Goal: Task Accomplishment & Management: Use online tool/utility

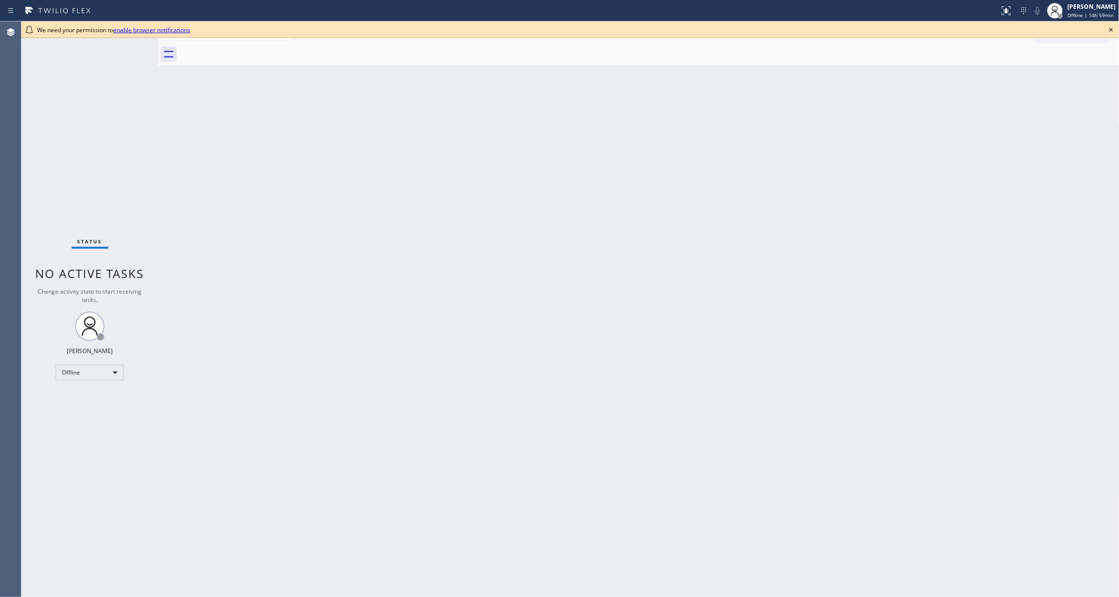
click at [46, 165] on div "Status No active tasks Change activity state to start receiving tasks. [PERSON_…" at bounding box center [89, 309] width 137 height 576
click at [84, 371] on div "Offline" at bounding box center [90, 373] width 68 height 16
drag, startPoint x: 90, startPoint y: 408, endPoint x: 139, endPoint y: 208, distance: 206.5
click at [89, 408] on li "Unavailable" at bounding box center [89, 411] width 66 height 12
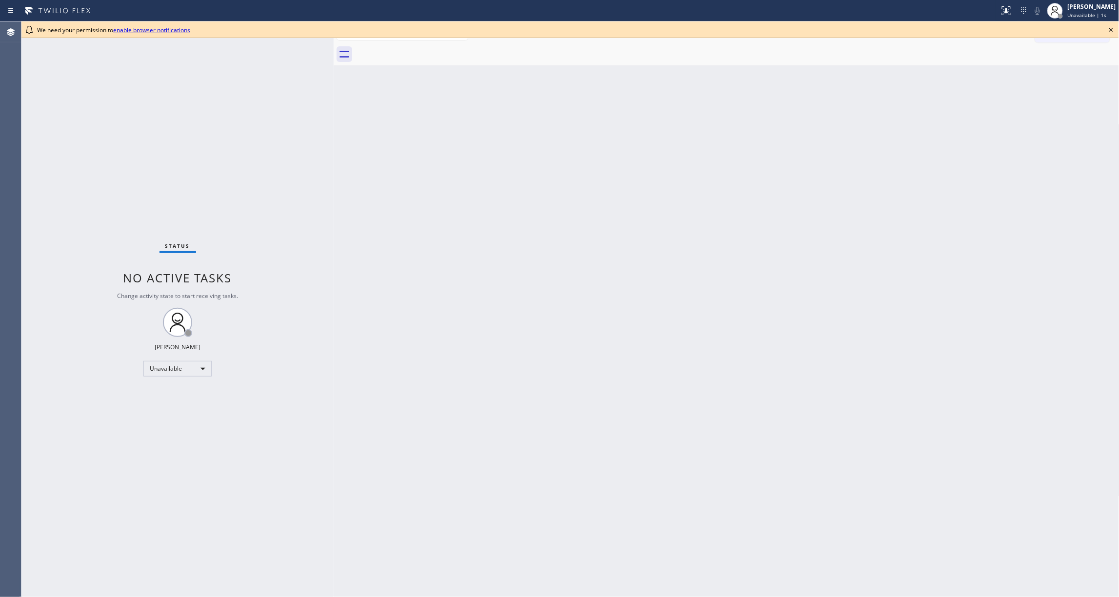
drag, startPoint x: 159, startPoint y: 59, endPoint x: 335, endPoint y: 92, distance: 178.6
click at [334, 92] on div at bounding box center [334, 309] width 0 height 576
click at [1113, 29] on icon at bounding box center [1111, 30] width 12 height 12
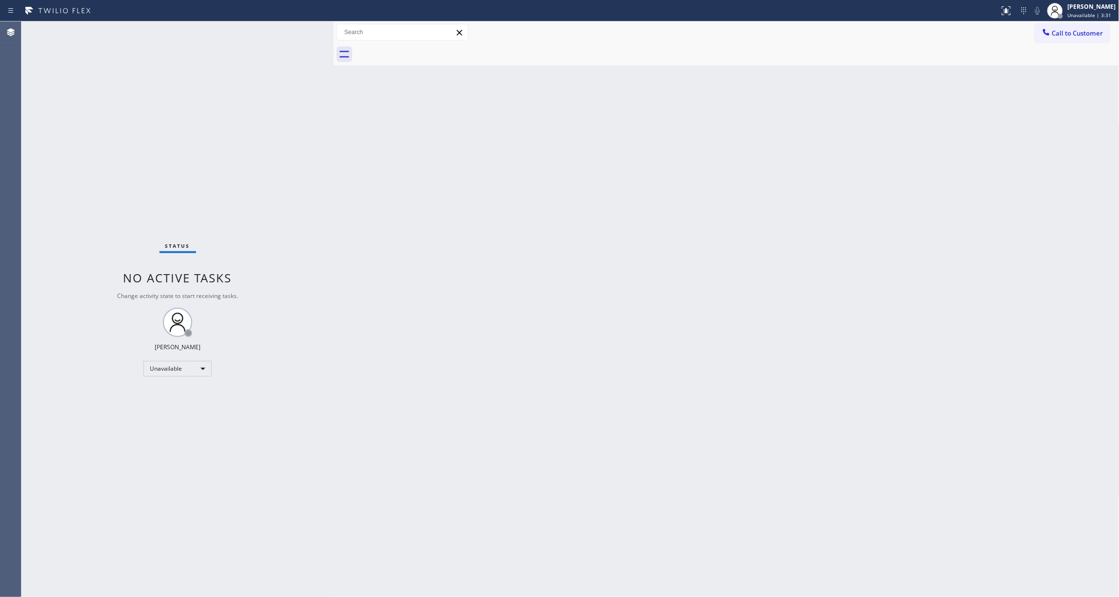
click at [155, 151] on div "Status No active tasks Change activity state to start receiving tasks. [PERSON_…" at bounding box center [177, 309] width 312 height 576
click at [41, 457] on div "Status No active tasks Change activity state to start receiving tasks. [PERSON_…" at bounding box center [177, 309] width 312 height 576
click at [30, 266] on div "Status No active tasks Change activity state to start receiving tasks. [PERSON_…" at bounding box center [177, 309] width 312 height 576
drag, startPoint x: 104, startPoint y: 478, endPoint x: 104, endPoint y: 310, distance: 167.8
click at [104, 475] on div "Status No active tasks Change activity state to start receiving tasks. [PERSON_…" at bounding box center [177, 309] width 312 height 576
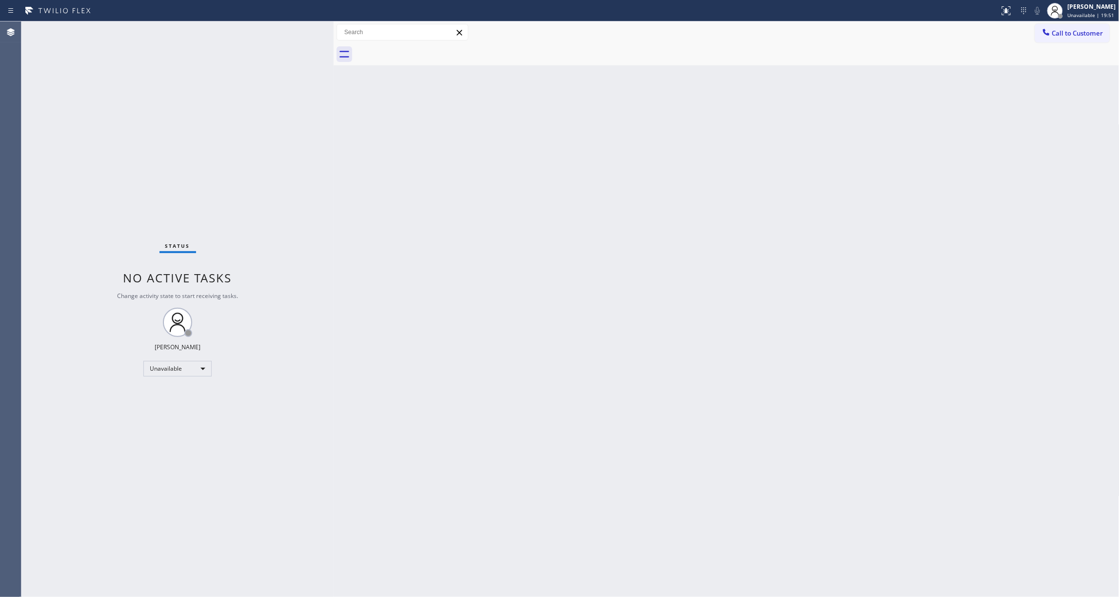
click at [633, 254] on div "Back to Dashboard Change Sender ID Customers Technicians Select a contact Outbo…" at bounding box center [727, 309] width 786 height 576
click at [141, 569] on div "Status No active tasks Change activity state to start receiving tasks. [PERSON_…" at bounding box center [177, 309] width 312 height 576
click at [1066, 33] on span "Call to Customer" at bounding box center [1077, 33] width 51 height 9
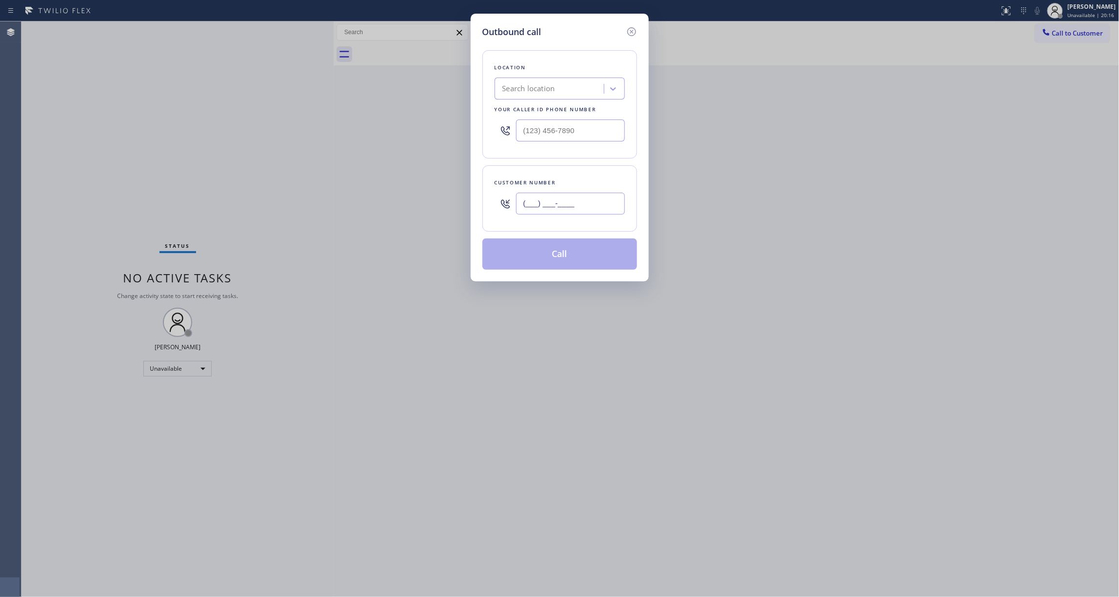
click at [547, 201] on input "(___) ___-____" at bounding box center [570, 204] width 109 height 22
paste input "773) 575-9945"
type input "[PHONE_NUMBER]"
drag, startPoint x: 599, startPoint y: 129, endPoint x: 228, endPoint y: 130, distance: 370.7
click at [233, 129] on div "Outbound call Location Search location Your caller id phone number (___) ___-__…" at bounding box center [559, 298] width 1119 height 597
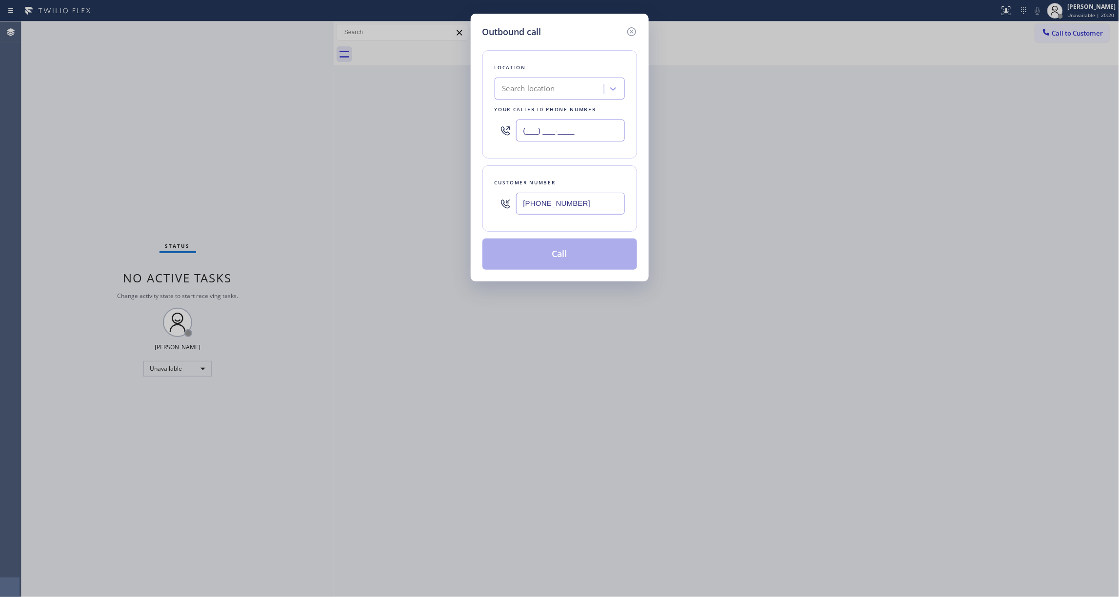
paste input "773) 917-0590"
type input "[PHONE_NUMBER]"
drag, startPoint x: 597, startPoint y: 204, endPoint x: 451, endPoint y: 203, distance: 145.9
click at [451, 203] on div "Outbound call Location Sub Zero Refrigerator Repair [GEOGRAPHIC_DATA] Your call…" at bounding box center [559, 298] width 1119 height 597
click at [504, 248] on button "Call" at bounding box center [559, 254] width 155 height 31
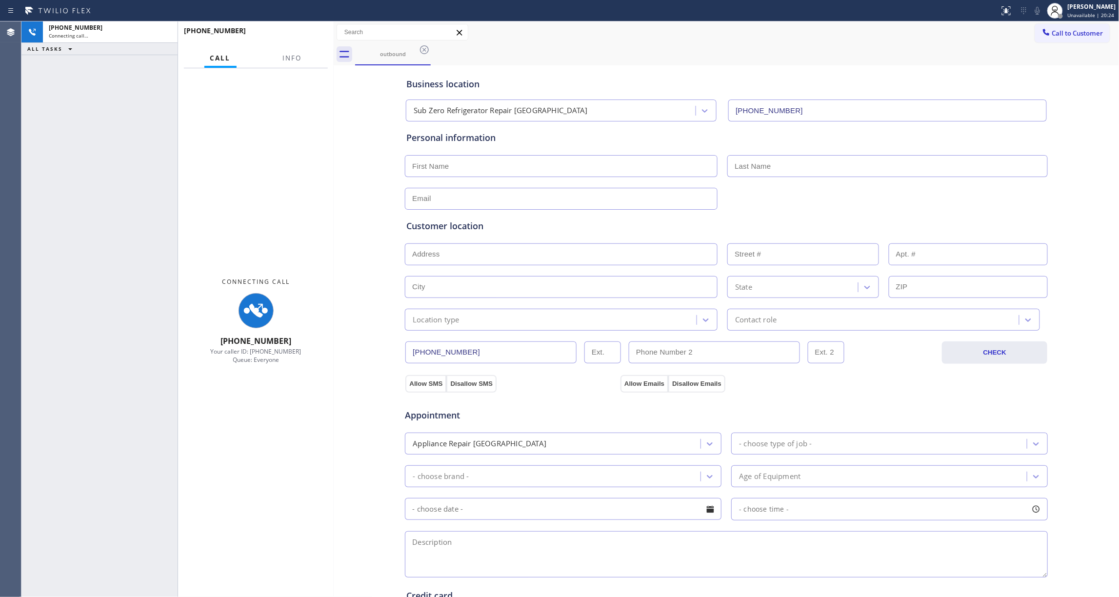
type input "[PHONE_NUMBER]"
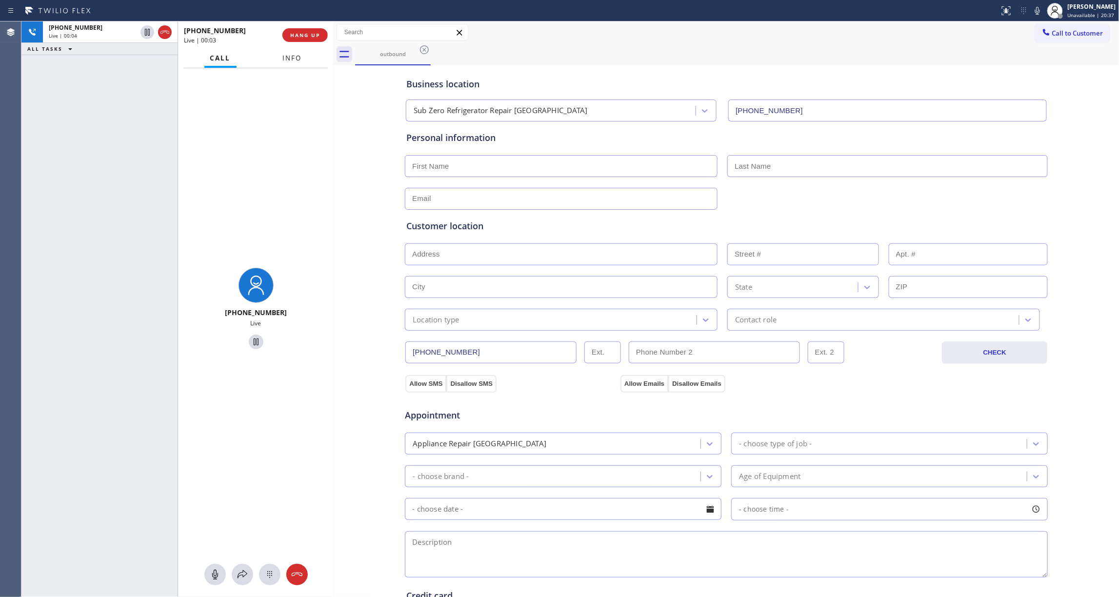
click at [295, 62] on button "Info" at bounding box center [292, 58] width 31 height 19
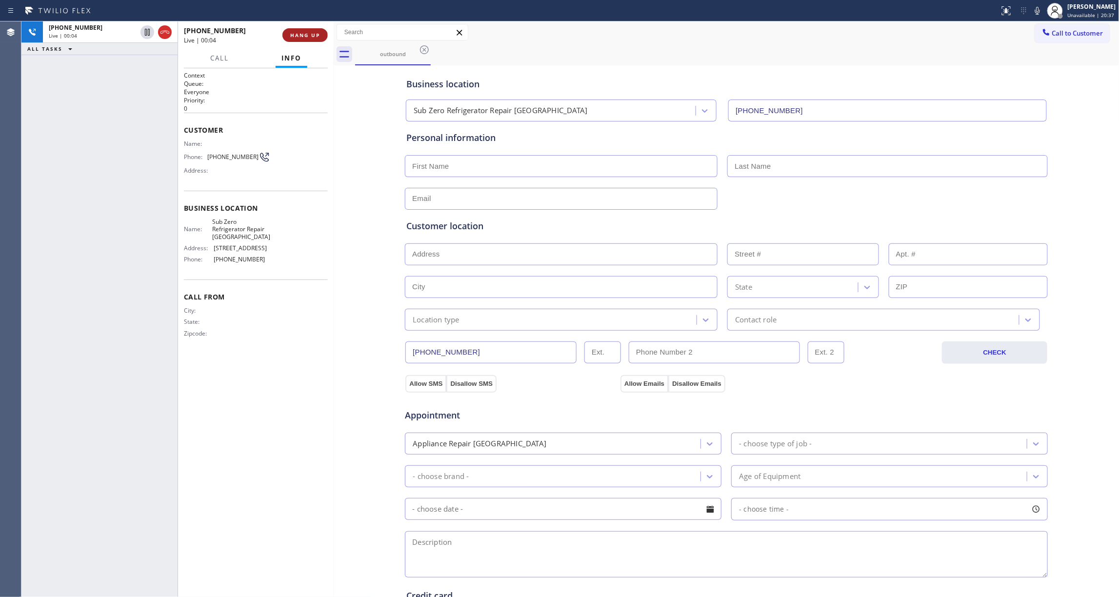
click at [303, 35] on span "HANG UP" at bounding box center [305, 35] width 30 height 7
click at [306, 35] on span "HANG UP" at bounding box center [305, 35] width 30 height 7
click at [305, 35] on span "COMPLETE" at bounding box center [303, 35] width 34 height 7
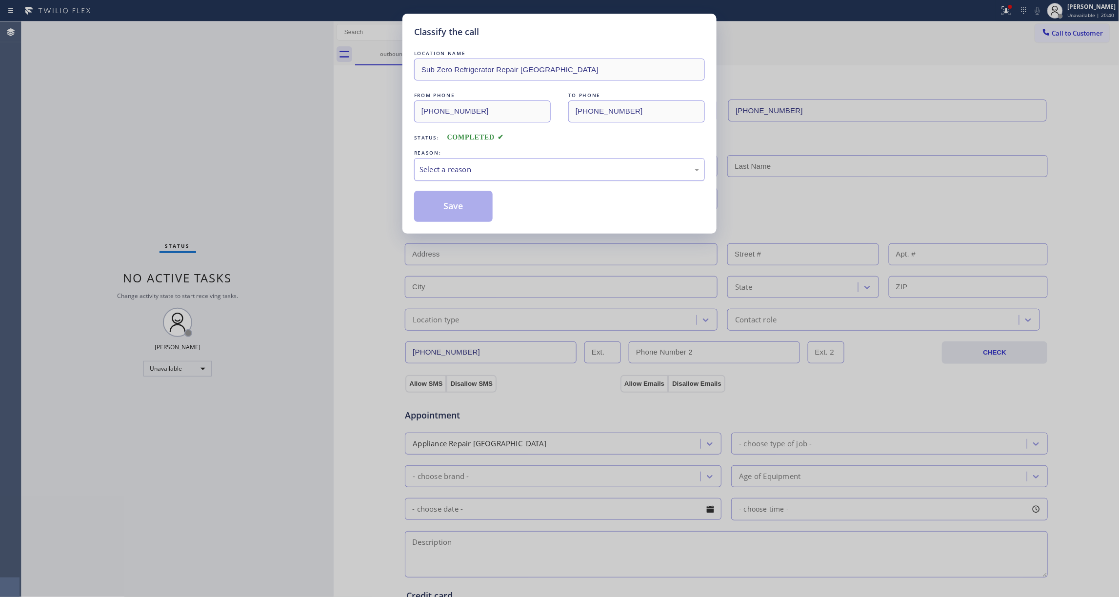
click at [434, 170] on div "Select a reason" at bounding box center [560, 169] width 280 height 11
click at [440, 210] on button "Save" at bounding box center [453, 206] width 79 height 31
click at [440, 209] on button "Save" at bounding box center [453, 206] width 79 height 31
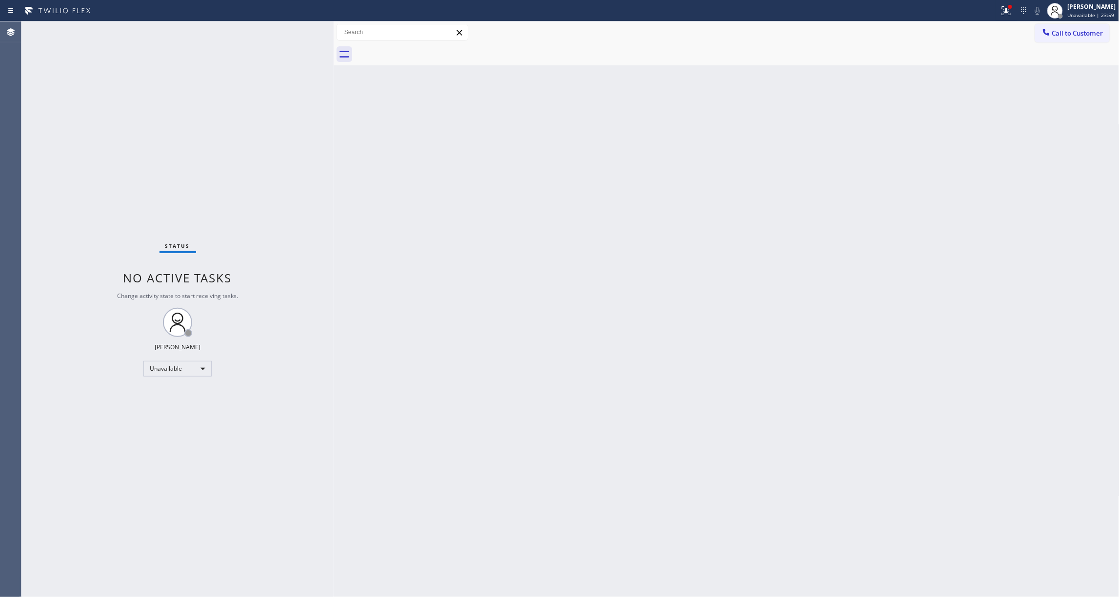
drag, startPoint x: 30, startPoint y: 260, endPoint x: 68, endPoint y: 221, distance: 55.2
click at [30, 260] on div "Status No active tasks Change activity state to start receiving tasks. [PERSON_…" at bounding box center [177, 309] width 312 height 576
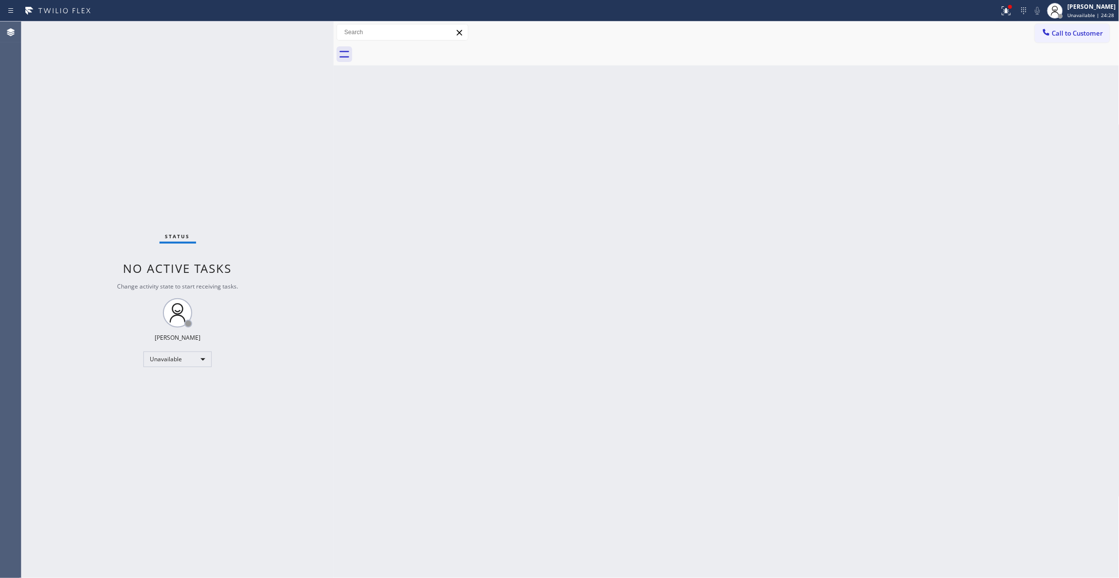
click at [484, 204] on div "Back to Dashboard Change Sender ID Customers Technicians Select a contact Outbo…" at bounding box center [727, 299] width 786 height 556
click at [36, 422] on div "Status No active tasks Change activity state to start receiving tasks. [PERSON_…" at bounding box center [177, 299] width 312 height 556
click at [575, 289] on div "Back to Dashboard Change Sender ID Customers Technicians Select a contact Outbo…" at bounding box center [727, 299] width 786 height 556
drag, startPoint x: 830, startPoint y: 187, endPoint x: 1028, endPoint y: 77, distance: 226.9
click at [833, 186] on div "Back to Dashboard Change Sender ID Customers Technicians Select a contact Outbo…" at bounding box center [727, 299] width 786 height 556
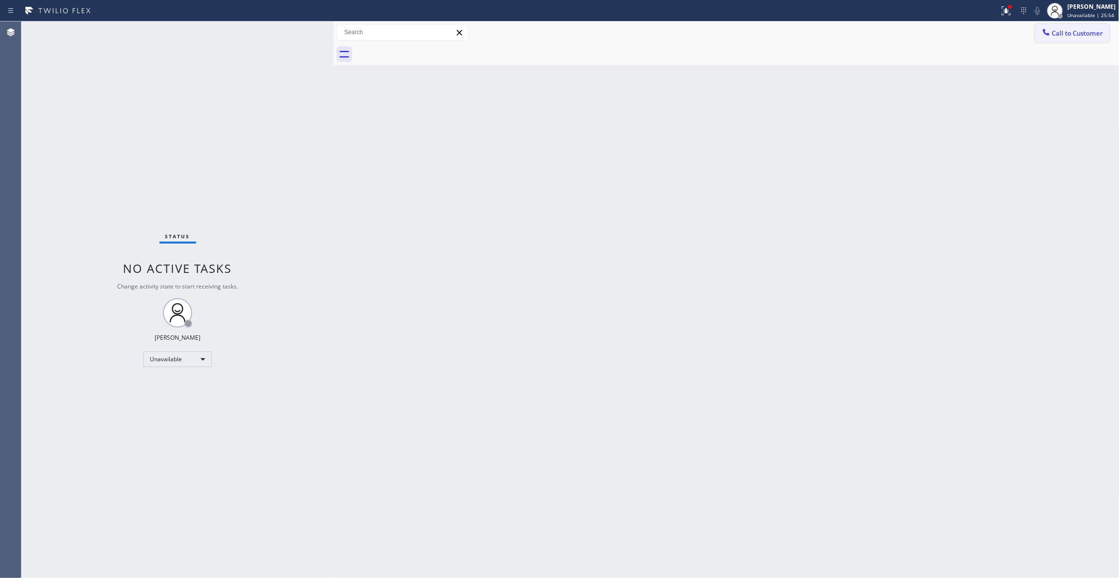
click at [1070, 40] on button "Call to Customer" at bounding box center [1072, 33] width 75 height 19
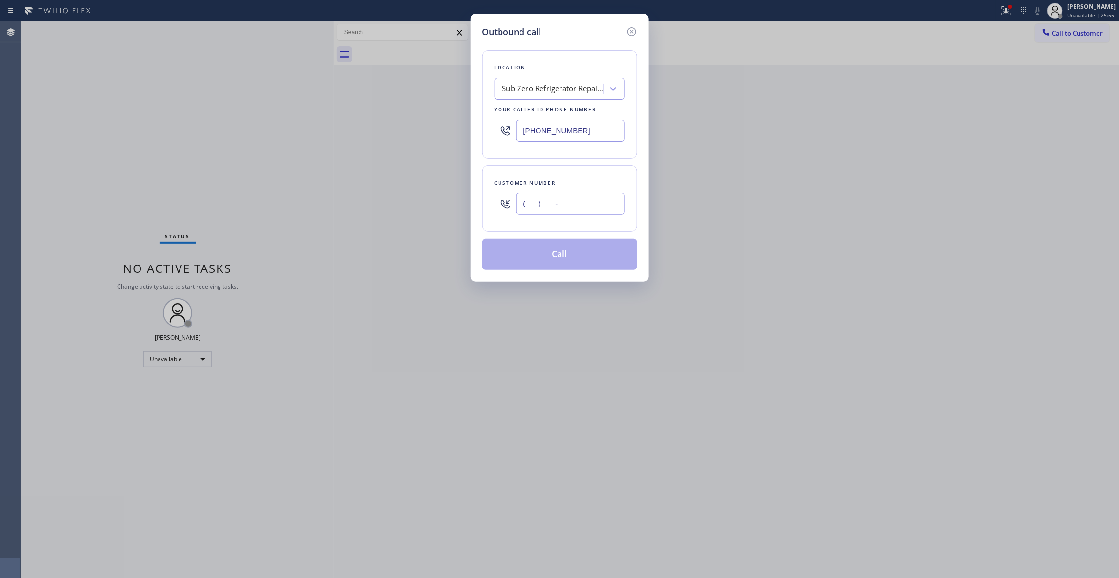
click at [569, 213] on input "(___) ___-____" at bounding box center [570, 204] width 109 height 22
paste input "480) 530-9022"
type input "[PHONE_NUMBER]"
drag, startPoint x: 596, startPoint y: 131, endPoint x: 421, endPoint y: 130, distance: 174.6
click at [421, 130] on div "Outbound call Location Sub Zero Refrigerator Repair [GEOGRAPHIC_DATA] Your call…" at bounding box center [559, 289] width 1119 height 578
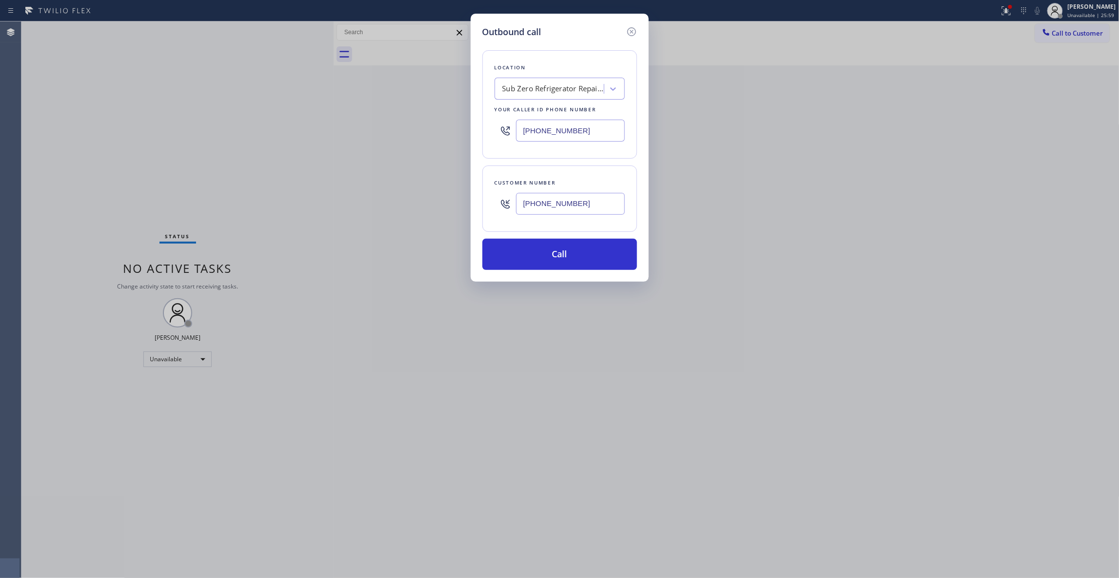
paste input "602) 932-7962"
type input "[PHONE_NUMBER]"
drag, startPoint x: 590, startPoint y: 210, endPoint x: 465, endPoint y: 207, distance: 124.9
click at [465, 207] on div "Outbound call Location Synergy Home Services [GEOGRAPHIC_DATA](Frosty Cooling &…" at bounding box center [559, 289] width 1119 height 578
click at [557, 256] on button "Call" at bounding box center [559, 254] width 155 height 31
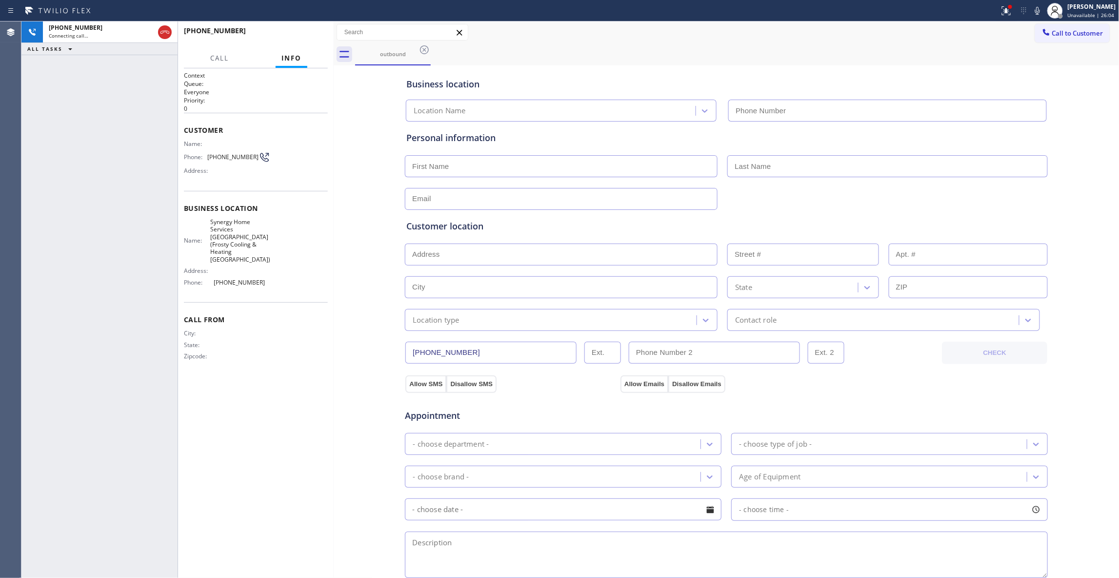
type input "[PHONE_NUMBER]"
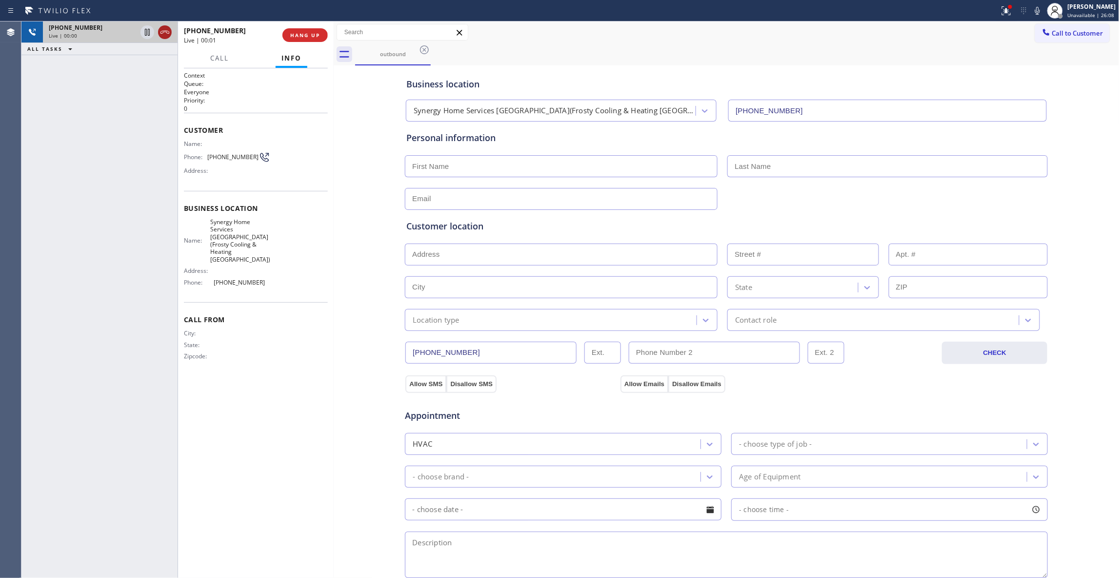
click at [165, 31] on icon at bounding box center [165, 32] width 12 height 12
click at [311, 36] on span "HANG UP" at bounding box center [305, 35] width 30 height 7
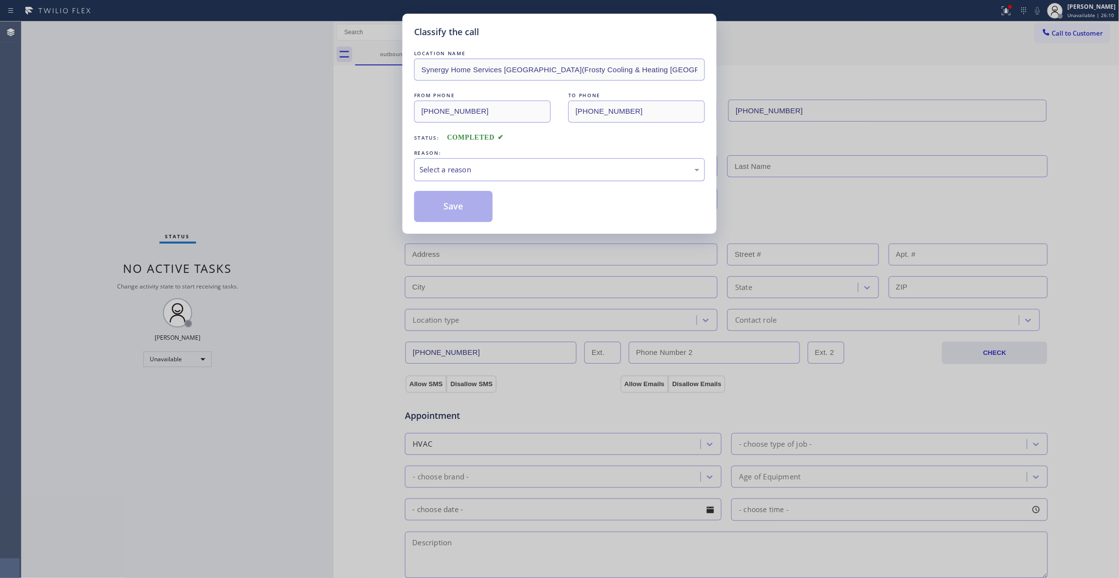
click at [439, 174] on div "Select a reason" at bounding box center [560, 169] width 280 height 11
click at [443, 208] on button "Save" at bounding box center [453, 206] width 79 height 31
click at [443, 209] on button "Save" at bounding box center [453, 206] width 79 height 31
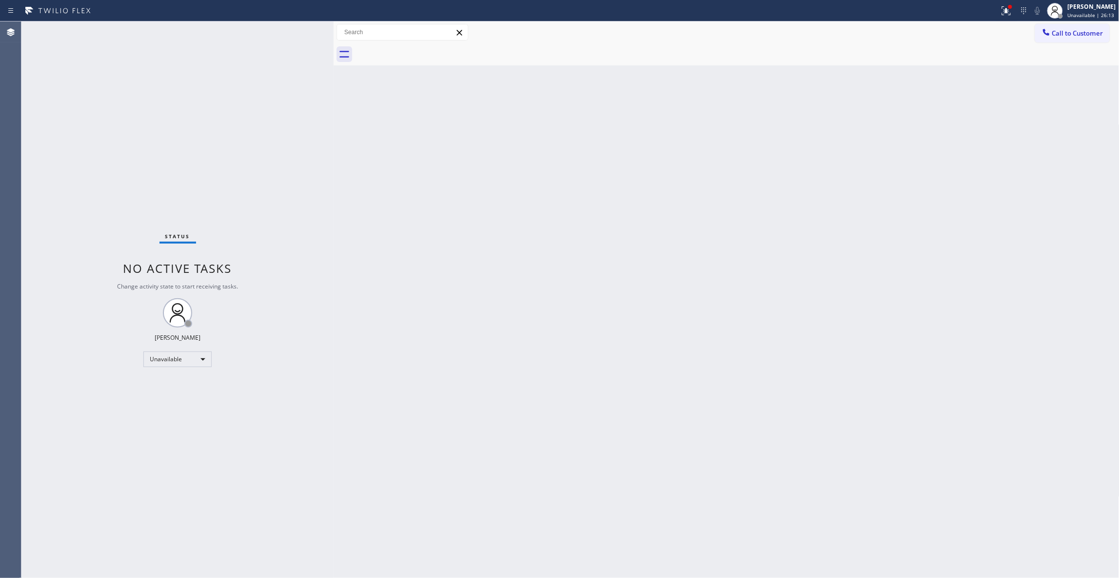
click at [1070, 34] on span "Call to Customer" at bounding box center [1077, 33] width 51 height 9
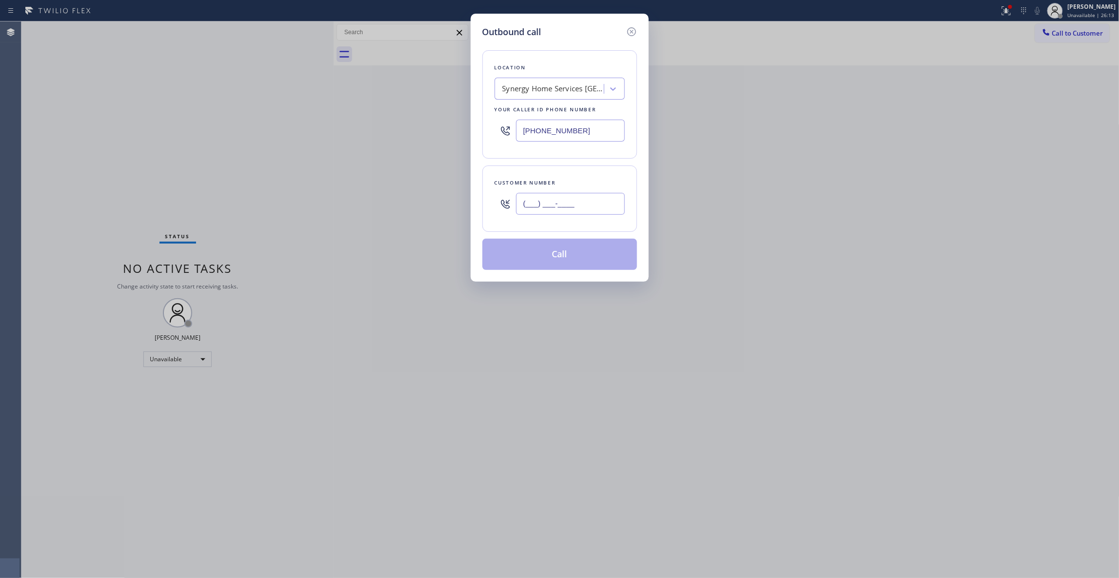
click at [533, 209] on input "(___) ___-____" at bounding box center [570, 204] width 109 height 22
paste input "480) 530-9022"
type input "[PHONE_NUMBER]"
click at [552, 259] on button "Call" at bounding box center [559, 254] width 155 height 31
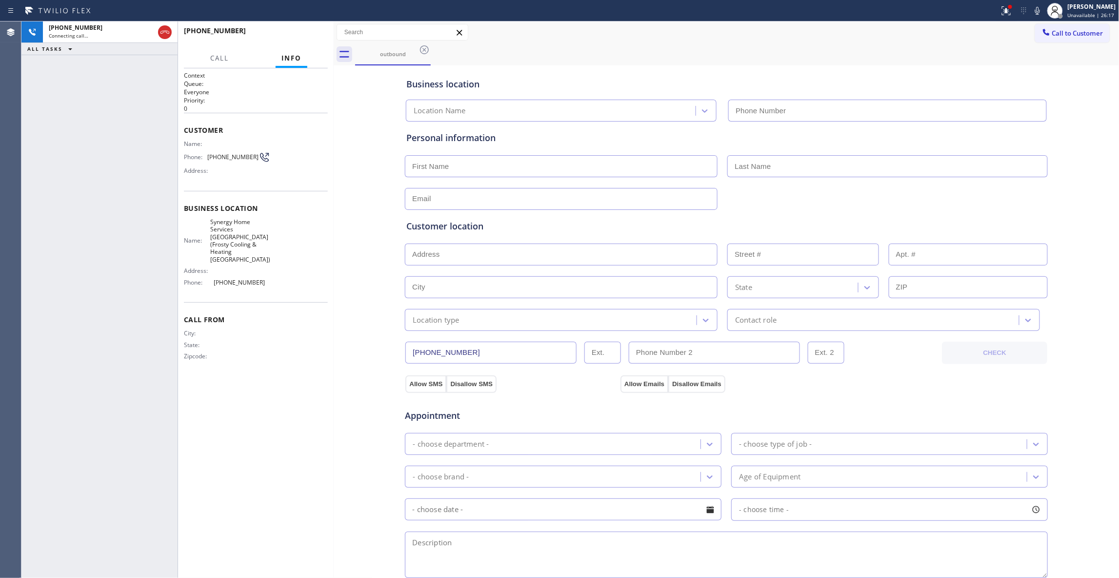
type input "[PHONE_NUMBER]"
click at [28, 324] on div "[PHONE_NUMBER] Connecting call… ALL TASKS ALL TASKS ACTIVE TASKS TASKS IN WRAP …" at bounding box center [99, 299] width 156 height 556
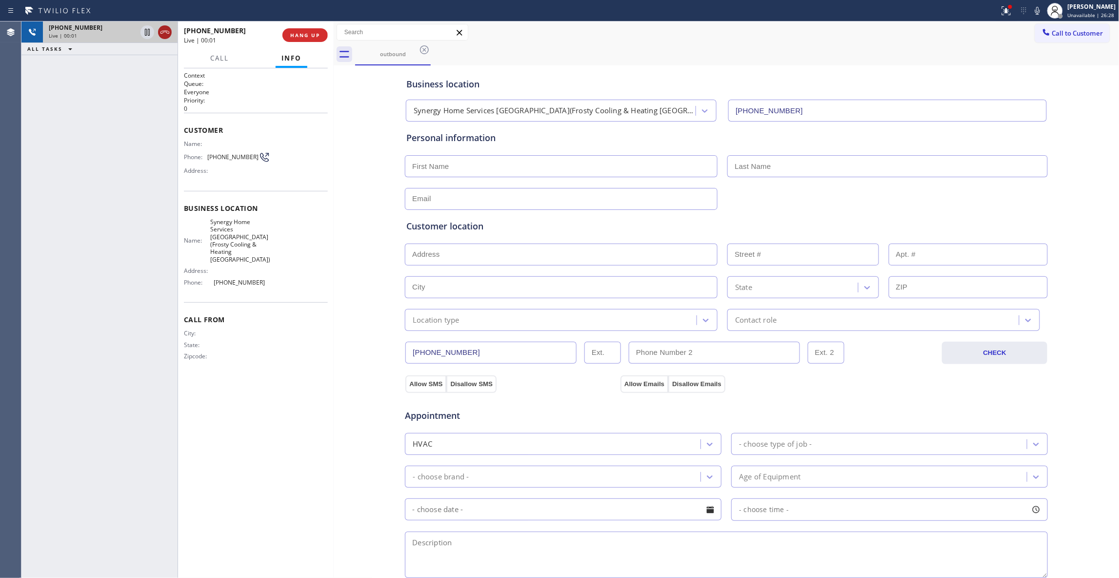
click at [167, 32] on icon at bounding box center [165, 32] width 12 height 12
click at [287, 34] on span "COMPLETE" at bounding box center [303, 35] width 34 height 7
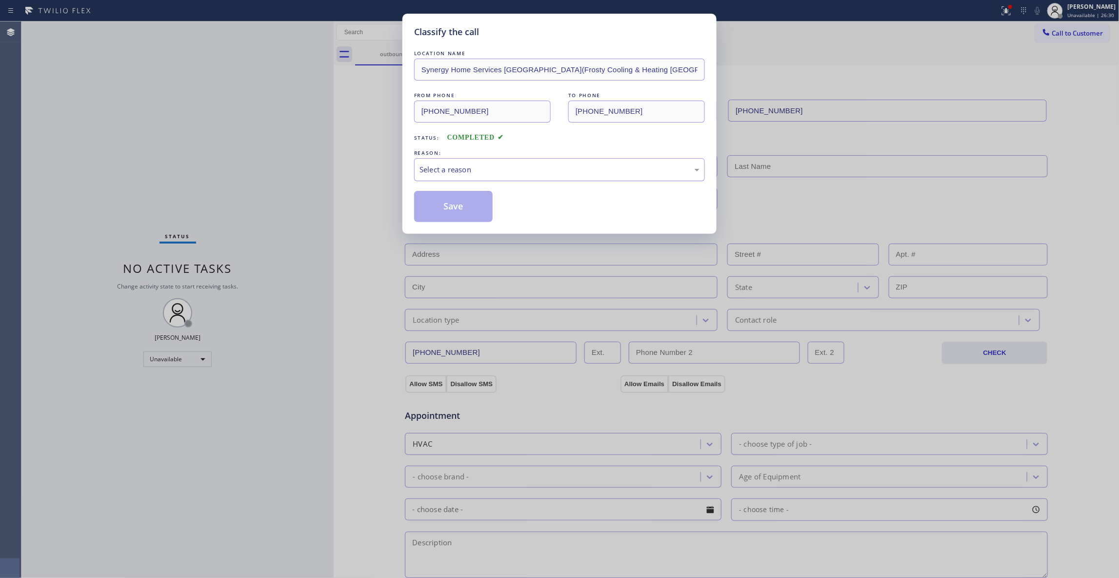
click at [451, 166] on div "Select a reason" at bounding box center [560, 169] width 280 height 11
click at [443, 212] on button "Save" at bounding box center [453, 206] width 79 height 31
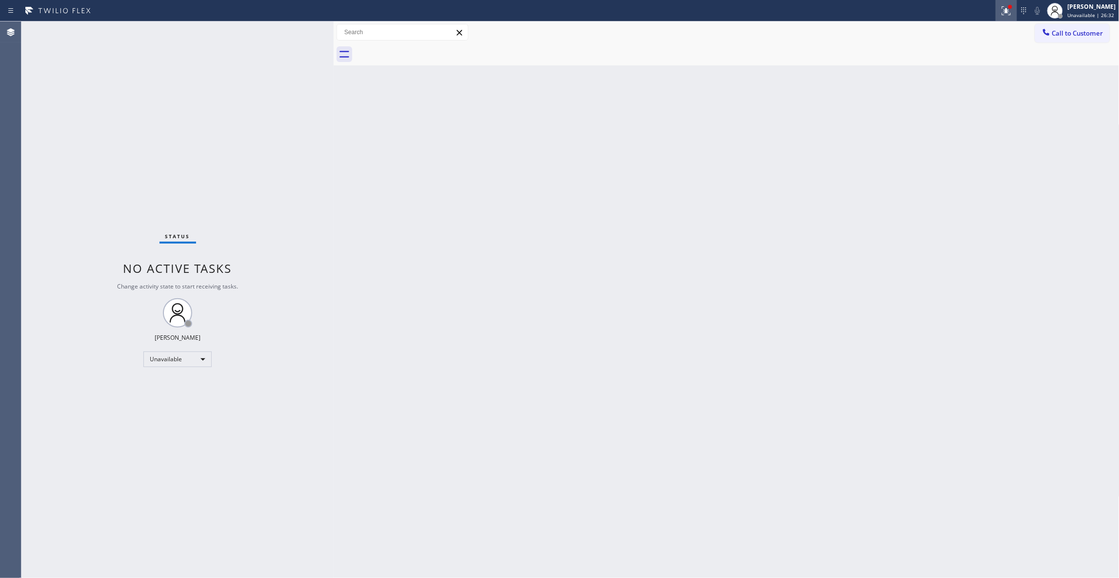
click at [1000, 11] on icon at bounding box center [1006, 11] width 12 height 12
click at [927, 129] on span "Clear issues" at bounding box center [943, 127] width 46 height 7
click at [1067, 34] on span "Call to Customer" at bounding box center [1077, 33] width 51 height 9
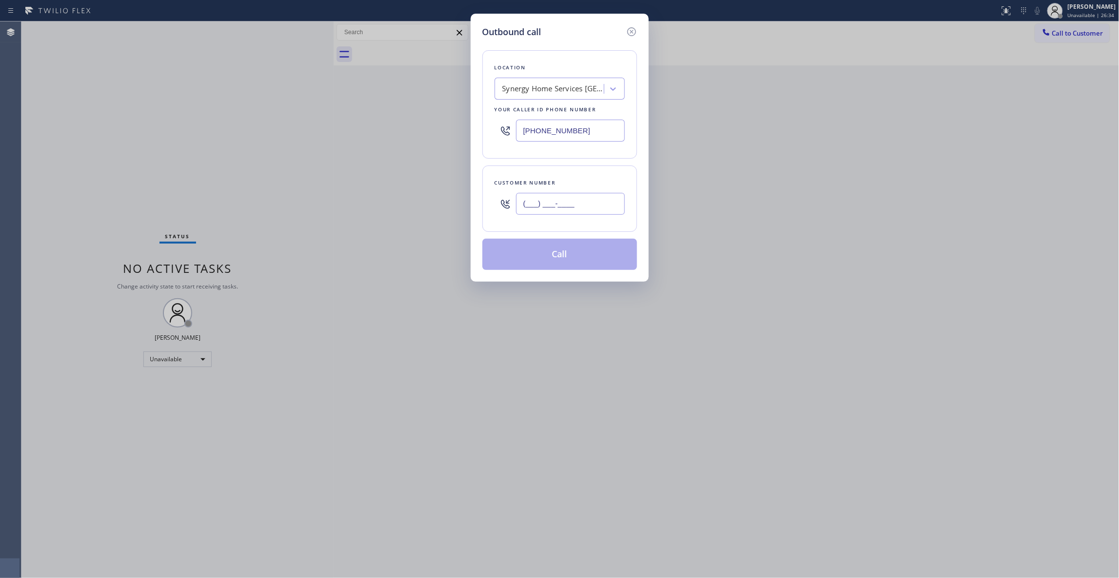
click at [607, 196] on input "(___) ___-____" at bounding box center [570, 204] width 109 height 22
paste input "480) 530-9022"
type input "[PHONE_NUMBER]"
click at [564, 260] on button "Call" at bounding box center [559, 254] width 155 height 31
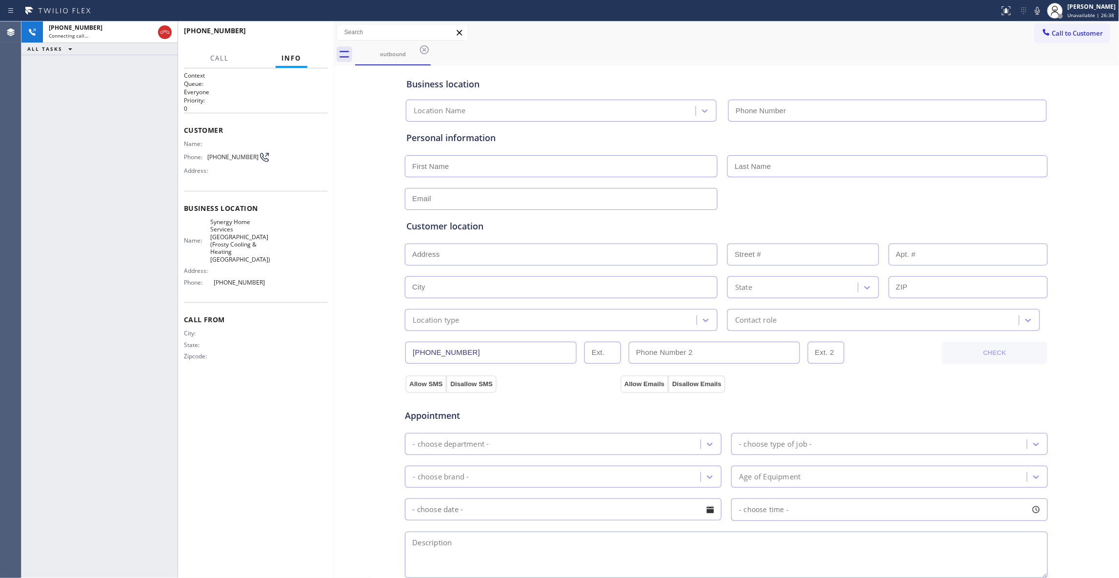
type input "[PHONE_NUMBER]"
drag, startPoint x: 322, startPoint y: 402, endPoint x: 322, endPoint y: 387, distance: 15.1
click at [322, 402] on div "Context Queue: Everyone Priority: 0 Customer Name: Phone: [PHONE_NUMBER] Addres…" at bounding box center [256, 322] width 144 height 503
click at [299, 35] on span "HANG UP" at bounding box center [305, 35] width 30 height 7
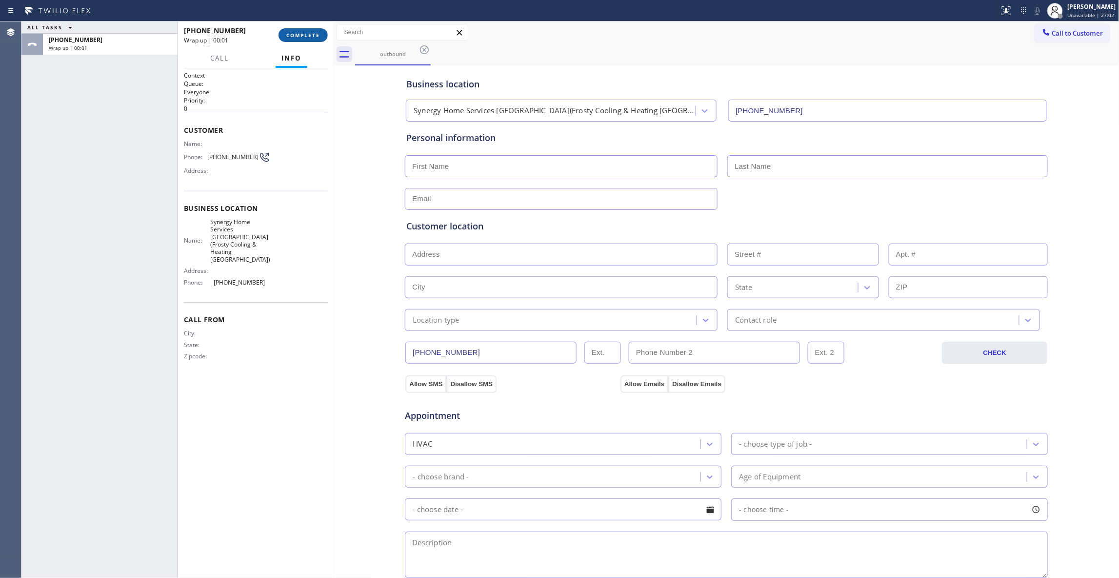
click at [299, 35] on span "COMPLETE" at bounding box center [303, 35] width 34 height 7
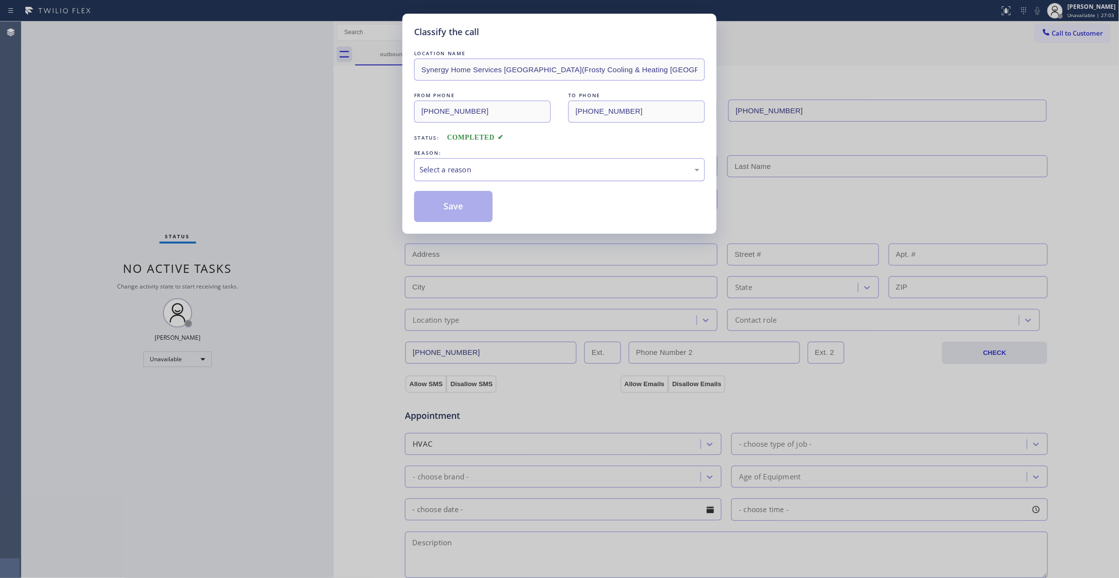
click at [450, 165] on div "Select a reason" at bounding box center [560, 169] width 280 height 11
click at [426, 209] on button "Save" at bounding box center [453, 206] width 79 height 31
click at [426, 208] on button "Save" at bounding box center [453, 206] width 79 height 31
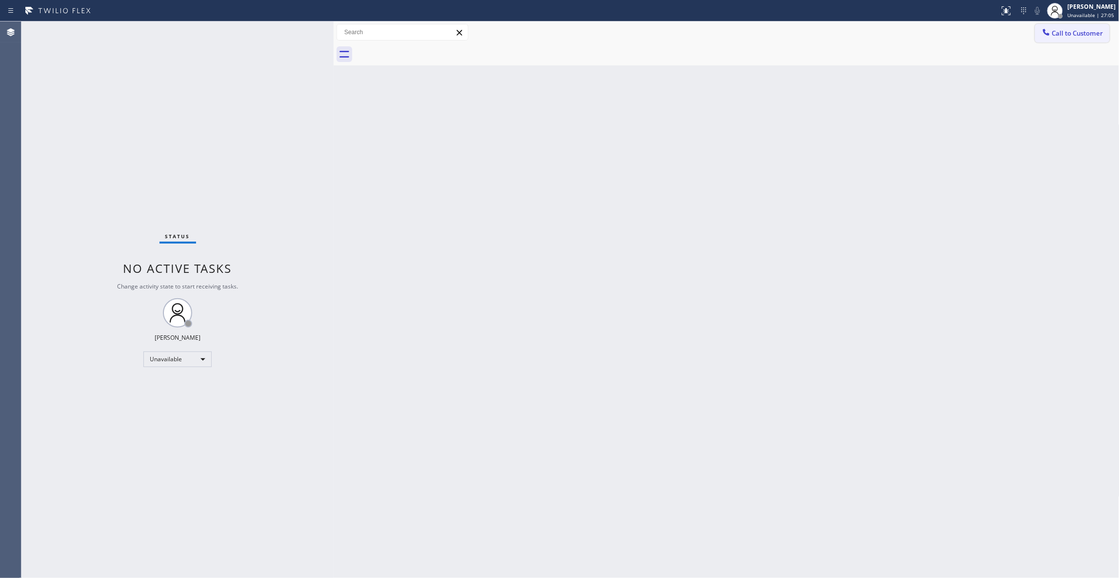
click at [1064, 33] on span "Call to Customer" at bounding box center [1077, 33] width 51 height 9
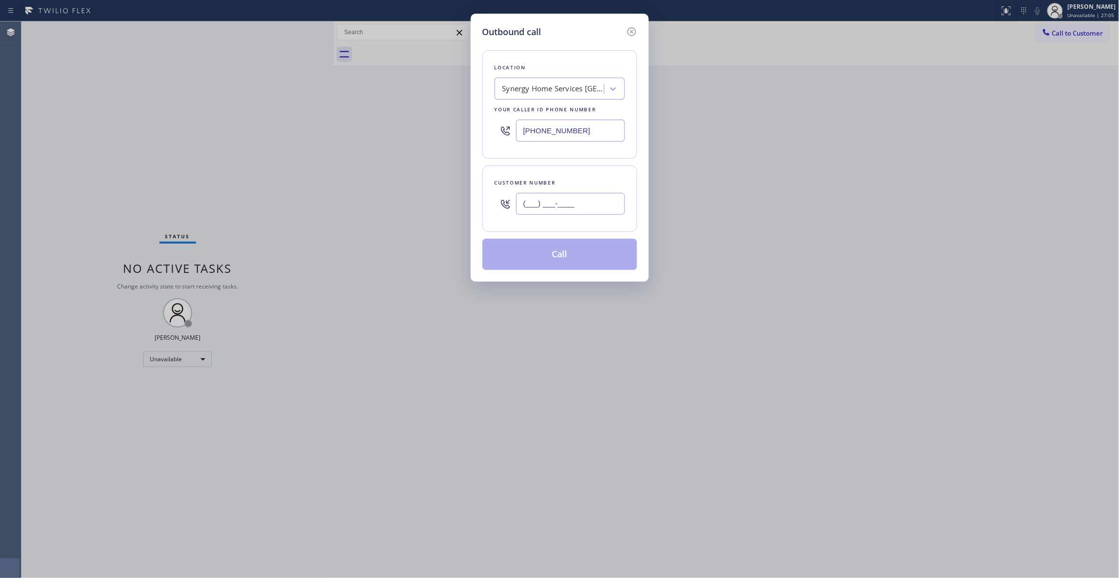
click at [539, 203] on input "(___) ___-____" at bounding box center [570, 204] width 109 height 22
paste input "480) 530-9022"
type input "[PHONE_NUMBER]"
click at [540, 260] on button "Call" at bounding box center [559, 254] width 155 height 31
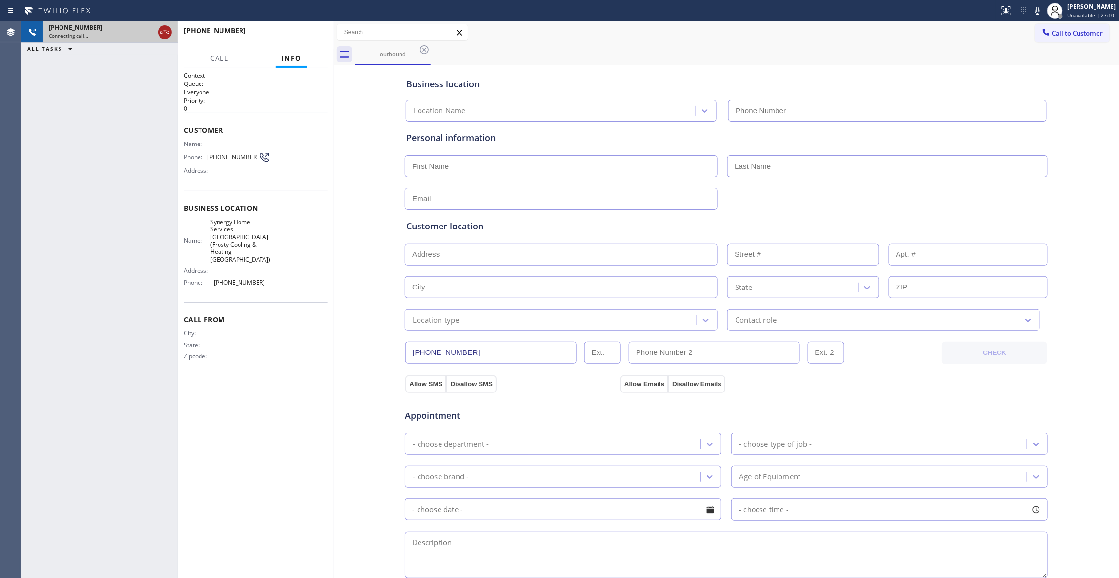
type input "[PHONE_NUMBER]"
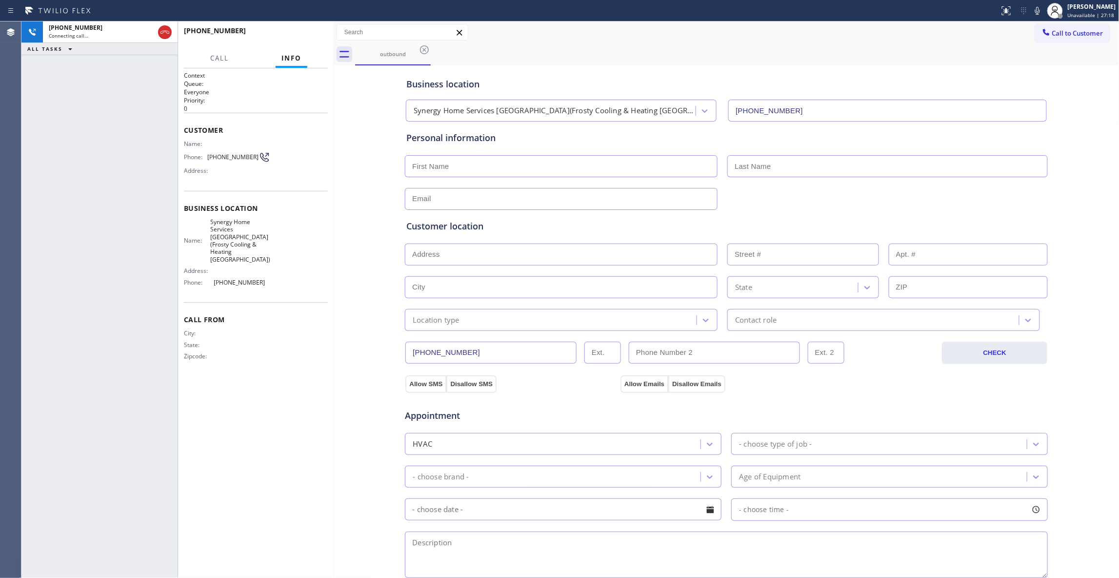
drag, startPoint x: 36, startPoint y: 416, endPoint x: 154, endPoint y: 149, distance: 292.2
click at [37, 411] on div "[PHONE_NUMBER] Connecting call… ALL TASKS ALL TASKS ACTIVE TASKS TASKS IN WRAP …" at bounding box center [99, 299] width 156 height 556
click at [162, 33] on icon at bounding box center [164, 32] width 9 height 3
click at [311, 41] on button "HANG UP" at bounding box center [304, 35] width 45 height 14
click at [315, 33] on span "COMPLETE" at bounding box center [303, 35] width 34 height 7
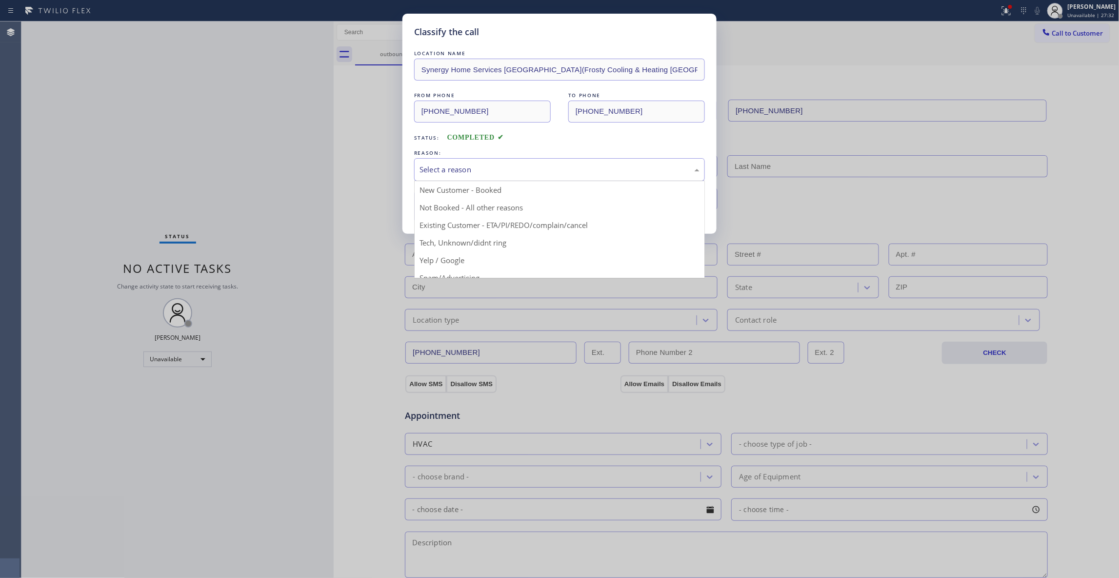
click at [486, 160] on div "Select a reason" at bounding box center [559, 169] width 291 height 23
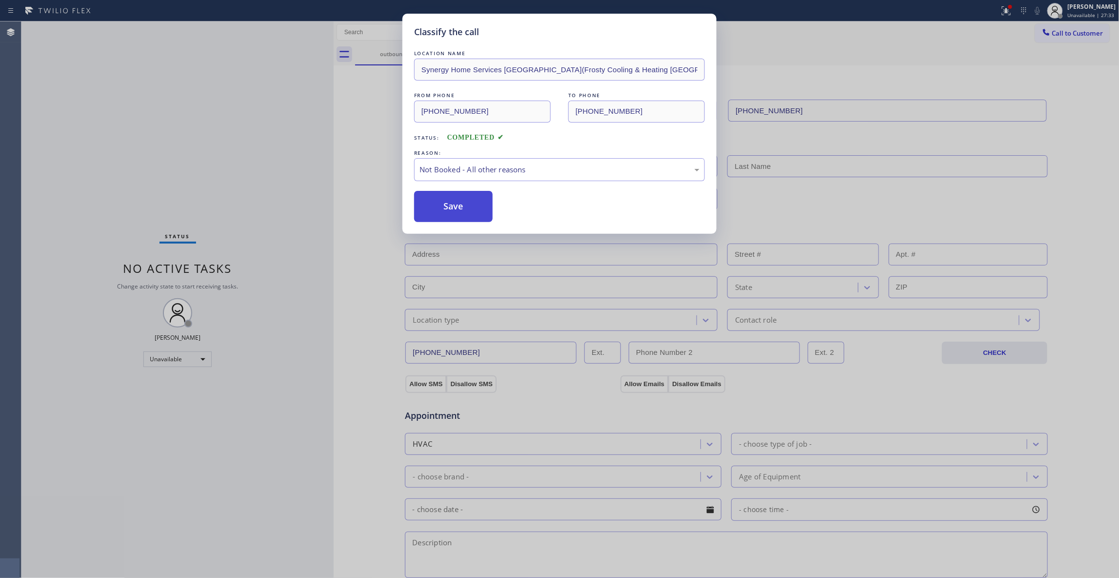
click at [456, 204] on button "Save" at bounding box center [453, 206] width 79 height 31
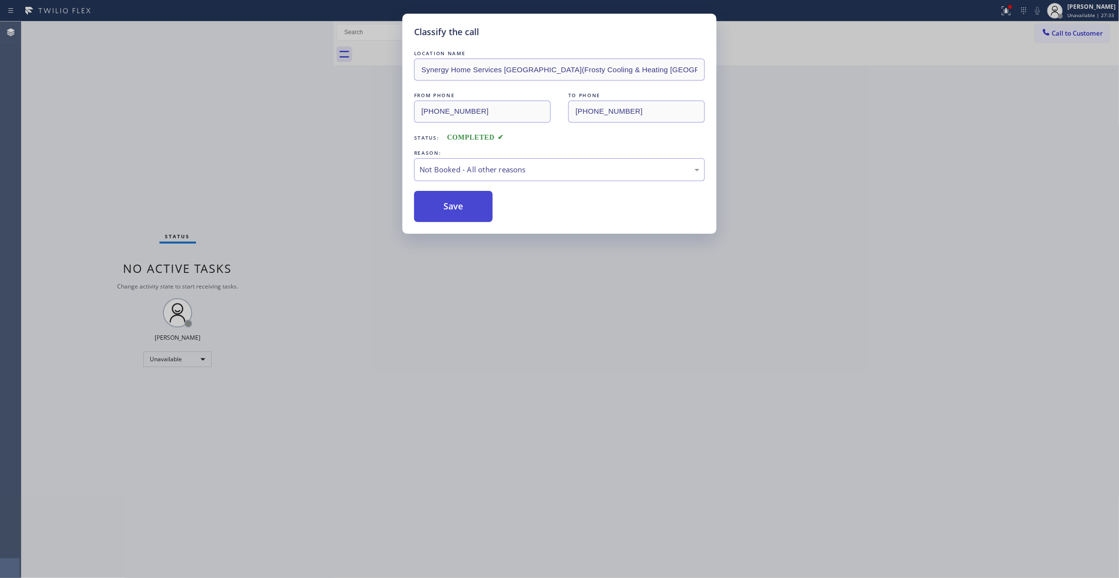
click at [456, 204] on button "Save" at bounding box center [453, 206] width 79 height 31
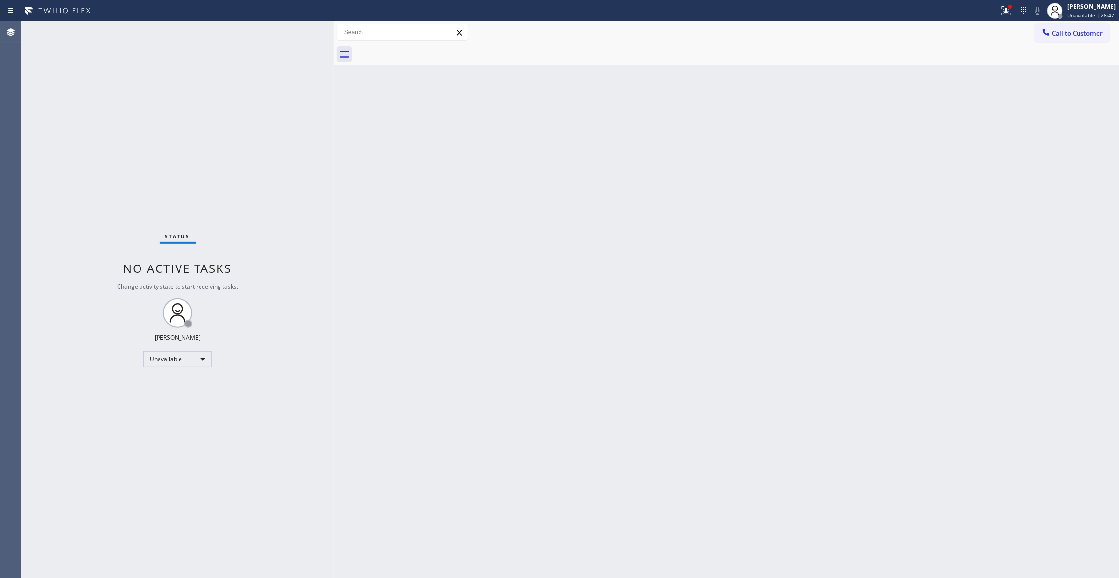
click at [142, 555] on div "Status No active tasks Change activity state to start receiving tasks. [PERSON_…" at bounding box center [177, 299] width 312 height 556
click at [94, 125] on div "Status No active tasks Change activity state to start receiving tasks. [PERSON_…" at bounding box center [177, 299] width 312 height 556
click at [597, 314] on div "Back to Dashboard Change Sender ID Customers Technicians Select a contact Outbo…" at bounding box center [727, 299] width 786 height 556
drag, startPoint x: 492, startPoint y: 281, endPoint x: 469, endPoint y: 218, distance: 67.6
click at [490, 280] on div "Back to Dashboard Change Sender ID Customers Technicians Select a contact Outbo…" at bounding box center [727, 299] width 786 height 556
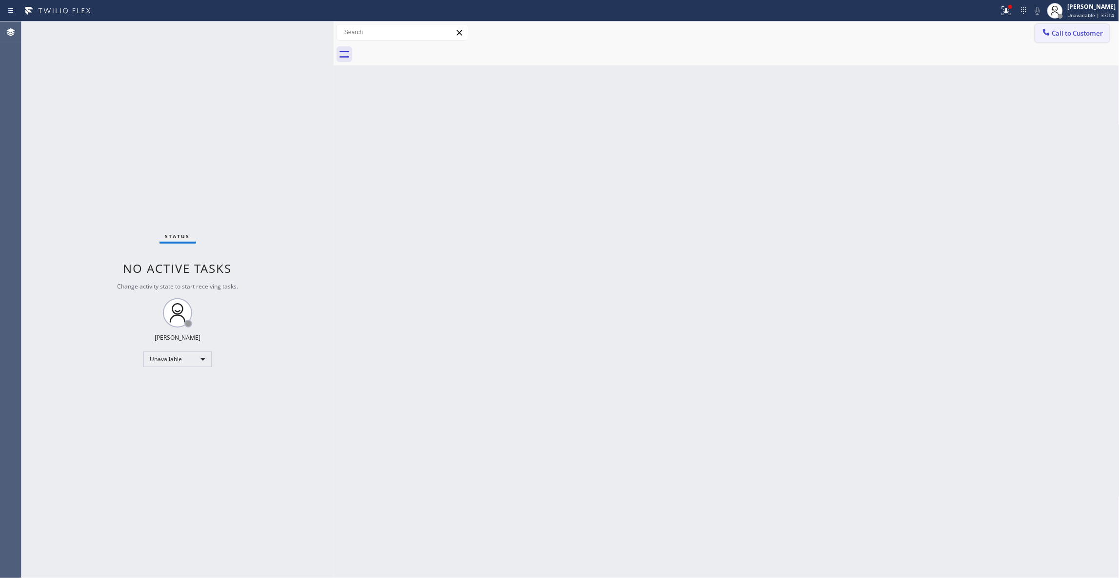
click at [1084, 28] on button "Call to Customer" at bounding box center [1072, 33] width 75 height 19
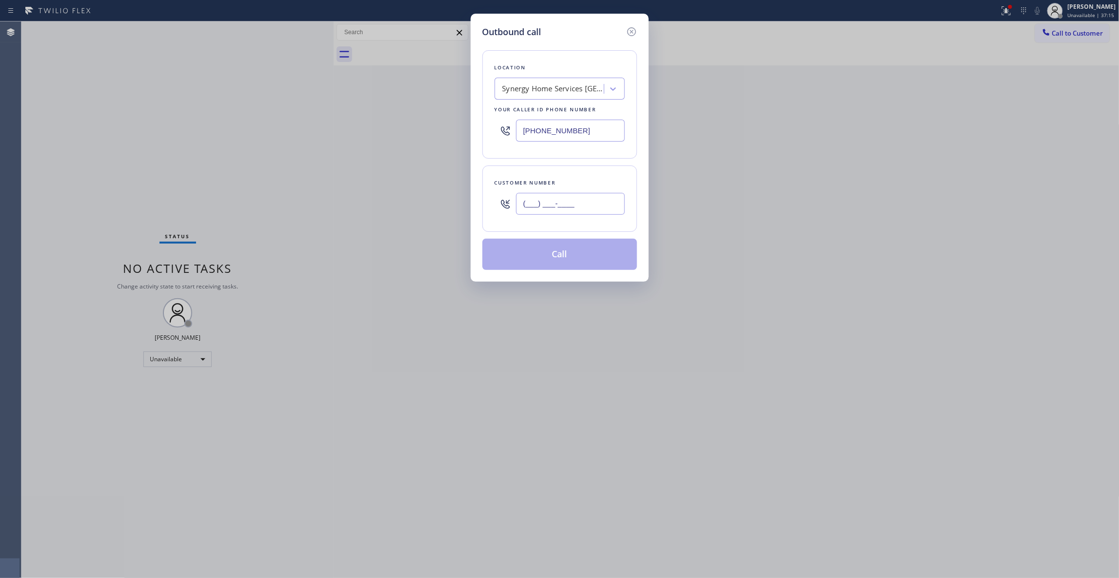
click at [553, 197] on input "(___) ___-____" at bounding box center [570, 204] width 109 height 22
paste input "707) 626-4696"
type input "[PHONE_NUMBER]"
paste input "754) 205-3356"
drag, startPoint x: 592, startPoint y: 134, endPoint x: 428, endPoint y: 124, distance: 163.7
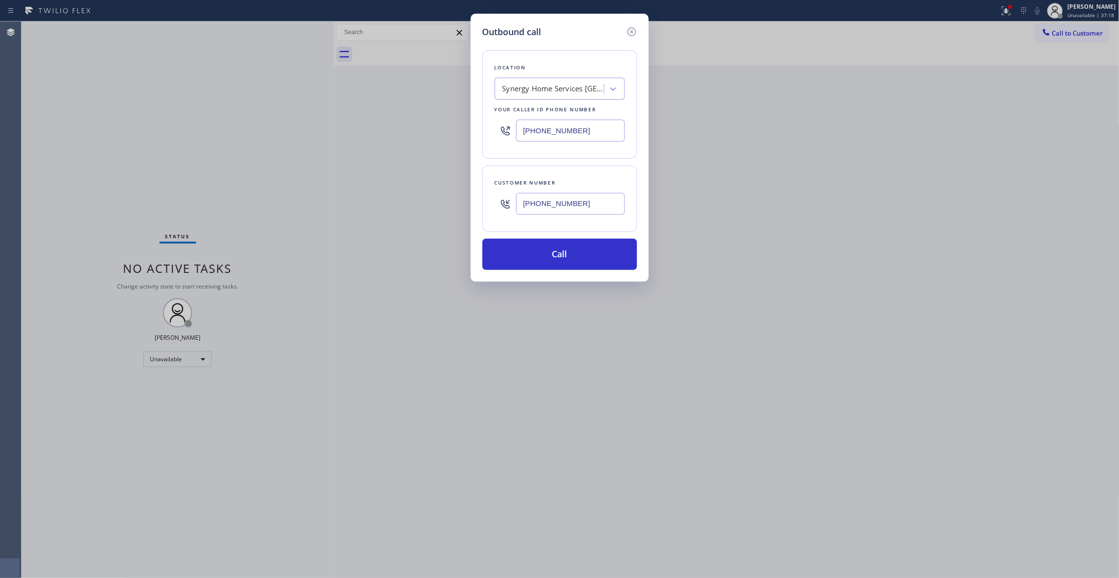
click at [428, 124] on div "Outbound call Location Synergy Home Services [GEOGRAPHIC_DATA](Frosty Cooling &…" at bounding box center [559, 289] width 1119 height 578
type input "[PHONE_NUMBER]"
drag, startPoint x: 607, startPoint y: 204, endPoint x: 443, endPoint y: 204, distance: 163.9
click at [443, 204] on div "Outbound call Location [GEOGRAPHIC_DATA] KitchenAid Repair Your caller id phone…" at bounding box center [559, 289] width 1119 height 578
click at [563, 255] on button "Call" at bounding box center [559, 254] width 155 height 31
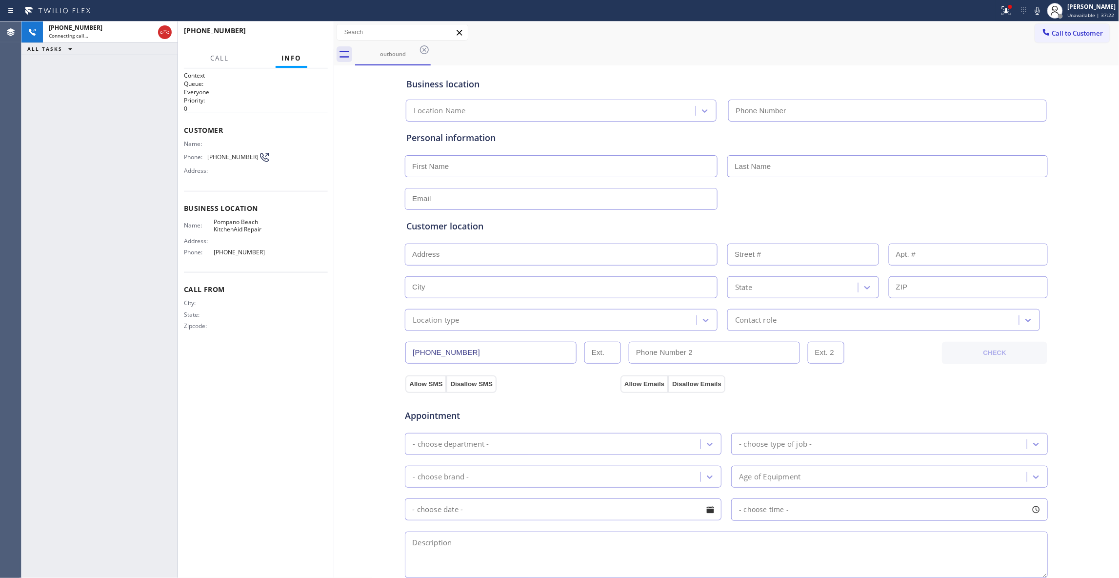
type input "[PHONE_NUMBER]"
click at [226, 156] on span "[PHONE_NUMBER]" at bounding box center [232, 156] width 51 height 7
copy div "[PHONE_NUMBER]"
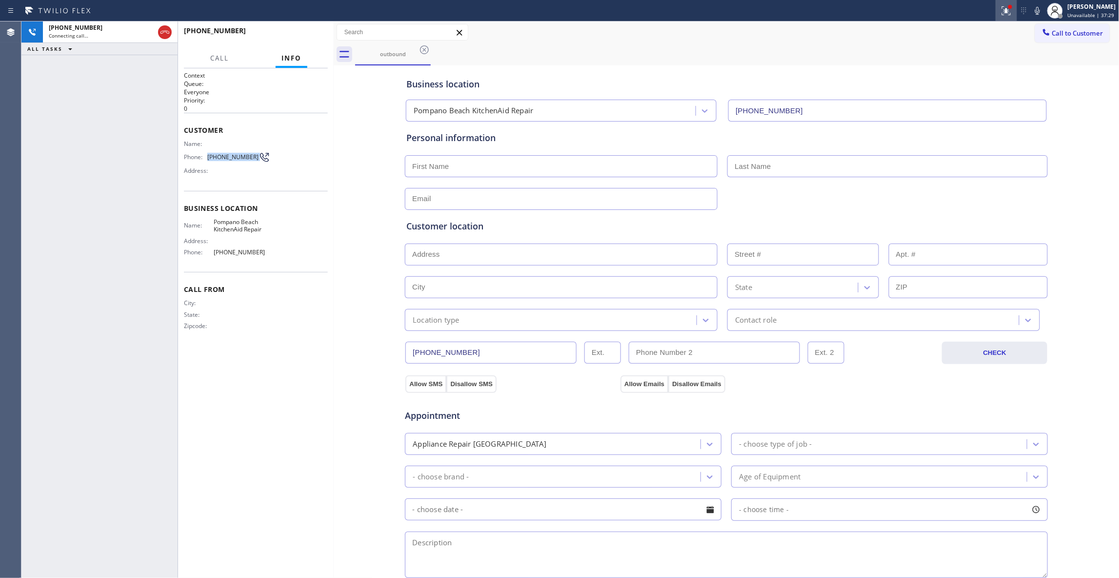
click at [1000, 10] on icon at bounding box center [1006, 11] width 12 height 12
click at [917, 131] on button "Clear issues" at bounding box center [942, 128] width 114 height 14
copy div "[PHONE_NUMBER]"
click at [305, 41] on button "HANG UP" at bounding box center [304, 35] width 45 height 14
click at [309, 41] on button "HANG UP" at bounding box center [304, 35] width 45 height 14
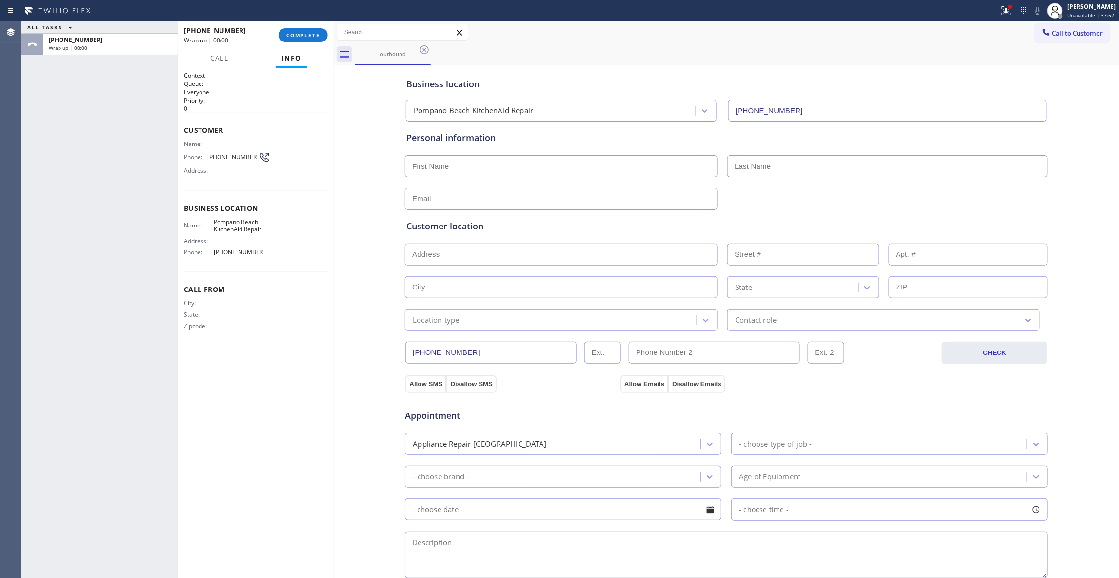
click at [301, 43] on div "[PHONE_NUMBER] Wrap up | 00:00 COMPLETE" at bounding box center [256, 34] width 144 height 25
click at [300, 38] on button "COMPLETE" at bounding box center [303, 35] width 49 height 14
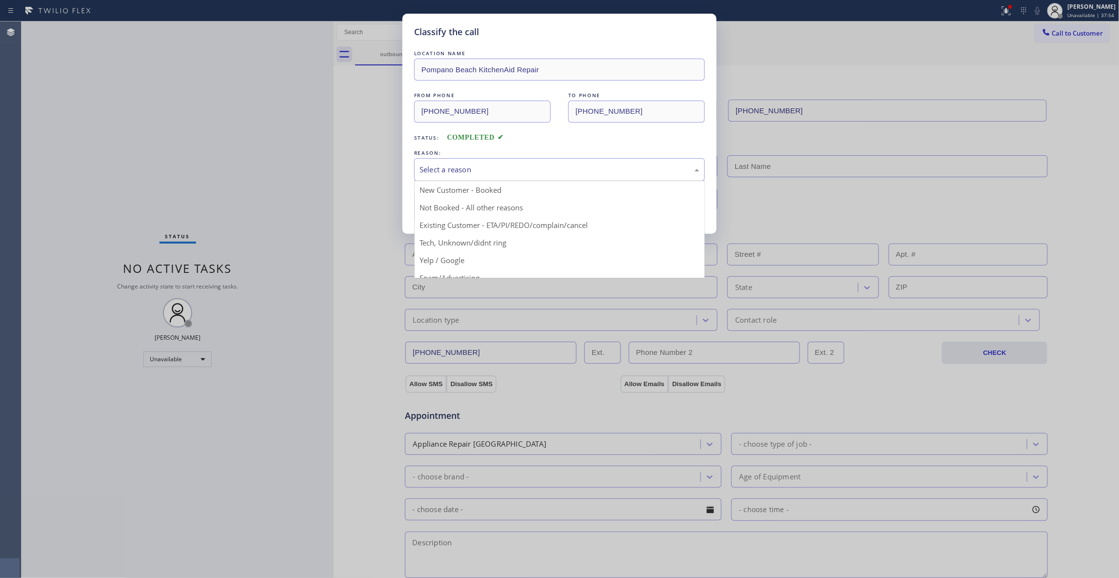
click at [457, 170] on div "Select a reason" at bounding box center [560, 169] width 280 height 11
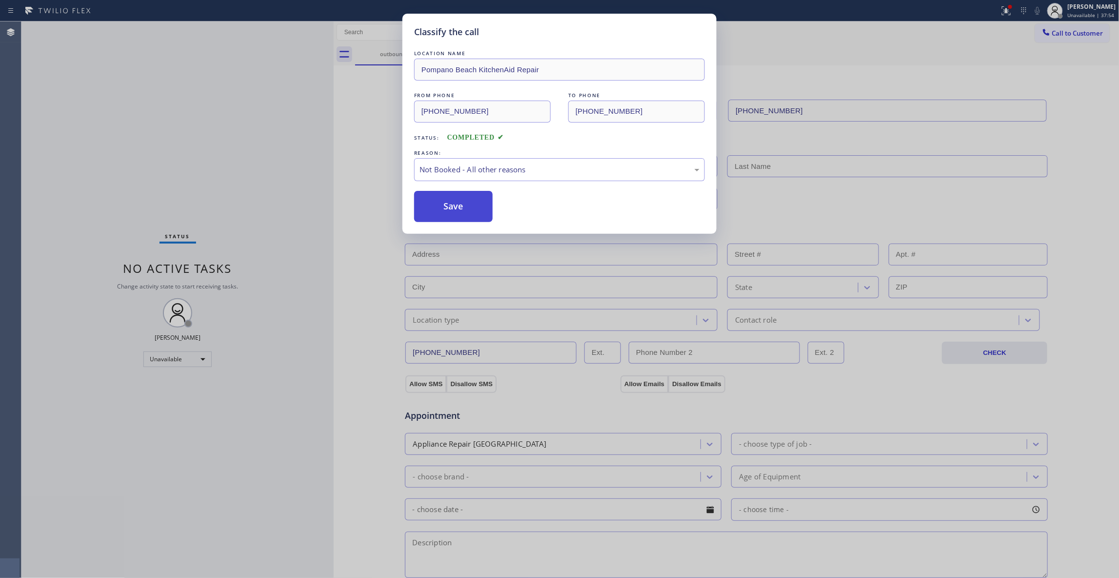
click at [444, 214] on button "Save" at bounding box center [453, 206] width 79 height 31
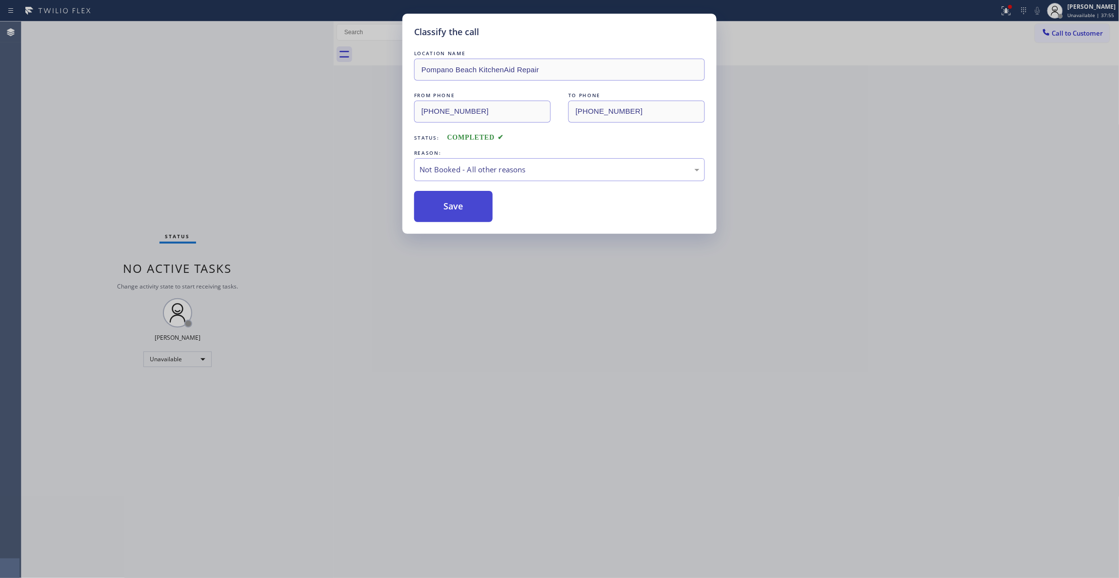
click at [444, 214] on button "Save" at bounding box center [453, 206] width 79 height 31
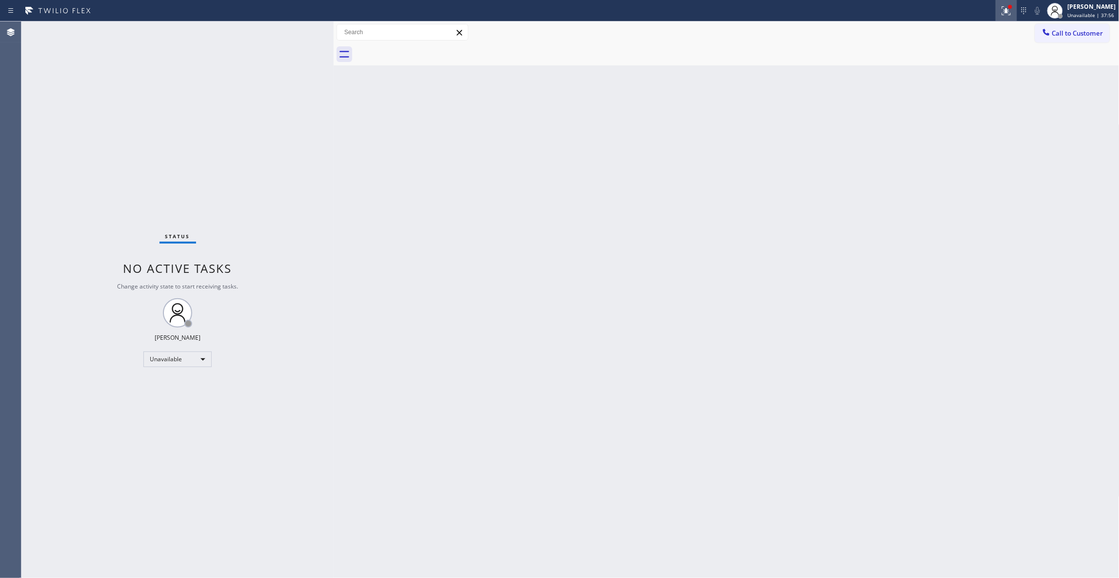
click at [1000, 9] on icon at bounding box center [1006, 11] width 12 height 12
click at [959, 123] on button "Clear issues" at bounding box center [942, 128] width 114 height 14
click at [1068, 33] on span "Call to Customer" at bounding box center [1077, 33] width 51 height 9
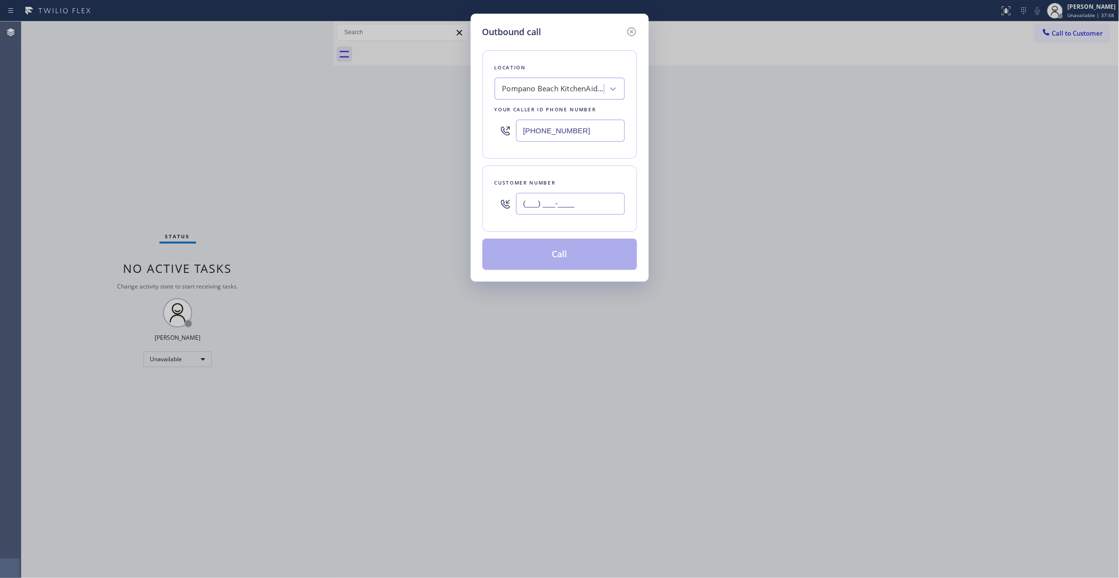
click at [570, 209] on input "(___) ___-____" at bounding box center [570, 204] width 109 height 22
paste input "707) 626-4696"
type input "[PHONE_NUMBER]"
click at [563, 256] on button "Call" at bounding box center [559, 254] width 155 height 31
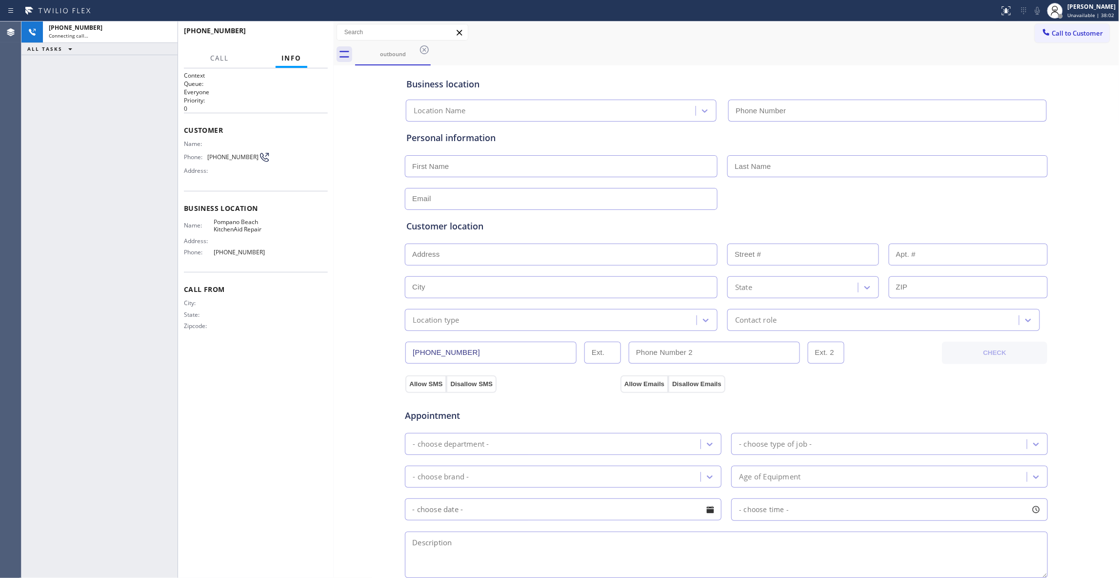
type input "[PHONE_NUMBER]"
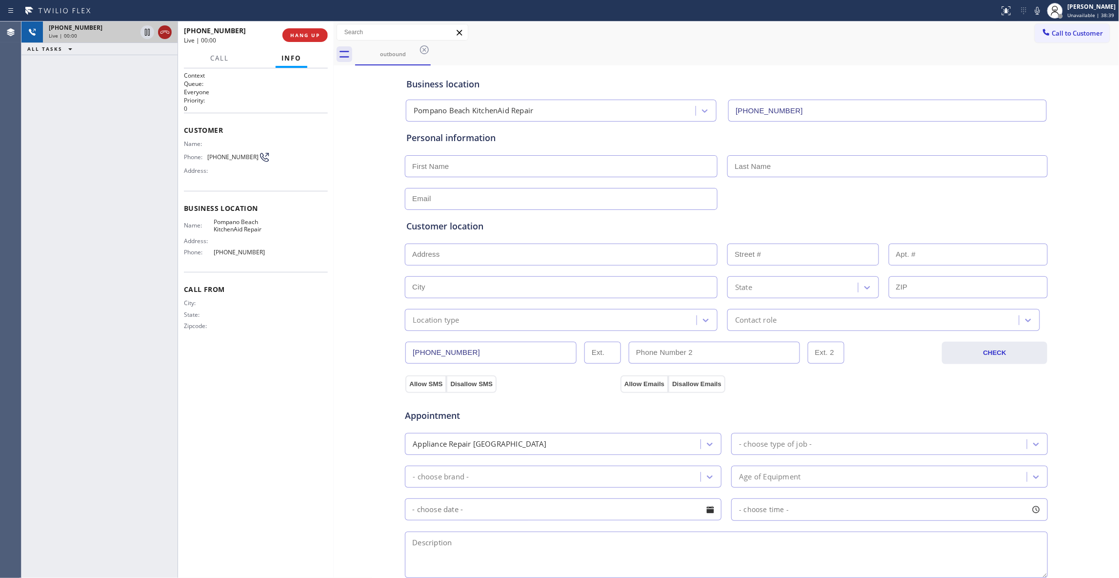
click at [163, 33] on icon at bounding box center [165, 32] width 12 height 12
click at [296, 41] on button "COMPLETE" at bounding box center [303, 35] width 49 height 14
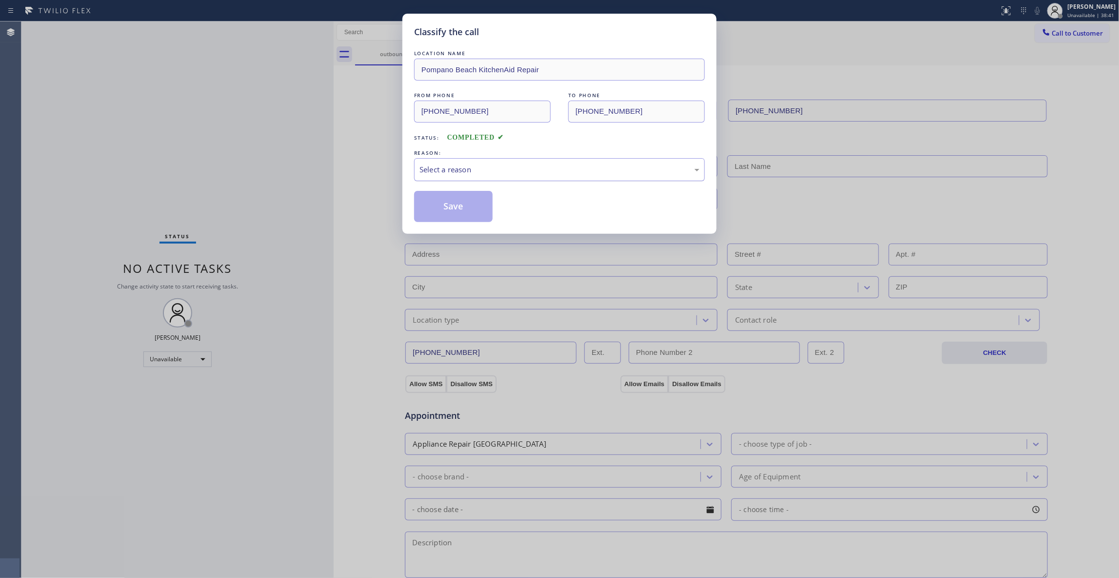
click at [442, 175] on div "Select a reason" at bounding box center [560, 169] width 280 height 11
click at [444, 211] on button "Save" at bounding box center [453, 206] width 79 height 31
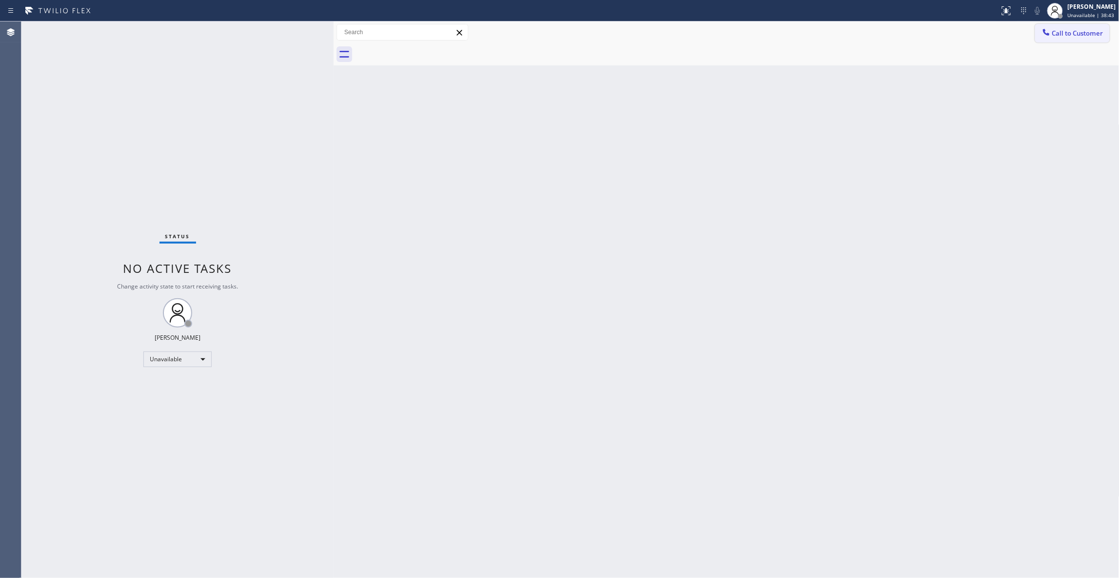
click at [1082, 34] on span "Call to Customer" at bounding box center [1077, 33] width 51 height 9
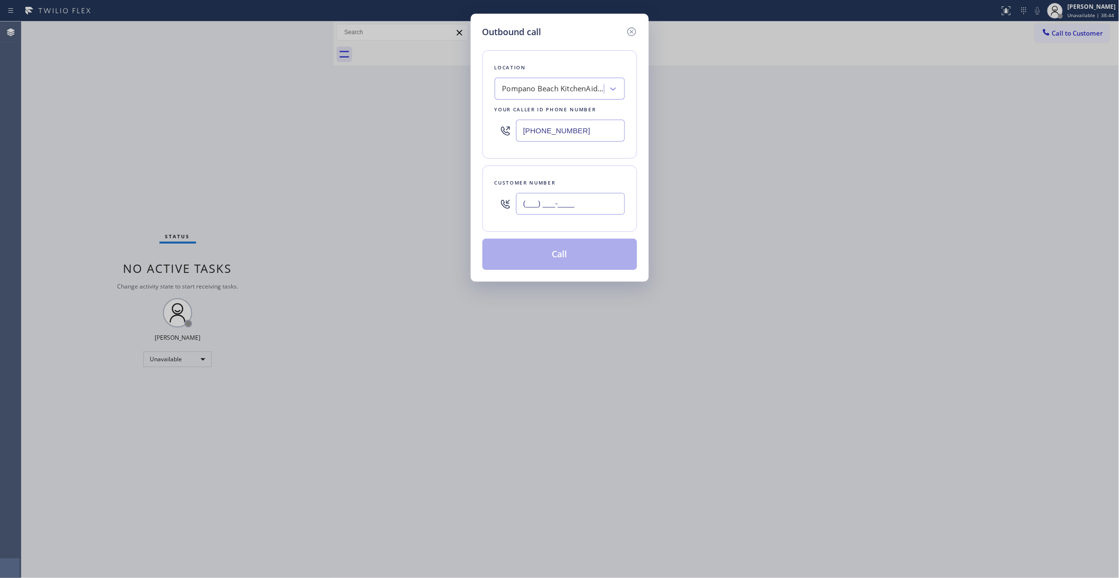
click at [536, 209] on input "(___) ___-____" at bounding box center [570, 204] width 109 height 22
paste input "707) 626-4696"
type input "[PHONE_NUMBER]"
click at [558, 255] on button "Call" at bounding box center [559, 254] width 155 height 31
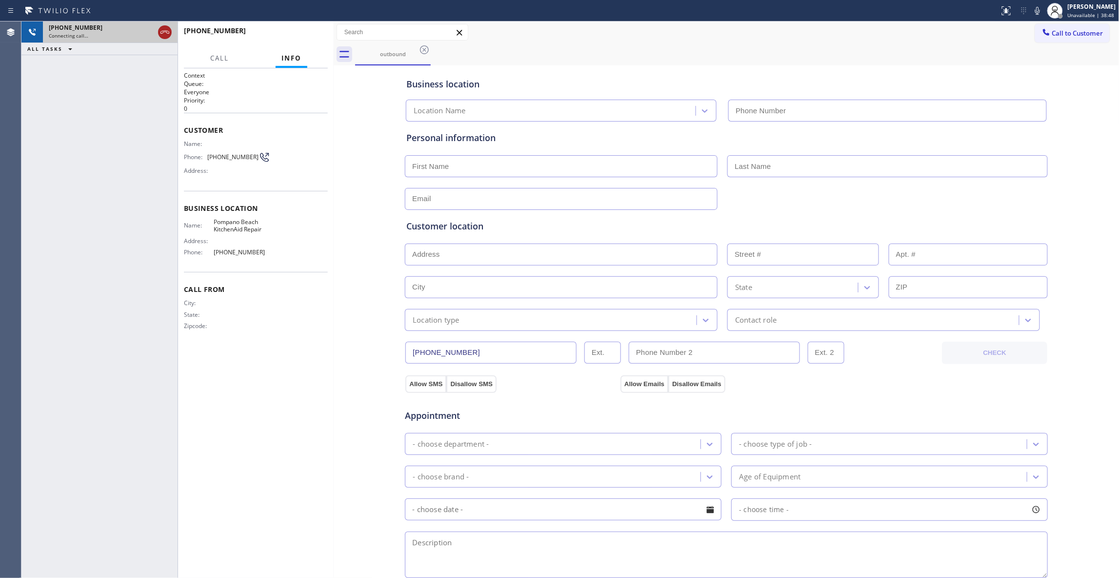
type input "[PHONE_NUMBER]"
click at [162, 31] on icon at bounding box center [165, 32] width 12 height 12
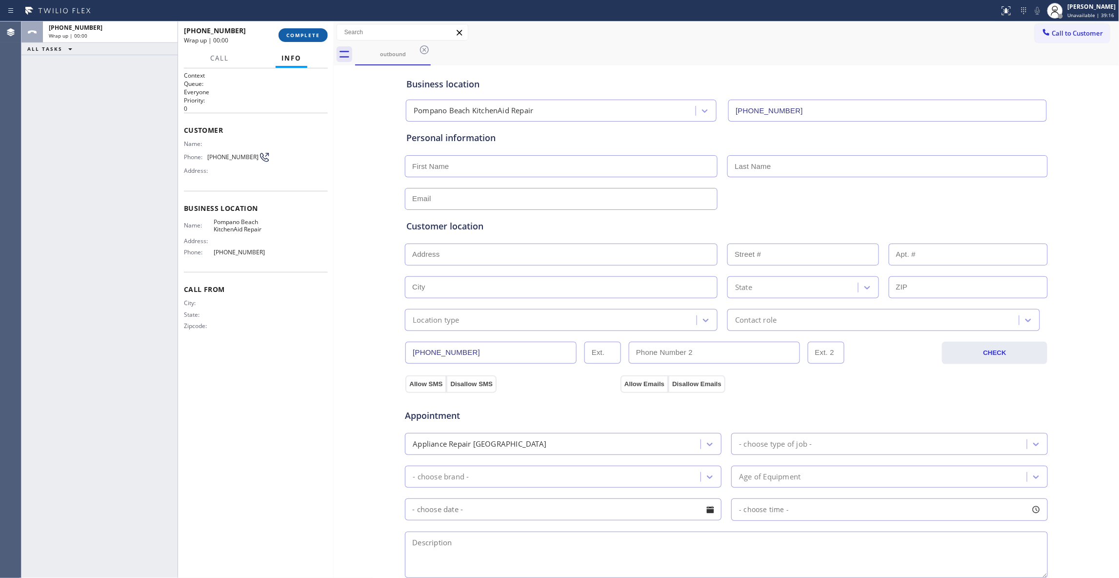
click at [314, 36] on span "COMPLETE" at bounding box center [303, 35] width 34 height 7
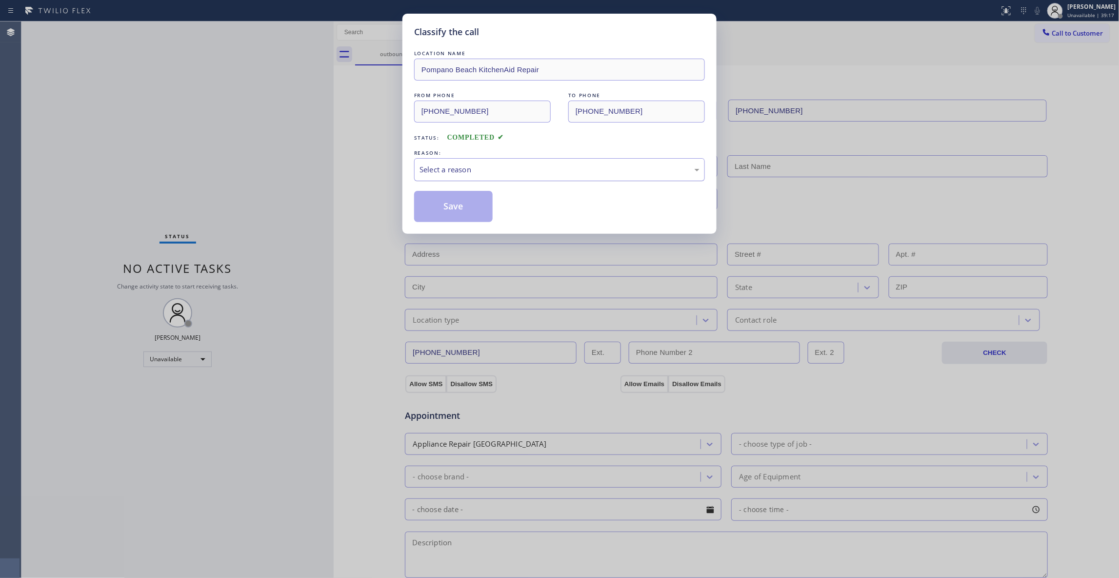
click at [470, 169] on div "Select a reason" at bounding box center [560, 169] width 280 height 11
click at [456, 207] on button "Save" at bounding box center [453, 206] width 79 height 31
click at [454, 207] on button "Save" at bounding box center [453, 206] width 79 height 31
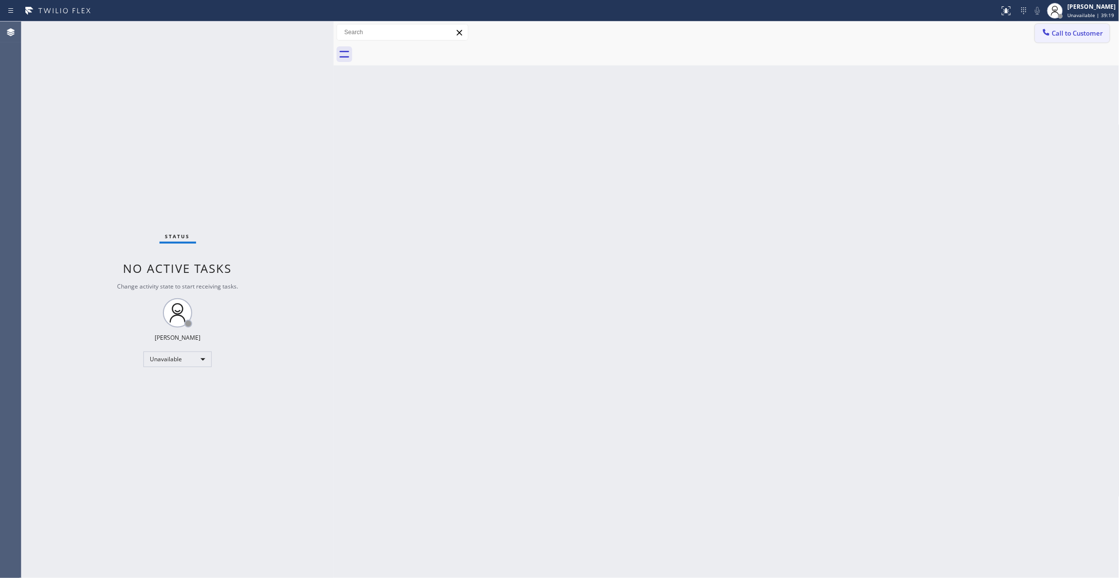
click at [1093, 34] on span "Call to Customer" at bounding box center [1077, 33] width 51 height 9
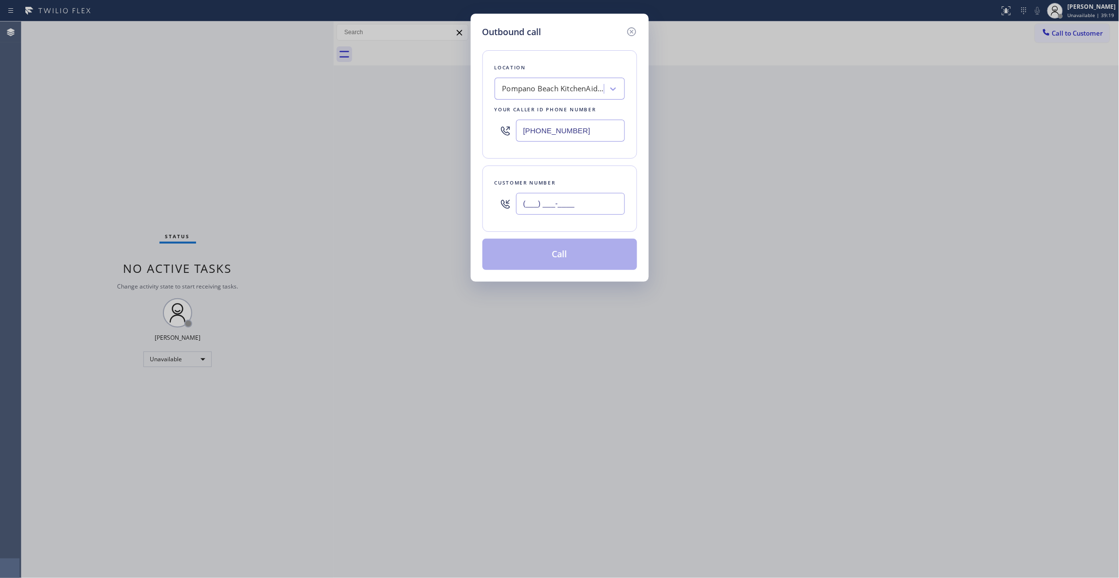
click at [559, 201] on input "(___) ___-____" at bounding box center [570, 204] width 109 height 22
paste input "707) 626-4696"
type input "[PHONE_NUMBER]"
click at [560, 252] on button "Call" at bounding box center [559, 254] width 155 height 31
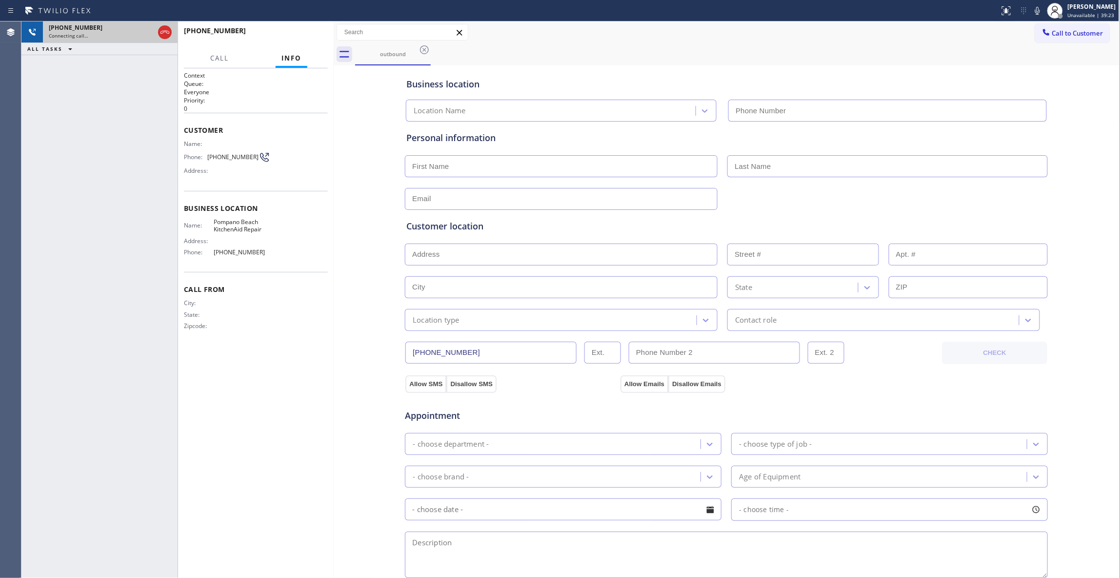
type input "[PHONE_NUMBER]"
click at [166, 34] on icon at bounding box center [165, 32] width 12 height 12
click at [295, 34] on span "HANG UP" at bounding box center [305, 35] width 30 height 7
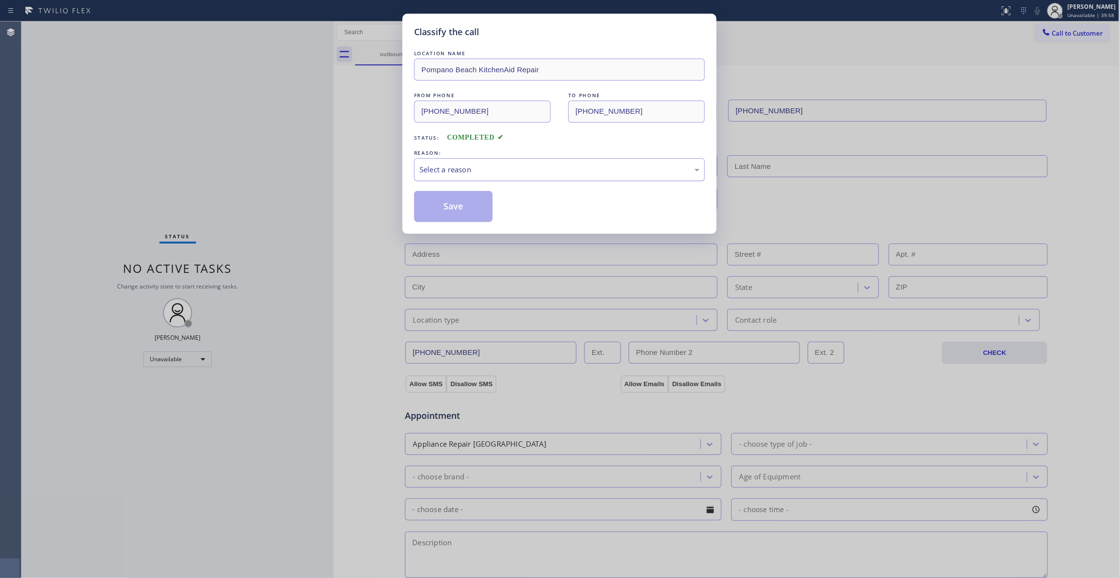
click at [488, 168] on div "Select a reason" at bounding box center [560, 169] width 280 height 11
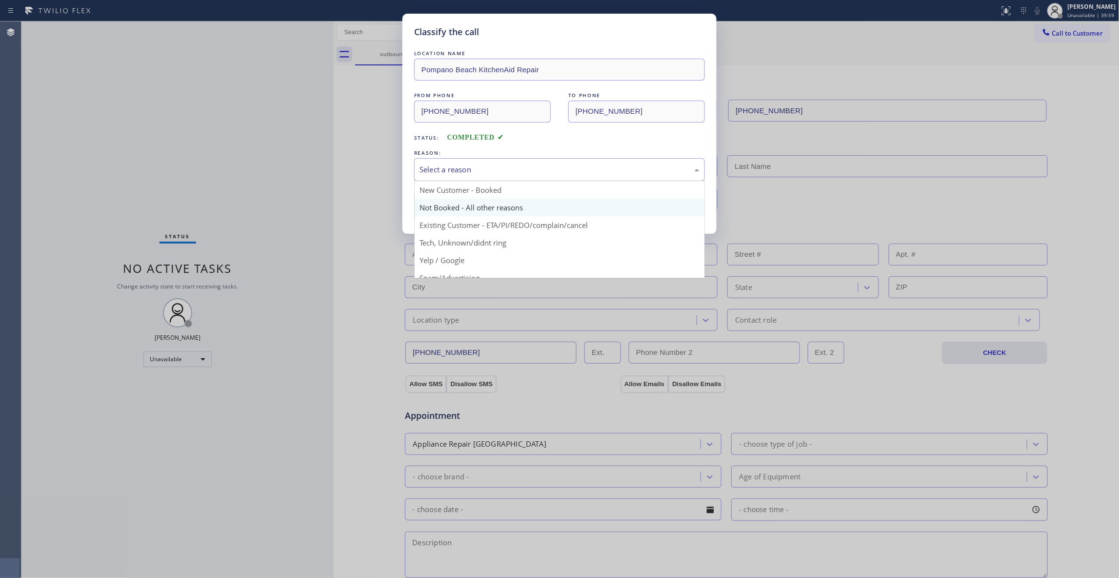
click at [468, 203] on button "Save" at bounding box center [453, 206] width 79 height 31
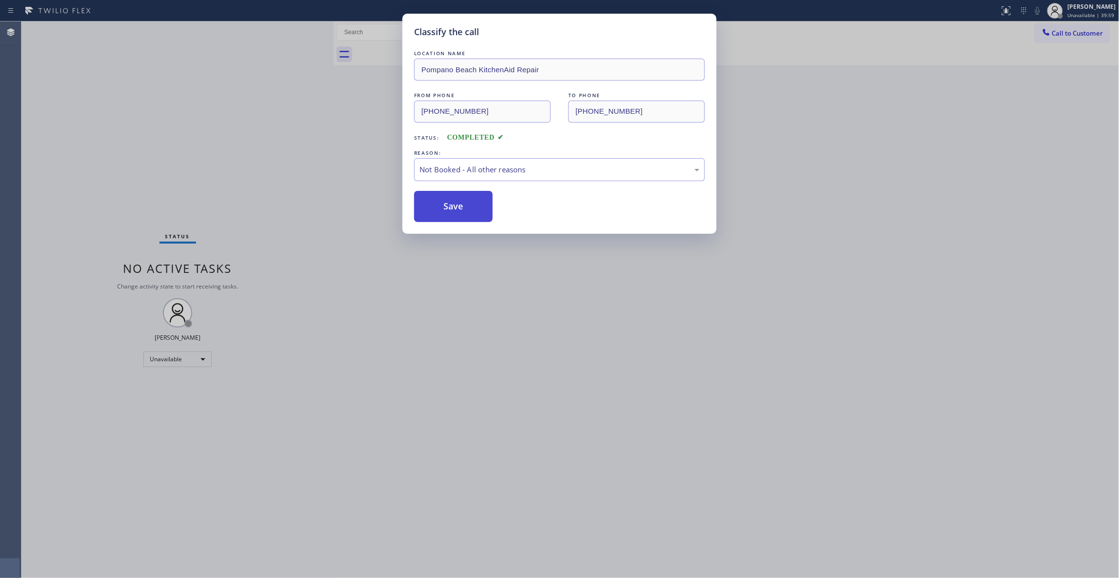
click at [467, 203] on button "Save" at bounding box center [453, 206] width 79 height 31
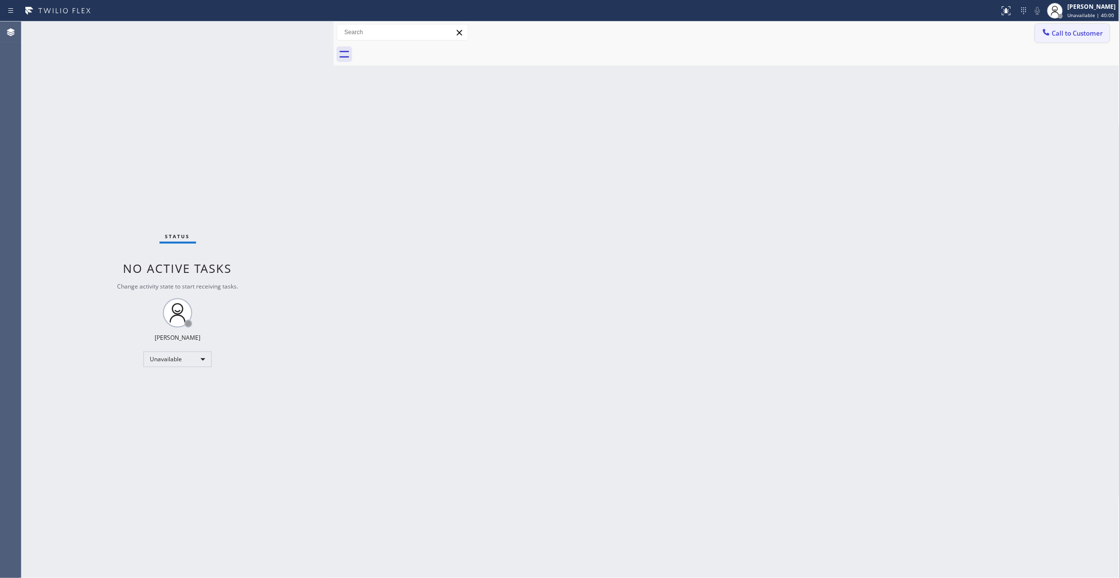
click at [1064, 34] on span "Call to Customer" at bounding box center [1077, 33] width 51 height 9
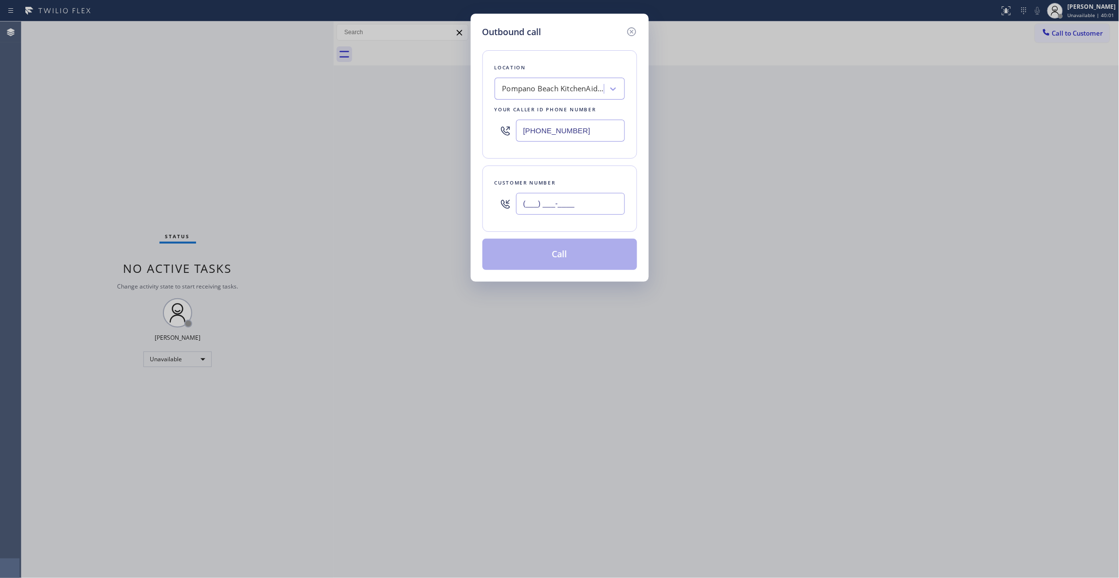
click at [574, 205] on input "(___) ___-____" at bounding box center [570, 204] width 109 height 22
paste input "707) 626-4696"
type input "[PHONE_NUMBER]"
click at [545, 258] on button "Call" at bounding box center [559, 254] width 155 height 31
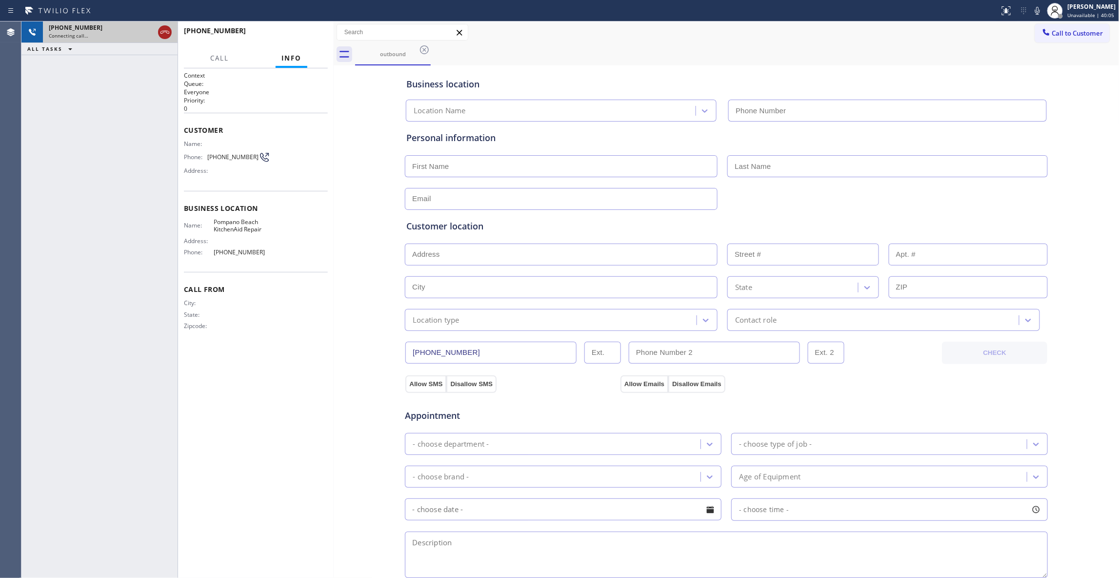
type input "[PHONE_NUMBER]"
click at [164, 33] on icon at bounding box center [165, 32] width 12 height 12
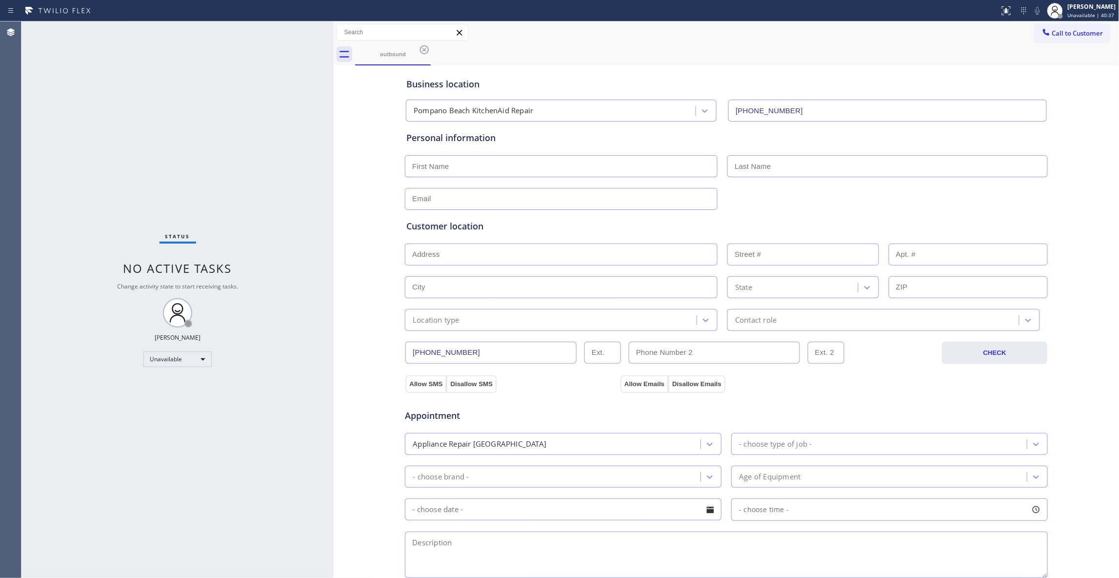
drag, startPoint x: 423, startPoint y: 49, endPoint x: 438, endPoint y: 71, distance: 26.8
click at [422, 49] on icon at bounding box center [425, 50] width 12 height 12
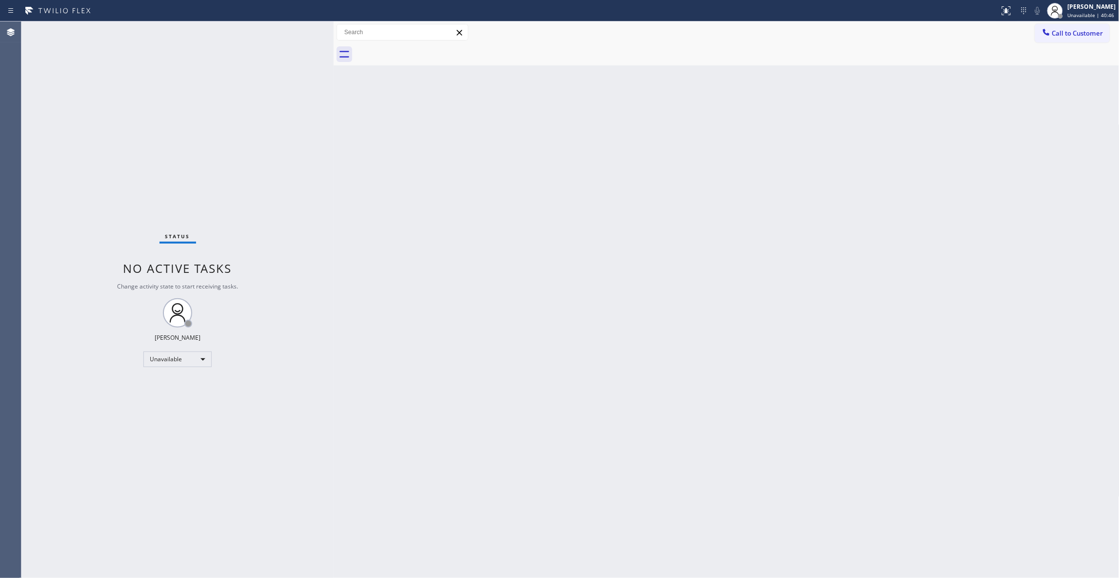
click at [34, 289] on div "Status No active tasks Change activity state to start receiving tasks. [PERSON_…" at bounding box center [177, 299] width 312 height 556
click at [1081, 41] on button "Call to Customer" at bounding box center [1072, 33] width 75 height 19
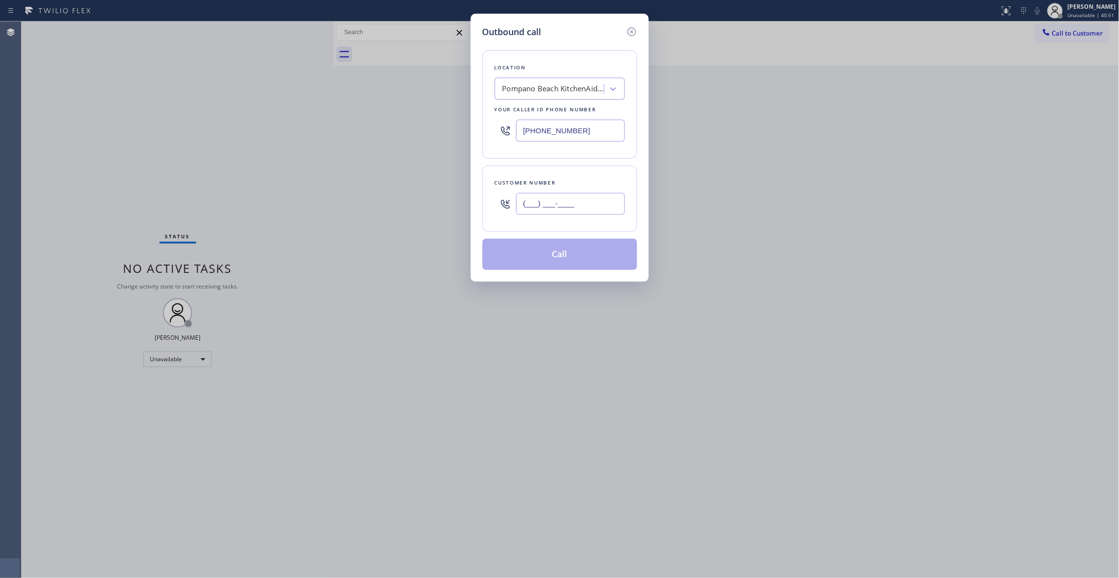
click at [558, 211] on input "(___) ___-____" at bounding box center [570, 204] width 109 height 22
paste input "707) 626-4696"
type input "[PHONE_NUMBER]"
click at [498, 262] on button "Call" at bounding box center [559, 254] width 155 height 31
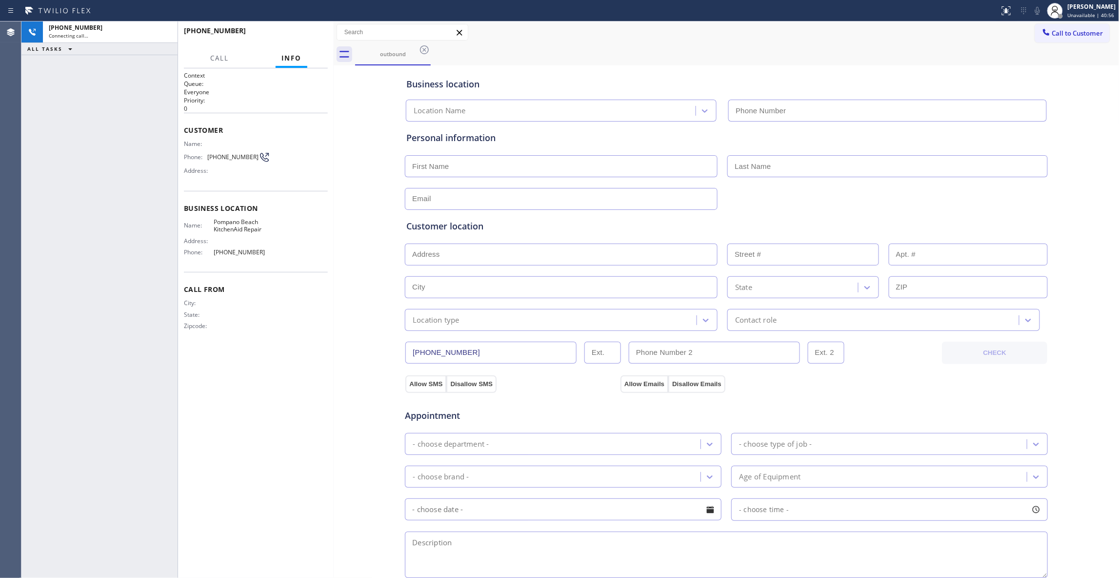
type input "[PHONE_NUMBER]"
click at [163, 31] on icon at bounding box center [165, 32] width 12 height 12
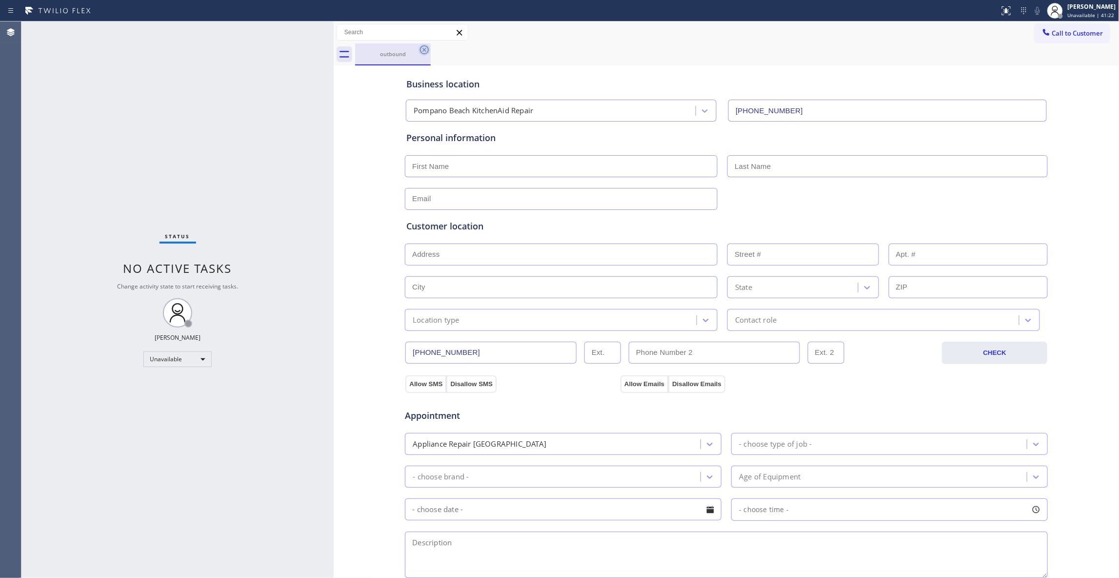
click at [423, 49] on icon at bounding box center [425, 50] width 12 height 12
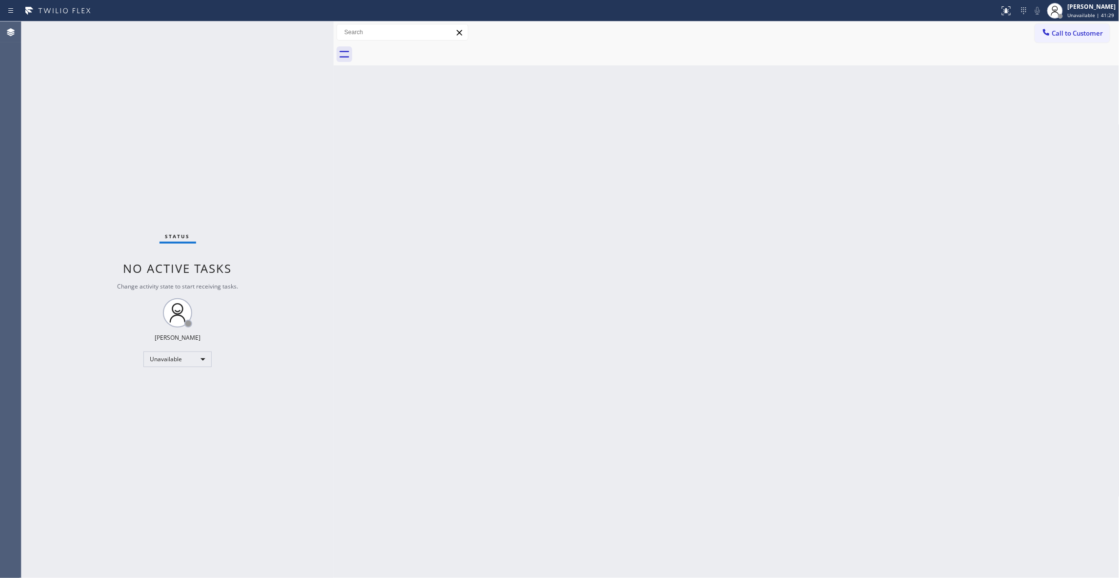
drag, startPoint x: 576, startPoint y: 225, endPoint x: 940, endPoint y: 99, distance: 385.7
click at [580, 223] on div "Back to Dashboard Change Sender ID Customers Technicians Select a contact Outbo…" at bounding box center [727, 299] width 786 height 556
click at [1085, 31] on span "Call to Customer" at bounding box center [1077, 33] width 51 height 9
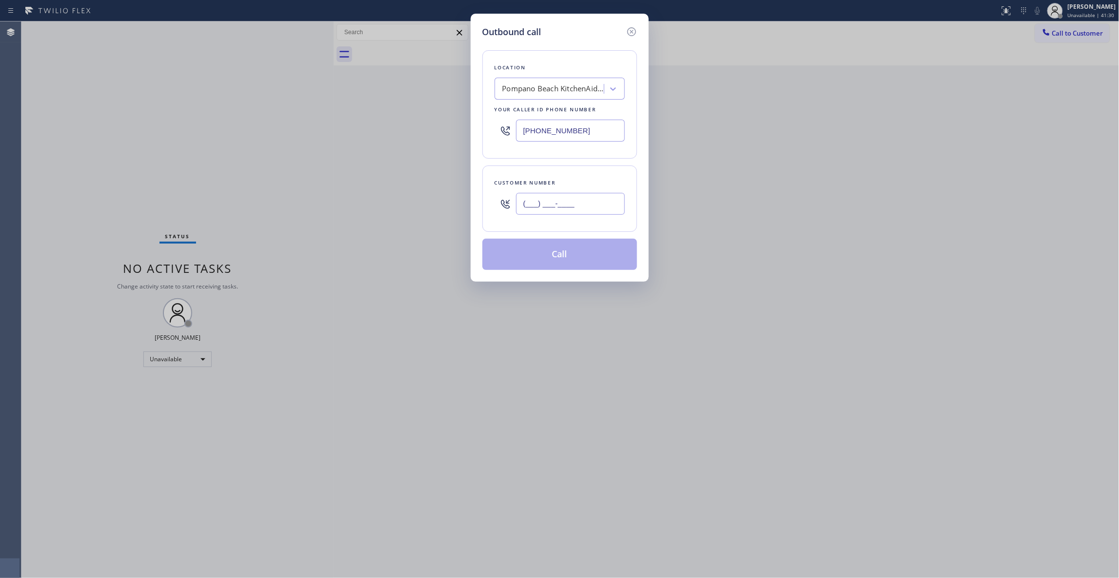
click at [543, 207] on input "(___) ___-____" at bounding box center [570, 204] width 109 height 22
paste input "909) 835-7086"
type input "[PHONE_NUMBER]"
drag, startPoint x: 595, startPoint y: 127, endPoint x: 354, endPoint y: 162, distance: 243.9
click at [154, 116] on div "Outbound call Location [GEOGRAPHIC_DATA] KitchenAid Repair Your caller id phone…" at bounding box center [559, 289] width 1119 height 578
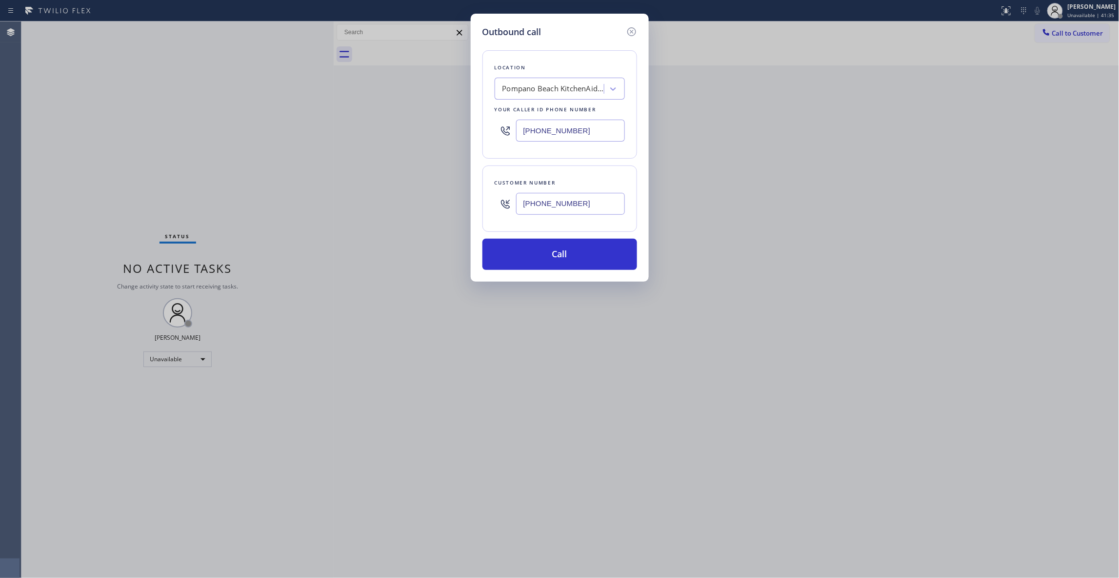
paste input "60) 201-1444"
type input "[PHONE_NUMBER]"
drag, startPoint x: 600, startPoint y: 206, endPoint x: 506, endPoint y: 230, distance: 97.3
click at [472, 207] on div "Outbound call Location Thousand Palms Repair Group Your caller id phone number …" at bounding box center [560, 148] width 178 height 268
click at [555, 249] on button "Call" at bounding box center [559, 254] width 155 height 31
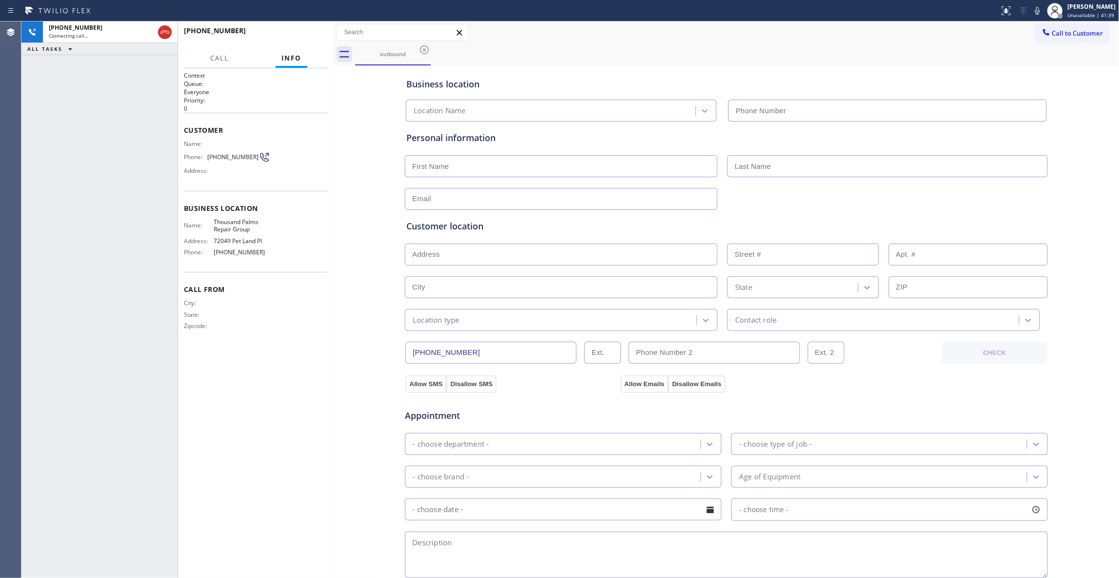
type input "[PHONE_NUMBER]"
click at [164, 34] on icon at bounding box center [165, 32] width 12 height 12
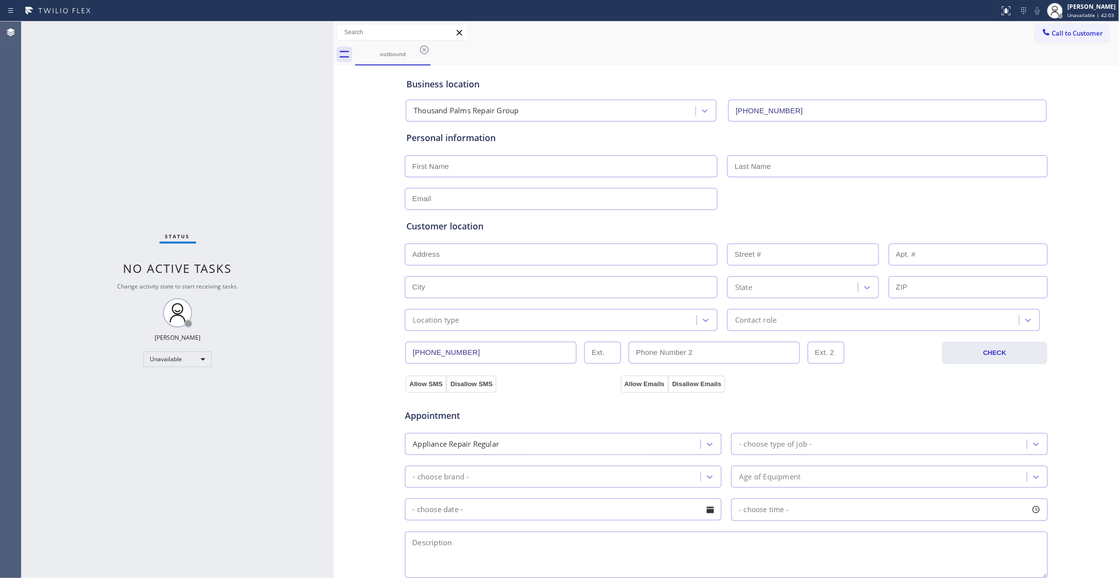
click at [431, 50] on div "outbound" at bounding box center [737, 54] width 764 height 22
click at [424, 47] on icon at bounding box center [425, 50] width 12 height 12
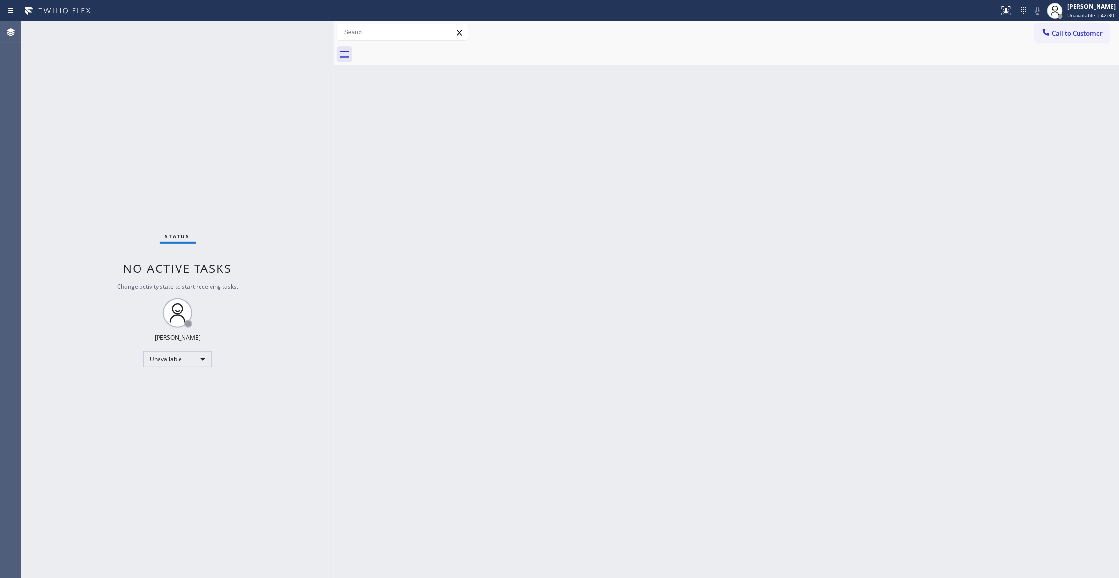
drag, startPoint x: 176, startPoint y: 101, endPoint x: 200, endPoint y: 36, distance: 69.9
click at [178, 88] on div "Status No active tasks Change activity state to start receiving tasks. [PERSON_…" at bounding box center [177, 299] width 312 height 556
drag, startPoint x: 527, startPoint y: 320, endPoint x: 461, endPoint y: 410, distance: 111.3
click at [527, 320] on div "Back to Dashboard Change Sender ID Customers Technicians Select a contact Outbo…" at bounding box center [727, 299] width 786 height 556
drag, startPoint x: 92, startPoint y: 490, endPoint x: 293, endPoint y: 45, distance: 488.4
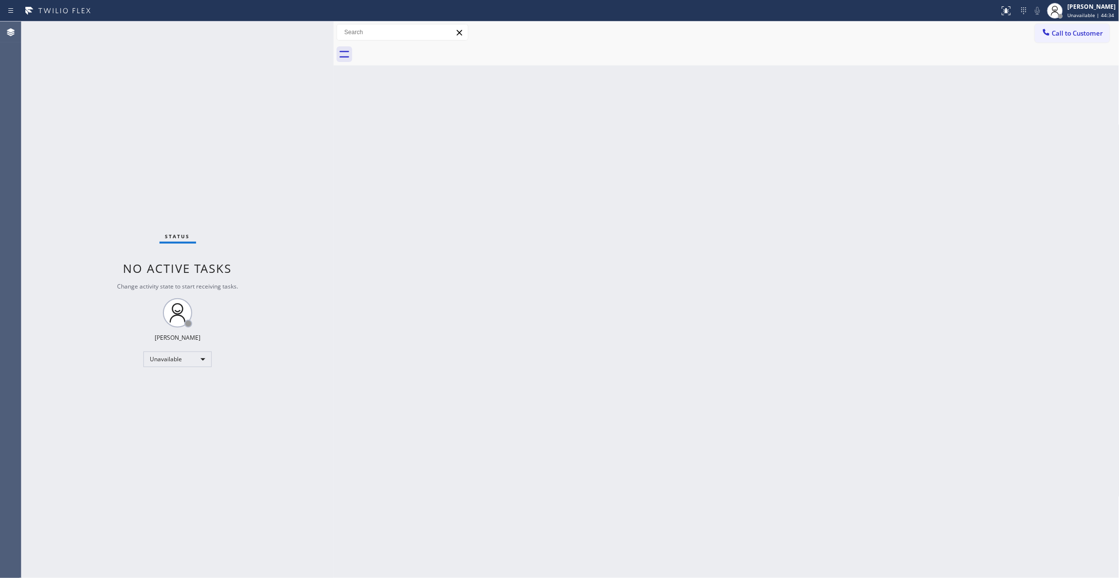
click at [100, 441] on div "Status No active tasks Change activity state to start receiving tasks. [PERSON_…" at bounding box center [177, 299] width 312 height 556
click at [1093, 35] on span "Call to Customer" at bounding box center [1077, 33] width 51 height 9
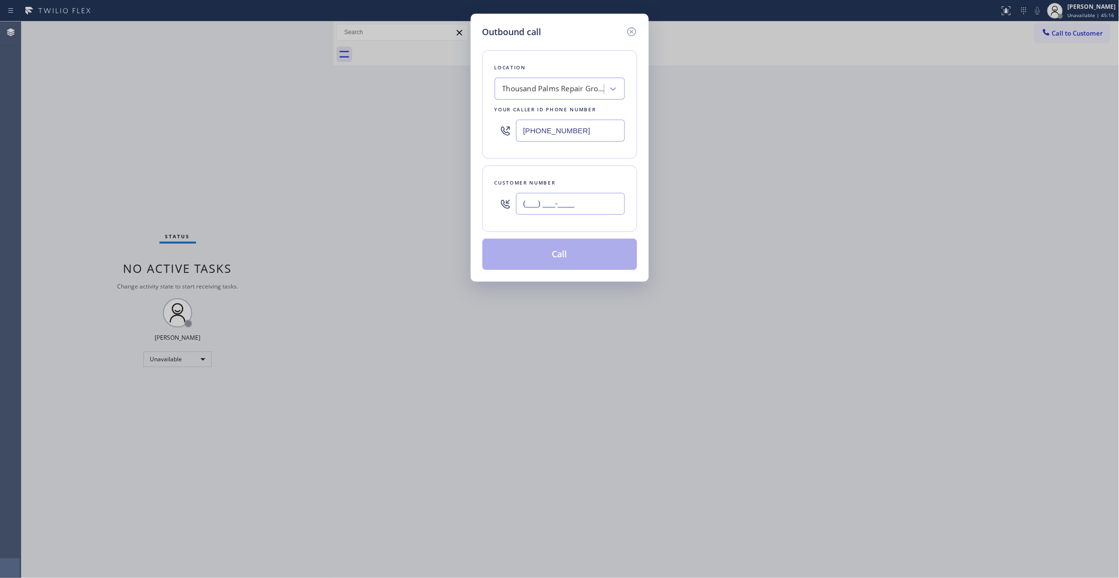
click at [548, 208] on input "(___) ___-____" at bounding box center [570, 204] width 109 height 22
paste input "510) 747-8567"
type input "[PHONE_NUMBER]"
drag, startPoint x: 595, startPoint y: 132, endPoint x: 373, endPoint y: 143, distance: 222.2
click at [370, 129] on div "Outbound call Location Thousand Palms Repair Group Your caller id phone number …" at bounding box center [559, 289] width 1119 height 578
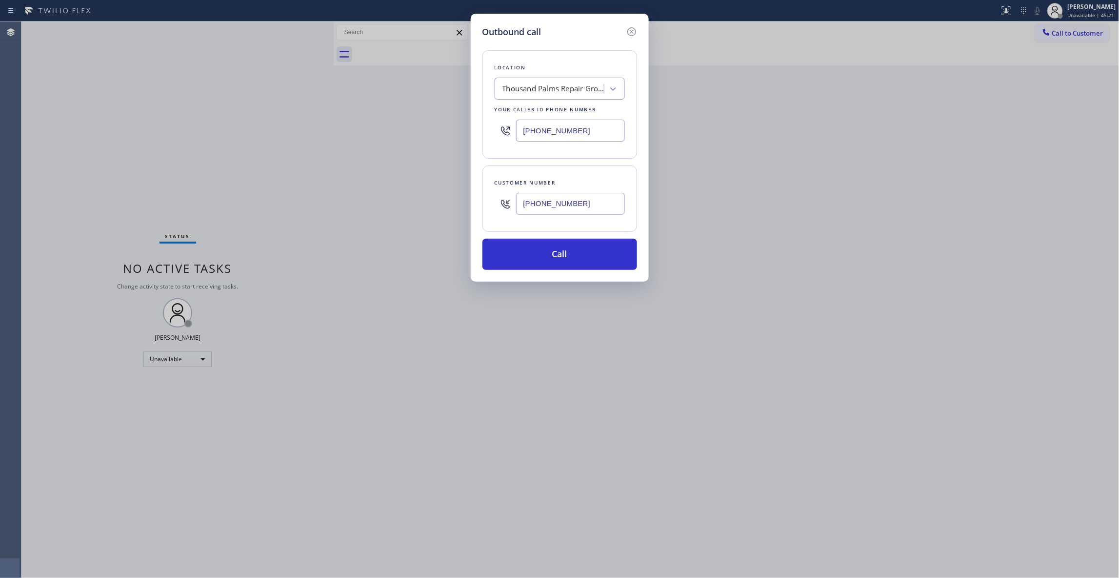
paste input "855) 731-4952"
type input "[PHONE_NUMBER]"
click at [521, 254] on button "Call" at bounding box center [559, 254] width 155 height 31
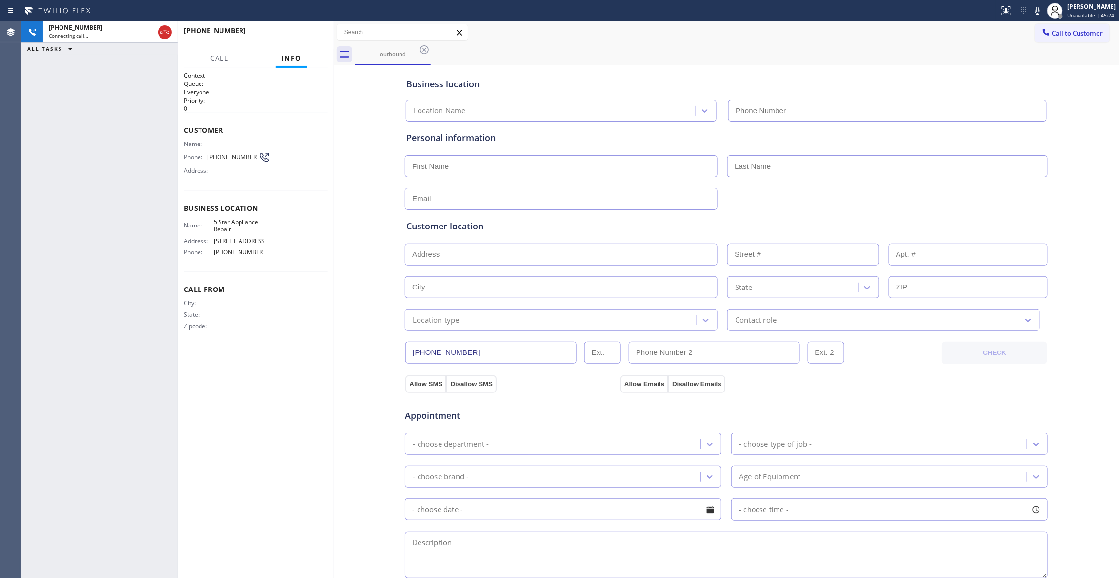
type input "[PHONE_NUMBER]"
drag, startPoint x: 91, startPoint y: 539, endPoint x: 114, endPoint y: 449, distance: 92.8
click at [92, 539] on div "[PHONE_NUMBER] Live | 00:10 ALL TASKS ALL TASKS ACTIVE TASKS TASKS IN WRAP UP" at bounding box center [99, 299] width 156 height 556
click at [317, 28] on div "[PHONE_NUMBER] Live | 00:11 HANG UP" at bounding box center [256, 34] width 144 height 25
click at [315, 31] on button "HANG UP" at bounding box center [304, 35] width 45 height 14
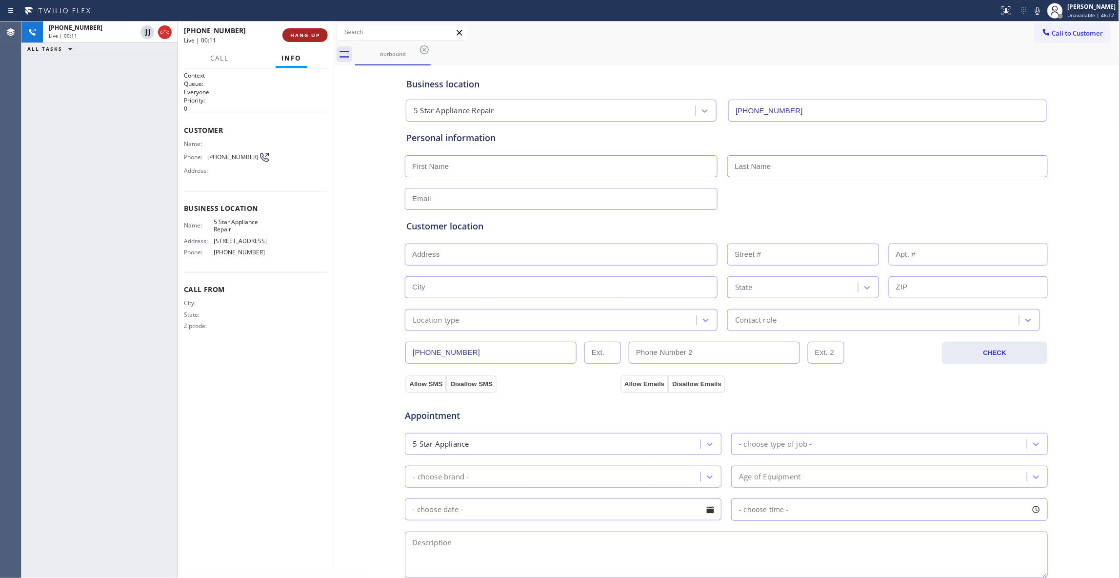
click at [315, 31] on button "HANG UP" at bounding box center [304, 35] width 45 height 14
click at [315, 32] on span "HANG UP" at bounding box center [305, 35] width 30 height 7
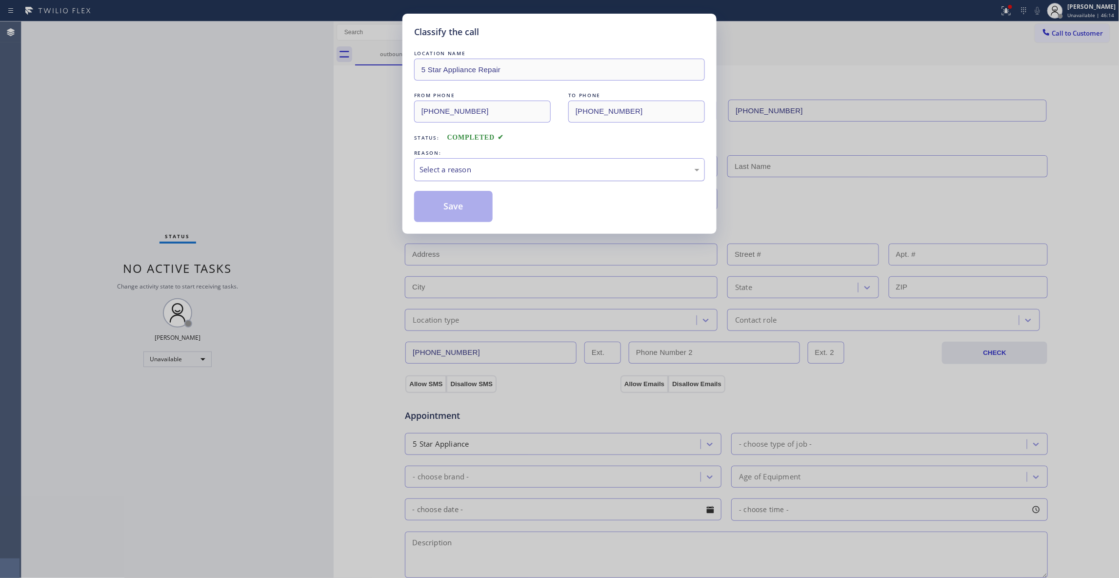
click at [458, 172] on div "Select a reason" at bounding box center [560, 169] width 280 height 11
click at [450, 201] on button "Save" at bounding box center [453, 206] width 79 height 31
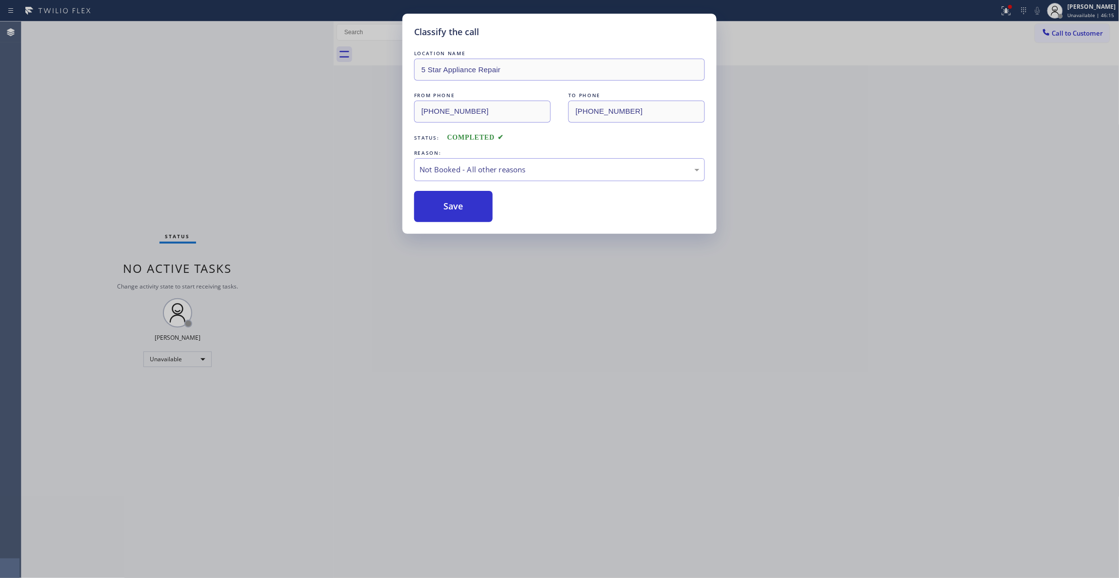
click at [450, 201] on button "Save" at bounding box center [453, 206] width 79 height 31
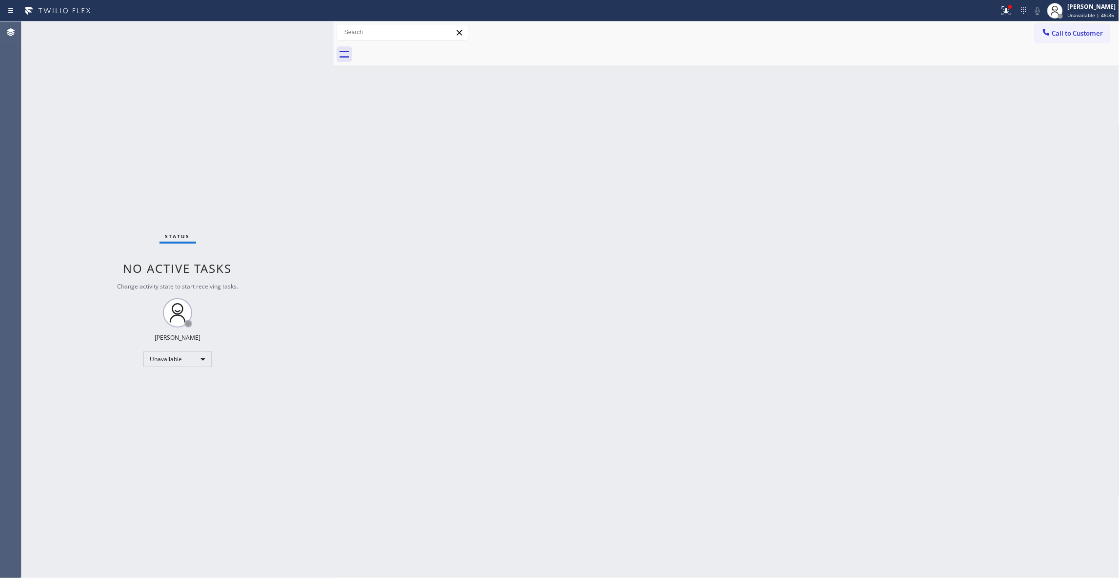
click at [106, 551] on div "Status No active tasks Change activity state to start receiving tasks. [PERSON_…" at bounding box center [177, 299] width 312 height 556
click at [1071, 34] on span "Call to Customer" at bounding box center [1077, 33] width 51 height 9
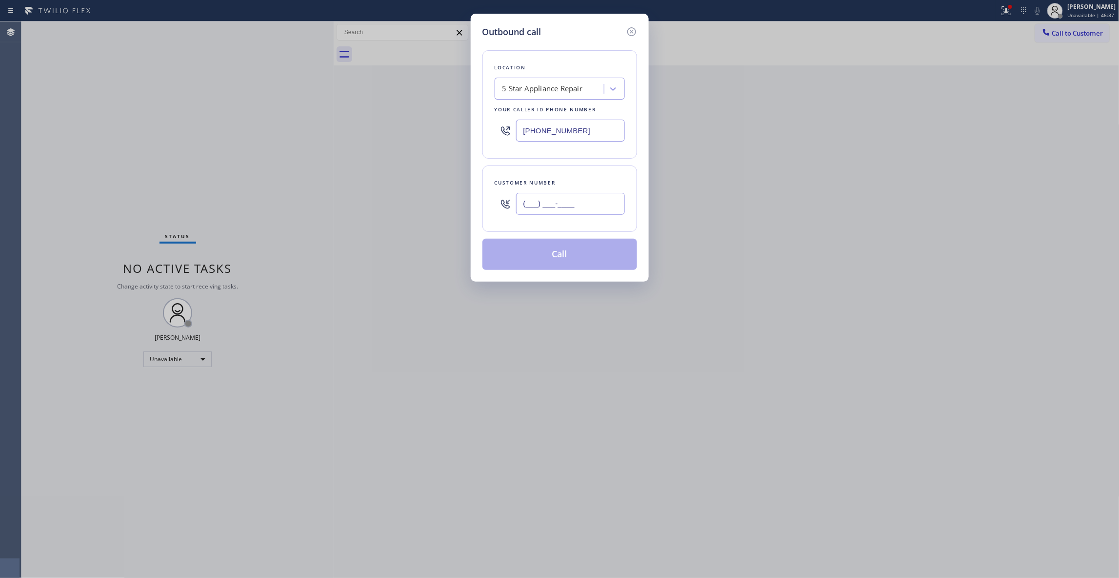
click at [542, 206] on input "(___) ___-____" at bounding box center [570, 204] width 109 height 22
paste input "844) 679-3652"
type input "[PHONE_NUMBER]"
paste input "315) 284-2925"
drag, startPoint x: 598, startPoint y: 133, endPoint x: 400, endPoint y: 127, distance: 198.1
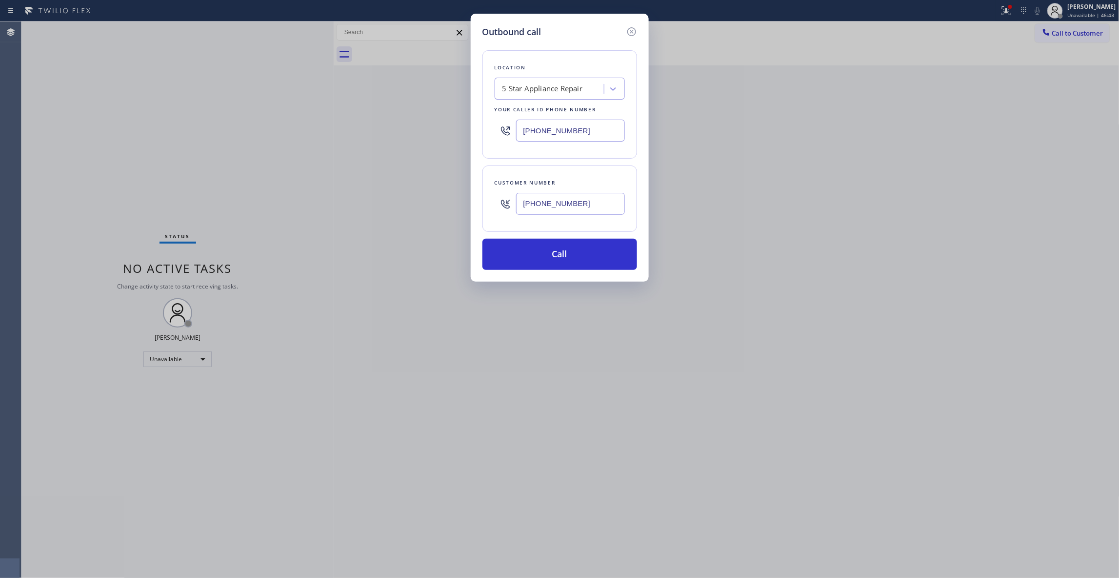
click at [400, 127] on div "Outbound call Location 5 Star Appliance Repair Your caller id phone number [PHO…" at bounding box center [559, 289] width 1119 height 578
type input "[PHONE_NUMBER]"
drag, startPoint x: 590, startPoint y: 208, endPoint x: 482, endPoint y: 207, distance: 108.3
click at [482, 207] on div "Customer number [PHONE_NUMBER]" at bounding box center [559, 198] width 155 height 66
click at [581, 246] on button "Call" at bounding box center [559, 254] width 155 height 31
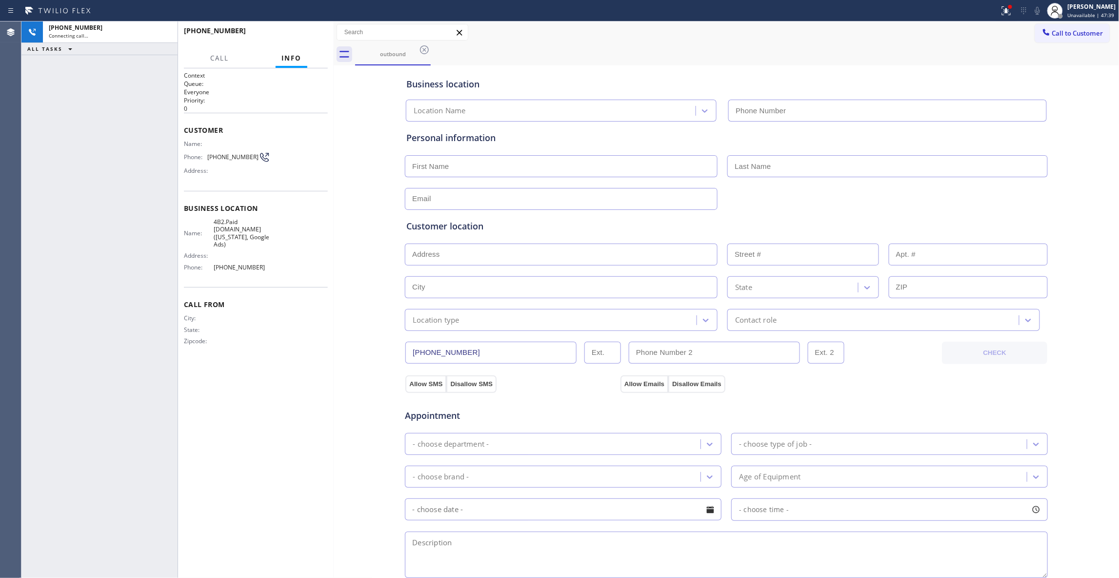
type input "[PHONE_NUMBER]"
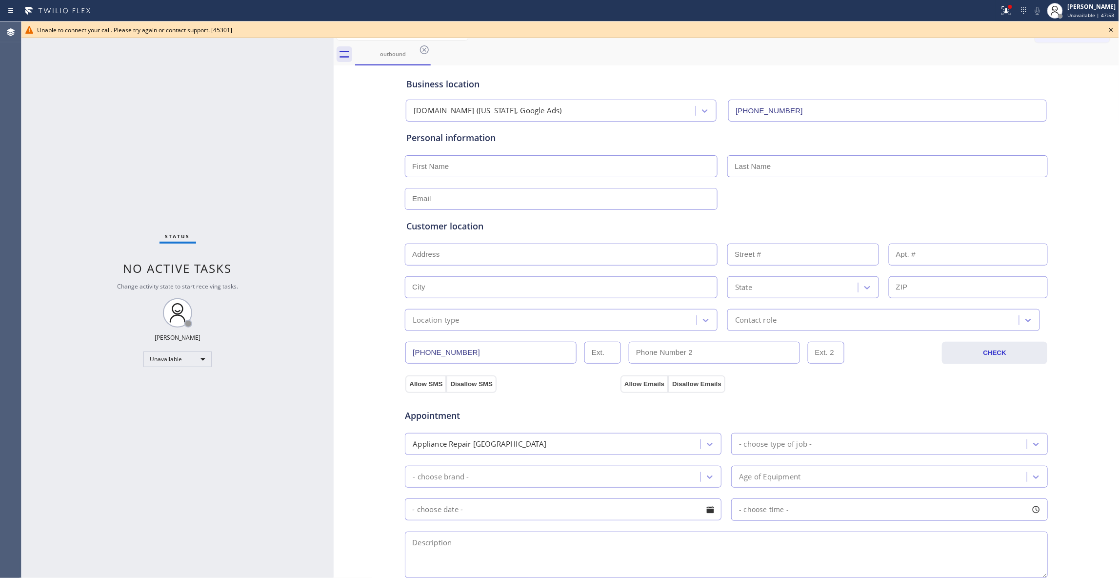
click at [16, 196] on div "Agent Desktop" at bounding box center [10, 299] width 21 height 556
click at [1114, 28] on icon at bounding box center [1111, 30] width 12 height 12
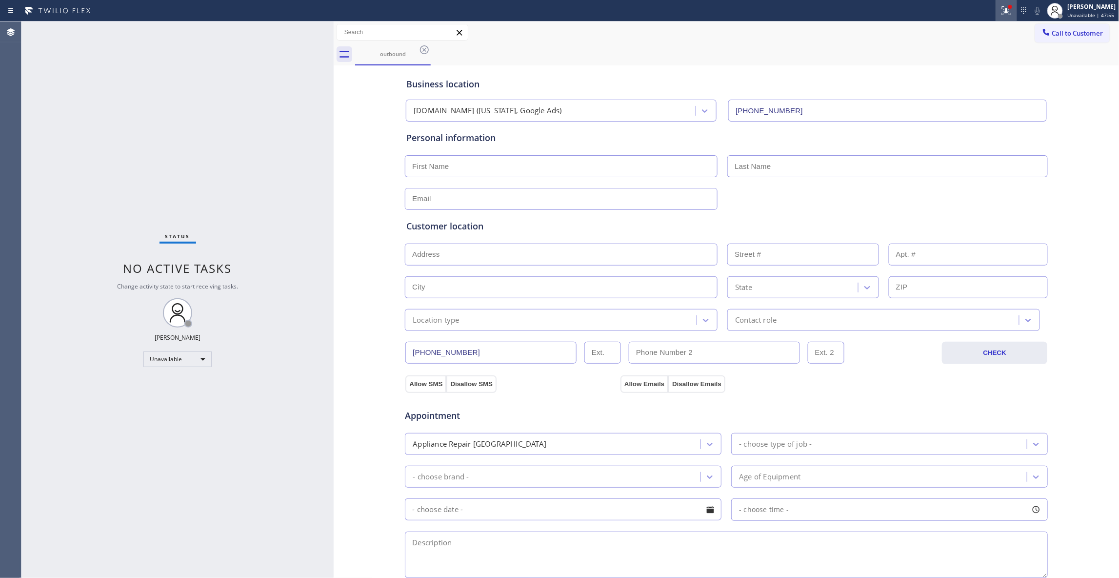
click at [1002, 10] on icon at bounding box center [1006, 10] width 9 height 9
click at [974, 130] on button "Clear issues" at bounding box center [942, 128] width 114 height 14
click at [420, 51] on icon at bounding box center [424, 49] width 9 height 9
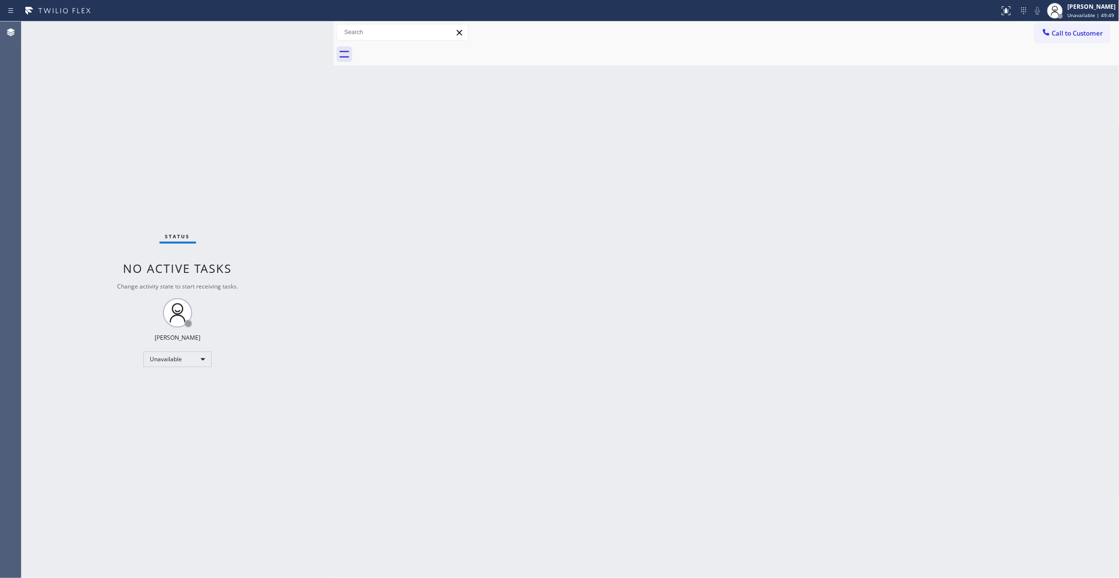
click at [109, 459] on div "Status No active tasks Change activity state to start receiving tasks. [PERSON_…" at bounding box center [177, 299] width 312 height 556
click at [408, 491] on div "Back to Dashboard Change Sender ID Customers Technicians Select a contact Outbo…" at bounding box center [727, 299] width 786 height 556
click at [113, 176] on div "Status No active tasks Change activity state to start receiving tasks. [PERSON_…" at bounding box center [177, 299] width 312 height 556
click at [144, 124] on div "Status No active tasks Change activity state to start receiving tasks. [PERSON_…" at bounding box center [177, 299] width 312 height 556
click at [465, 314] on div "Back to Dashboard Change Sender ID Customers Technicians Select a contact Outbo…" at bounding box center [727, 299] width 786 height 556
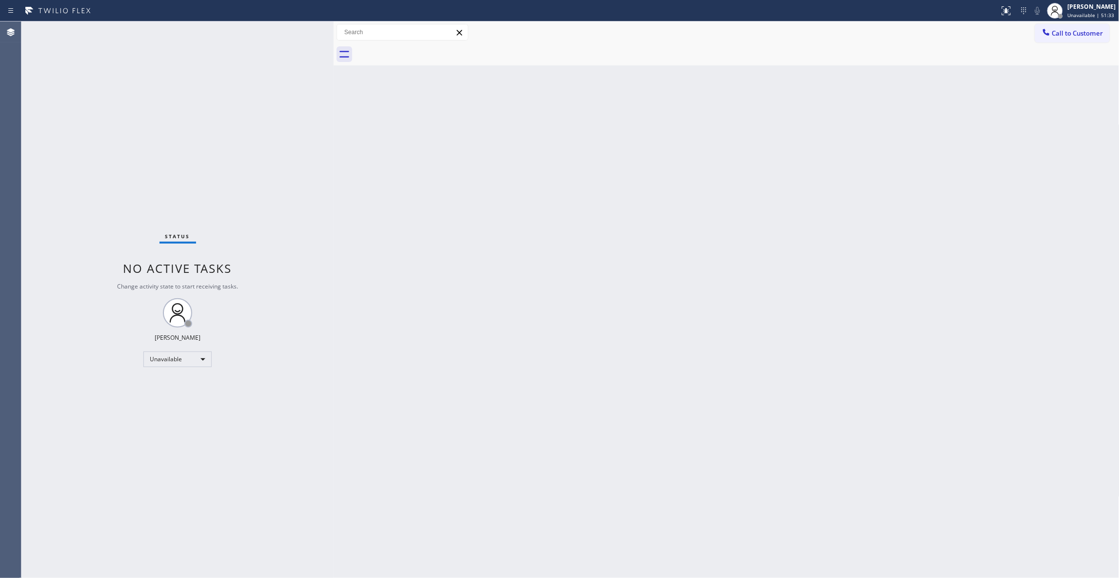
click at [434, 209] on div "Back to Dashboard Change Sender ID Customers Technicians Select a contact Outbo…" at bounding box center [727, 299] width 786 height 556
click at [109, 539] on div "Status No active tasks Change activity state to start receiving tasks. [PERSON_…" at bounding box center [177, 299] width 312 height 556
click at [1079, 32] on span "Call to Customer" at bounding box center [1077, 33] width 51 height 9
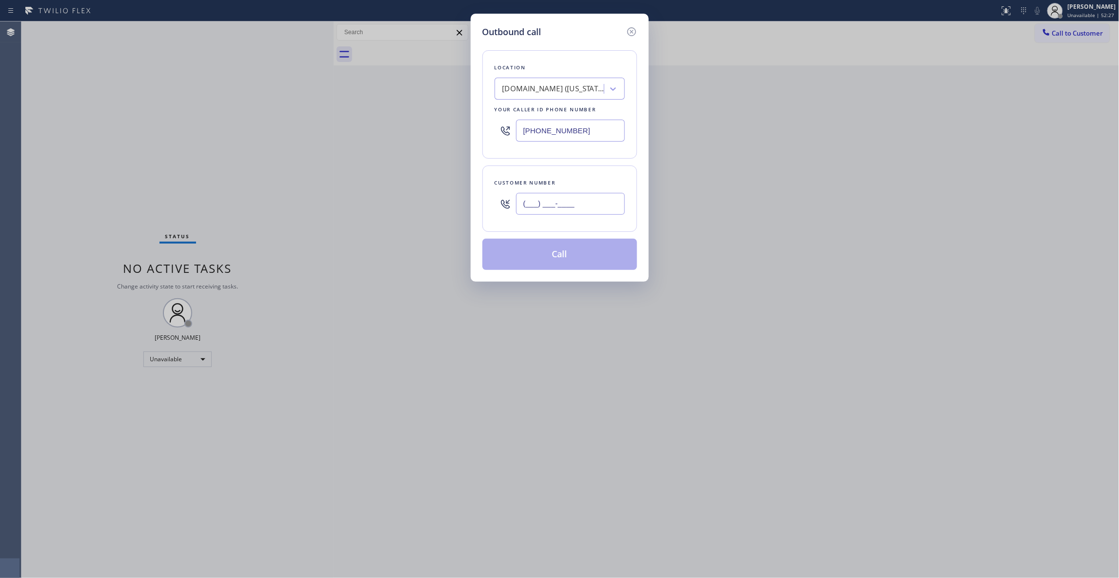
click at [578, 205] on input "(___) ___-____" at bounding box center [570, 204] width 109 height 22
paste input "903) 736-8028"
type input "[PHONE_NUMBER]"
drag, startPoint x: 592, startPoint y: 131, endPoint x: 300, endPoint y: 149, distance: 292.3
click at [300, 133] on div "Outbound call Location [DOMAIN_NAME] ([US_STATE], Google Ads) Your caller id ph…" at bounding box center [559, 289] width 1119 height 578
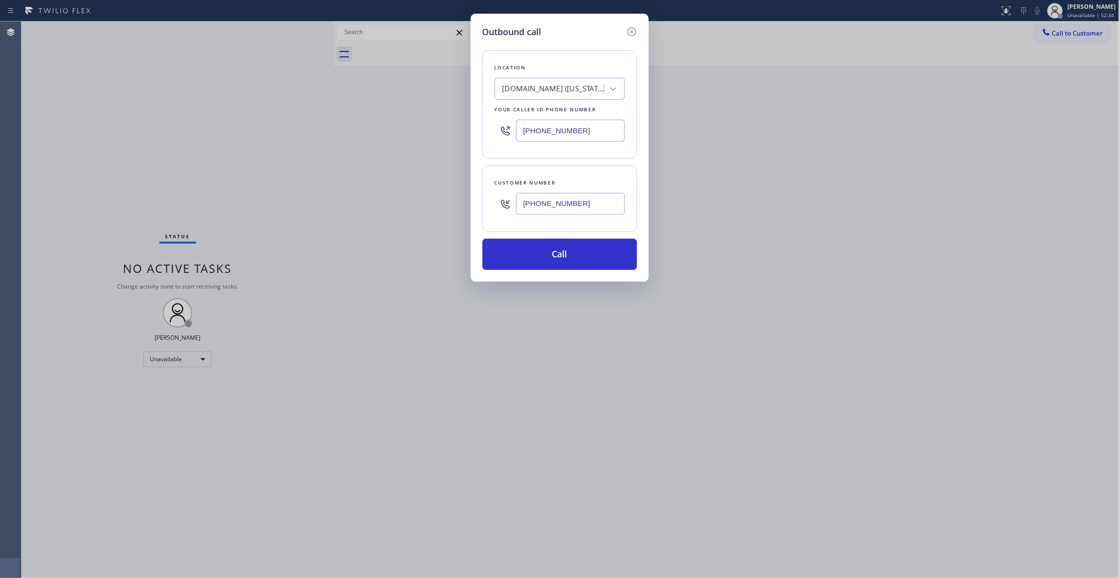
paste input "855) 731-4952"
type input "[PHONE_NUMBER]"
click at [535, 260] on button "Call" at bounding box center [559, 254] width 155 height 31
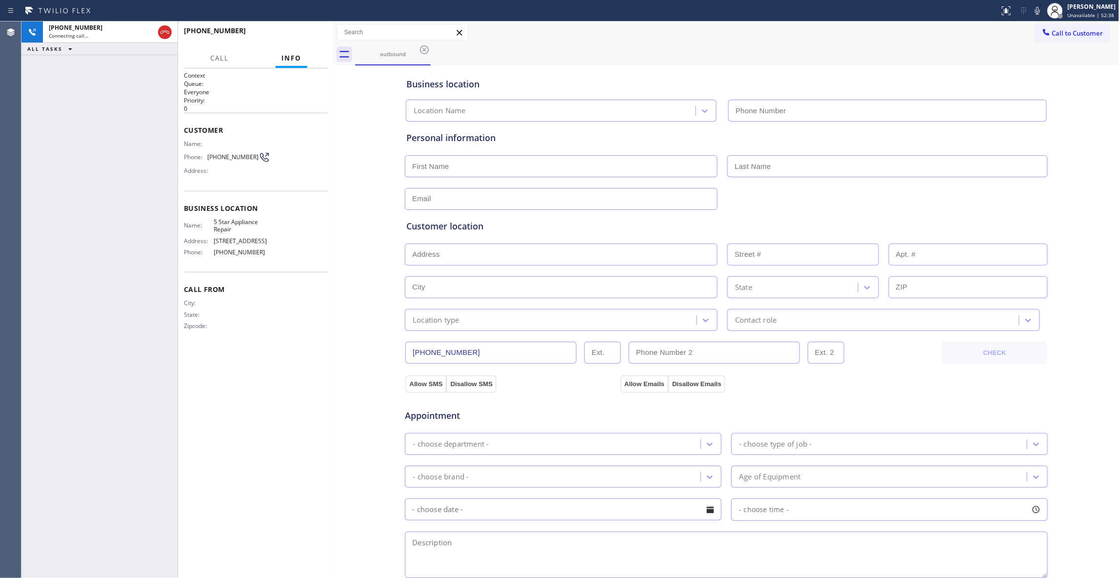
type input "[PHONE_NUMBER]"
click at [299, 367] on div "Context Queue: Everyone Priority: 0 Customer Name: Phone: [PHONE_NUMBER] Addres…" at bounding box center [256, 322] width 144 height 503
click at [221, 153] on span "[PHONE_NUMBER]" at bounding box center [232, 156] width 51 height 7
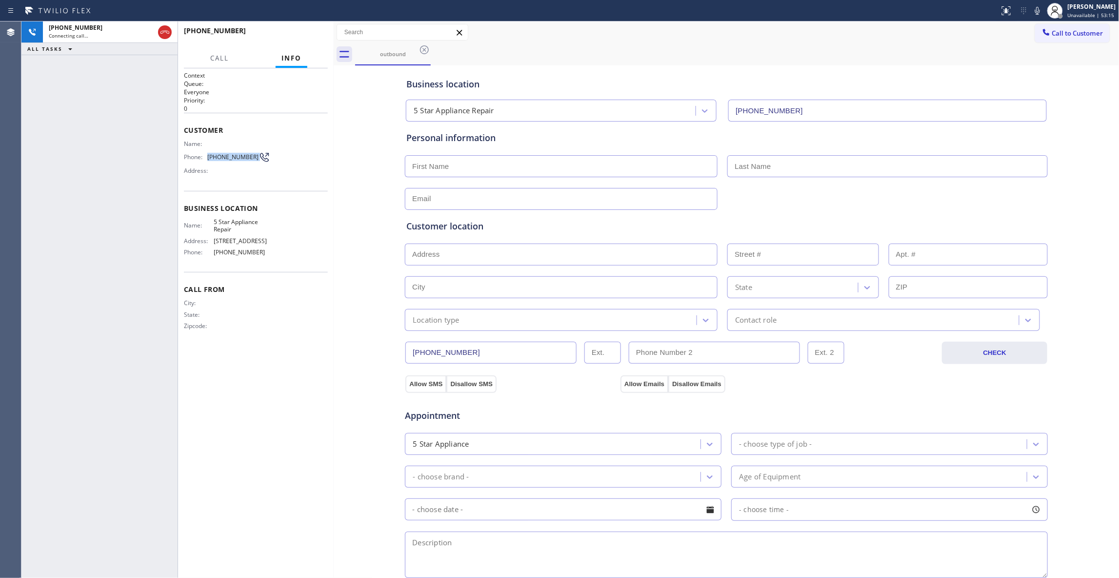
copy div "[PHONE_NUMBER]"
click at [302, 32] on span "HANG UP" at bounding box center [305, 35] width 30 height 7
click at [303, 32] on span "HANG UP" at bounding box center [305, 35] width 30 height 7
click at [304, 31] on button "COMPLETE" at bounding box center [303, 35] width 49 height 14
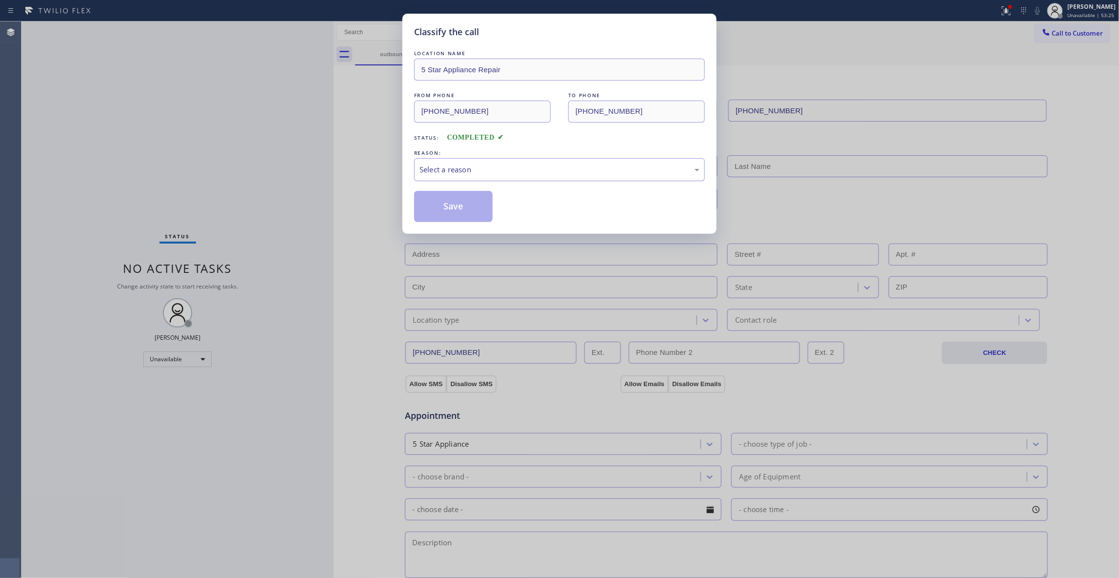
click at [467, 166] on div "Select a reason" at bounding box center [560, 169] width 280 height 11
click at [461, 203] on button "Save" at bounding box center [453, 206] width 79 height 31
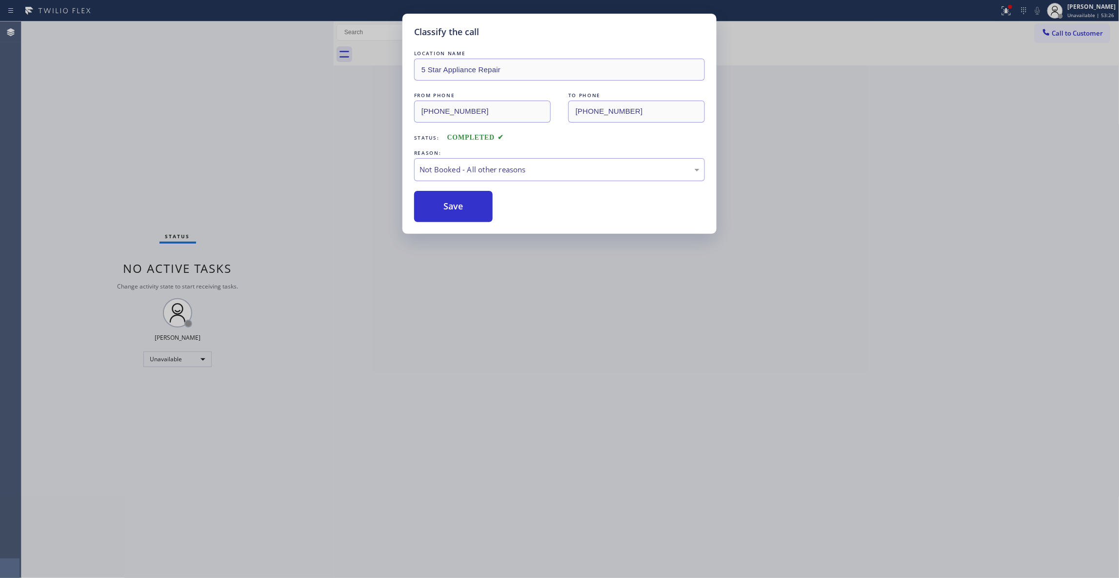
drag, startPoint x: 461, startPoint y: 203, endPoint x: 82, endPoint y: 267, distance: 384.0
click at [460, 203] on button "Save" at bounding box center [453, 206] width 79 height 31
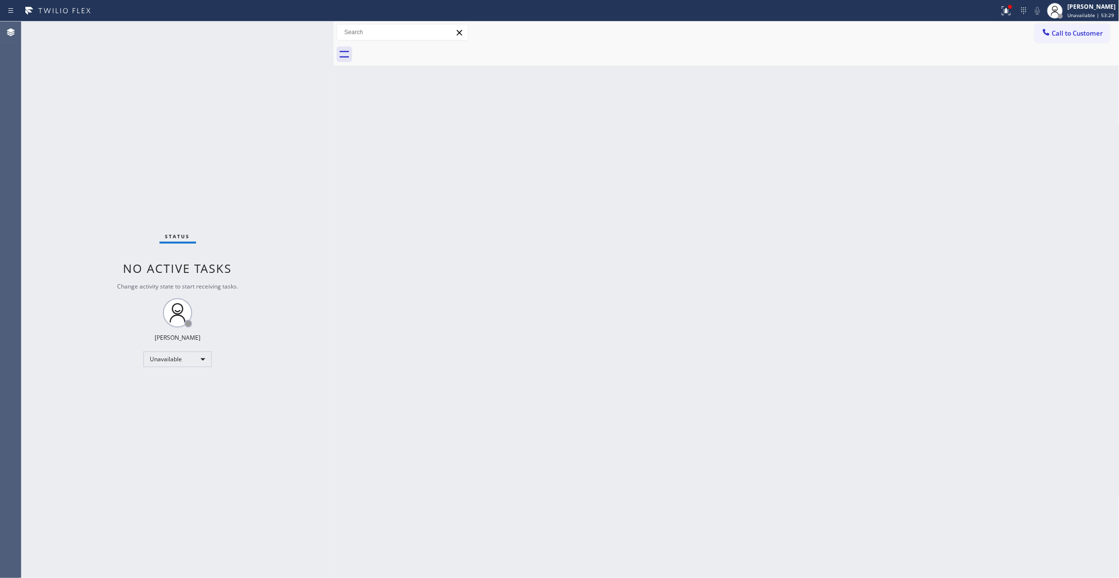
drag, startPoint x: 564, startPoint y: 274, endPoint x: 1097, endPoint y: 80, distance: 566.6
click at [616, 239] on div "Back to Dashboard Change Sender ID Customers Technicians Select a contact Outbo…" at bounding box center [727, 299] width 786 height 556
click at [1076, 36] on span "Call to Customer" at bounding box center [1077, 33] width 51 height 9
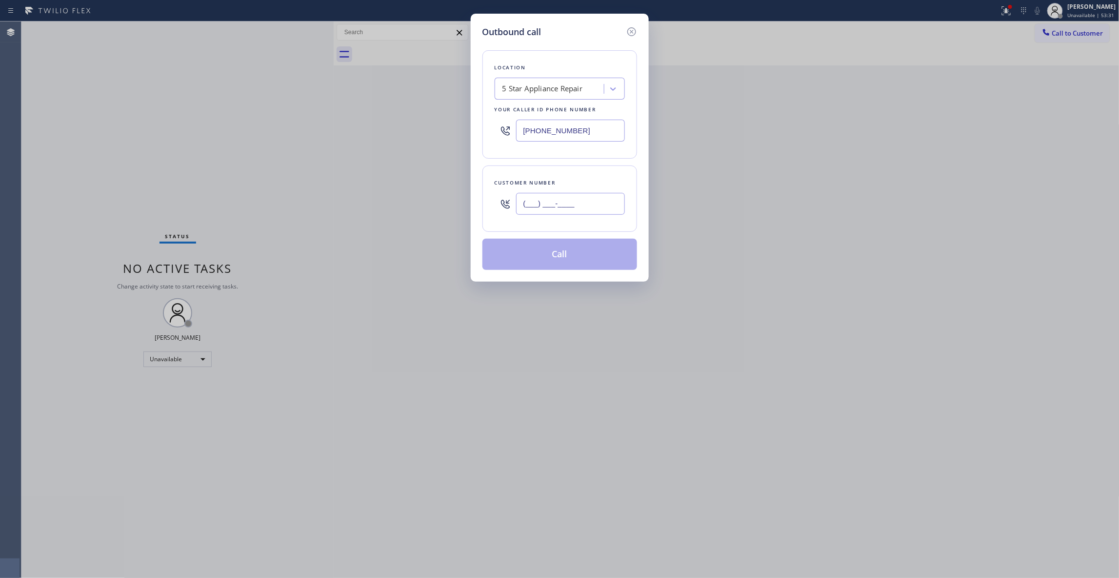
click at [556, 203] on input "(___) ___-____" at bounding box center [570, 204] width 109 height 22
paste input "844) 679-3652"
type input "[PHONE_NUMBER]"
drag, startPoint x: 596, startPoint y: 128, endPoint x: 521, endPoint y: 217, distance: 116.0
click at [250, 119] on div "Outbound call Location 5 Star Appliance Repair Your caller id phone number [PHO…" at bounding box center [559, 289] width 1119 height 578
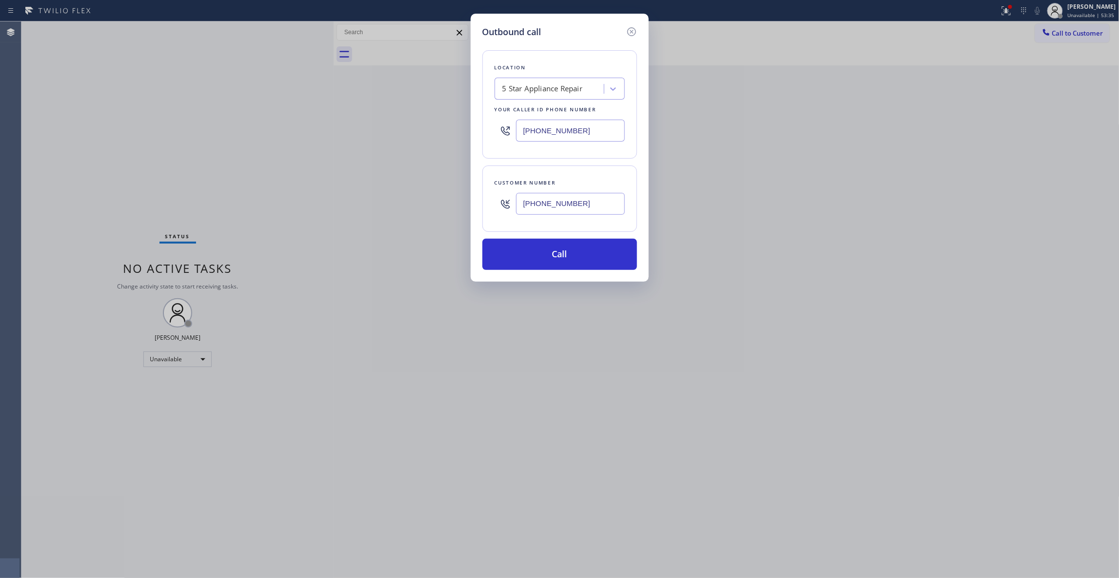
paste input "315) 284-2925"
type input "[PHONE_NUMBER]"
drag, startPoint x: 547, startPoint y: 202, endPoint x: 498, endPoint y: 253, distance: 70.4
click at [434, 202] on div "Outbound call Location 4B2.Paid [DOMAIN_NAME] ([US_STATE], Google Ads) Your cal…" at bounding box center [559, 289] width 1119 height 578
click at [508, 252] on button "Call" at bounding box center [559, 254] width 155 height 31
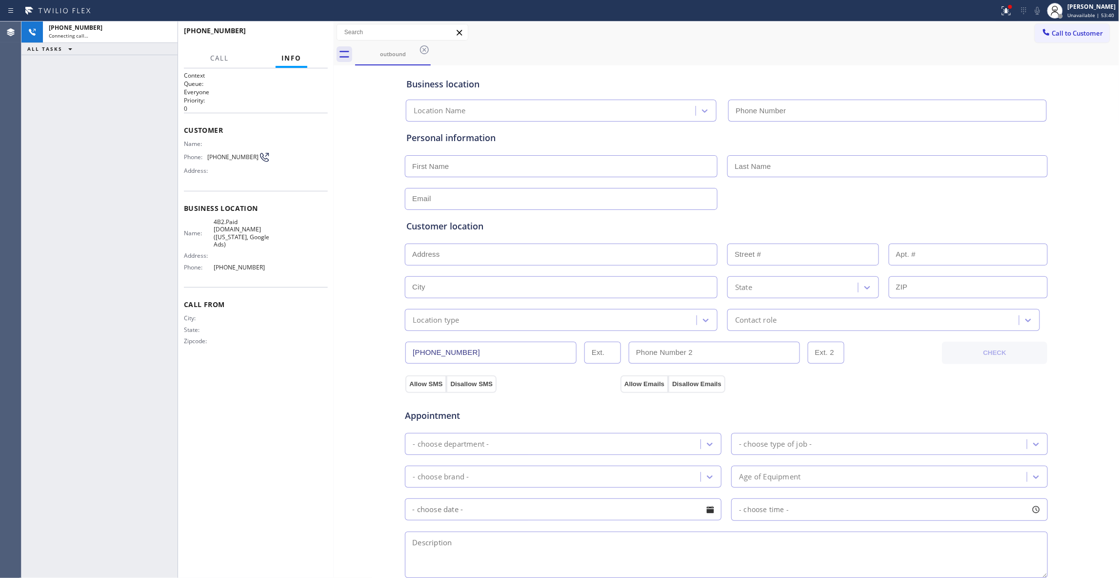
type input "[PHONE_NUMBER]"
click at [1002, 10] on icon at bounding box center [1005, 9] width 6 height 7
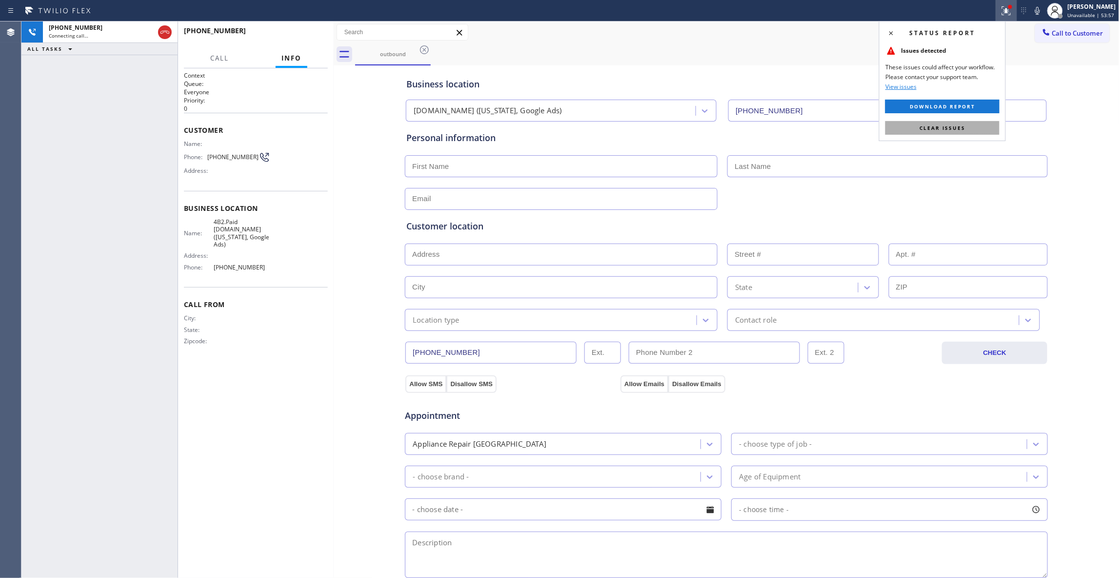
click at [938, 129] on span "Clear issues" at bounding box center [943, 127] width 46 height 7
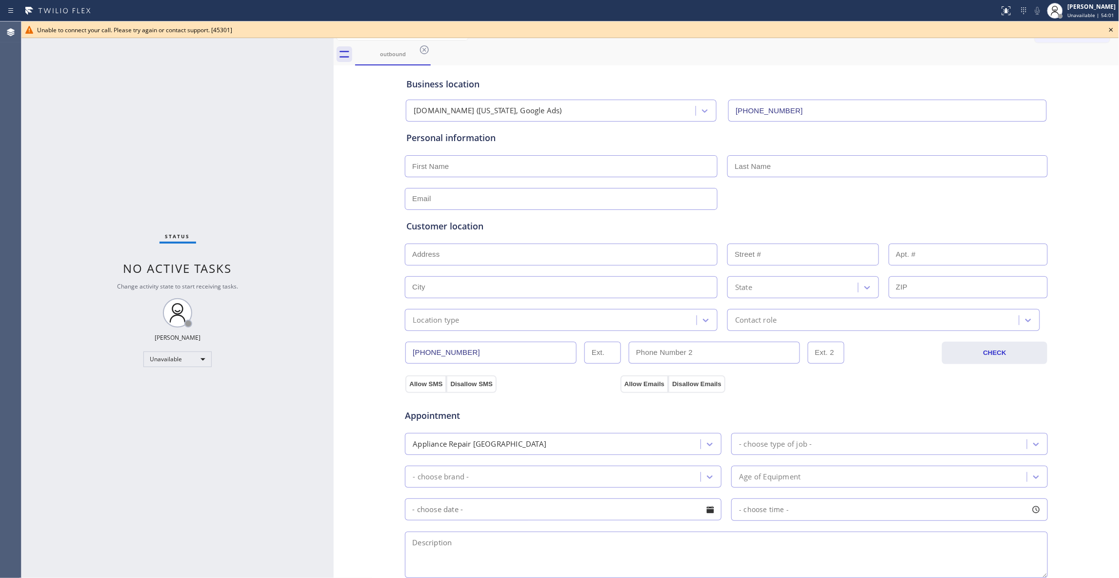
click at [1111, 28] on icon at bounding box center [1111, 30] width 12 height 12
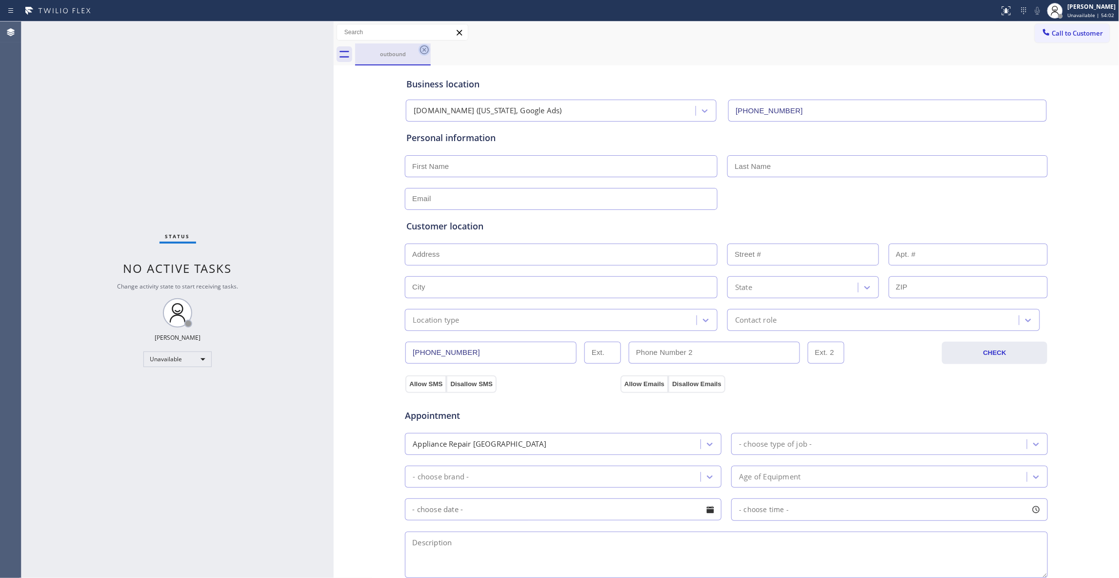
click at [423, 51] on icon at bounding box center [424, 49] width 9 height 9
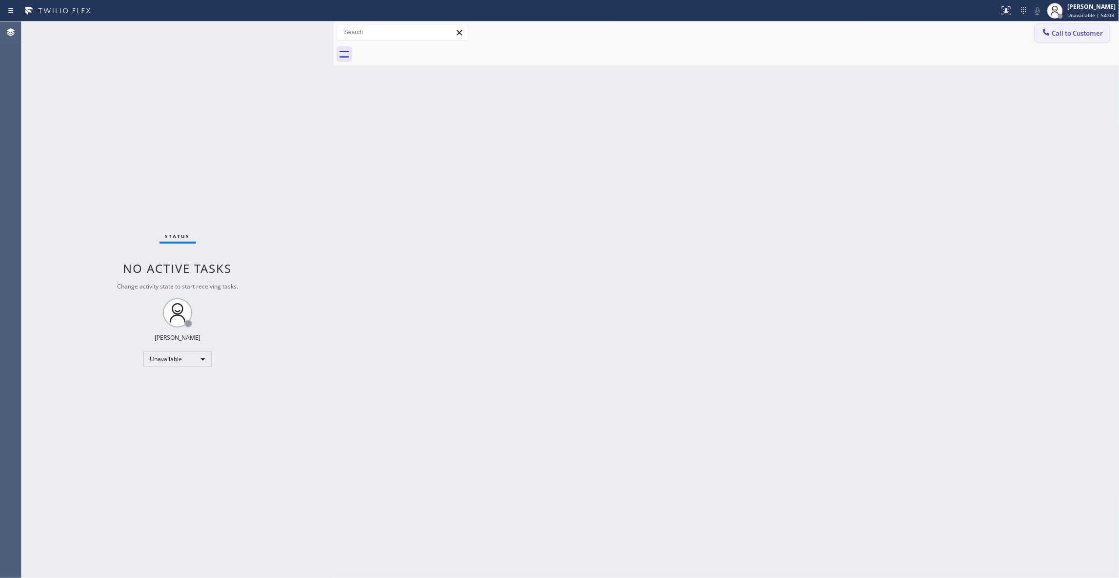
click at [1064, 36] on span "Call to Customer" at bounding box center [1077, 33] width 51 height 9
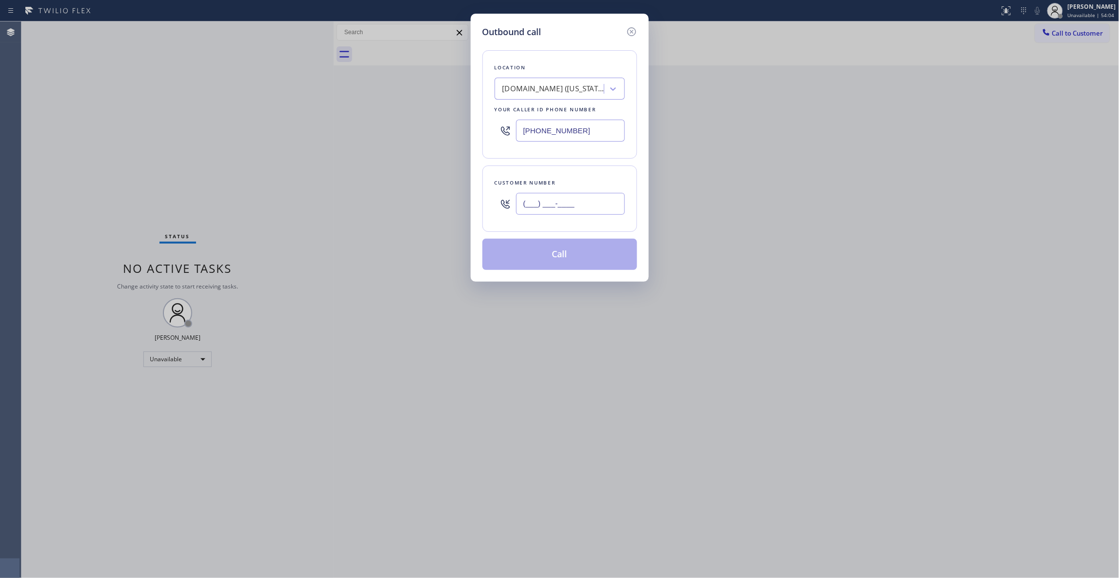
click at [564, 203] on input "(___) ___-____" at bounding box center [570, 204] width 109 height 22
paste input "844) 679-3652"
type input "[PHONE_NUMBER]"
click at [542, 254] on button "Call" at bounding box center [559, 254] width 155 height 31
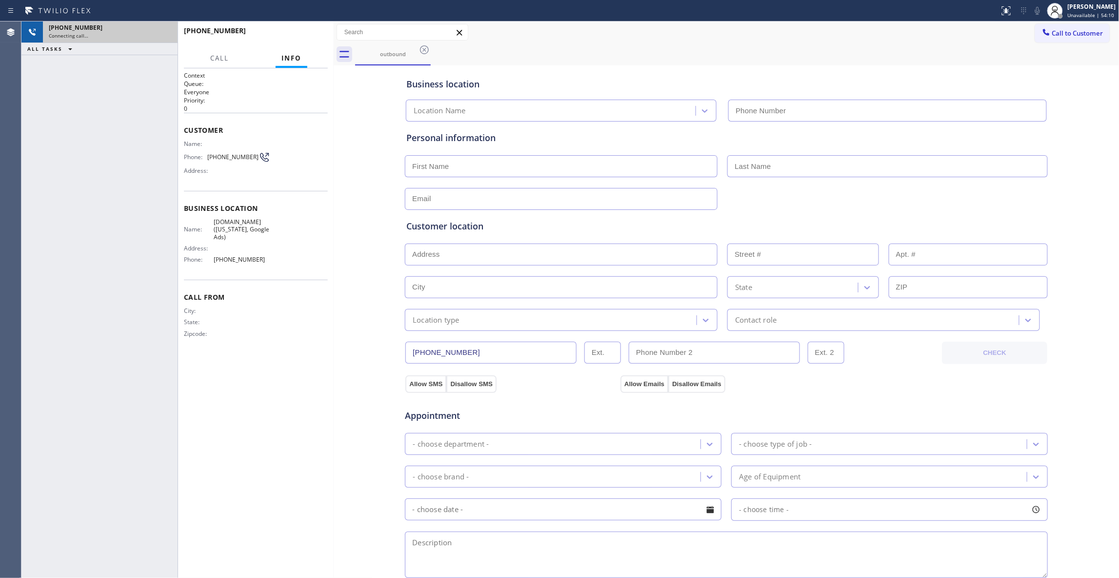
type input "[PHONE_NUMBER]"
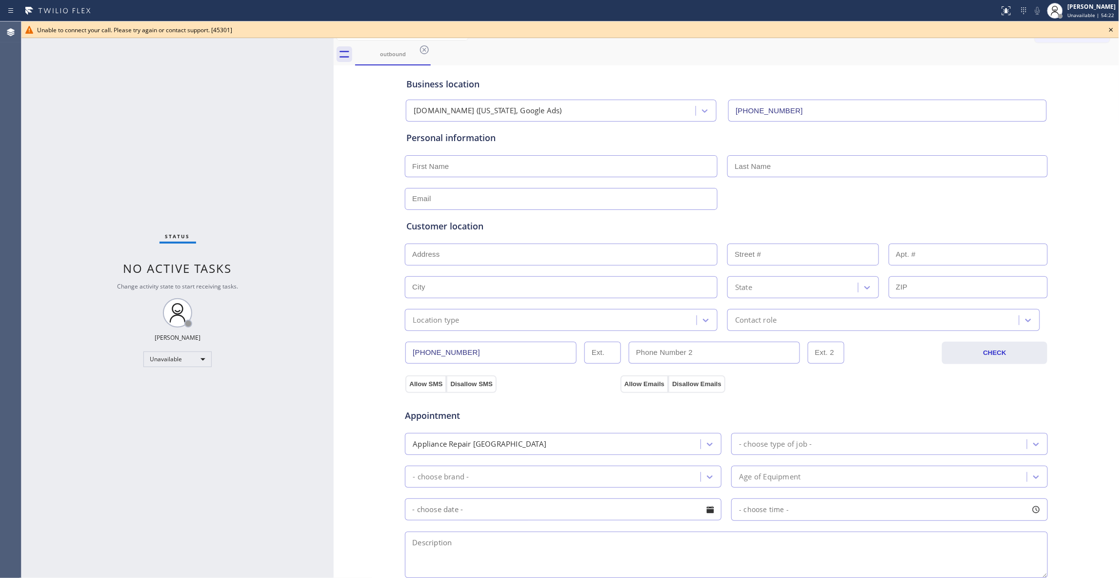
click at [163, 29] on span "Unable to connect your call. Please try again or contact support. [45301]" at bounding box center [134, 30] width 195 height 8
click at [1113, 31] on icon at bounding box center [1111, 30] width 12 height 12
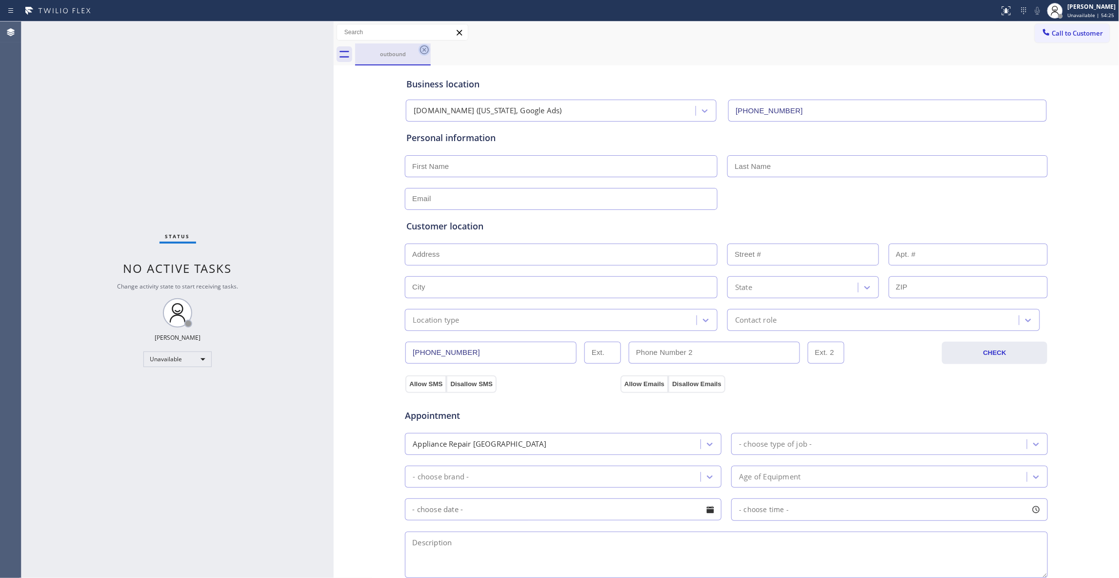
click at [426, 48] on icon at bounding box center [425, 50] width 12 height 12
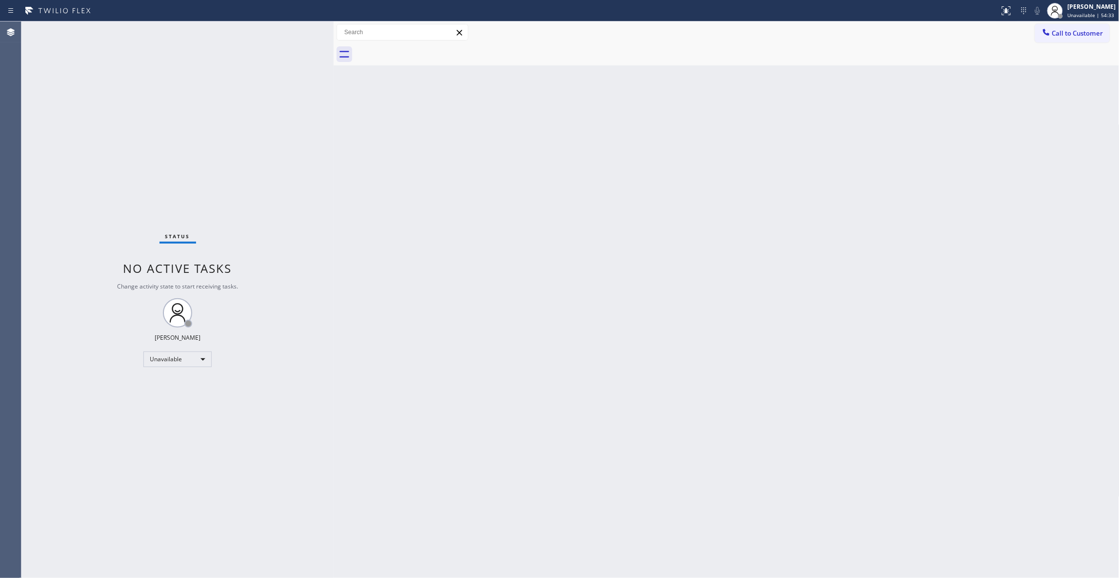
drag, startPoint x: 592, startPoint y: 217, endPoint x: 1068, endPoint y: 59, distance: 501.6
click at [603, 209] on div "Back to Dashboard Change Sender ID Customers Technicians Select a contact Outbo…" at bounding box center [727, 299] width 786 height 556
click at [1072, 34] on span "Call to Customer" at bounding box center [1077, 33] width 51 height 9
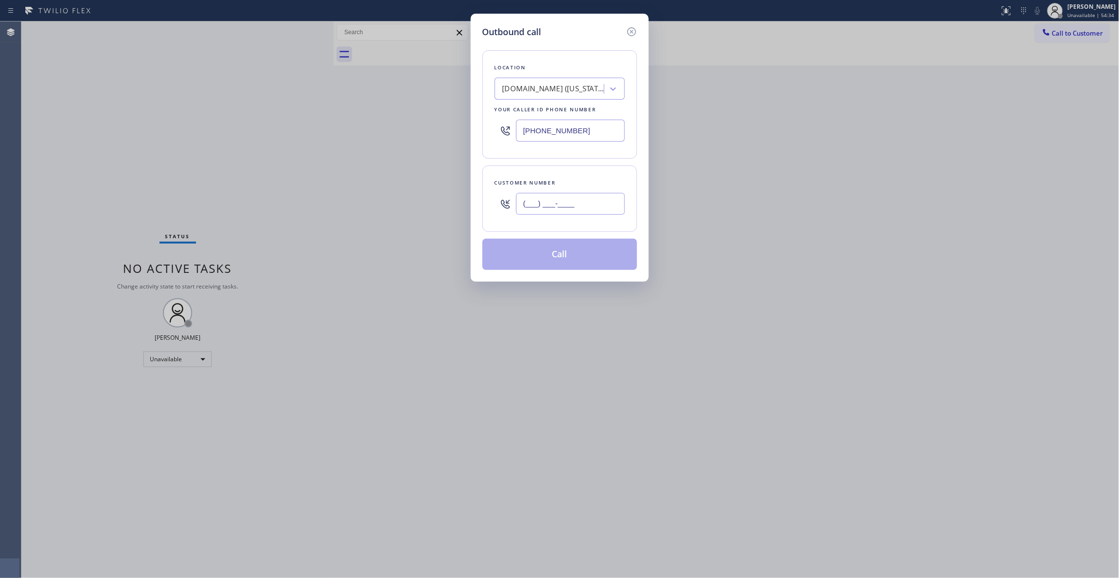
click at [545, 205] on input "(___) ___-____" at bounding box center [570, 204] width 109 height 22
paste input "844) 679-3652"
type input "[PHONE_NUMBER]"
click at [558, 254] on button "Call" at bounding box center [559, 254] width 155 height 31
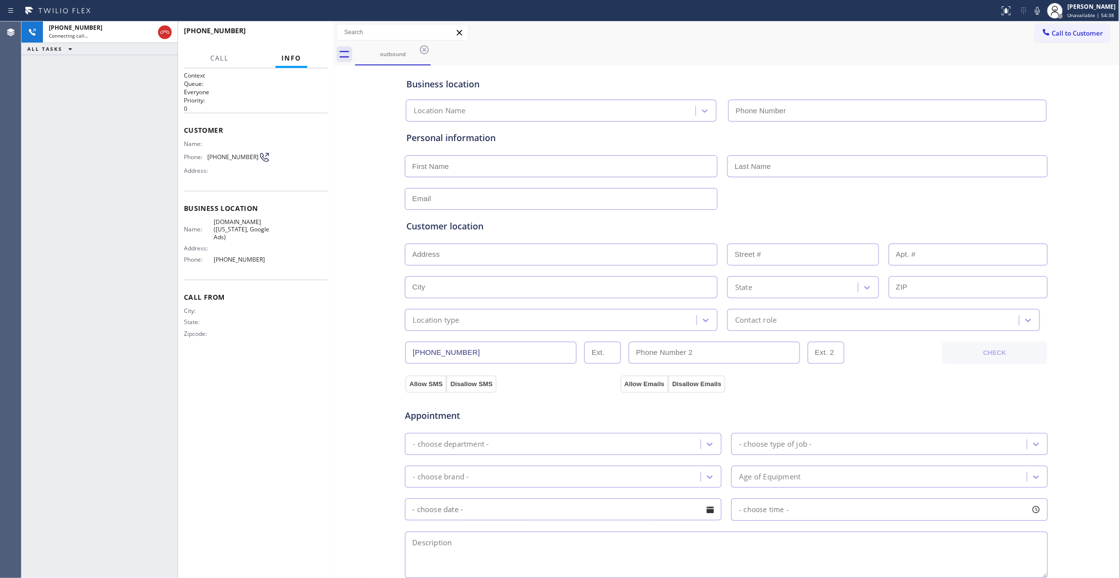
click at [102, 200] on div "[PHONE_NUMBER] Connecting call… ALL TASKS ALL TASKS ACTIVE TASKS TASKS IN WRAP …" at bounding box center [99, 299] width 156 height 556
type input "[PHONE_NUMBER]"
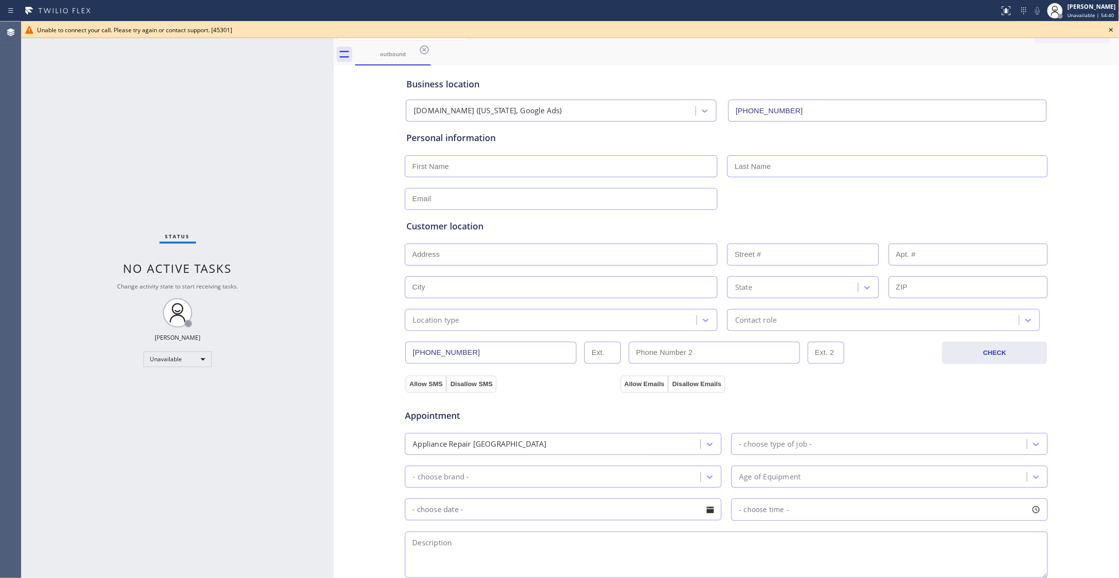
click at [1114, 32] on icon at bounding box center [1111, 30] width 12 height 12
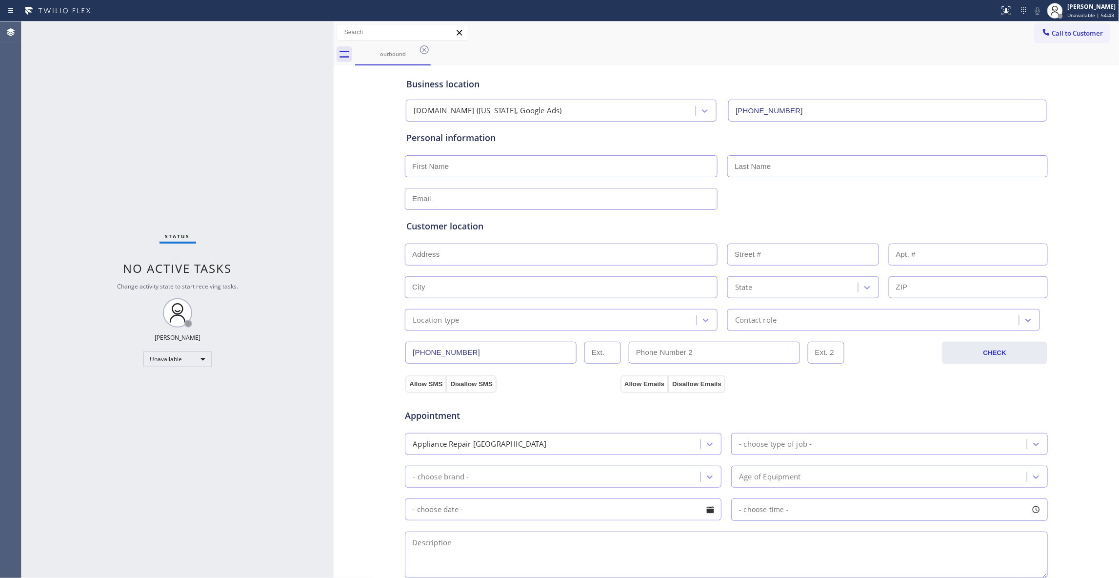
drag, startPoint x: 340, startPoint y: 424, endPoint x: 322, endPoint y: 290, distance: 135.8
click at [340, 423] on div "Business location [DOMAIN_NAME] ([US_STATE], Google Ads) [PHONE_NUMBER] Persona…" at bounding box center [726, 401] width 781 height 666
click at [424, 47] on icon at bounding box center [425, 50] width 12 height 12
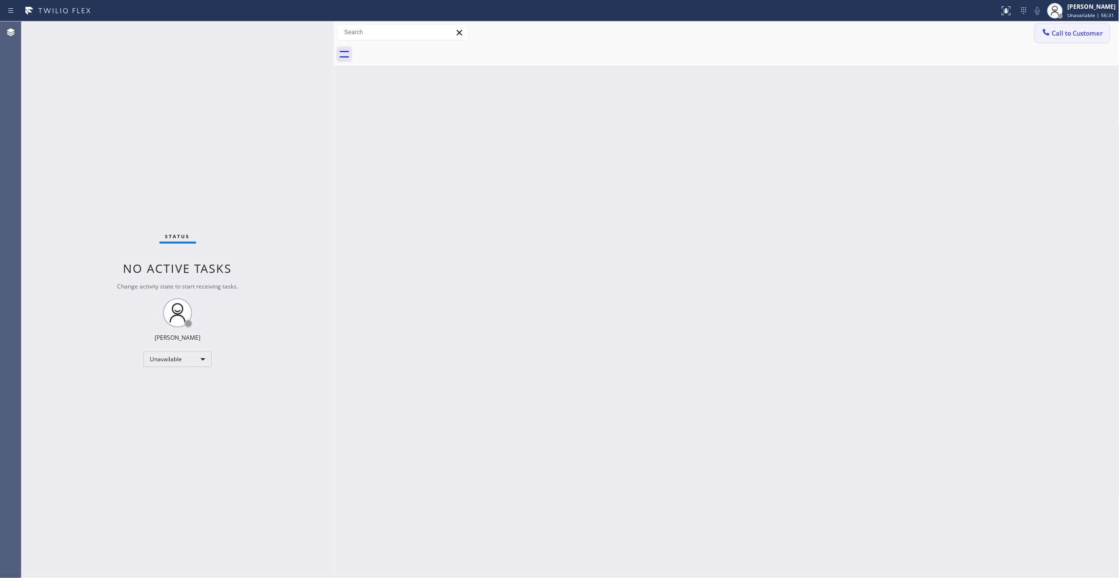
click at [1101, 31] on span "Call to Customer" at bounding box center [1077, 33] width 51 height 9
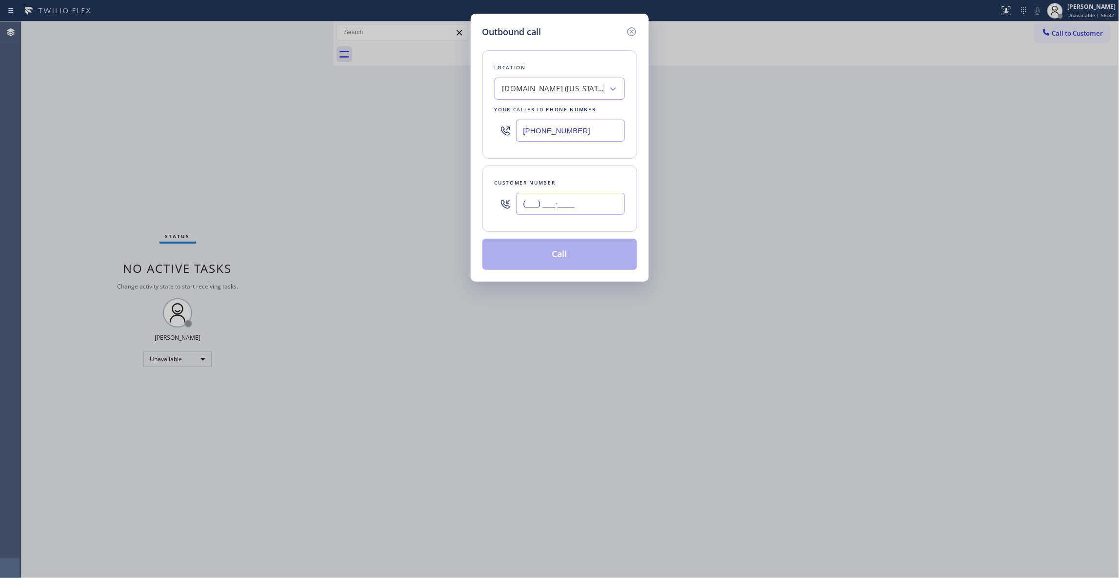
click at [579, 205] on input "(___) ___-____" at bounding box center [570, 204] width 109 height 22
paste input "979) 492-6611"
type input "[PHONE_NUMBER]"
drag, startPoint x: 593, startPoint y: 133, endPoint x: 329, endPoint y: 129, distance: 264.4
click at [331, 129] on div "Outbound call Location [DOMAIN_NAME] ([US_STATE], Google Ads) Your caller id ph…" at bounding box center [559, 289] width 1119 height 578
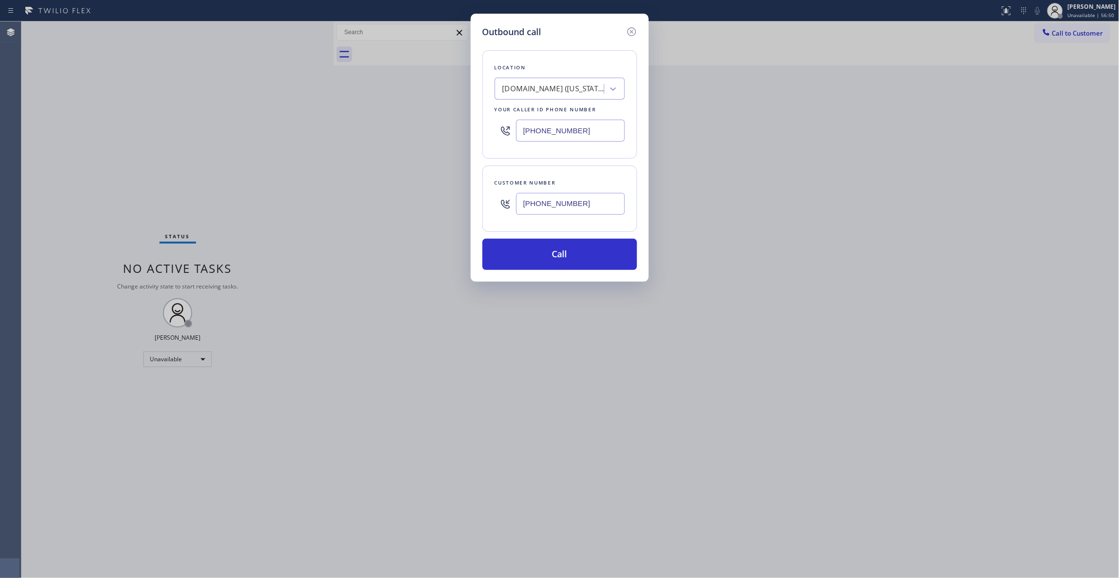
paste input "855) 731-4952"
type input "[PHONE_NUMBER]"
drag, startPoint x: 570, startPoint y: 254, endPoint x: 557, endPoint y: 252, distance: 12.8
click at [570, 254] on button "Call" at bounding box center [559, 254] width 155 height 31
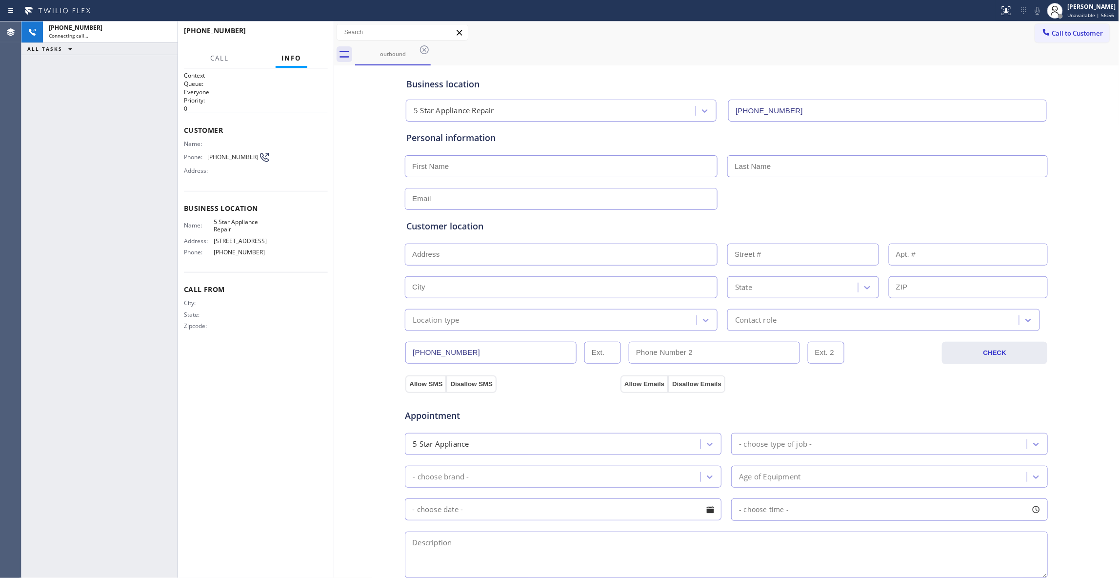
type input "[PHONE_NUMBER]"
click at [334, 391] on div at bounding box center [334, 299] width 0 height 556
click at [310, 32] on span "HANG UP" at bounding box center [305, 35] width 30 height 7
drag, startPoint x: 287, startPoint y: 426, endPoint x: 299, endPoint y: 111, distance: 314.9
click at [287, 411] on div "Context Queue: Everyone Priority: 0 Customer Name: Phone: [PHONE_NUMBER] Addres…" at bounding box center [256, 322] width 144 height 503
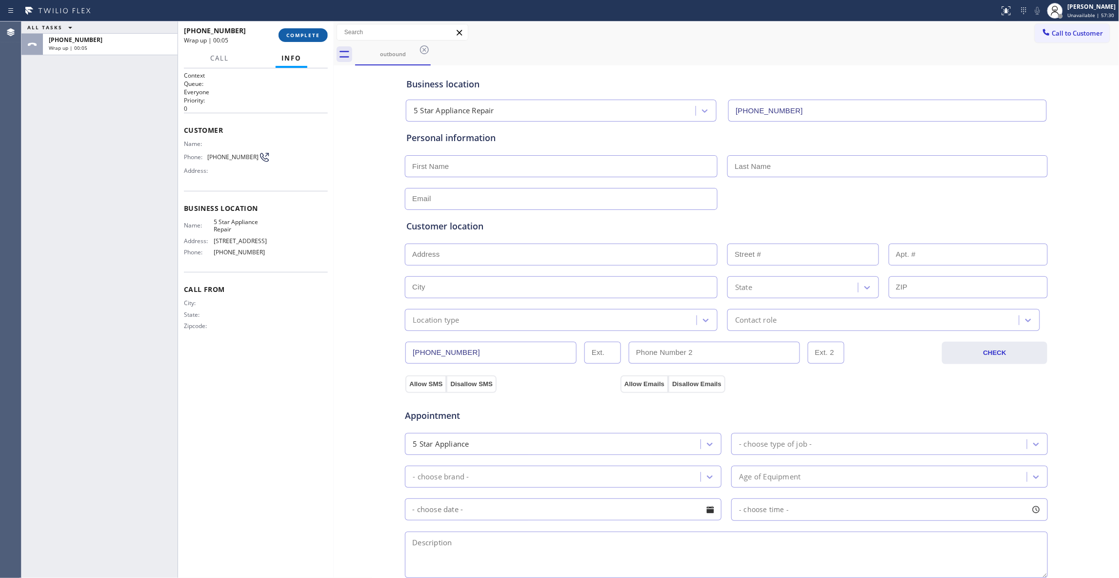
click at [305, 36] on span "COMPLETE" at bounding box center [303, 35] width 34 height 7
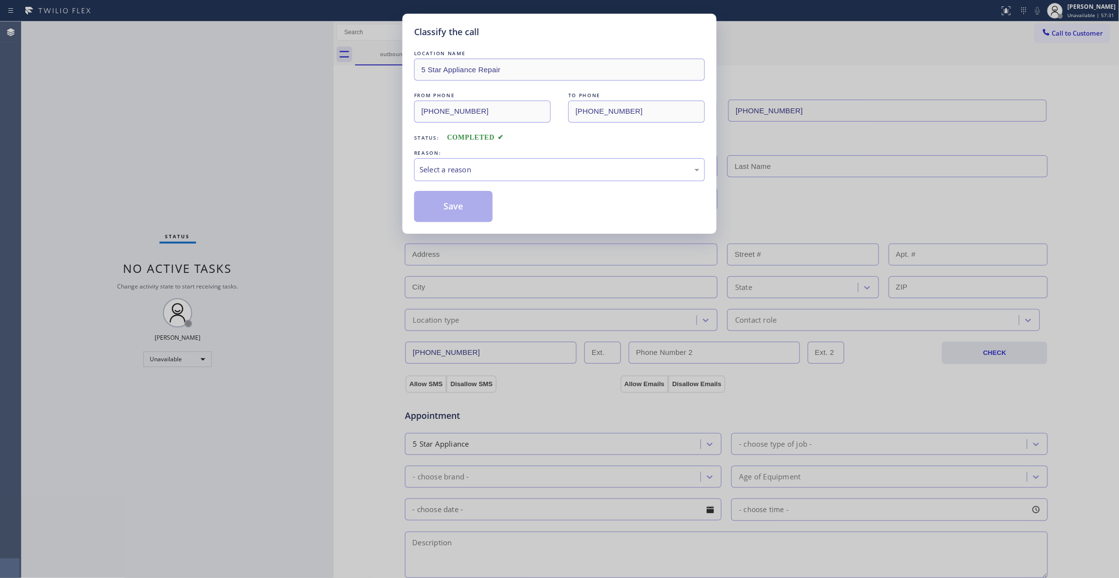
click at [1068, 16] on div "Classify the call LOCATION NAME 5 Star Appliance Repair FROM PHONE [PHONE_NUMBE…" at bounding box center [559, 289] width 1119 height 578
click at [435, 174] on div "Select a reason" at bounding box center [560, 169] width 280 height 11
click at [447, 209] on button "Save" at bounding box center [453, 206] width 79 height 31
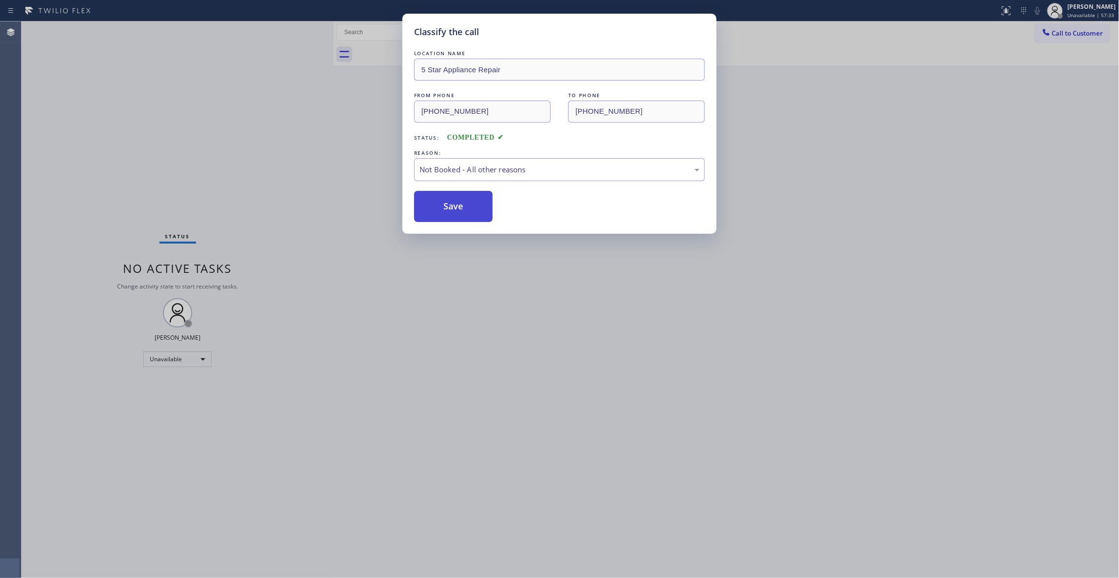
drag, startPoint x: 447, startPoint y: 209, endPoint x: 884, endPoint y: 62, distance: 460.9
click at [447, 208] on button "Save" at bounding box center [453, 206] width 79 height 31
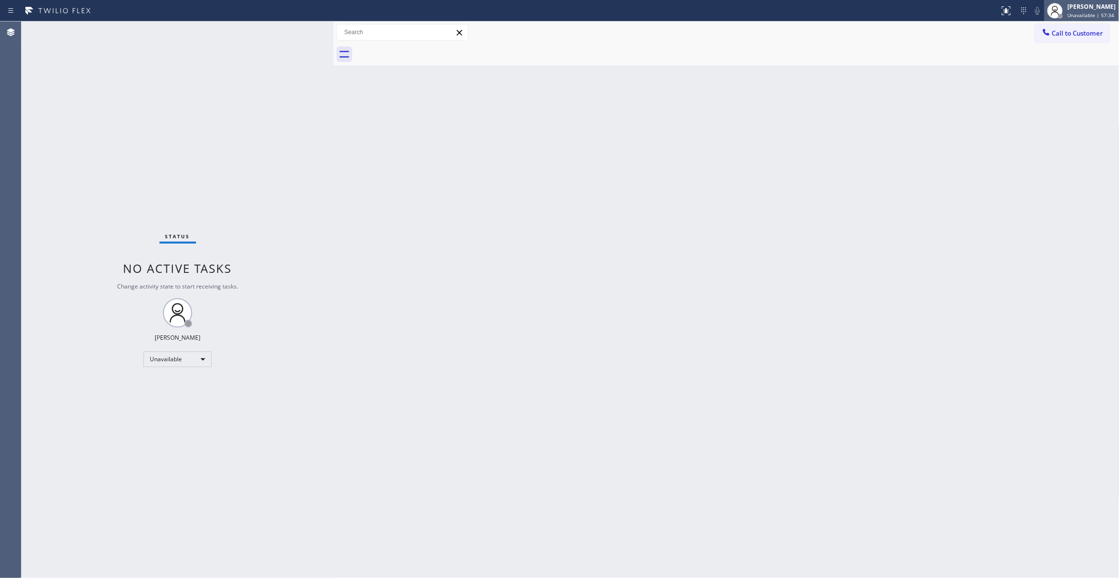
click at [1075, 12] on span "Unavailable | 57:34" at bounding box center [1091, 15] width 47 height 7
click at [1044, 51] on button "Available" at bounding box center [1071, 51] width 98 height 13
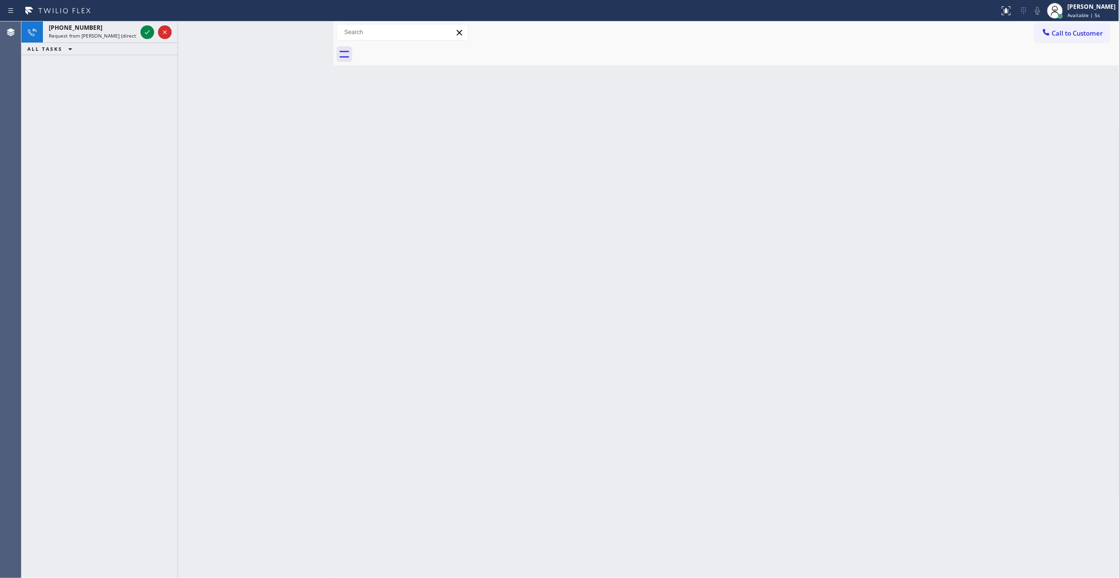
click at [576, 303] on div "Back to Dashboard Change Sender ID Customers Technicians Select a contact Outbo…" at bounding box center [727, 299] width 786 height 556
click at [144, 29] on icon at bounding box center [147, 32] width 12 height 12
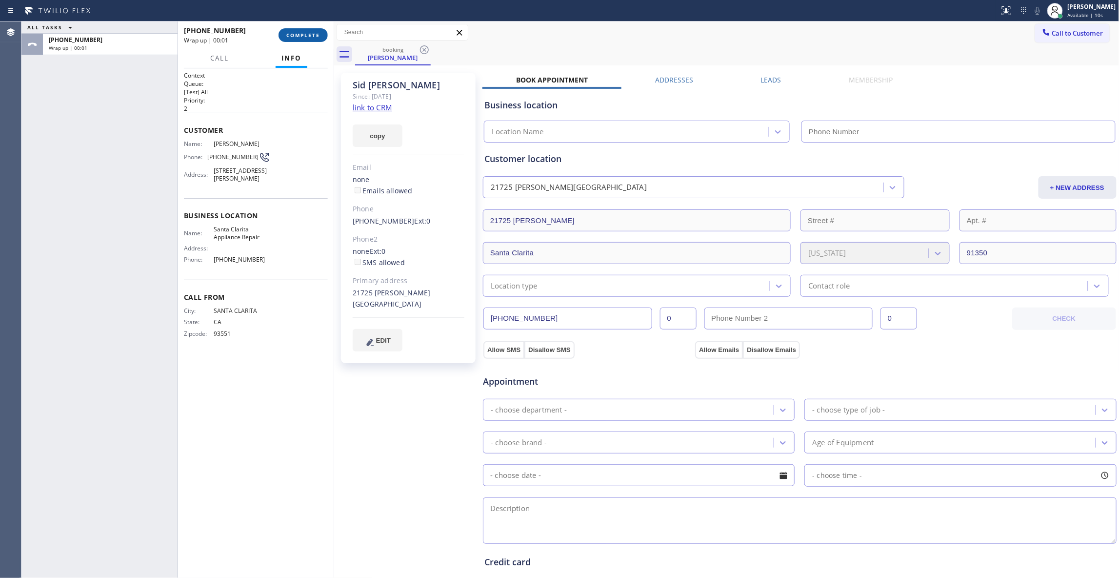
type input "[PHONE_NUMBER]"
drag, startPoint x: 252, startPoint y: 157, endPoint x: 291, endPoint y: 55, distance: 109.6
click at [203, 158] on div "Phone: [PHONE_NUMBER]" at bounding box center [227, 157] width 86 height 12
copy div "[PHONE_NUMBER]"
click at [309, 33] on span "COMPLETE" at bounding box center [303, 35] width 34 height 7
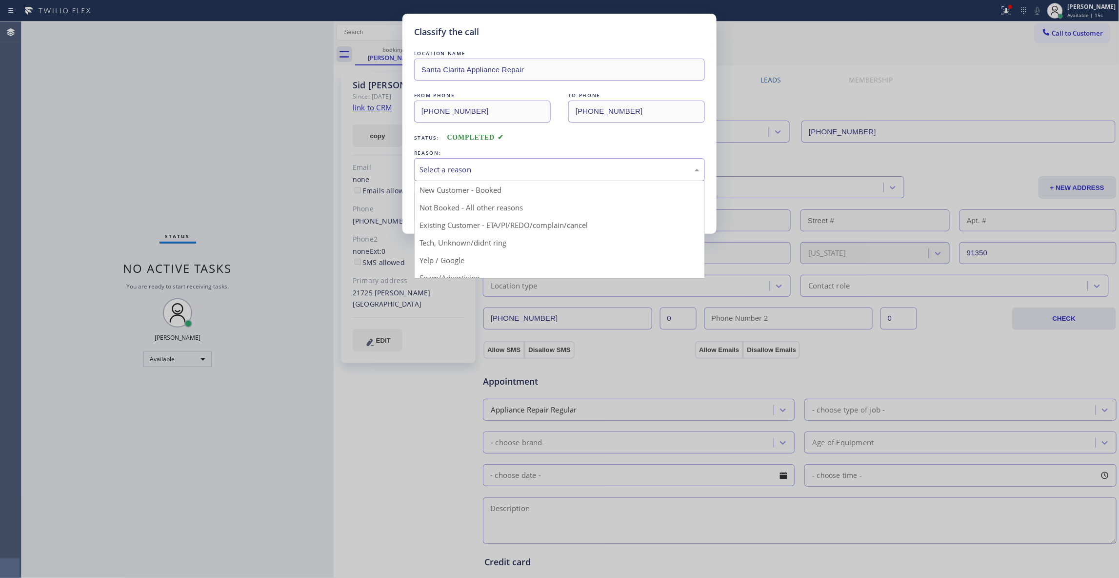
click at [460, 163] on div "Select a reason" at bounding box center [559, 169] width 291 height 23
click at [445, 209] on button "Save" at bounding box center [453, 206] width 79 height 31
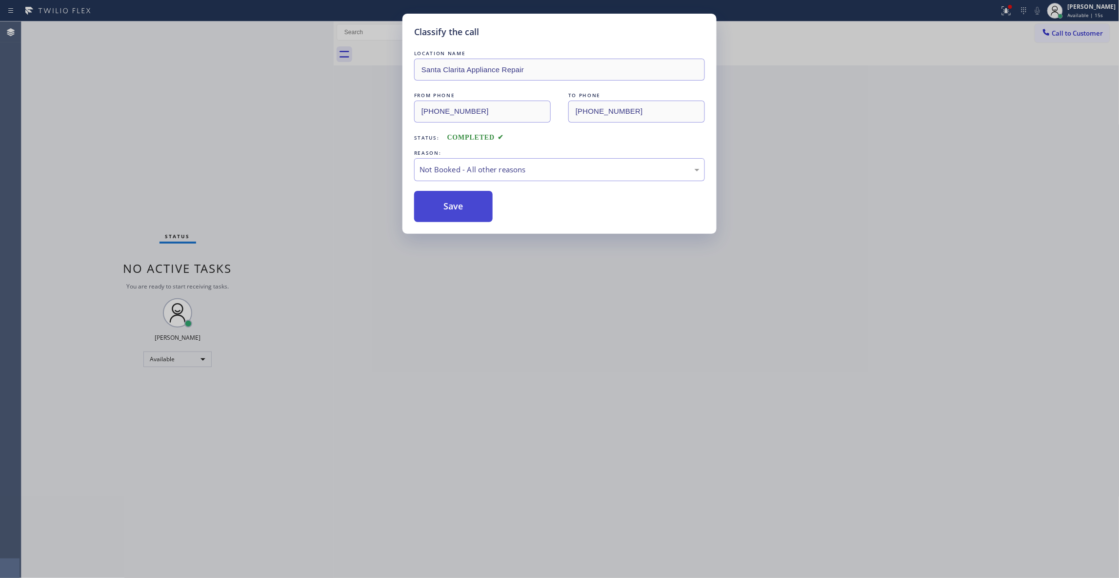
click at [445, 209] on button "Save" at bounding box center [453, 206] width 79 height 31
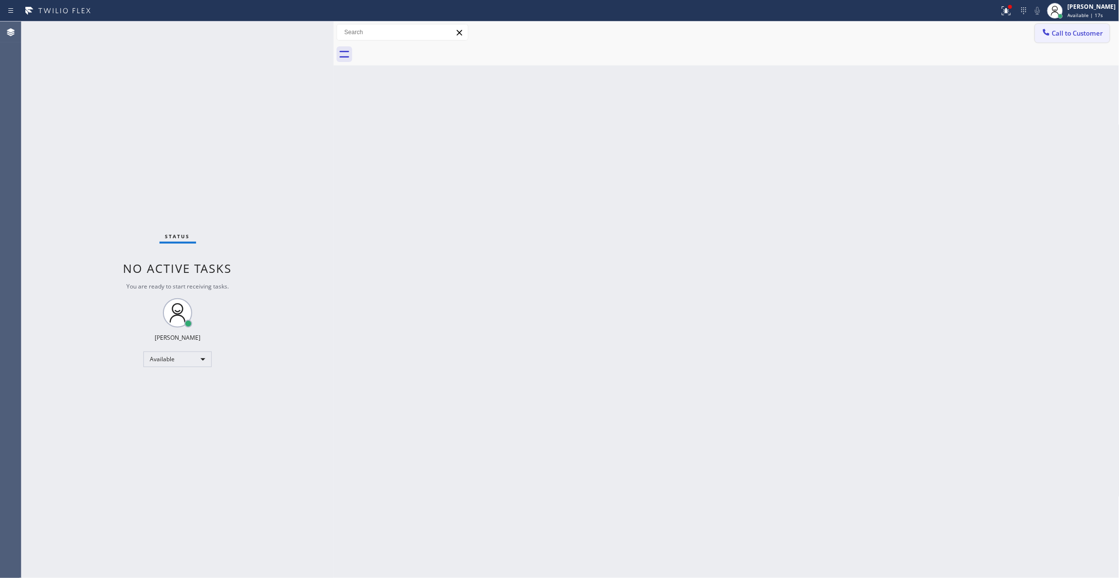
drag, startPoint x: 1082, startPoint y: 37, endPoint x: 529, endPoint y: 157, distance: 565.9
click at [1081, 37] on span "Call to Customer" at bounding box center [1077, 33] width 51 height 9
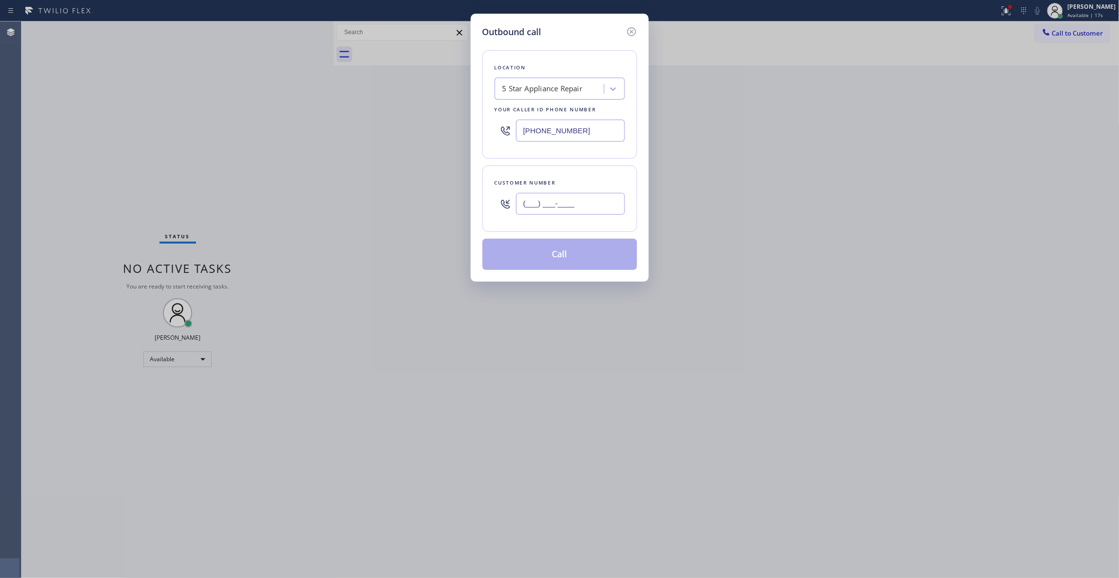
click at [561, 210] on input "(___) ___-____" at bounding box center [570, 204] width 109 height 22
paste input "661) 645-3103"
type input "[PHONE_NUMBER]"
drag, startPoint x: 603, startPoint y: 131, endPoint x: 397, endPoint y: 195, distance: 216.6
click at [251, 133] on div "Outbound call Location 5 Star Appliance Repair Your caller id phone number [PHO…" at bounding box center [559, 289] width 1119 height 578
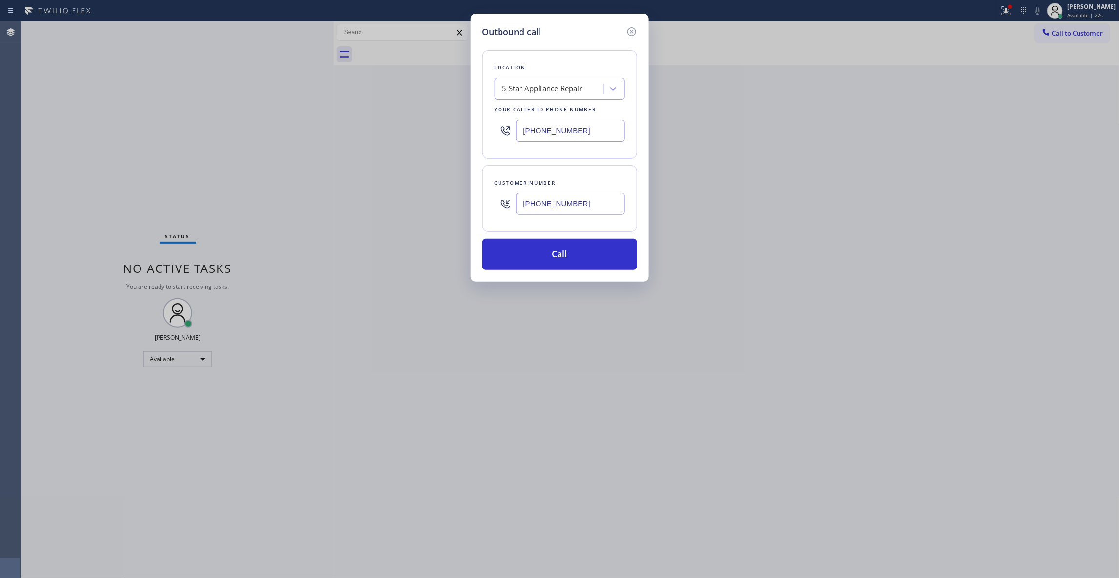
paste input "661) 368-9097"
type input "[PHONE_NUMBER]"
drag, startPoint x: 588, startPoint y: 203, endPoint x: 492, endPoint y: 227, distance: 99.5
click at [465, 203] on div "Outbound call Location [GEOGRAPHIC_DATA] Appliance Repair Your caller id phone …" at bounding box center [559, 289] width 1119 height 578
click at [525, 252] on button "Call" at bounding box center [559, 254] width 155 height 31
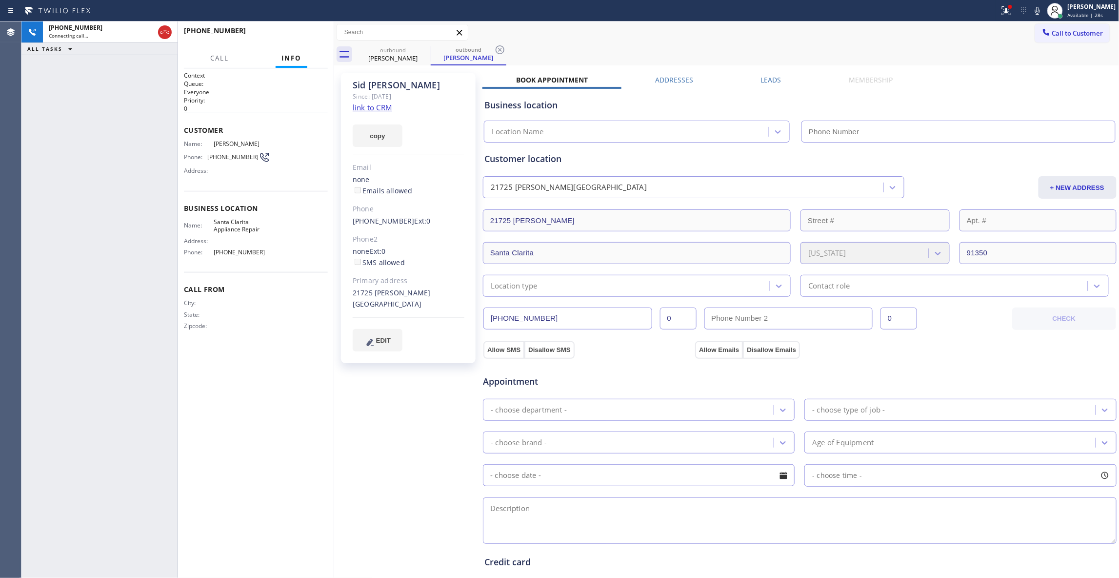
type input "[PHONE_NUMBER]"
click at [393, 391] on div "[PERSON_NAME] Since: [DATE] link to CRM copy Email none Emails allowed Phone [P…" at bounding box center [409, 394] width 146 height 652
click at [498, 50] on icon at bounding box center [500, 50] width 12 height 12
click at [371, 108] on link "link to CRM" at bounding box center [373, 107] width 40 height 10
click at [34, 205] on div "[PHONE_NUMBER] Live | 00:02 ALL TASKS ALL TASKS ACTIVE TASKS TASKS IN WRAP UP" at bounding box center [99, 299] width 156 height 556
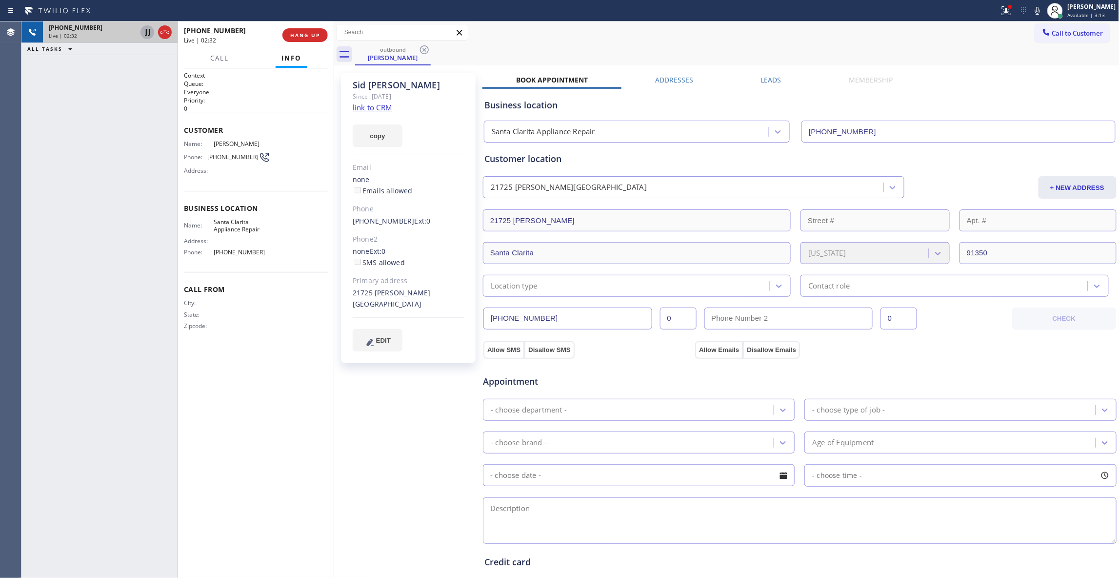
click at [145, 31] on icon at bounding box center [147, 32] width 5 height 7
click at [1032, 11] on icon at bounding box center [1038, 11] width 12 height 12
drag, startPoint x: 366, startPoint y: 398, endPoint x: 286, endPoint y: 171, distance: 241.0
click at [363, 394] on div "[PERSON_NAME] Since: [DATE] link to CRM copy Email none Emails allowed Phone [P…" at bounding box center [409, 394] width 146 height 652
click at [146, 28] on icon at bounding box center [147, 32] width 12 height 12
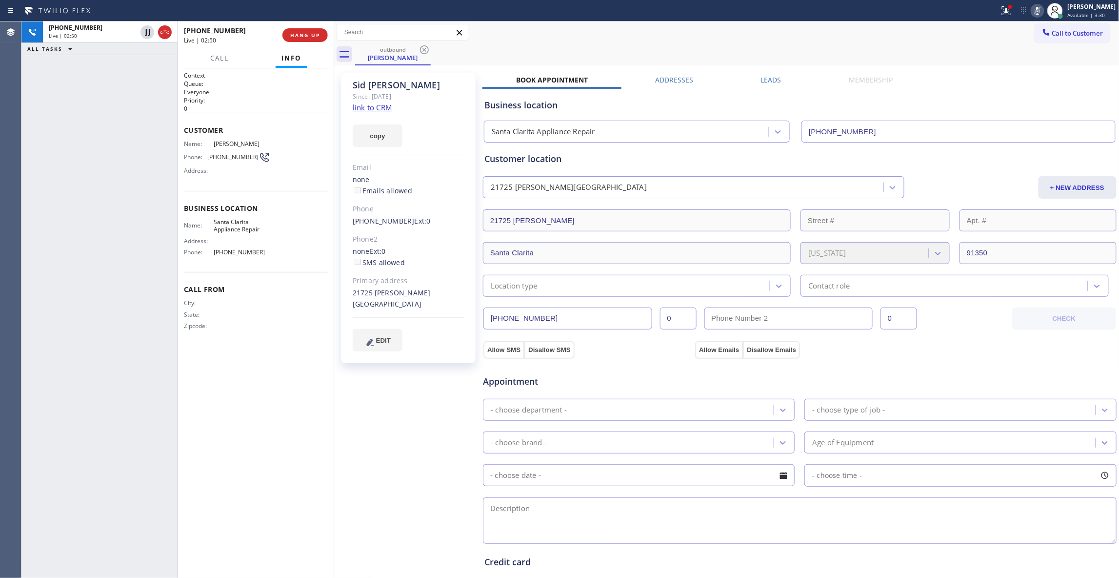
click at [1035, 10] on icon at bounding box center [1037, 11] width 5 height 8
click at [908, 44] on div "outbound [PERSON_NAME]" at bounding box center [737, 54] width 764 height 22
click at [1032, 10] on icon at bounding box center [1038, 11] width 12 height 12
click at [145, 35] on icon at bounding box center [147, 32] width 5 height 7
drag, startPoint x: 34, startPoint y: 517, endPoint x: 72, endPoint y: 285, distance: 234.9
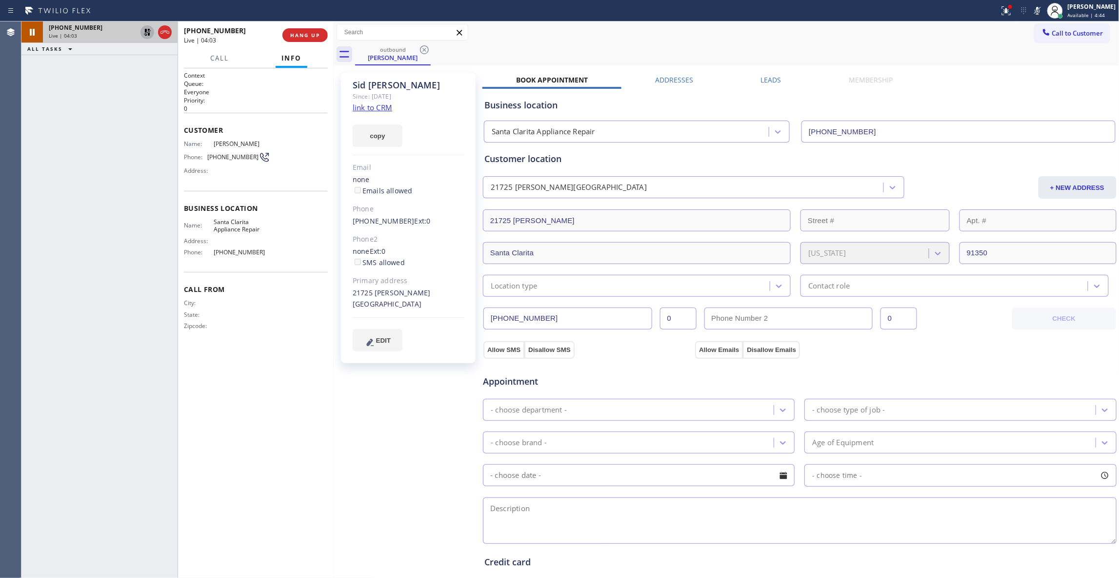
click at [34, 513] on div "[PHONE_NUMBER] Live | 04:03 ALL TASKS ALL TASKS ACTIVE TASKS TASKS IN WRAP UP" at bounding box center [99, 299] width 156 height 556
drag, startPoint x: 253, startPoint y: 159, endPoint x: 211, endPoint y: 157, distance: 42.0
click at [211, 157] on span "[PHONE_NUMBER]" at bounding box center [232, 156] width 51 height 7
copy span "661) 645-3103"
click at [316, 34] on span "COMPLETE" at bounding box center [303, 35] width 34 height 7
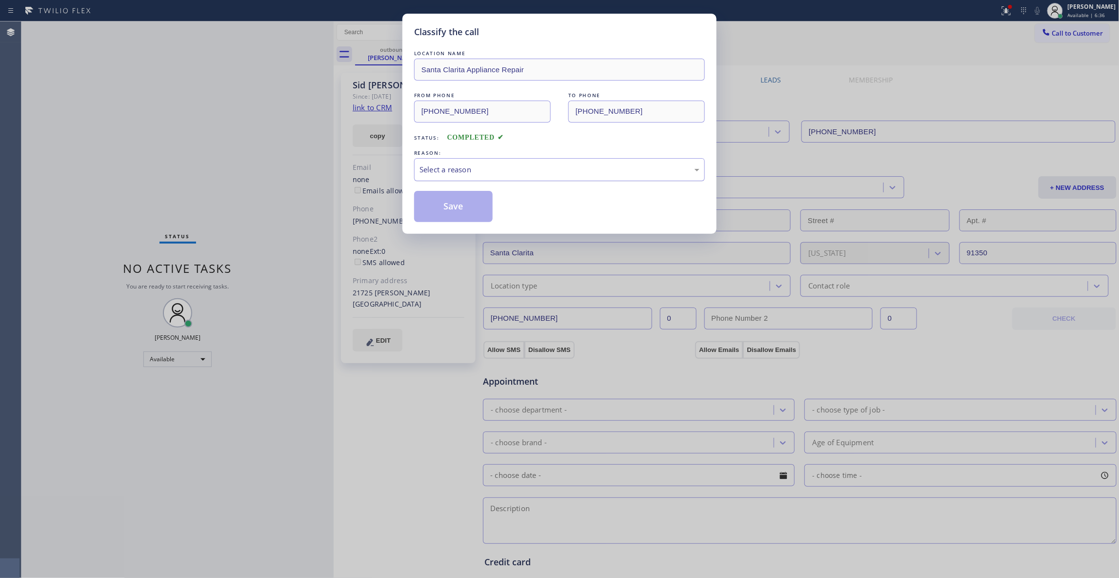
click at [443, 164] on div "Select a reason" at bounding box center [560, 169] width 280 height 11
click at [448, 205] on button "Save" at bounding box center [453, 206] width 79 height 31
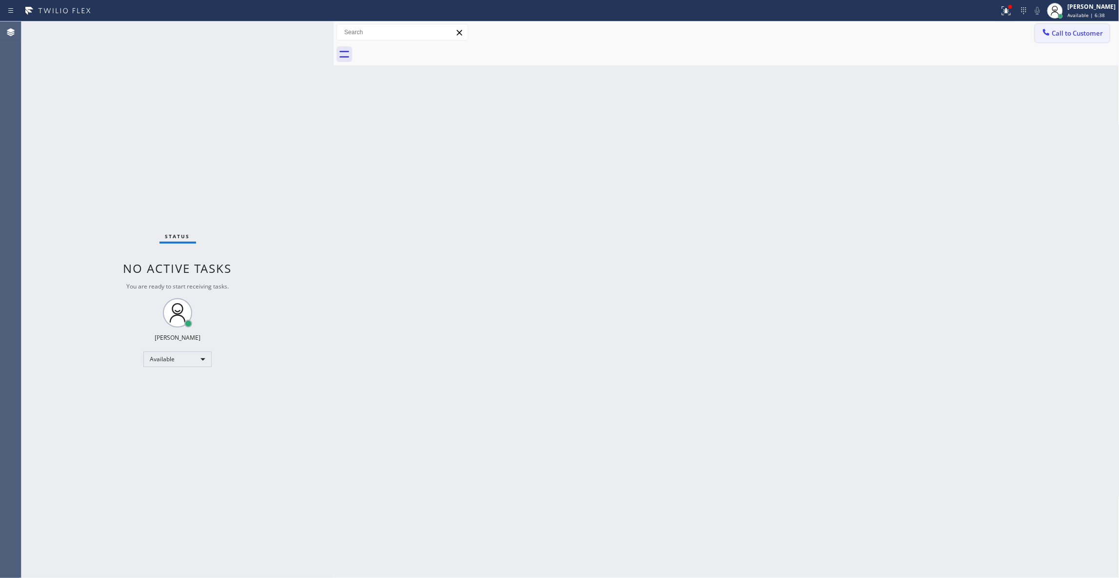
click at [1076, 35] on span "Call to Customer" at bounding box center [1077, 33] width 51 height 9
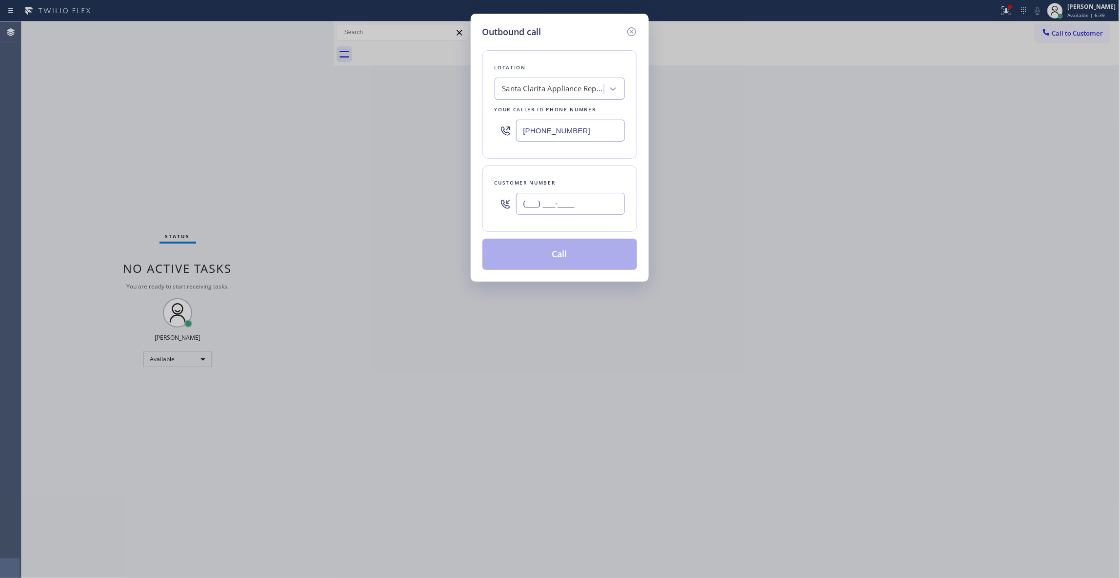
click at [529, 197] on input "(___) ___-____" at bounding box center [570, 204] width 109 height 22
paste input "661) 645-3103"
type input "[PHONE_NUMBER]"
click at [529, 255] on button "Call" at bounding box center [559, 254] width 155 height 31
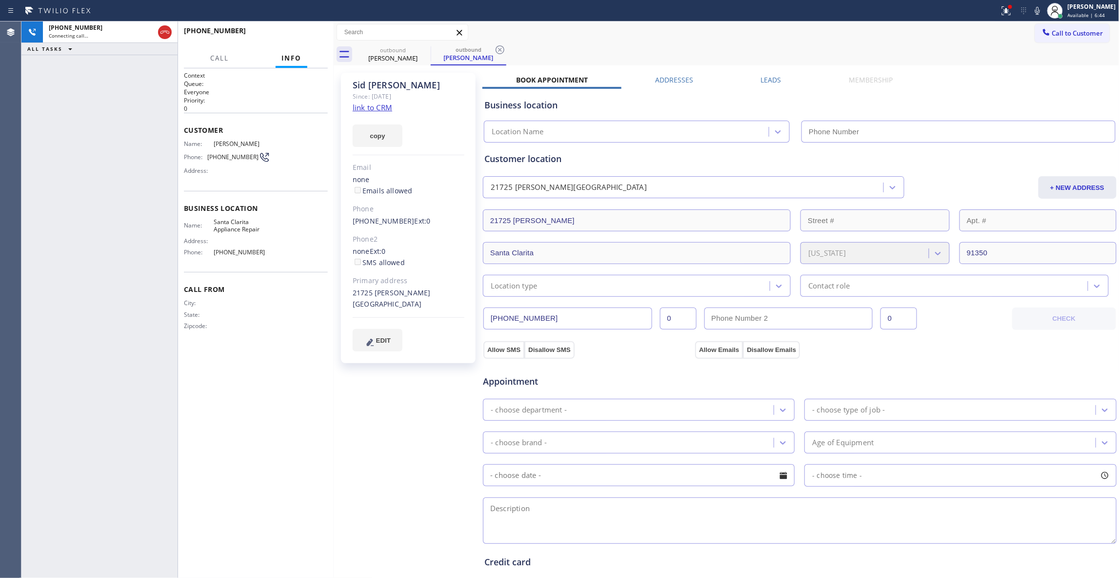
type input "[PHONE_NUMBER]"
click at [108, 200] on div "[PHONE_NUMBER] Connecting call… ALL TASKS ALL TASKS ACTIVE TASKS TASKS IN WRAP …" at bounding box center [99, 299] width 156 height 556
click at [502, 51] on icon at bounding box center [500, 50] width 12 height 12
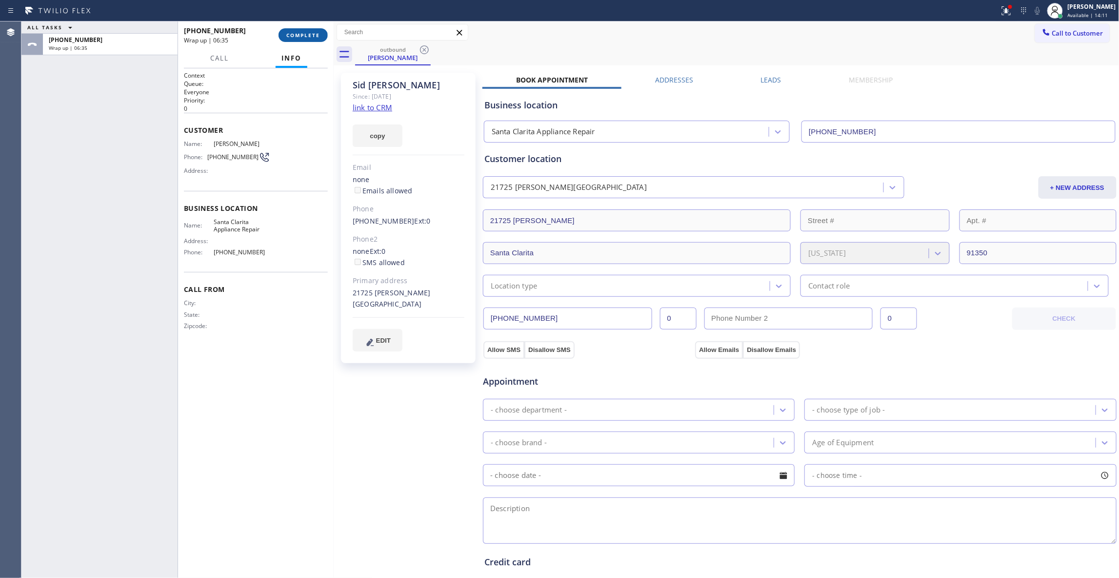
click at [301, 29] on button "COMPLETE" at bounding box center [303, 35] width 49 height 14
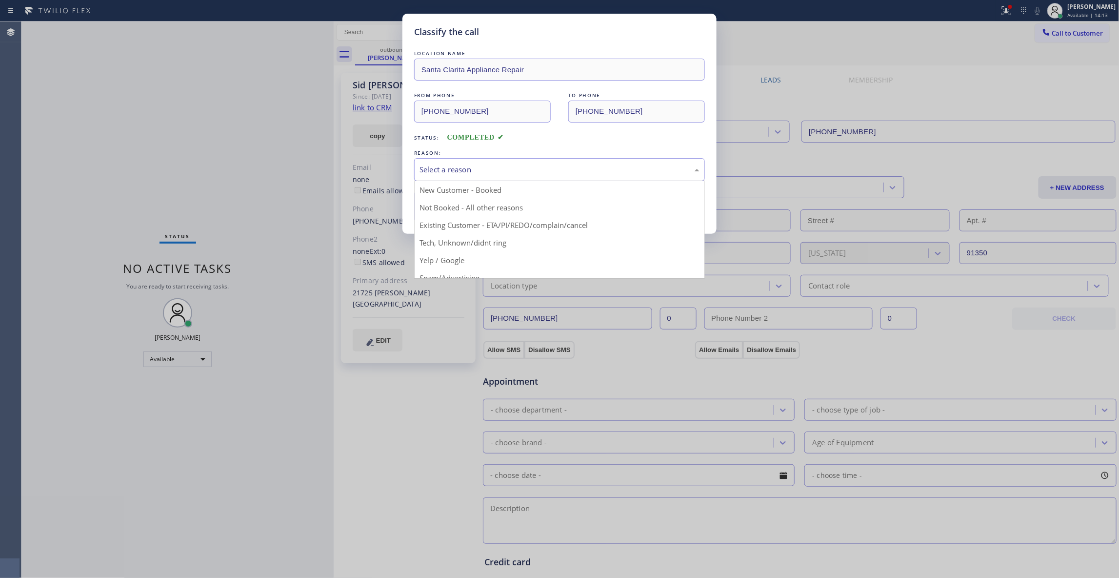
click at [453, 172] on div "Select a reason" at bounding box center [560, 169] width 280 height 11
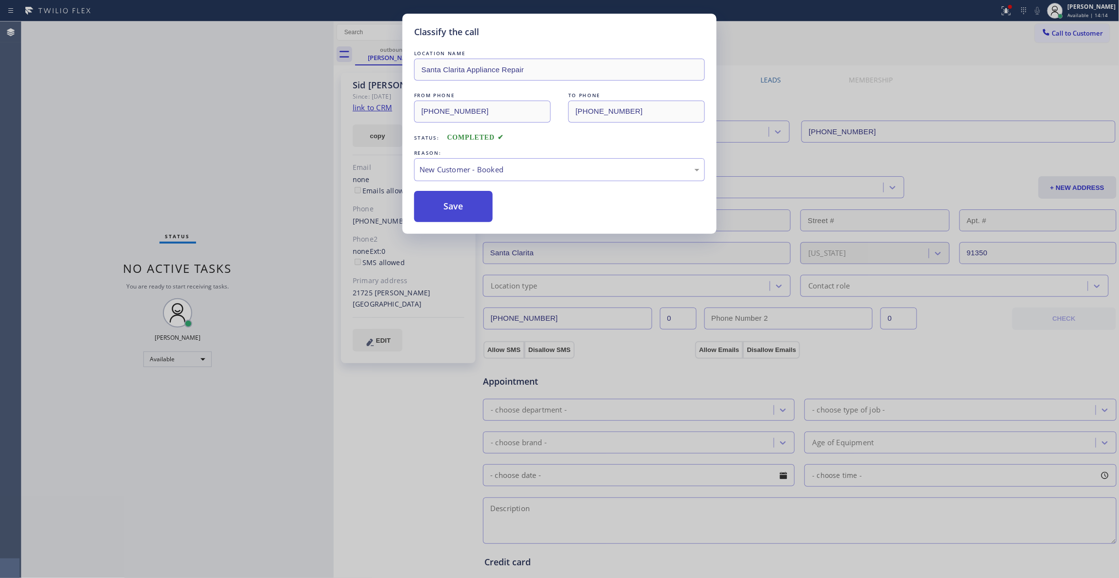
click at [439, 216] on button "Save" at bounding box center [453, 206] width 79 height 31
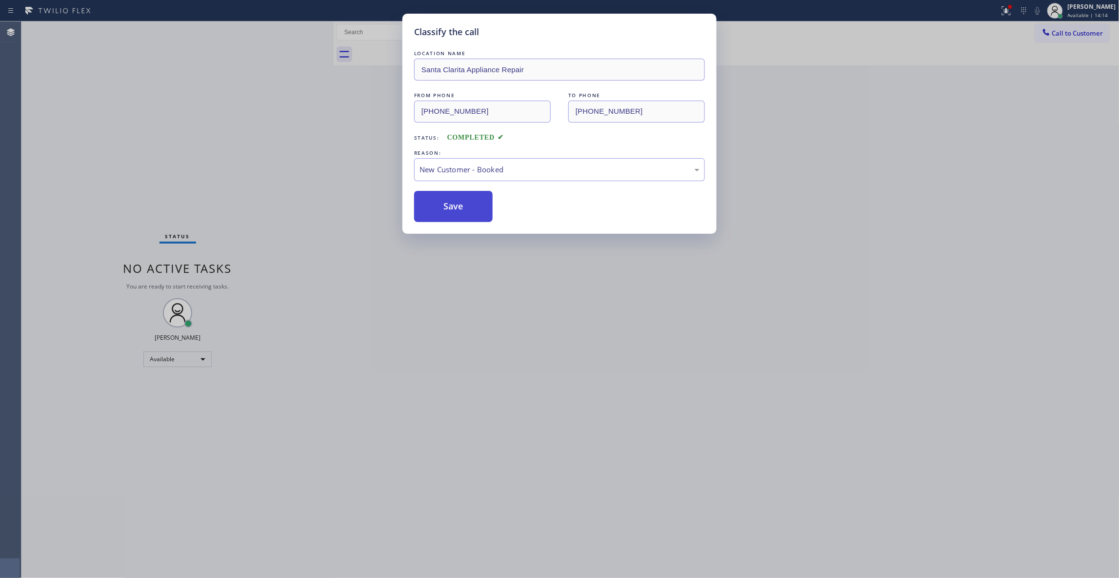
click at [439, 216] on button "Save" at bounding box center [453, 206] width 79 height 31
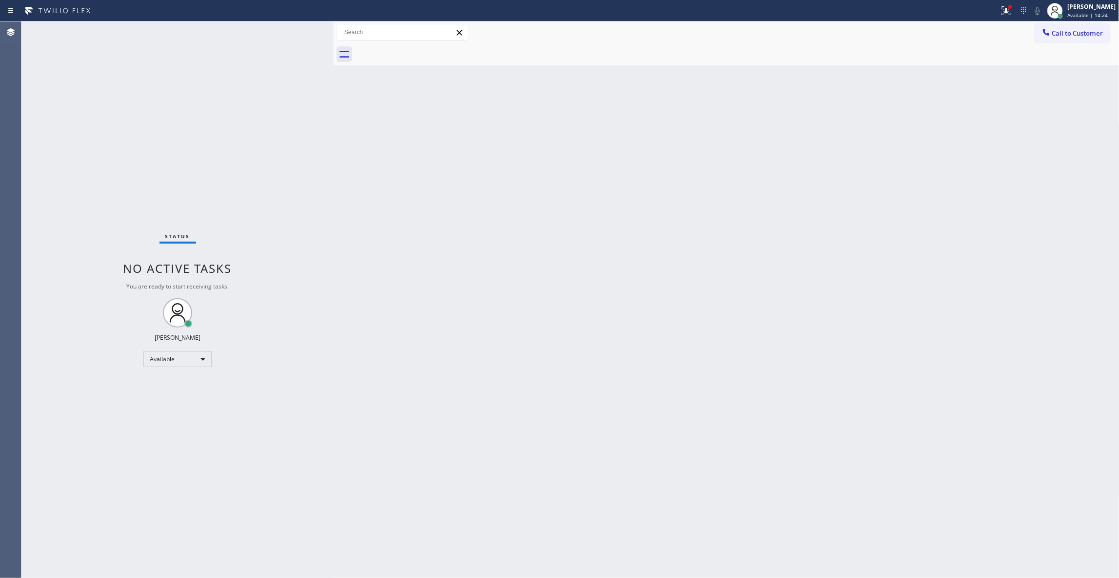
click at [576, 331] on div "Back to Dashboard Change Sender ID Customers Technicians Select a contact Outbo…" at bounding box center [727, 299] width 786 height 556
click at [1087, 32] on span "Call to Customer" at bounding box center [1077, 33] width 51 height 9
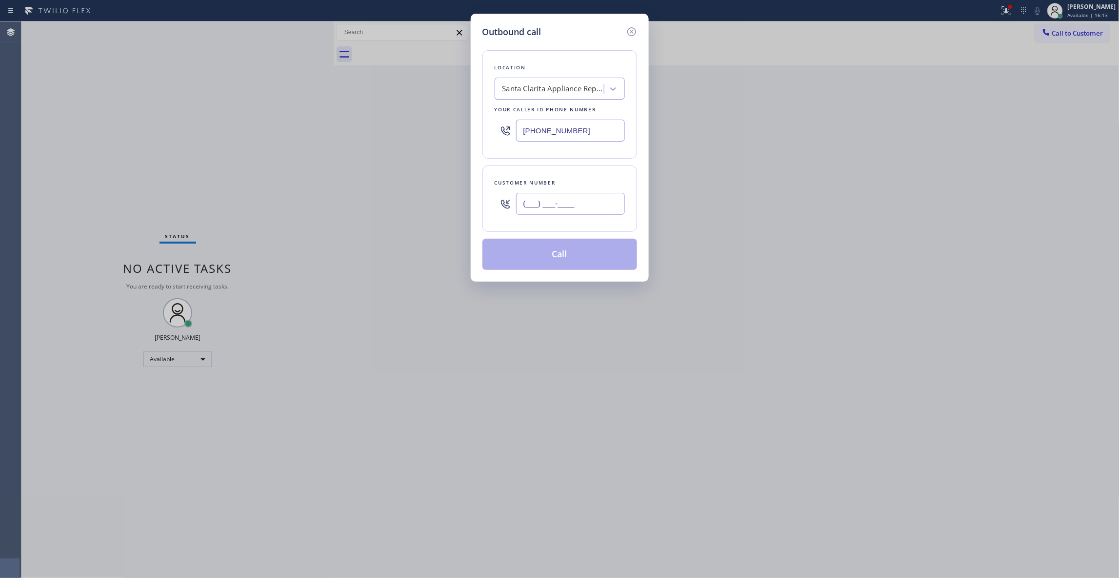
click at [569, 207] on input "(___) ___-____" at bounding box center [570, 204] width 109 height 22
paste input "979) 492-6611"
type input "[PHONE_NUMBER]"
click at [553, 86] on div "Santa Clarita Appliance Repair" at bounding box center [553, 88] width 102 height 11
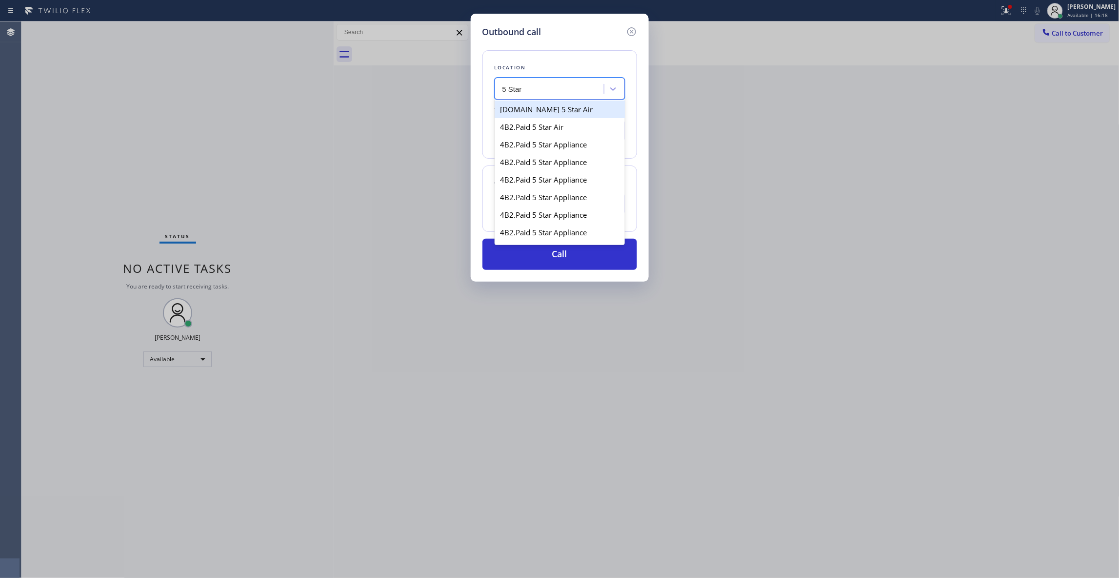
type input "5 Star"
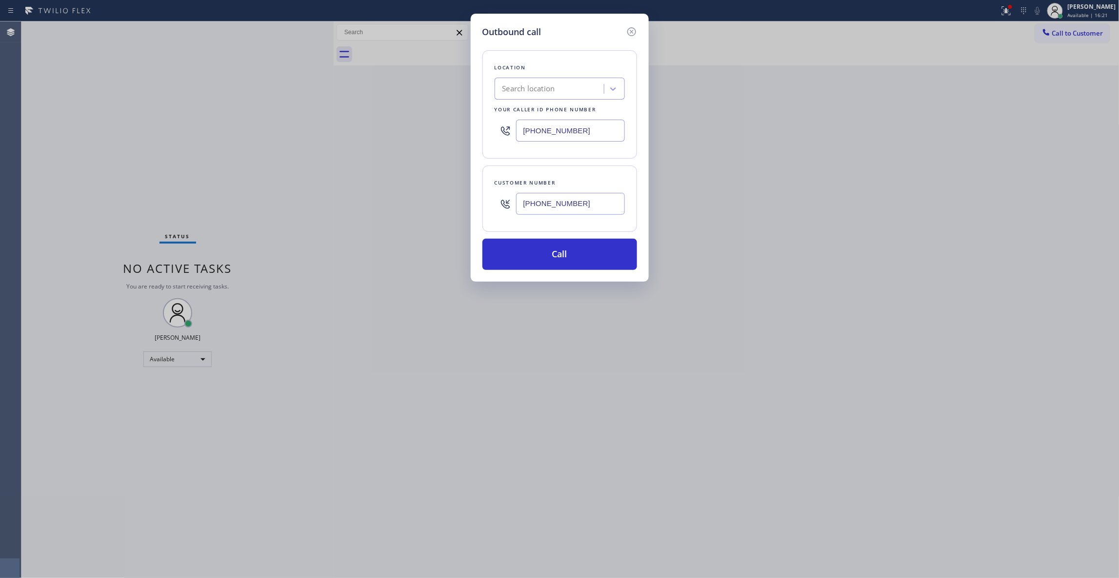
paste input "855) 731-4952"
drag, startPoint x: 594, startPoint y: 132, endPoint x: 300, endPoint y: 133, distance: 293.2
click at [317, 129] on div "Outbound call Location Search location Your caller id phone number [PHONE_NUMBE…" at bounding box center [559, 289] width 1119 height 578
type input "[PHONE_NUMBER]"
drag, startPoint x: 592, startPoint y: 205, endPoint x: 450, endPoint y: 205, distance: 142.4
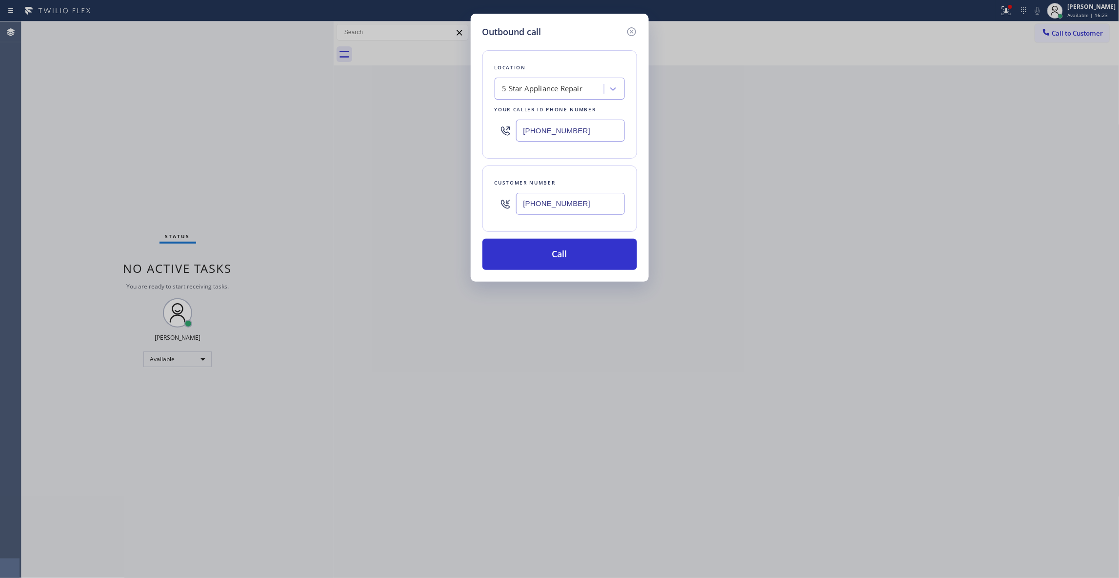
click at [451, 202] on div "Outbound call Location 5 Star Appliance Repair Your caller id phone number [PHO…" at bounding box center [559, 289] width 1119 height 578
click at [559, 261] on button "Call" at bounding box center [559, 254] width 155 height 31
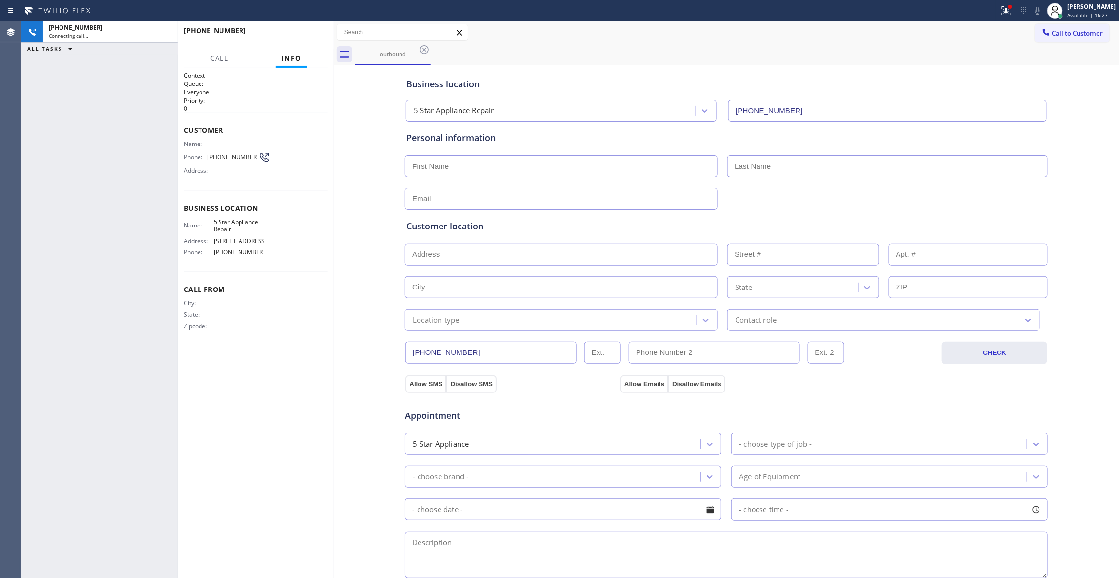
type input "[PHONE_NUMBER]"
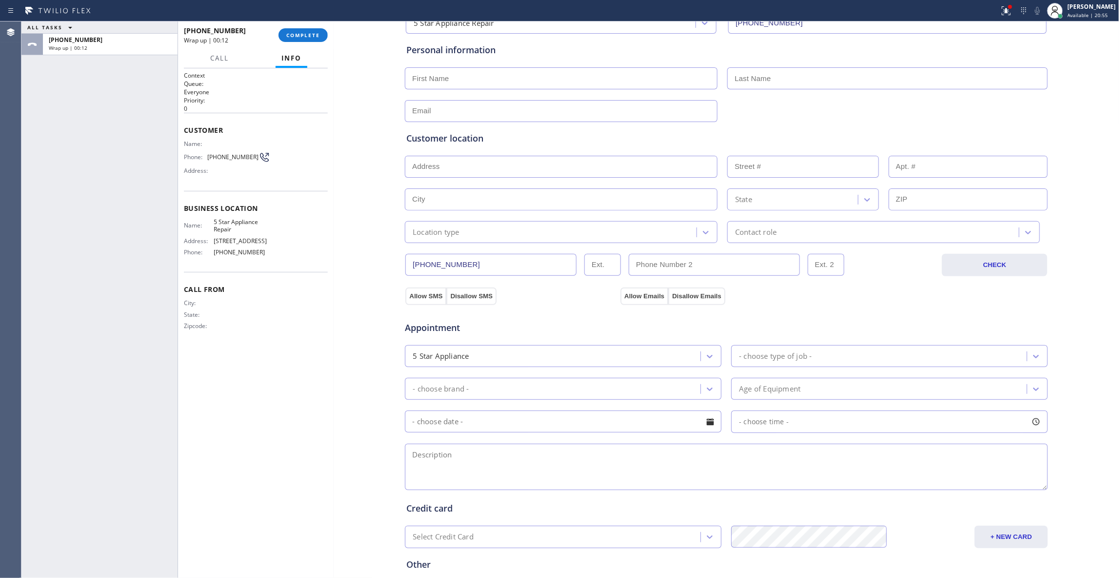
scroll to position [181, 0]
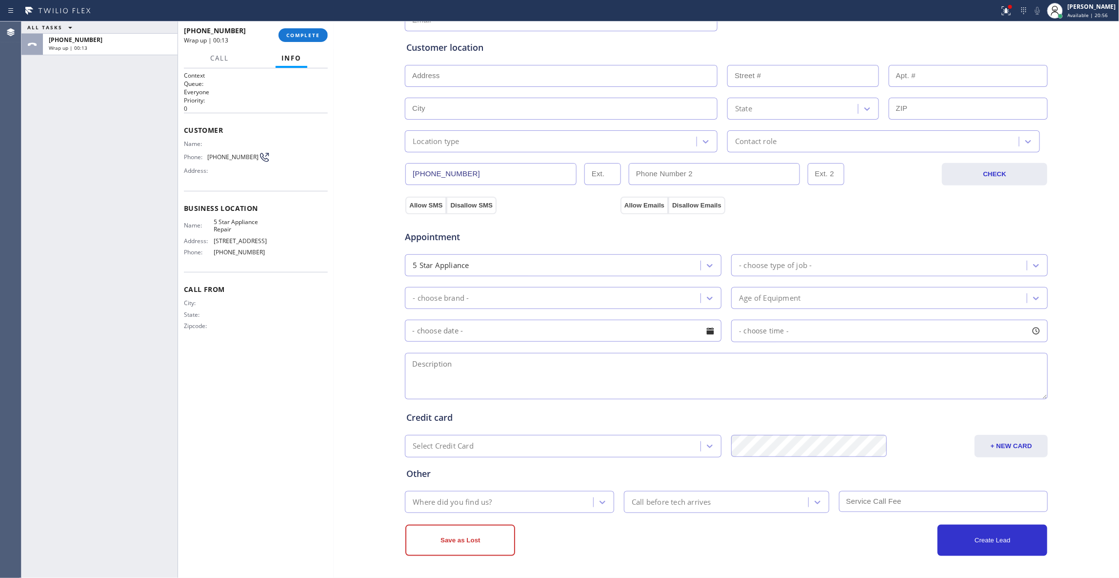
click at [458, 363] on textarea at bounding box center [726, 376] width 643 height 46
paste textarea "9-12 / $0 / Electrolux / Fridge / Ice maker not making ice, upper part / 10 Yea…"
type textarea "9-12 / $0 / Electrolux / Fridge / Ice maker not making ice, upper part / 10 Yea…"
click at [490, 259] on div "5 Star Appliance" at bounding box center [554, 265] width 293 height 17
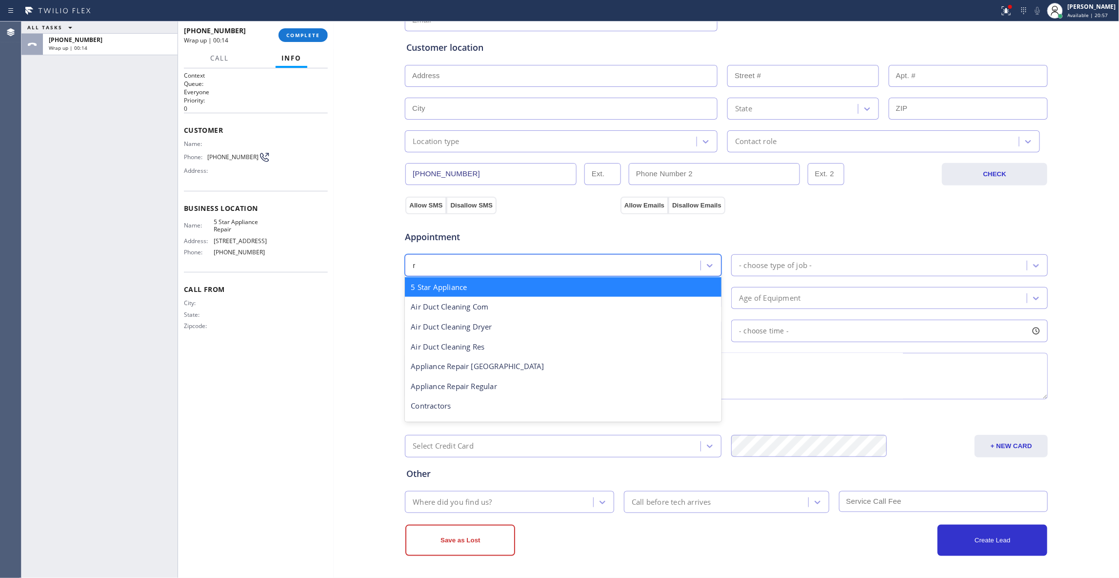
type input "re"
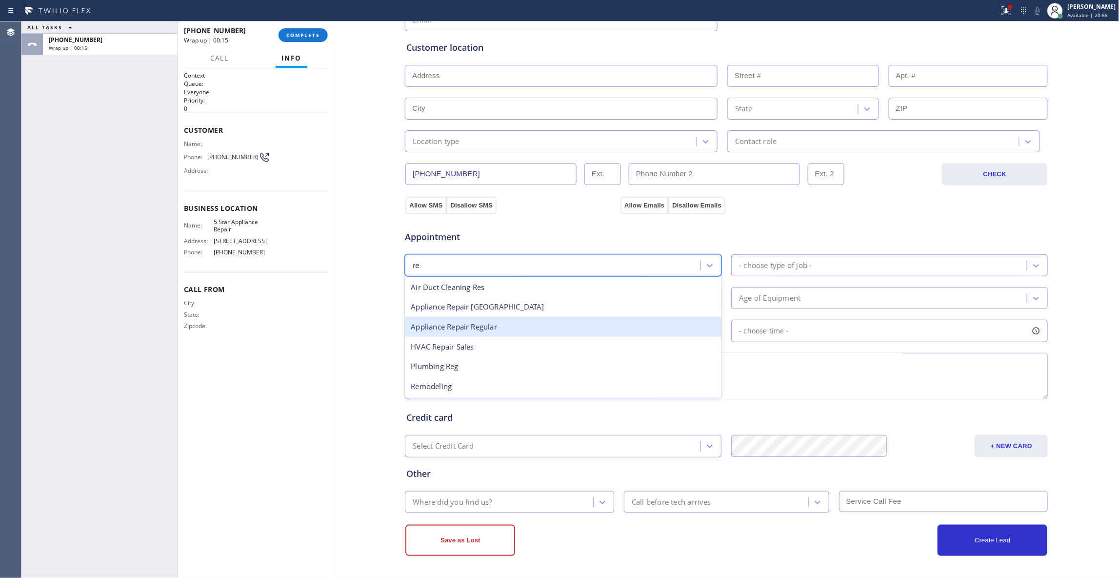
click at [490, 322] on div "Appliance Repair Regular" at bounding box center [563, 327] width 317 height 20
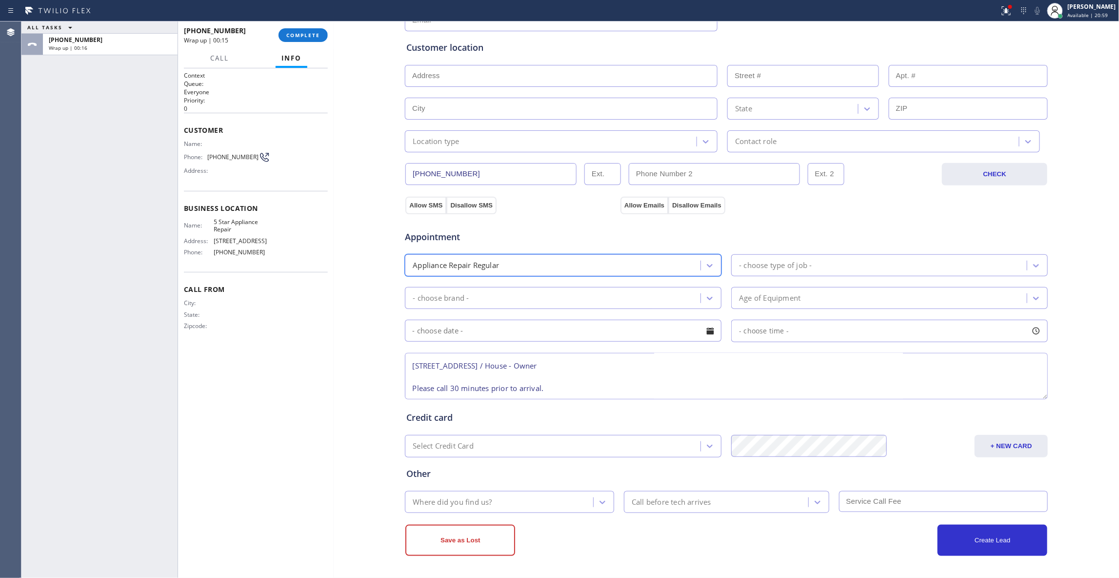
click at [781, 257] on div "- choose type of job -" at bounding box center [880, 265] width 293 height 17
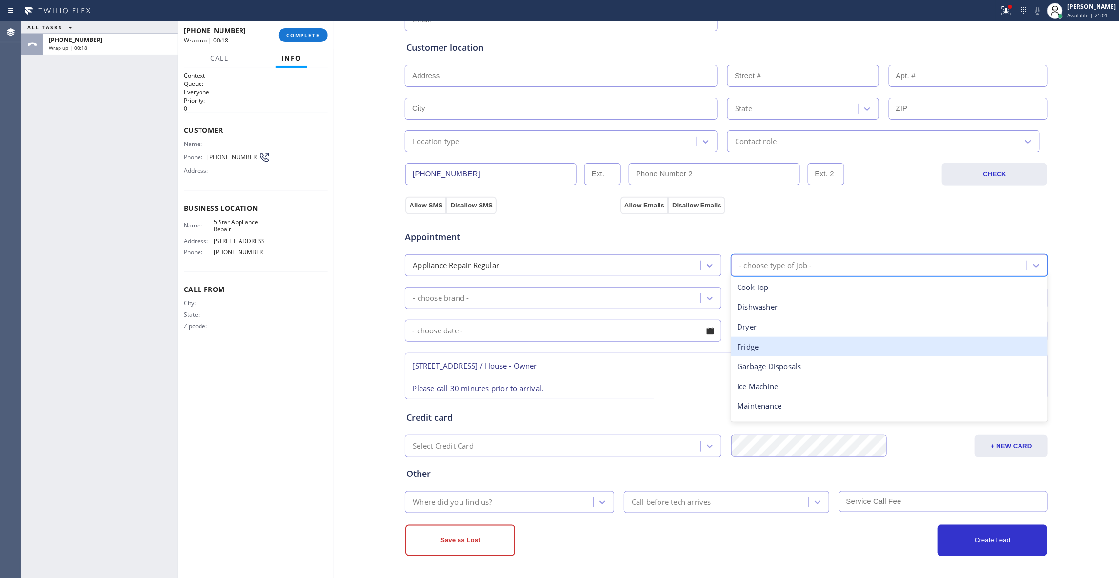
click at [752, 344] on div "Fridge" at bounding box center [889, 347] width 317 height 20
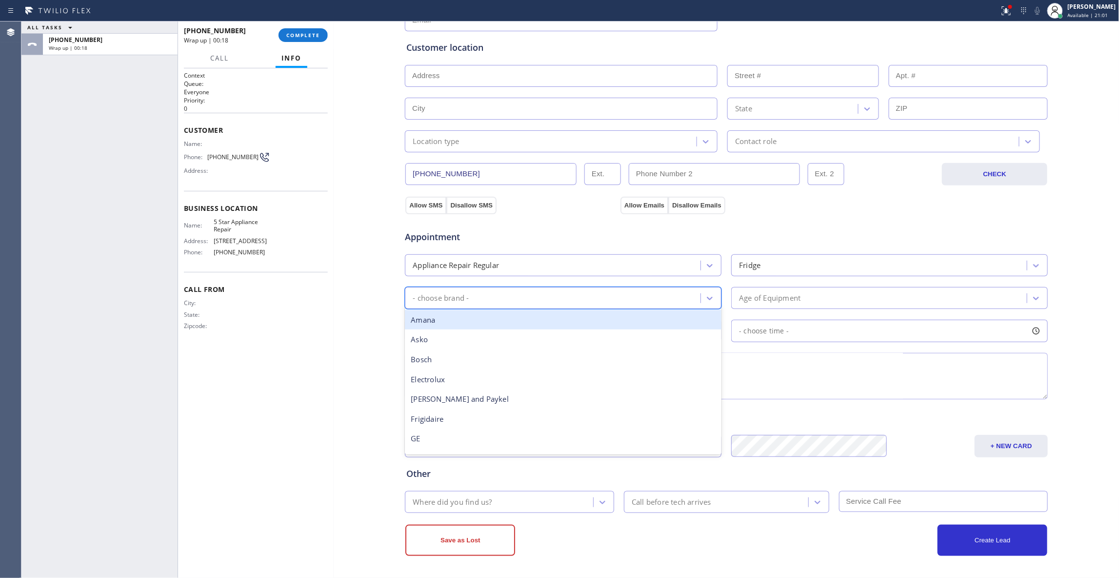
click at [533, 292] on div "- choose brand -" at bounding box center [554, 297] width 293 height 17
type input "e"
click at [469, 324] on div "Electrolux" at bounding box center [563, 320] width 317 height 20
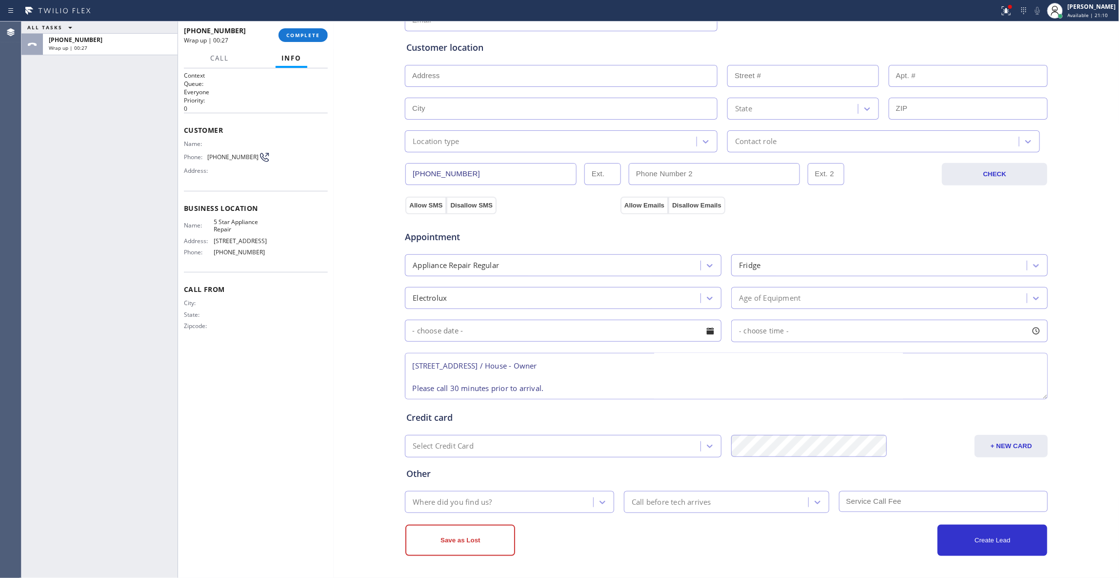
click at [432, 75] on input "text" at bounding box center [561, 76] width 313 height 22
paste input "[STREET_ADDRESS]"
type input "[STREET_ADDRESS]"
type input "4455"
type input "[GEOGRAPHIC_DATA]"
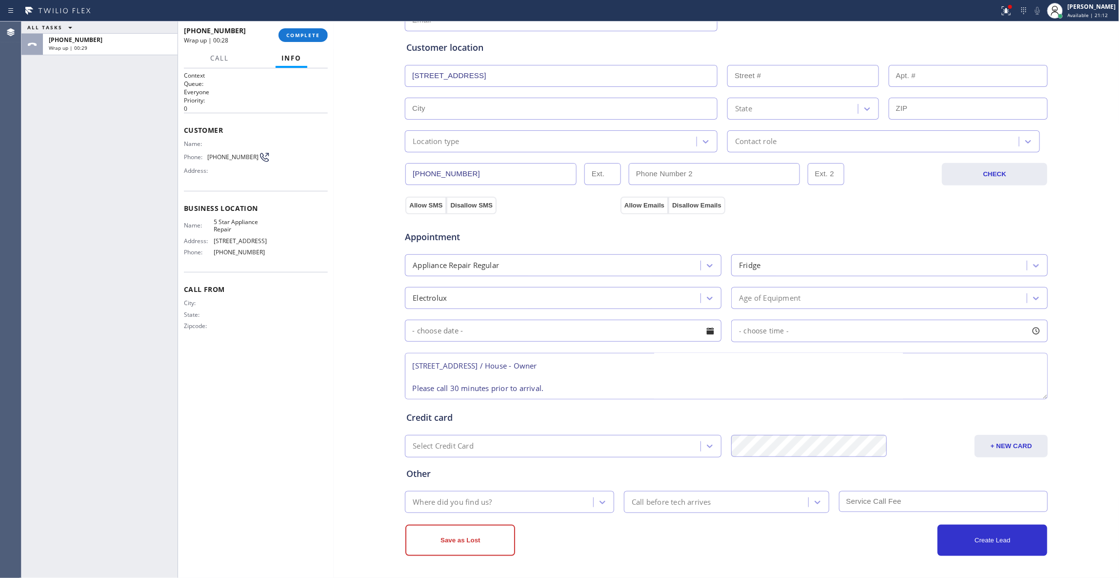
type input "98108"
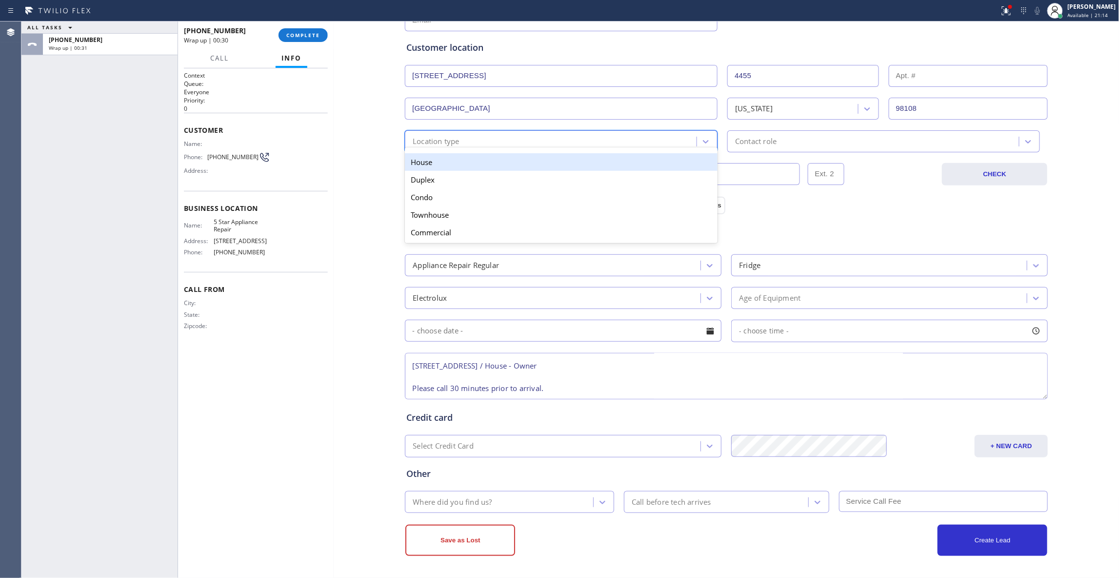
click at [588, 139] on div "Location type" at bounding box center [552, 141] width 289 height 17
click at [430, 160] on div "House" at bounding box center [561, 162] width 313 height 18
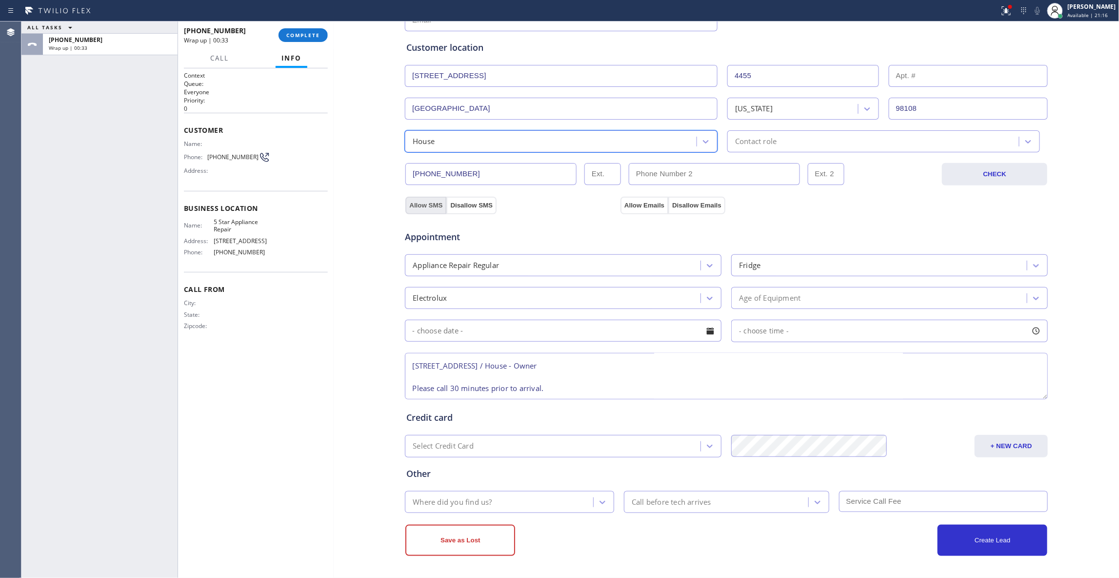
click at [420, 201] on button "Allow SMS" at bounding box center [425, 206] width 41 height 18
click at [650, 205] on button "Allow Emails" at bounding box center [644, 206] width 48 height 18
click at [766, 143] on div "Contact role" at bounding box center [755, 141] width 41 height 11
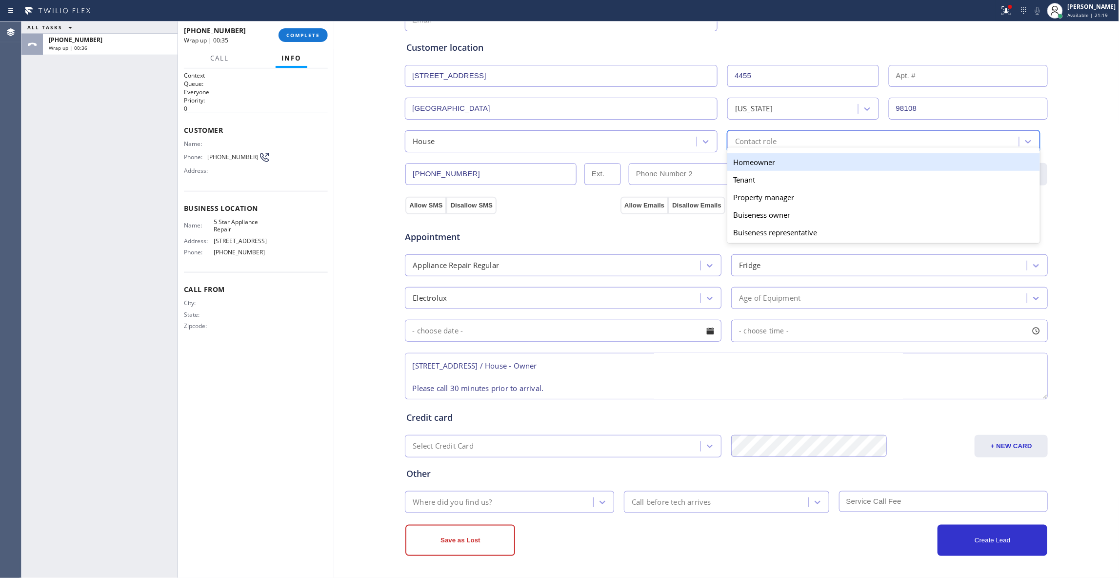
click at [765, 159] on div "Homeowner" at bounding box center [883, 162] width 313 height 18
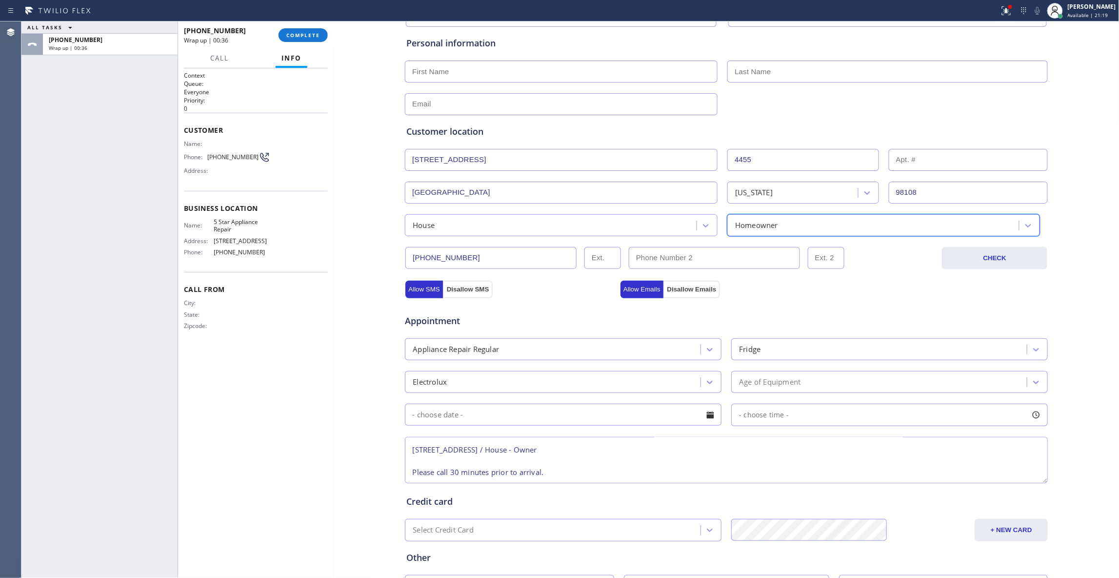
scroll to position [0, 0]
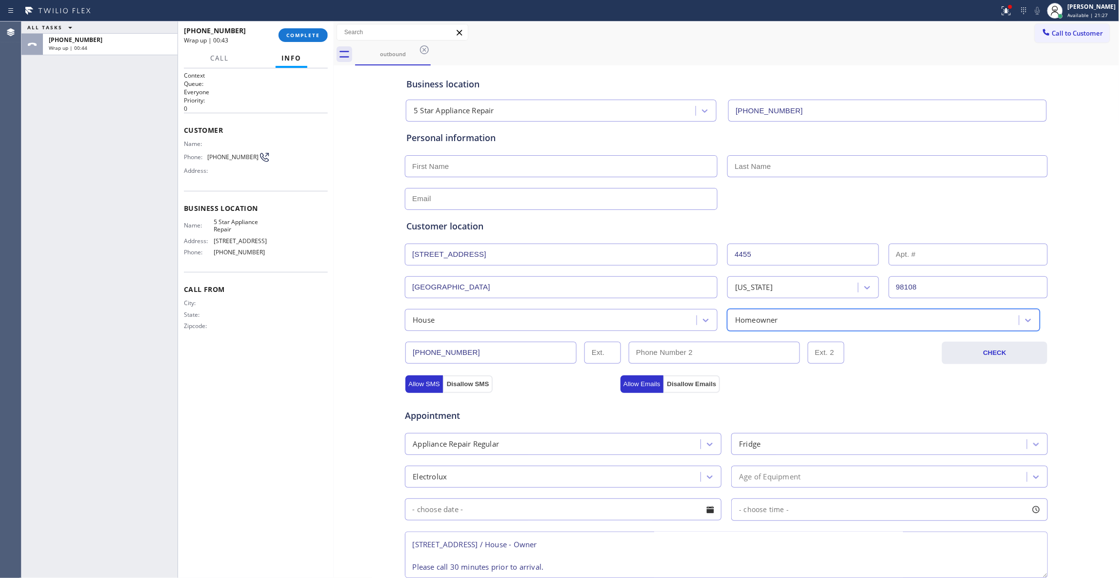
click at [432, 194] on input "text" at bounding box center [561, 199] width 313 height 22
paste input "[PERSON_NAME][EMAIL_ADDRESS][DOMAIN_NAME]"
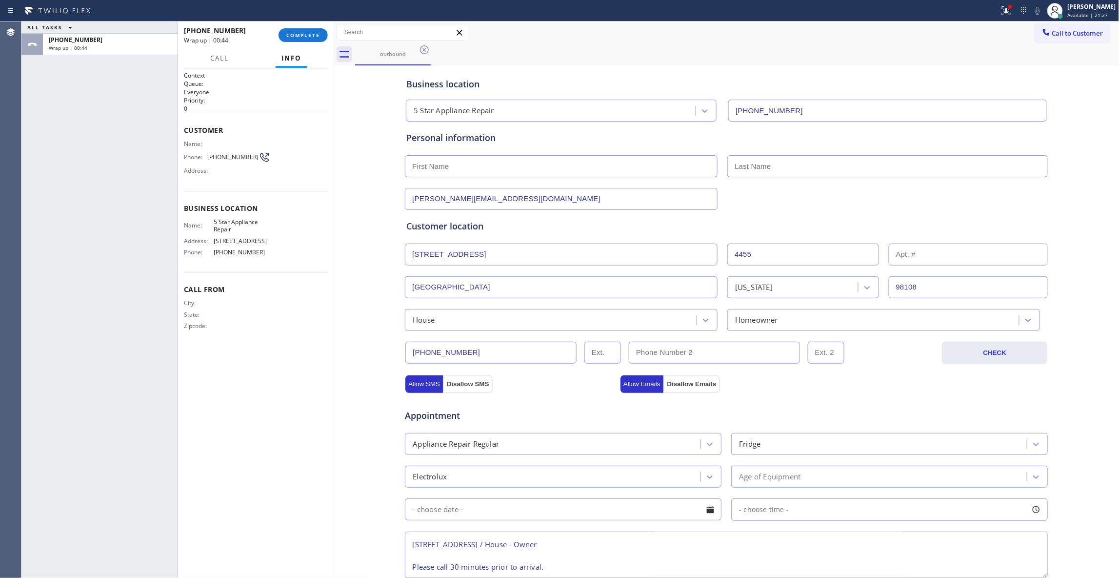
type input "[PERSON_NAME][EMAIL_ADDRESS][DOMAIN_NAME]"
click at [445, 168] on input "text" at bounding box center [561, 166] width 313 height 22
type input "[PERSON_NAME]"
click at [770, 168] on input "text" at bounding box center [887, 166] width 320 height 22
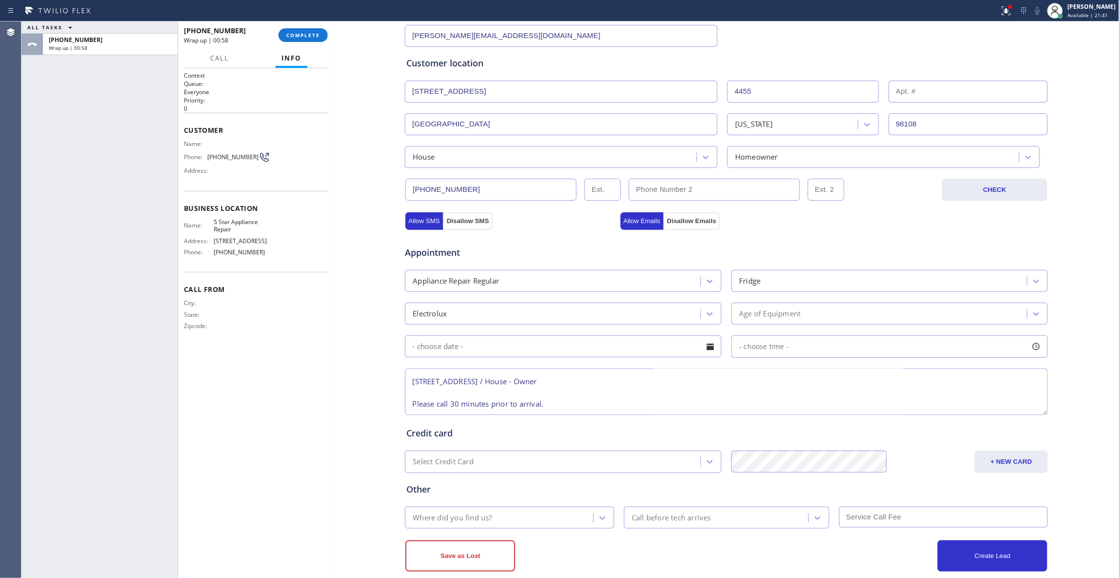
scroll to position [181, 0]
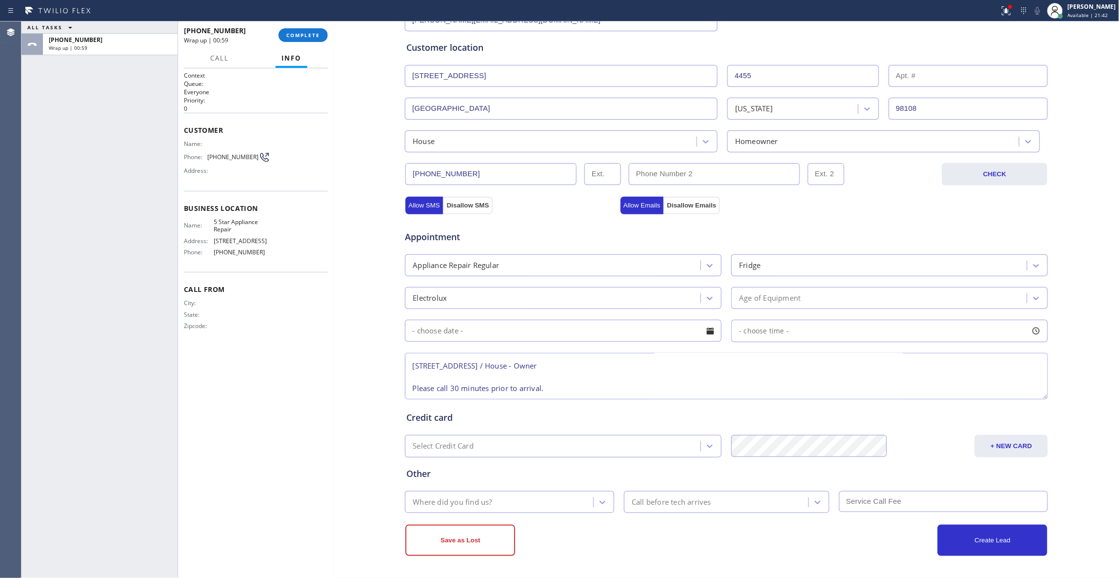
type input "Price"
click at [808, 301] on div "Age of Equipment" at bounding box center [880, 297] width 293 height 17
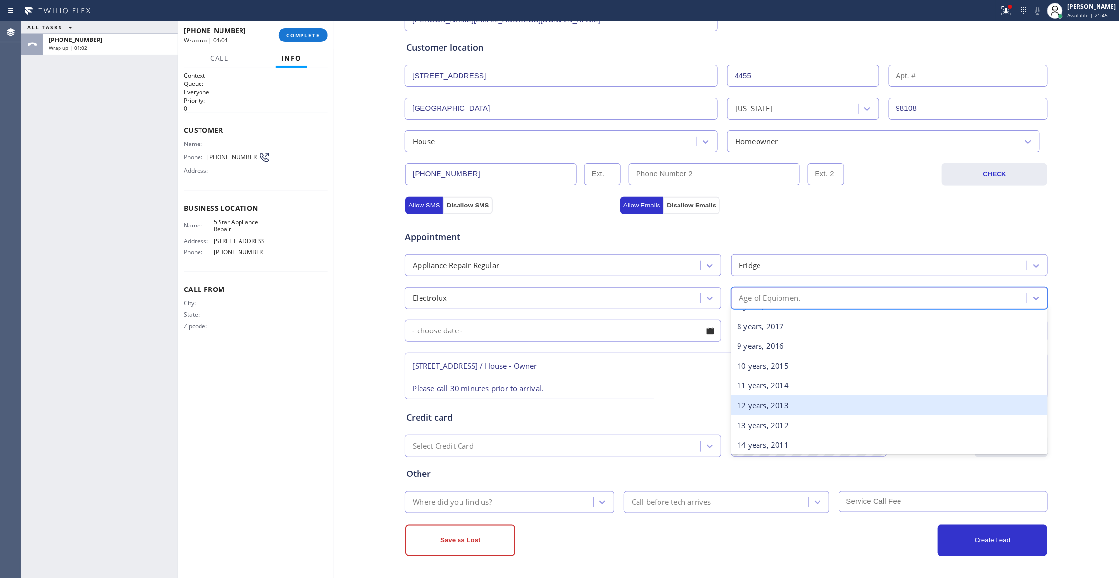
scroll to position [130, 0]
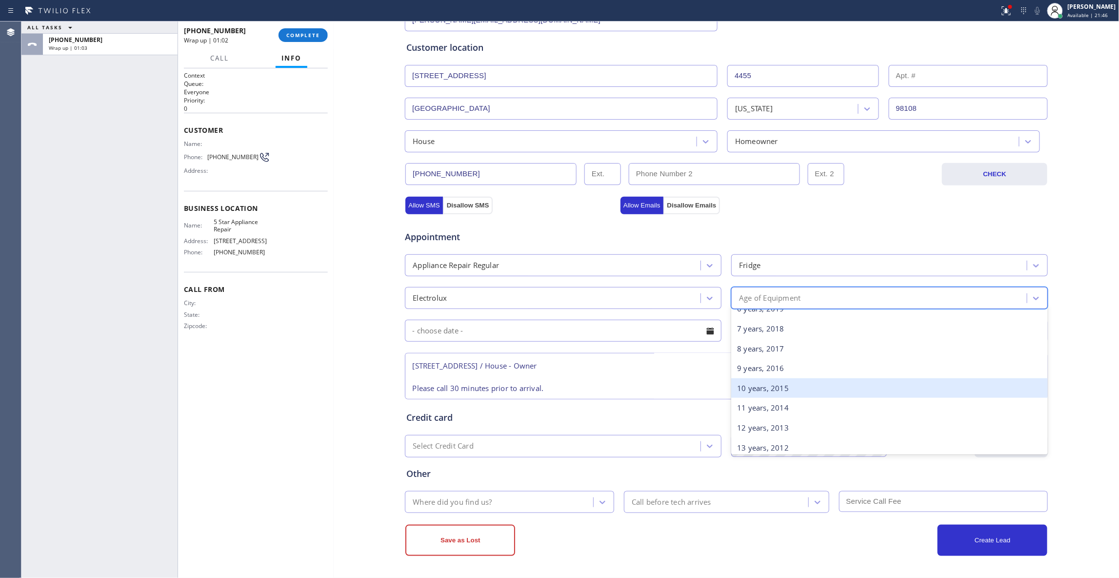
click at [754, 387] on div "10 years, 2015" at bounding box center [889, 388] width 317 height 20
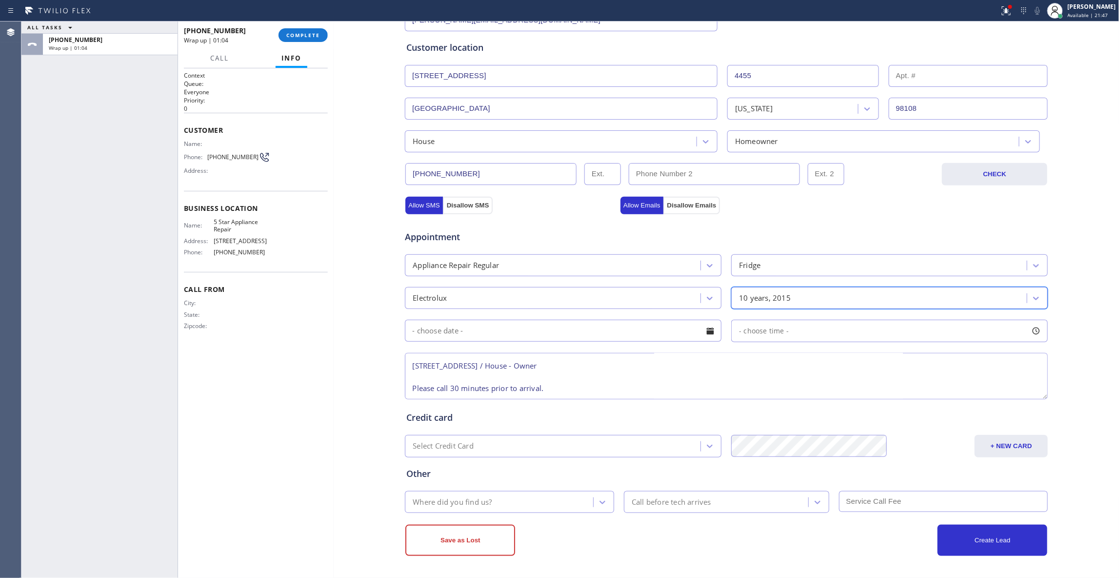
click at [521, 498] on div "Where did you find us?" at bounding box center [500, 501] width 185 height 17
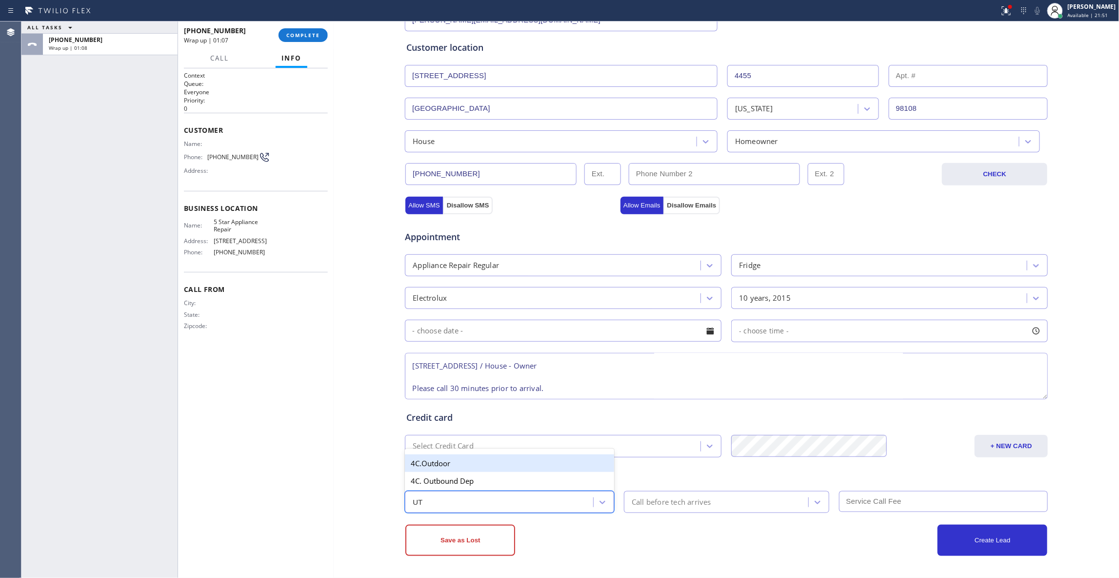
type input "U"
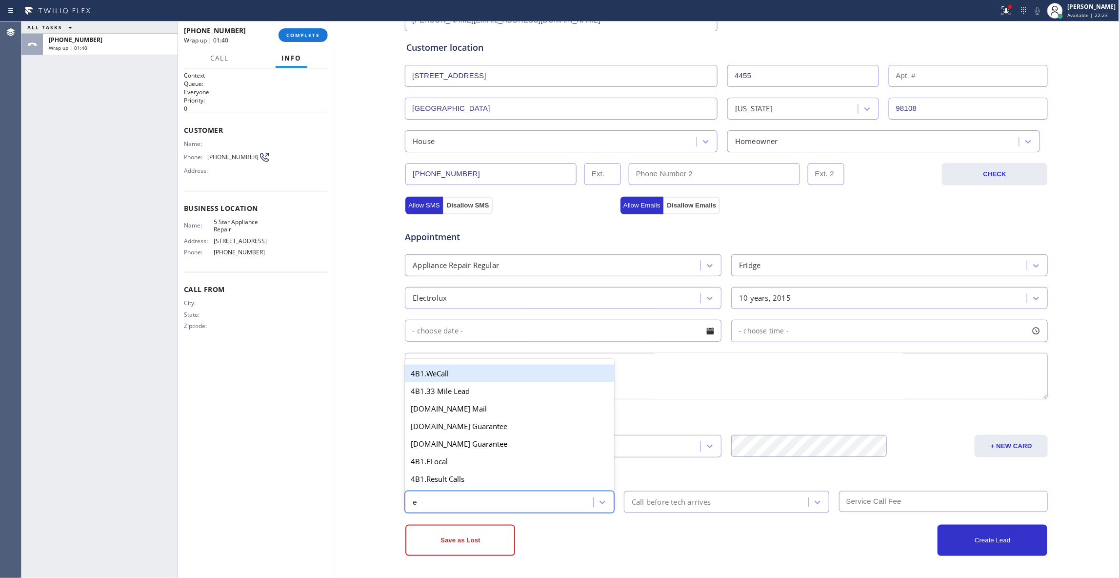
type input "em"
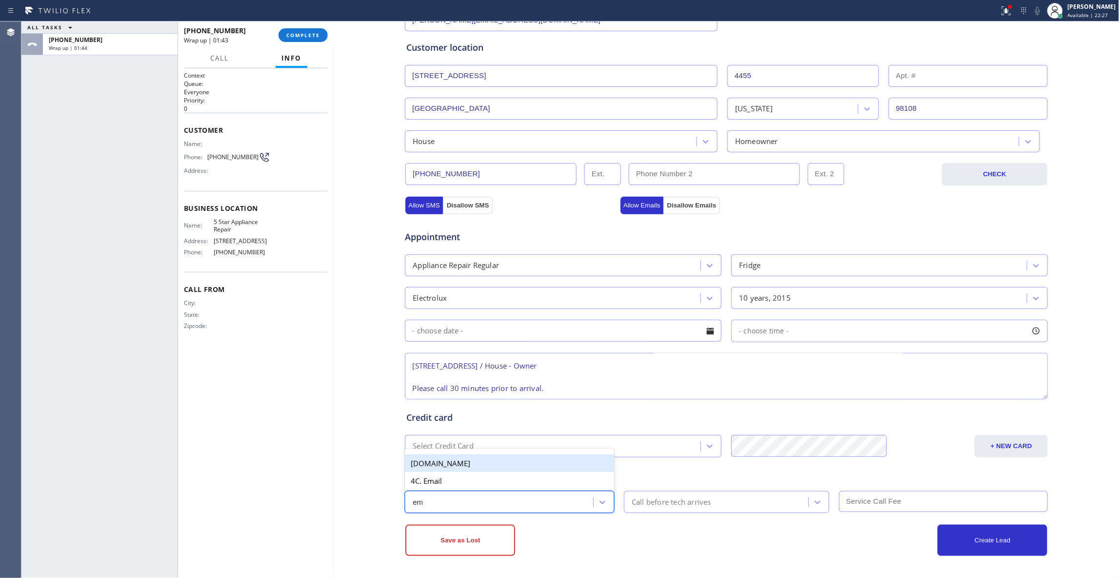
click at [499, 459] on div "[DOMAIN_NAME]" at bounding box center [509, 463] width 209 height 18
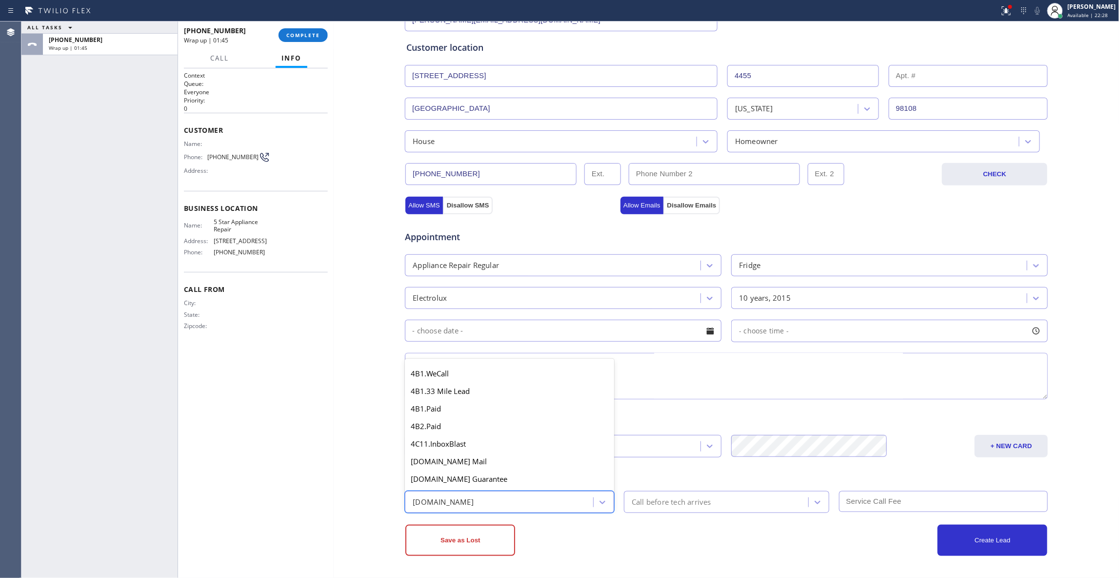
click at [497, 497] on div "[DOMAIN_NAME]" at bounding box center [500, 501] width 185 height 17
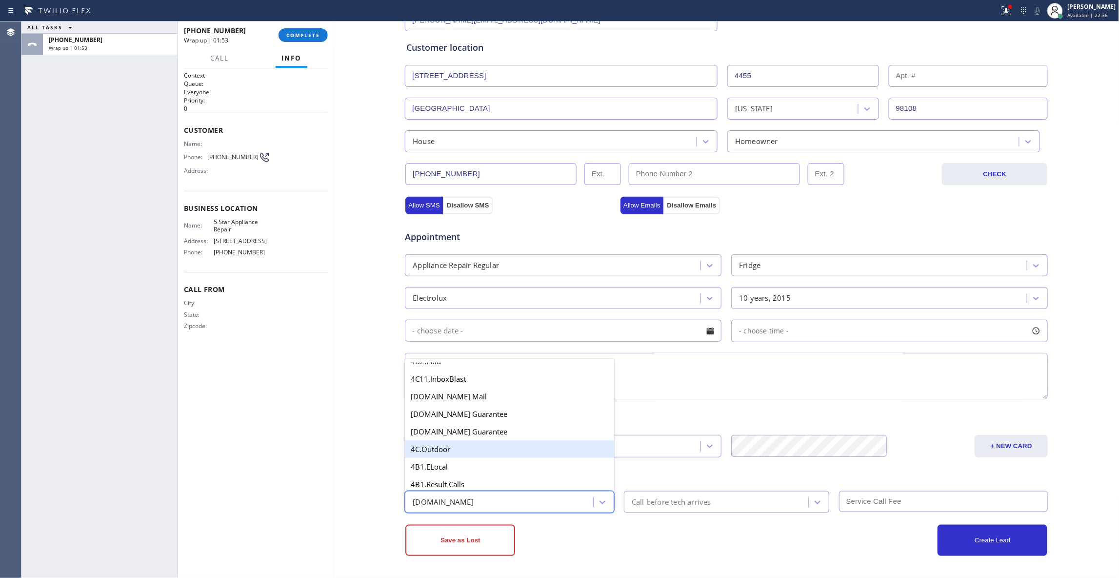
scroll to position [0, 0]
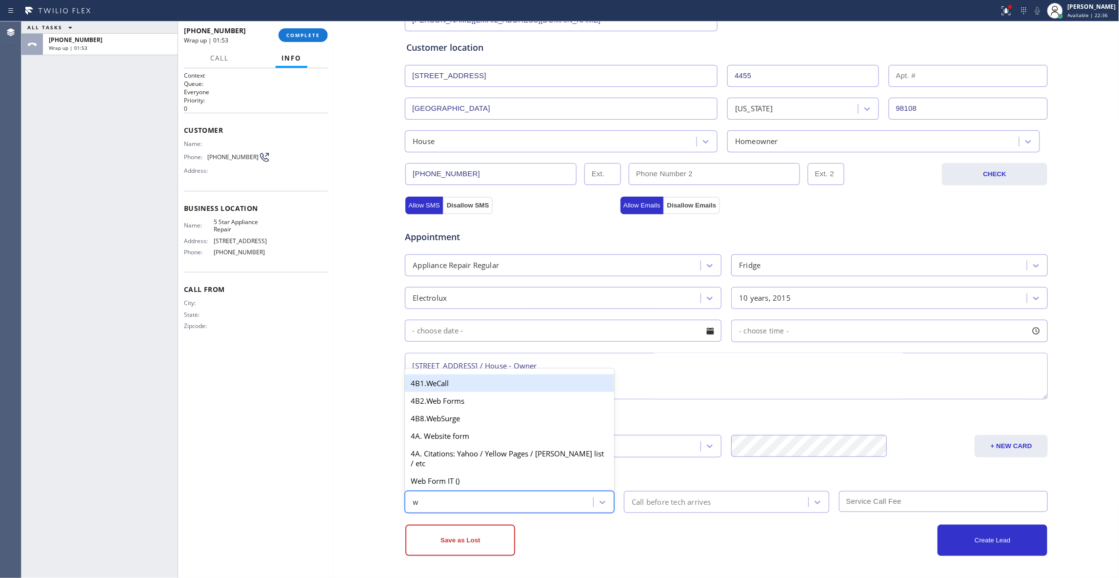
type input "we"
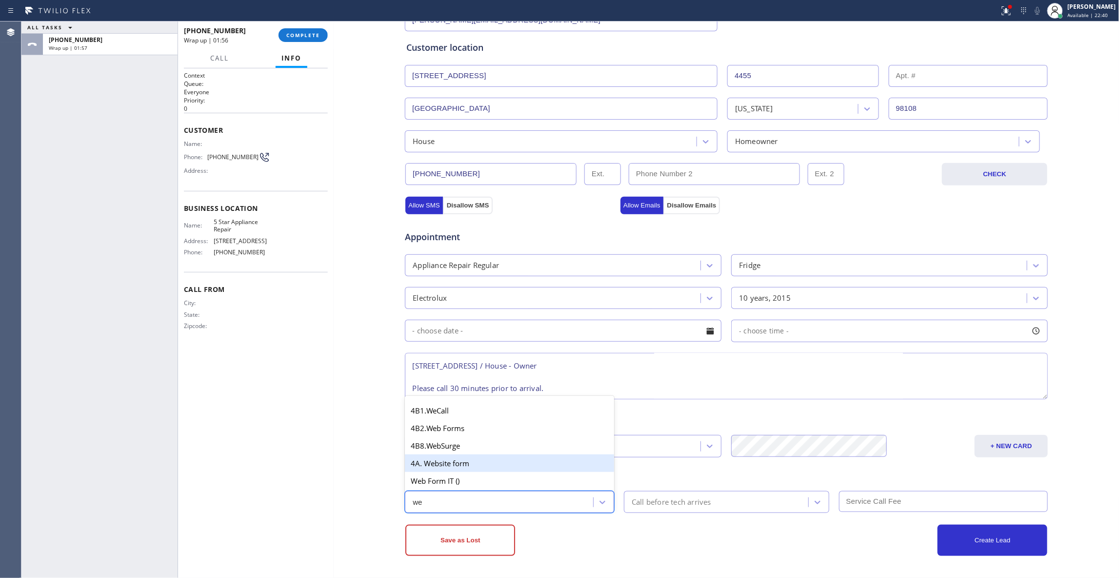
click at [459, 465] on div "4A. Website form" at bounding box center [509, 463] width 209 height 18
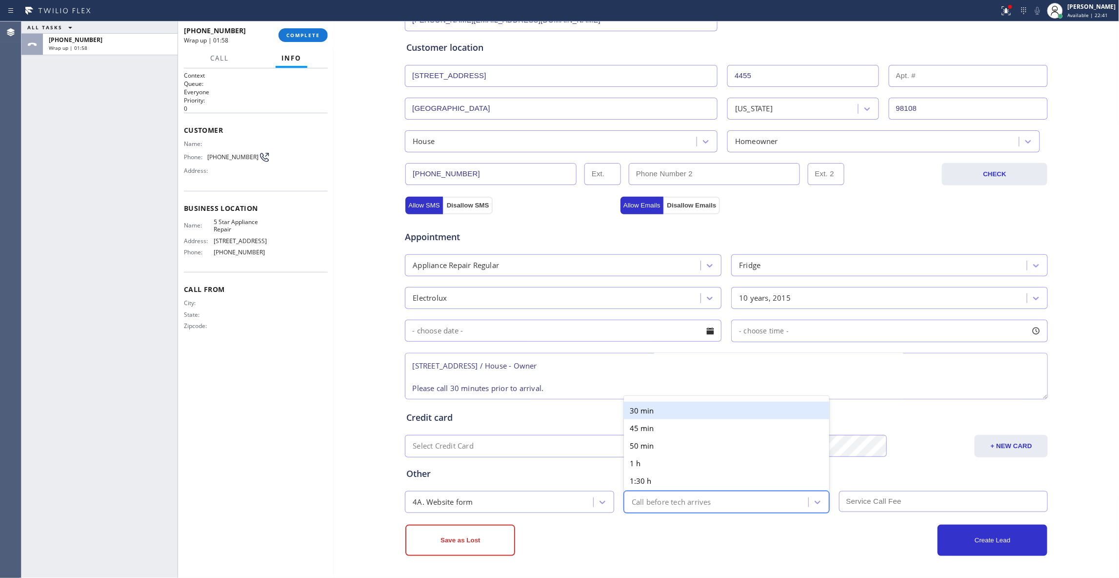
click at [676, 504] on div "Call before tech arrives" at bounding box center [672, 501] width 80 height 11
click at [643, 412] on div "30 min" at bounding box center [726, 410] width 205 height 18
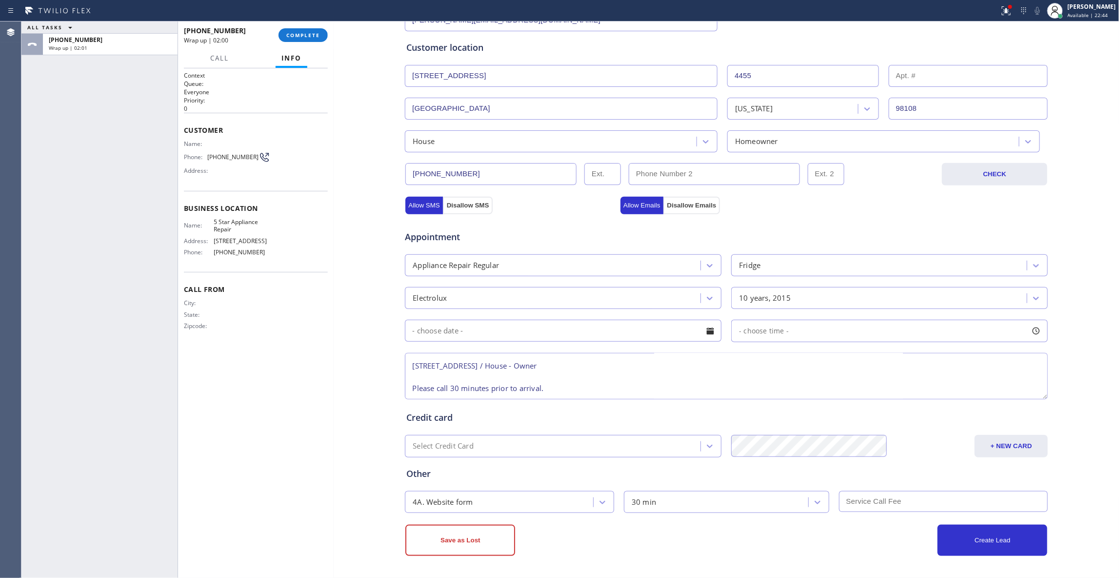
click at [875, 502] on input "text" at bounding box center [943, 501] width 209 height 21
click at [969, 547] on button "Create Lead" at bounding box center [993, 539] width 110 height 31
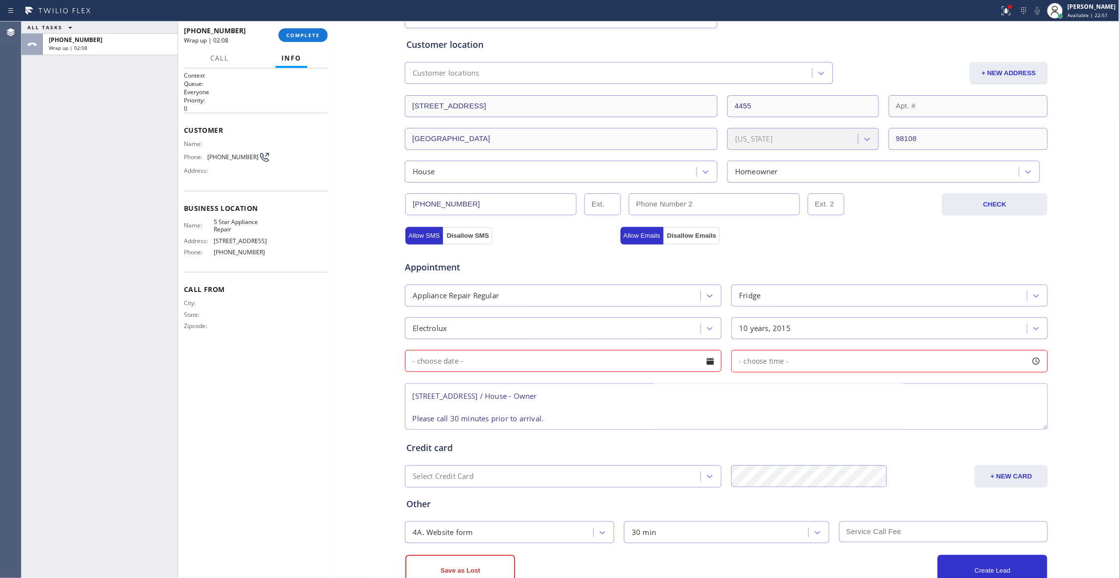
click at [703, 363] on div at bounding box center [710, 361] width 17 height 17
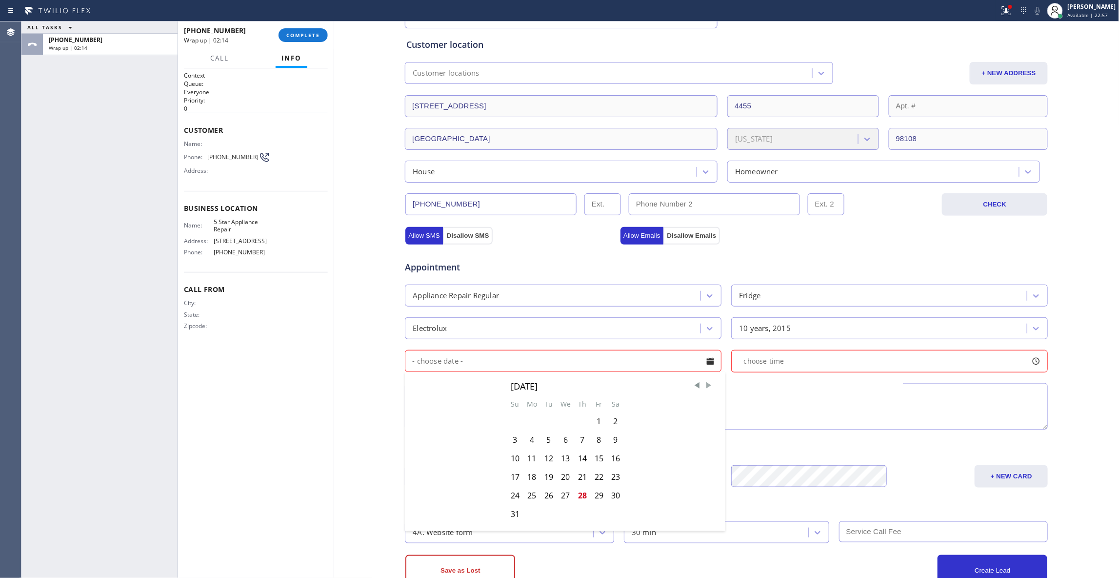
click at [705, 387] on span "Next Month" at bounding box center [709, 385] width 10 height 10
click at [545, 424] on div "2" at bounding box center [548, 421] width 17 height 19
type input "[DATE]"
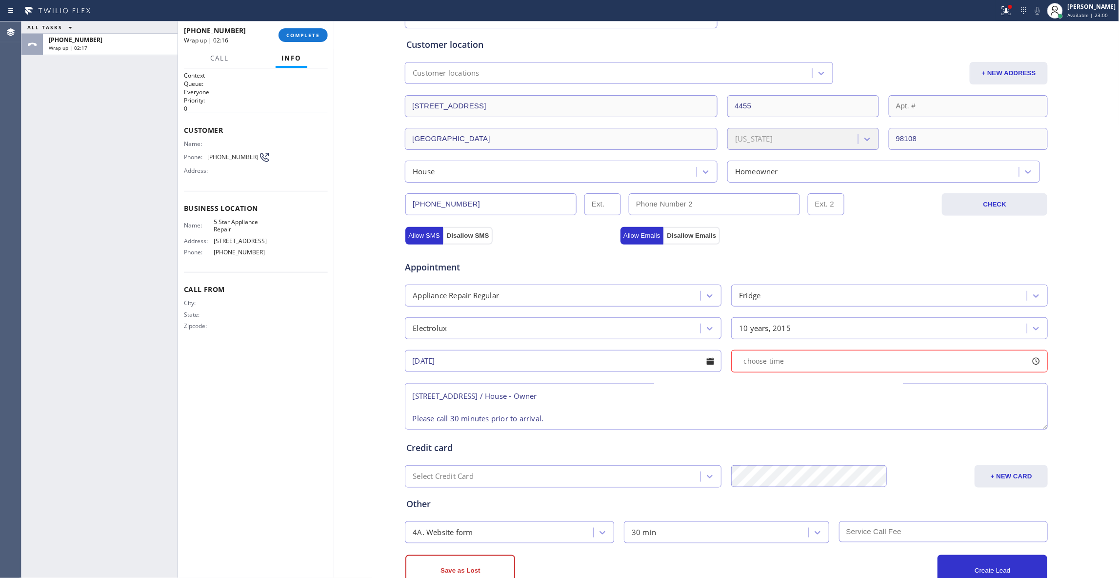
click at [783, 363] on div "- choose time -" at bounding box center [889, 361] width 317 height 22
drag, startPoint x: 738, startPoint y: 421, endPoint x: 834, endPoint y: 430, distance: 96.5
click at [834, 430] on div at bounding box center [835, 420] width 12 height 20
drag, startPoint x: 738, startPoint y: 423, endPoint x: 757, endPoint y: 422, distance: 19.5
click at [759, 422] on div at bounding box center [765, 420] width 12 height 20
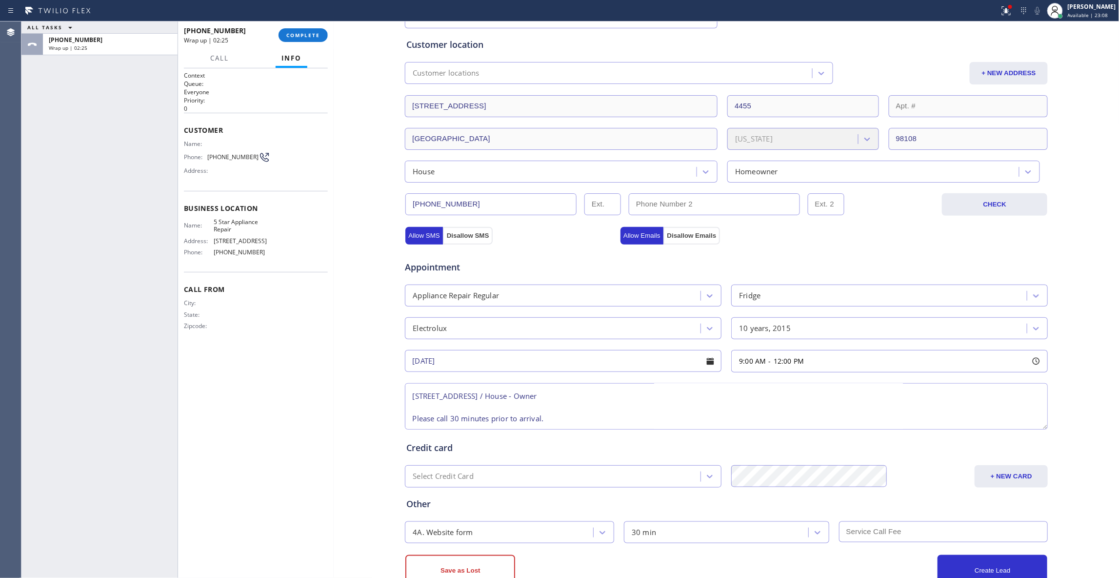
click at [311, 444] on div "Context Queue: Everyone Priority: 0 Customer Name: Phone: [PHONE_NUMBER] Addres…" at bounding box center [256, 322] width 144 height 503
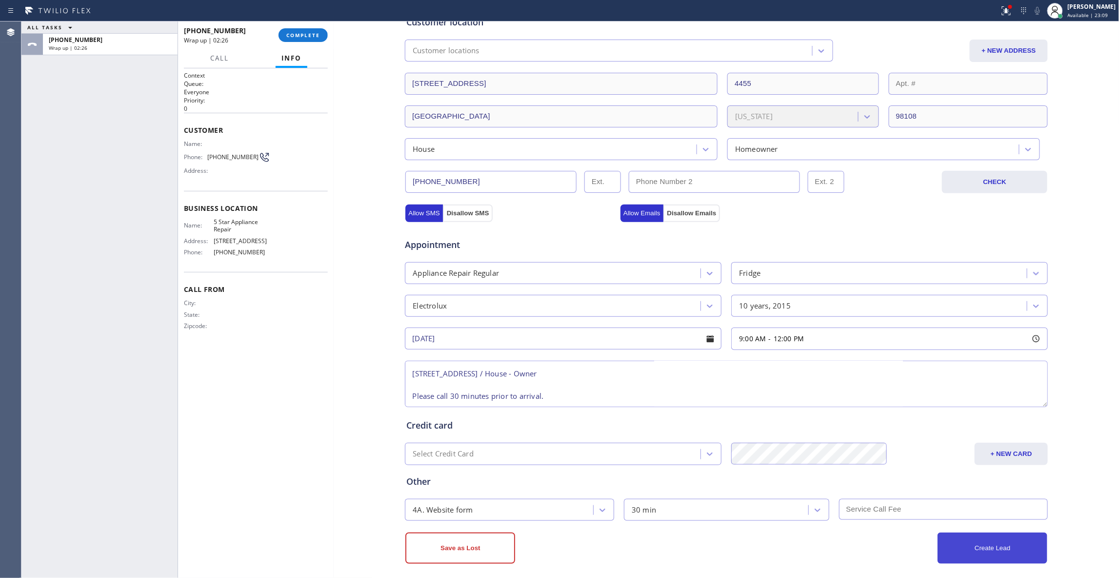
scroll to position [215, 0]
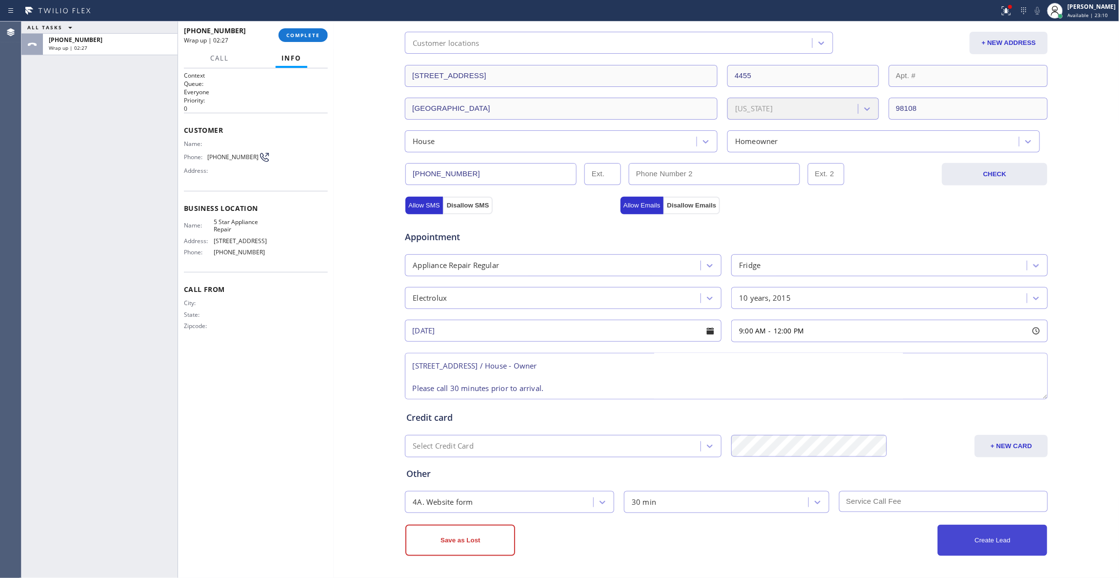
click at [1001, 544] on button "Create Lead" at bounding box center [993, 539] width 110 height 31
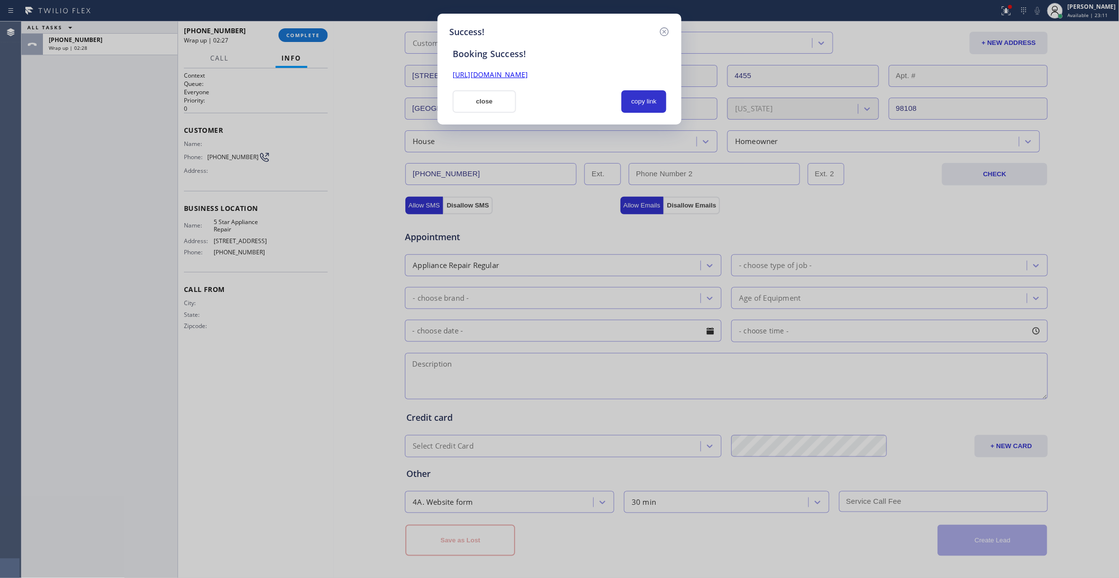
scroll to position [0, 0]
click at [642, 100] on button "copy link" at bounding box center [643, 101] width 45 height 22
click at [528, 77] on link "[URL][DOMAIN_NAME]" at bounding box center [490, 74] width 75 height 9
click at [664, 28] on icon at bounding box center [665, 32] width 12 height 12
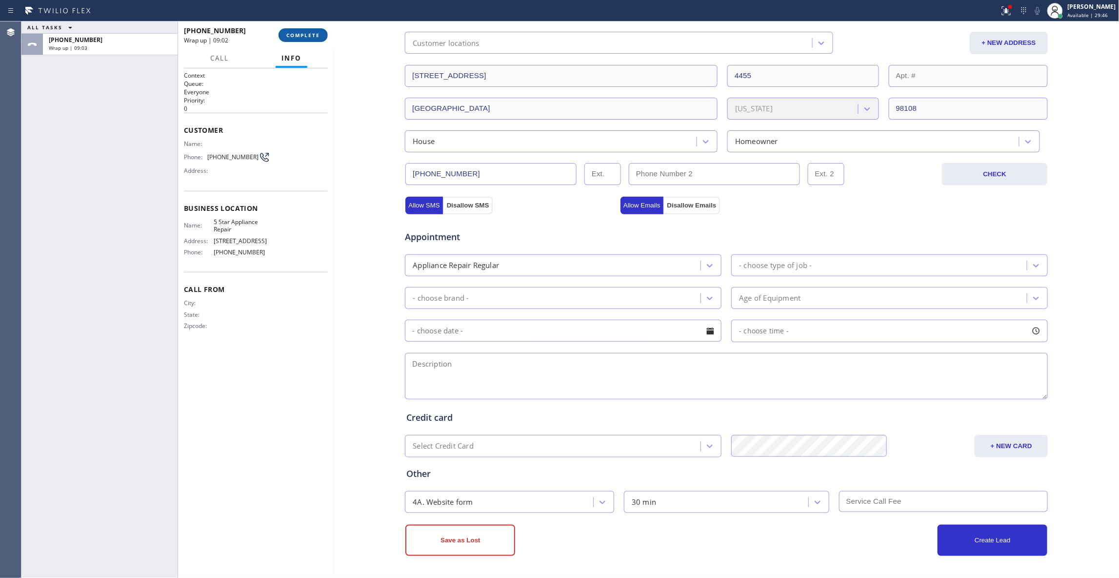
click at [299, 36] on span "COMPLETE" at bounding box center [303, 35] width 34 height 7
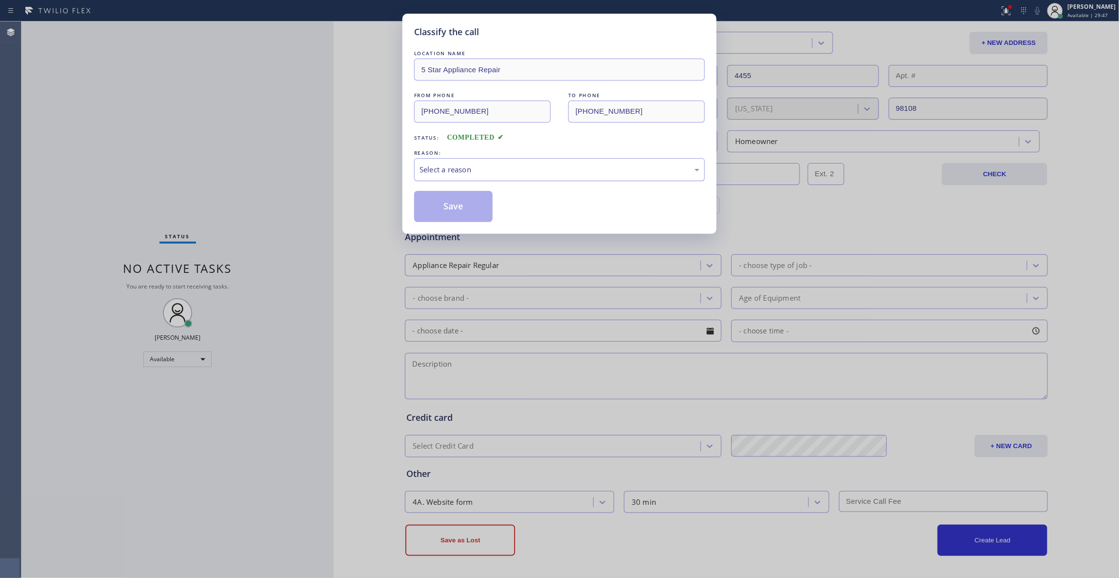
click at [447, 166] on div "Select a reason" at bounding box center [560, 169] width 280 height 11
click at [444, 201] on button "Save" at bounding box center [453, 206] width 79 height 31
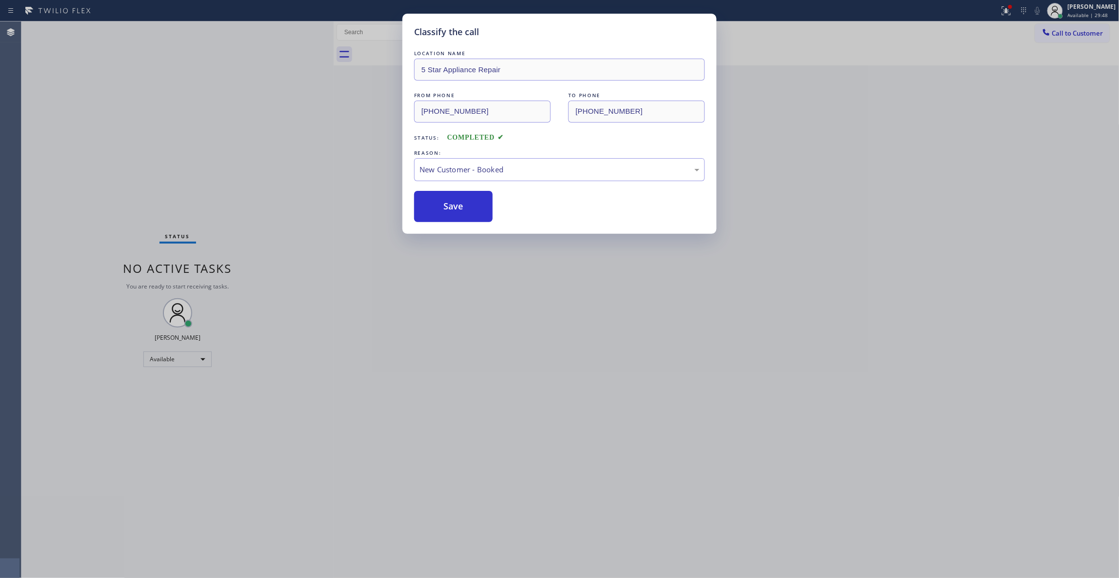
drag, startPoint x: 444, startPoint y: 201, endPoint x: 738, endPoint y: 137, distance: 301.0
click at [444, 201] on button "Save" at bounding box center [453, 206] width 79 height 31
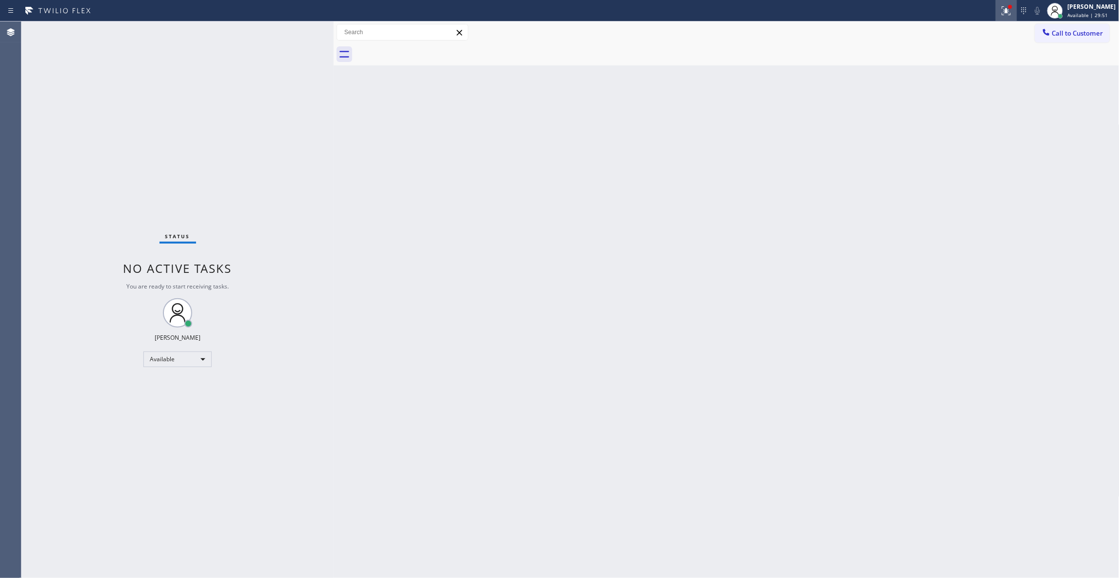
click at [1002, 14] on icon at bounding box center [1006, 10] width 9 height 9
drag, startPoint x: 957, startPoint y: 122, endPoint x: 1018, endPoint y: 69, distance: 80.2
click at [956, 123] on button "Clear issues" at bounding box center [942, 128] width 114 height 14
click at [1052, 36] on div at bounding box center [1046, 33] width 12 height 12
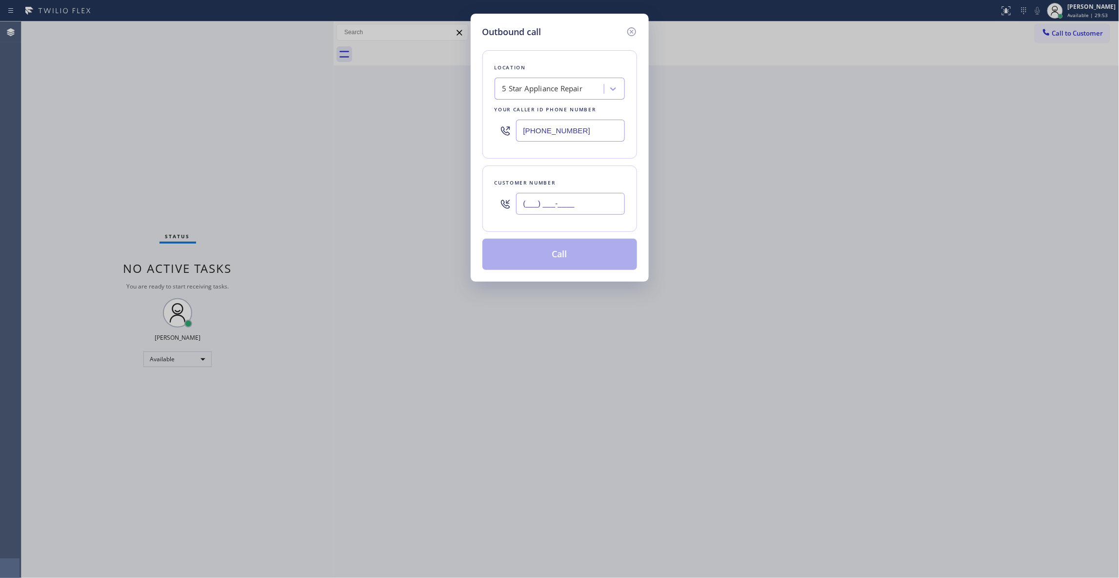
click at [554, 202] on input "(___) ___-____" at bounding box center [570, 204] width 109 height 22
paste input "903) 736-8028"
type input "[PHONE_NUMBER]"
click at [564, 256] on button "Call" at bounding box center [559, 254] width 155 height 31
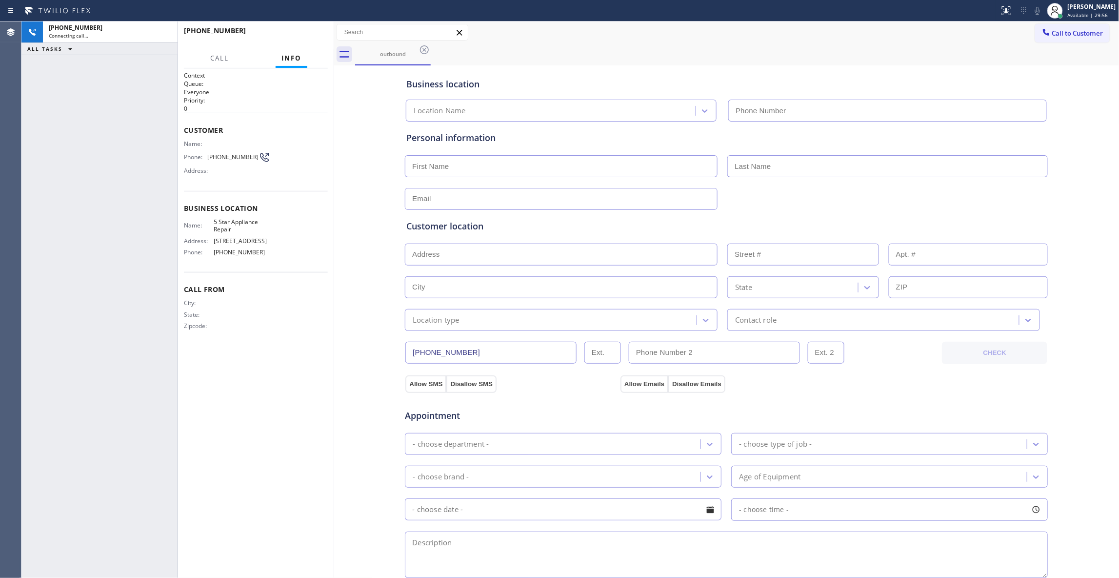
type input "[PHONE_NUMBER]"
click at [365, 389] on div "Business location 5 Star Appliance Repair [PHONE_NUMBER] Personal information C…" at bounding box center [726, 401] width 781 height 666
click at [334, 432] on div at bounding box center [334, 299] width 0 height 556
click at [35, 342] on div "[PHONE_NUMBER] Connecting call… ALL TASKS ALL TASKS ACTIVE TASKS TASKS IN WRAP …" at bounding box center [99, 299] width 156 height 556
drag, startPoint x: 139, startPoint y: 482, endPoint x: 149, endPoint y: 424, distance: 58.9
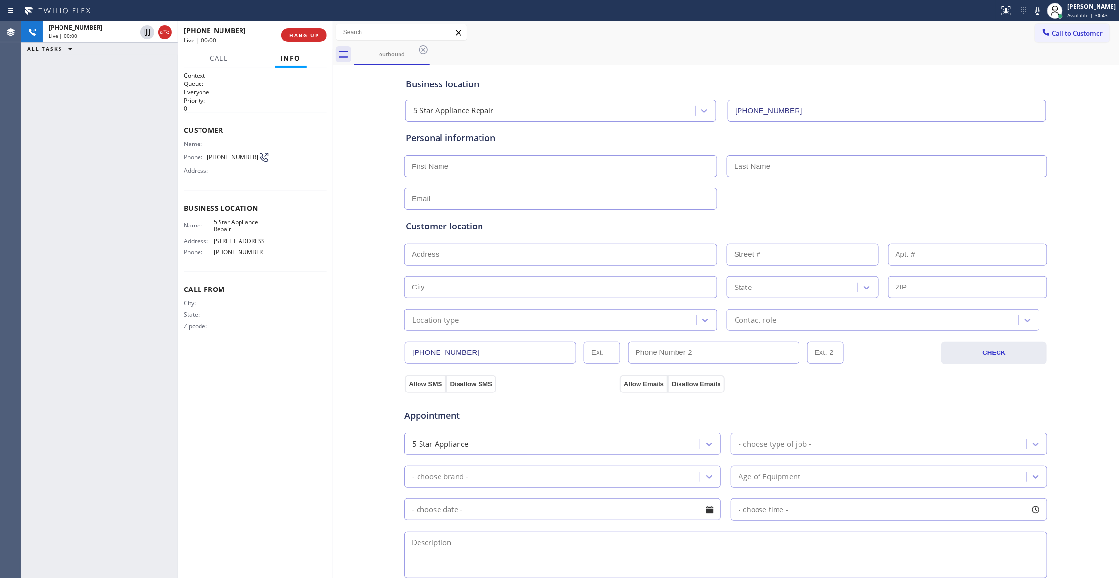
click at [139, 477] on div "[PHONE_NUMBER] Live | 00:00 ALL TASKS ALL TASKS ACTIVE TASKS TASKS IN WRAP UP" at bounding box center [99, 299] width 156 height 556
click at [301, 30] on button "HANG UP" at bounding box center [303, 35] width 45 height 14
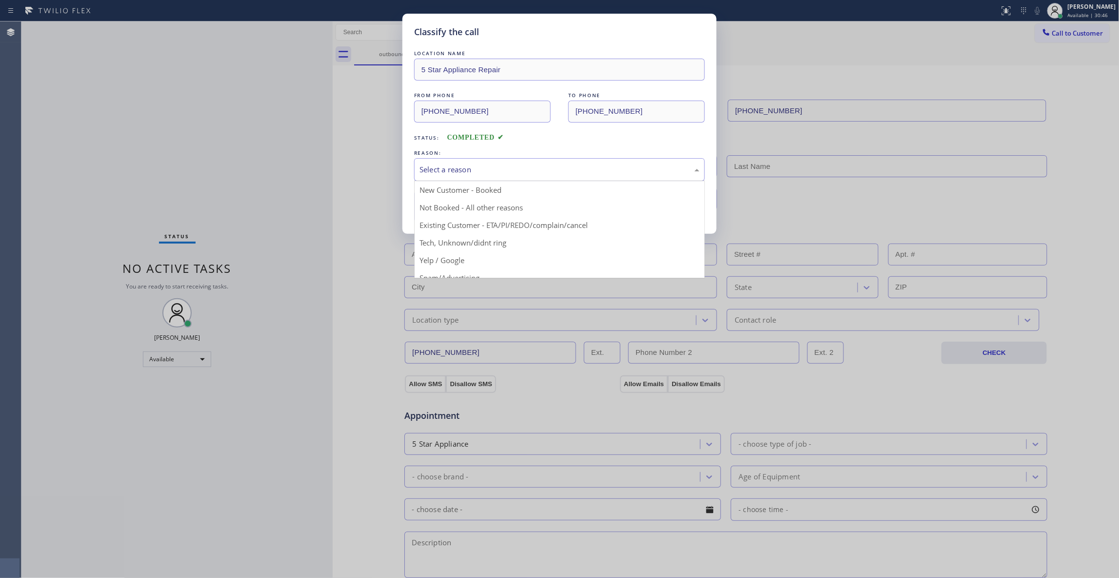
click at [459, 172] on div "Select a reason" at bounding box center [560, 169] width 280 height 11
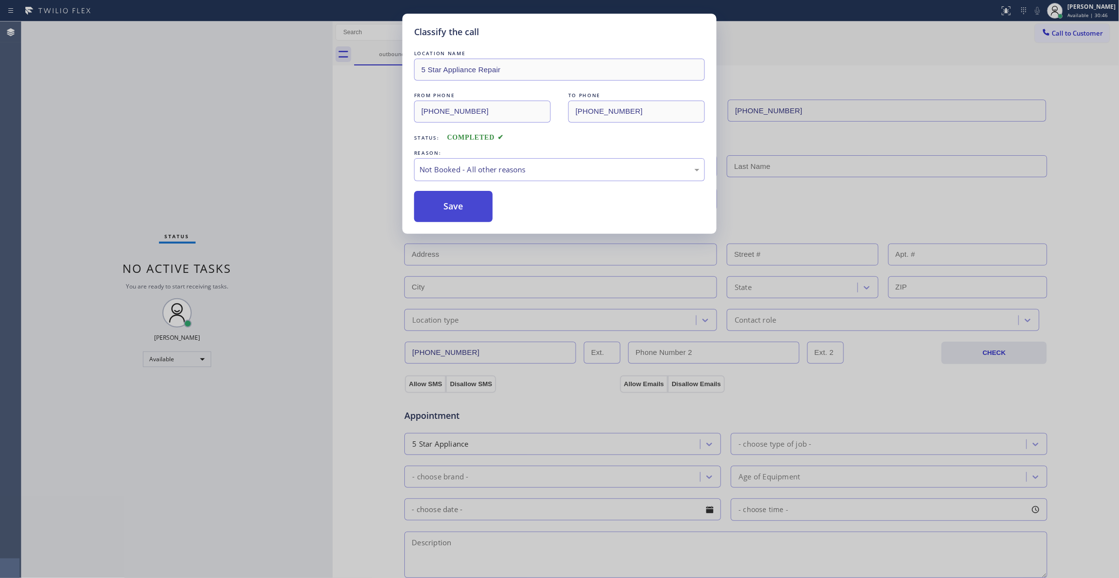
click at [458, 211] on button "Save" at bounding box center [453, 206] width 79 height 31
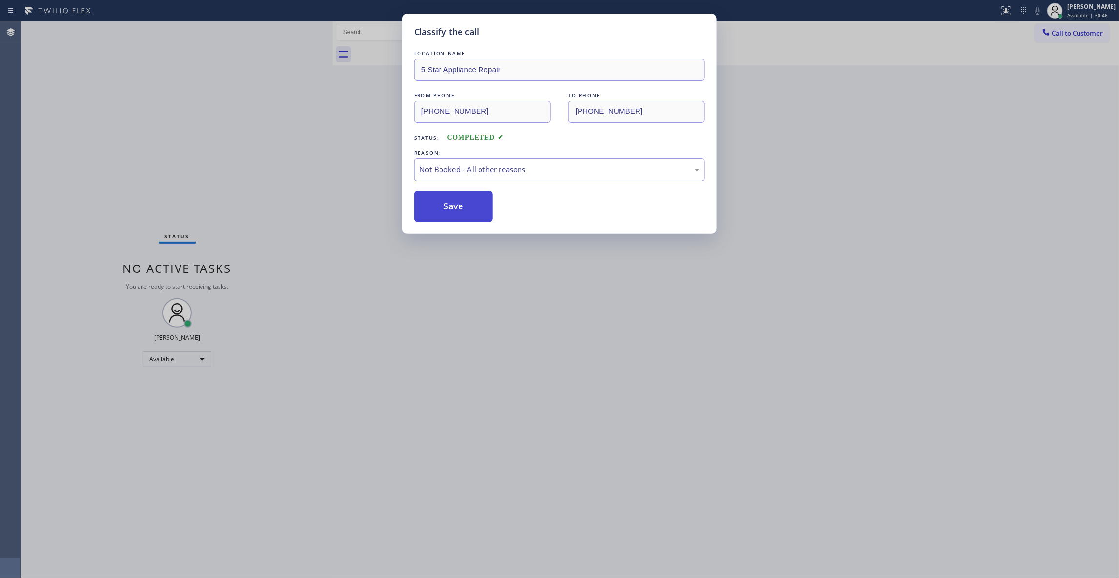
click at [457, 211] on button "Save" at bounding box center [453, 206] width 79 height 31
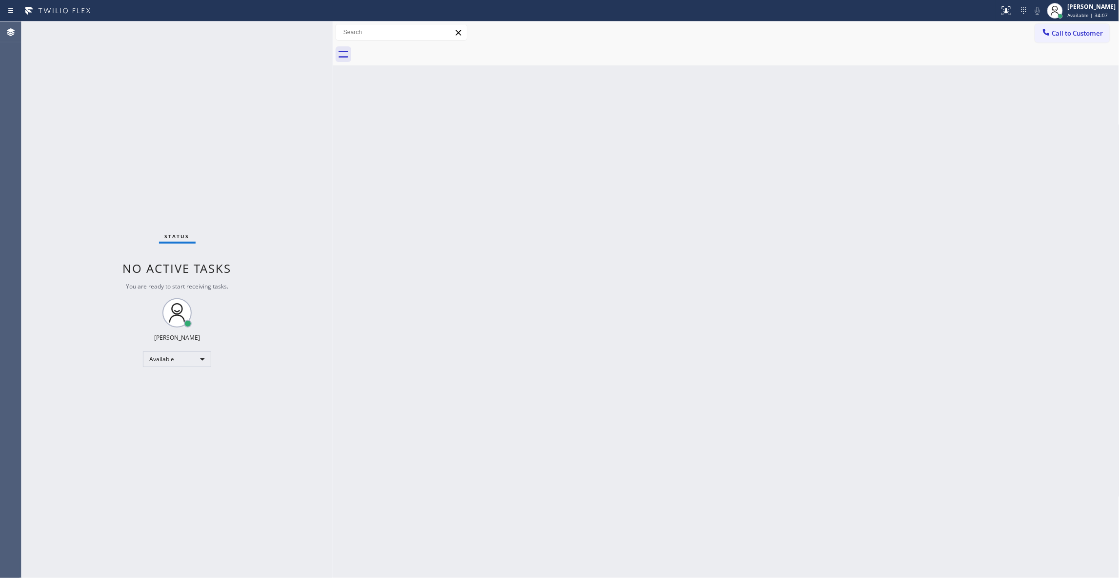
click at [32, 102] on div "Status No active tasks You are ready to start receiving tasks. [PERSON_NAME] Av…" at bounding box center [176, 299] width 311 height 556
click at [1075, 29] on span "Call to Customer" at bounding box center [1077, 33] width 51 height 9
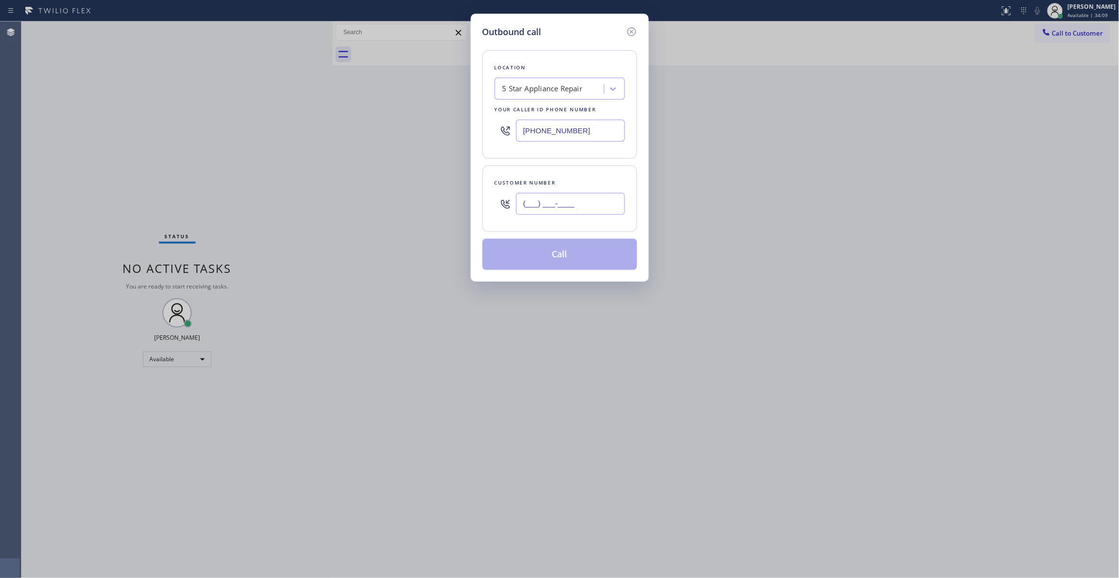
click at [563, 208] on input "(___) ___-____" at bounding box center [570, 204] width 109 height 22
paste input "310) 383-7094"
drag, startPoint x: 146, startPoint y: 516, endPoint x: 226, endPoint y: 339, distance: 194.8
click at [153, 498] on div "Outbound call Location 5 Star Appliance Repair Your caller id phone number [PHO…" at bounding box center [559, 289] width 1119 height 578
drag, startPoint x: 596, startPoint y: 203, endPoint x: 327, endPoint y: 211, distance: 268.9
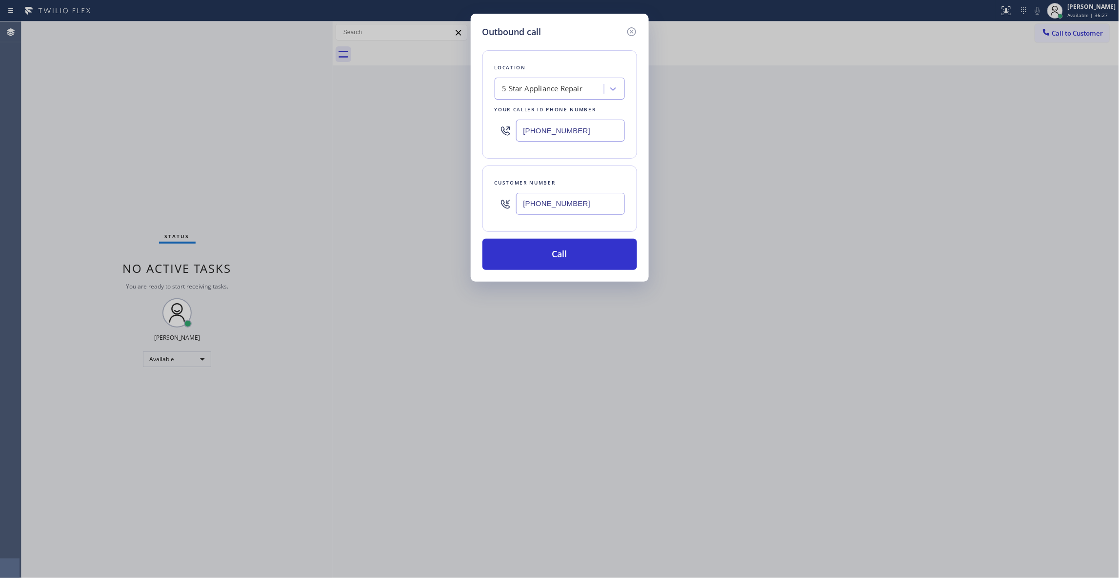
click at [335, 206] on div "Outbound call Location 5 Star Appliance Repair Your caller id phone number [PHO…" at bounding box center [559, 289] width 1119 height 578
paste input "text"
type input "[PHONE_NUMBER]"
click at [139, 146] on div "Outbound call Location 5 Star Appliance Repair Your caller id phone number [PHO…" at bounding box center [559, 289] width 1119 height 578
drag, startPoint x: 604, startPoint y: 129, endPoint x: 422, endPoint y: 184, distance: 190.1
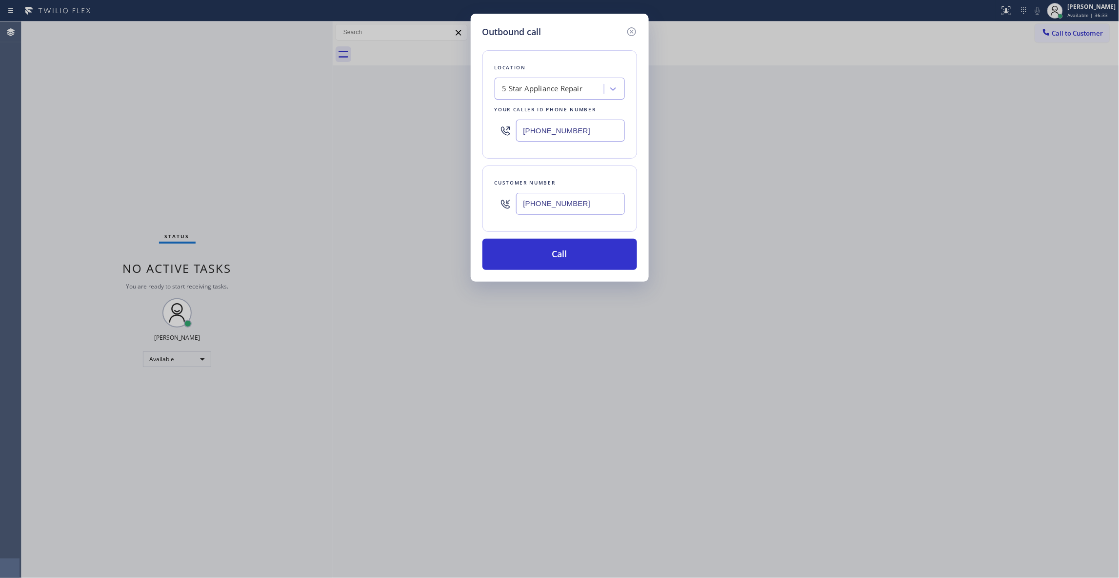
click at [282, 129] on div "Outbound call Location 5 Star Appliance Repair Your caller id phone number [PHO…" at bounding box center [559, 289] width 1119 height 578
paste input "33) 692-2271"
type input "[PHONE_NUMBER]"
click at [578, 260] on button "Call" at bounding box center [559, 254] width 155 height 31
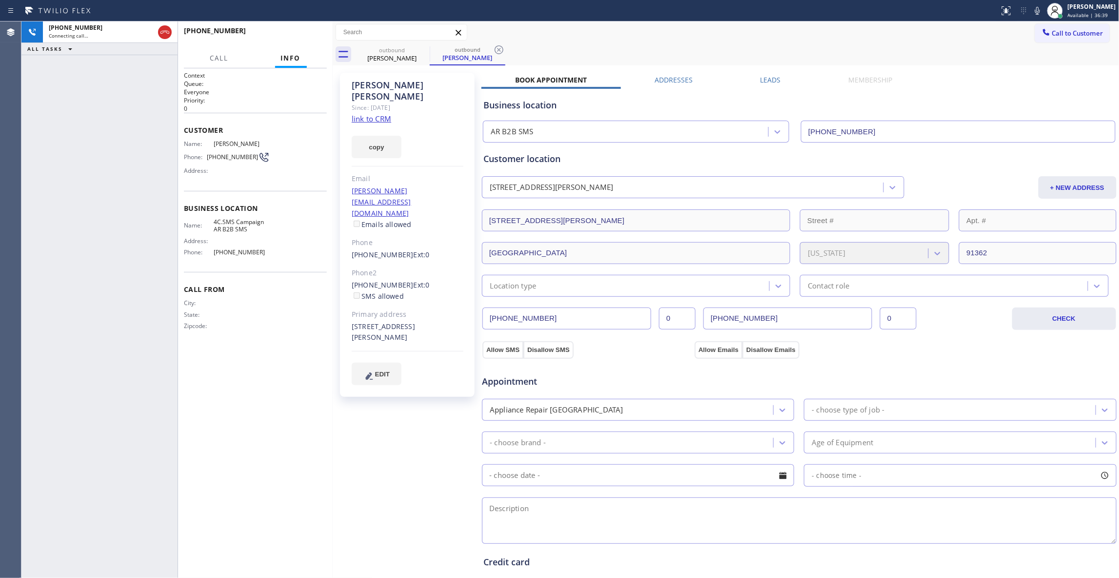
type input "[PHONE_NUMBER]"
drag, startPoint x: 397, startPoint y: 420, endPoint x: 441, endPoint y: 109, distance: 314.4
click at [397, 414] on div "[PERSON_NAME] Since: [DATE] link to CRM copy Email [EMAIL_ADDRESS][DOMAIN_NAME]…" at bounding box center [408, 394] width 146 height 652
click at [499, 51] on icon at bounding box center [499, 50] width 12 height 12
drag, startPoint x: 260, startPoint y: 143, endPoint x: 329, endPoint y: 36, distance: 127.5
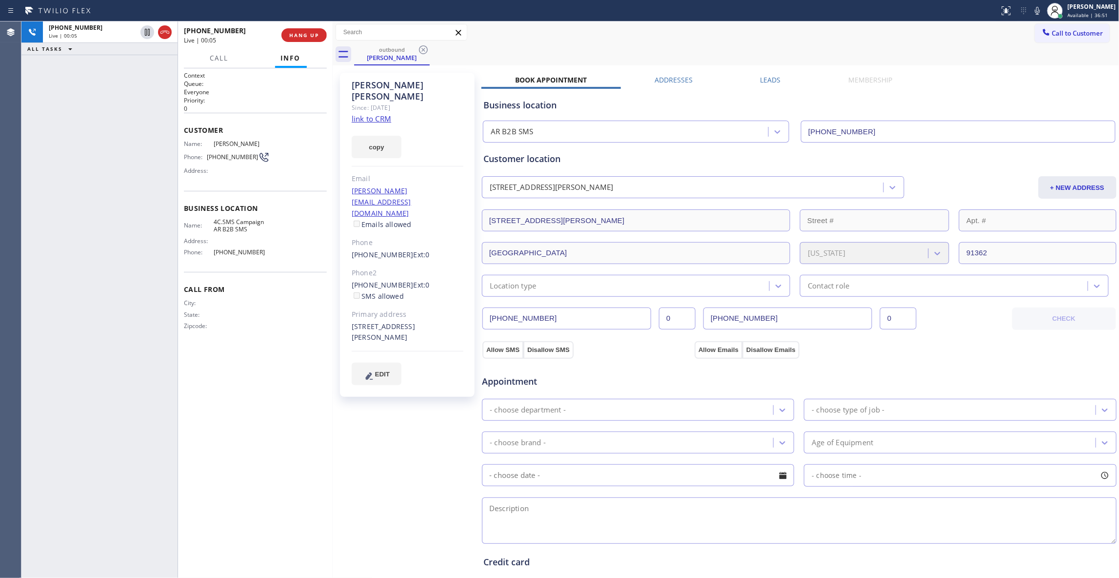
click at [207, 144] on div "Name: [PERSON_NAME]" at bounding box center [227, 143] width 86 height 7
copy div "[PERSON_NAME]"
click at [333, 451] on div at bounding box center [333, 299] width 0 height 556
drag, startPoint x: 182, startPoint y: 348, endPoint x: 182, endPoint y: 340, distance: 8.3
click at [182, 348] on div "Context Queue: Everyone Priority: 0 Customer Name: [PERSON_NAME] Phone: [PHONE_…" at bounding box center [255, 322] width 155 height 509
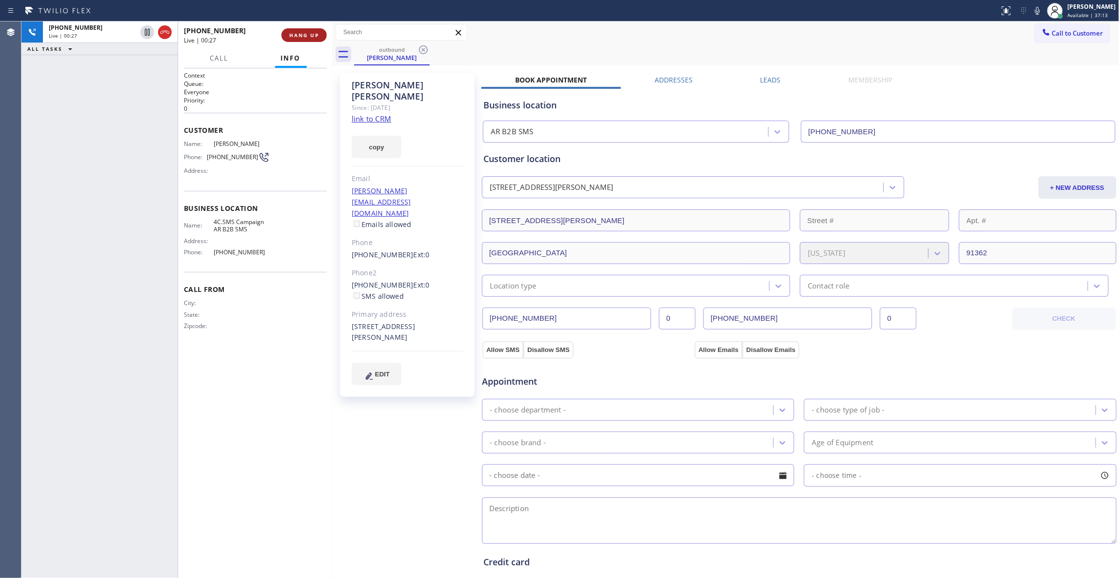
click at [300, 28] on button "HANG UP" at bounding box center [303, 35] width 45 height 14
click at [381, 114] on link "link to CRM" at bounding box center [372, 119] width 40 height 10
drag, startPoint x: 260, startPoint y: 257, endPoint x: 203, endPoint y: 255, distance: 56.1
click at [203, 255] on div "Name: 4C.SMS Campaign AR B2B SMS Address: Phone: [PHONE_NUMBER]" at bounding box center [227, 239] width 86 height 42
copy div "[PHONE_NUMBER]"
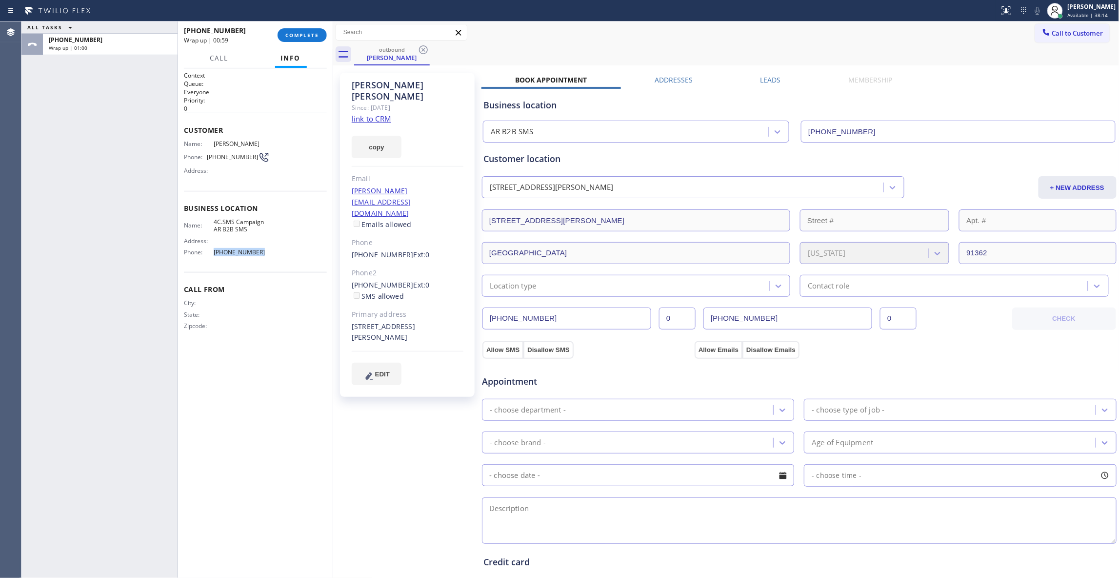
click at [405, 480] on div "[PERSON_NAME] Since: [DATE] link to CRM copy Email [EMAIL_ADDRESS][DOMAIN_NAME]…" at bounding box center [408, 394] width 146 height 652
click at [244, 156] on span "[PHONE_NUMBER]" at bounding box center [232, 156] width 51 height 7
copy div "[PHONE_NUMBER]"
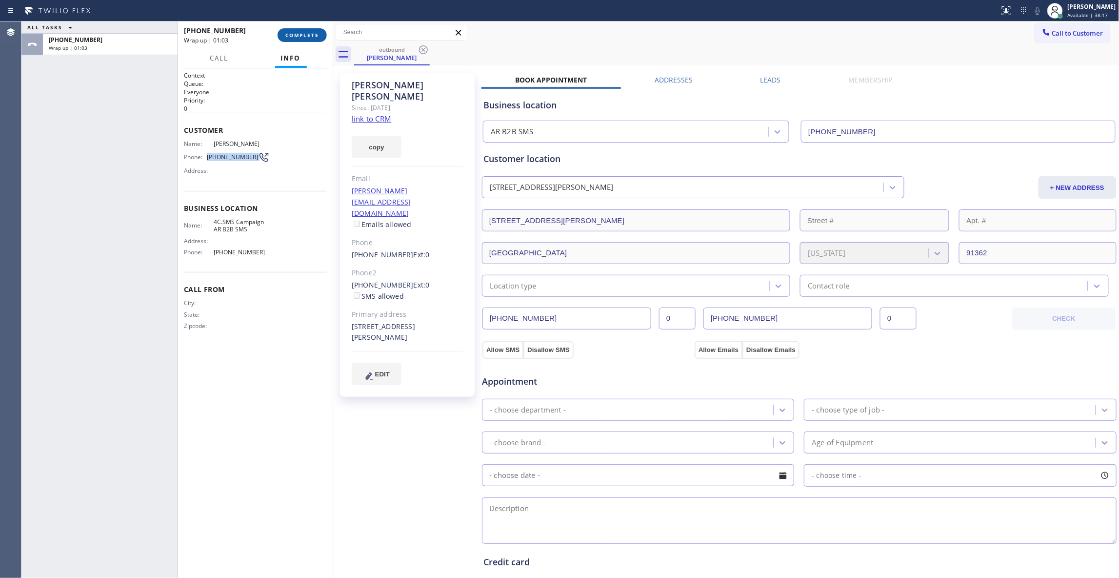
click at [304, 33] on span "COMPLETE" at bounding box center [302, 35] width 34 height 7
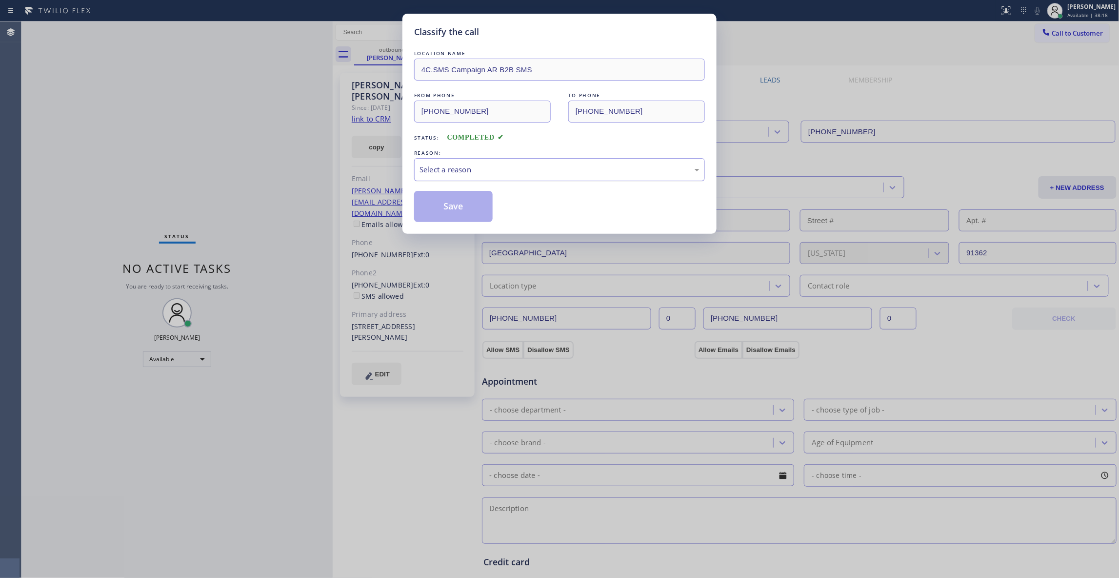
click at [502, 162] on div "Select a reason" at bounding box center [559, 169] width 291 height 23
click at [451, 209] on button "Save" at bounding box center [453, 206] width 79 height 31
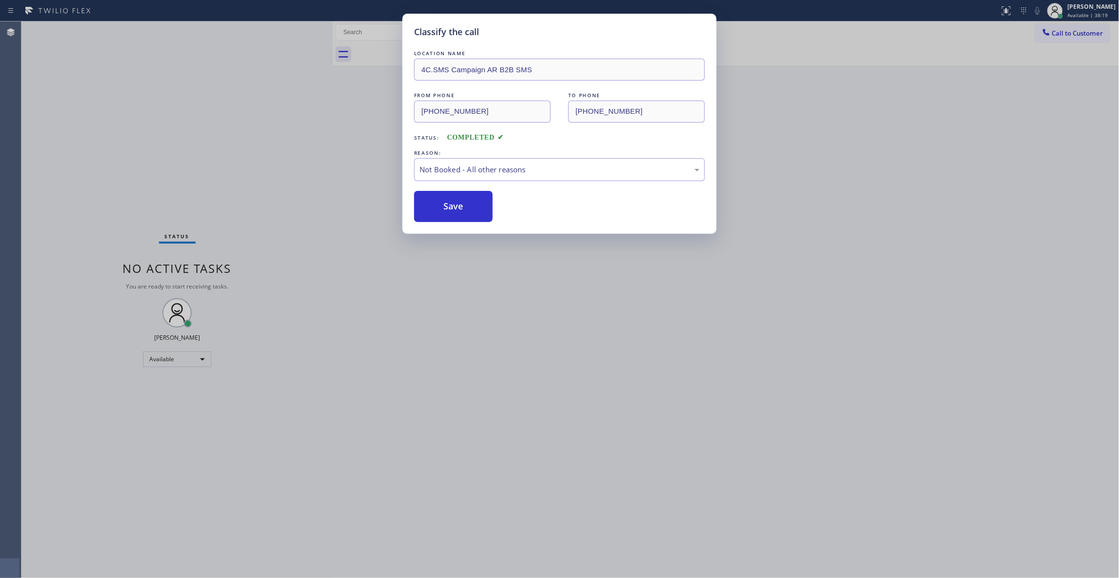
click at [451, 209] on button "Save" at bounding box center [453, 206] width 79 height 31
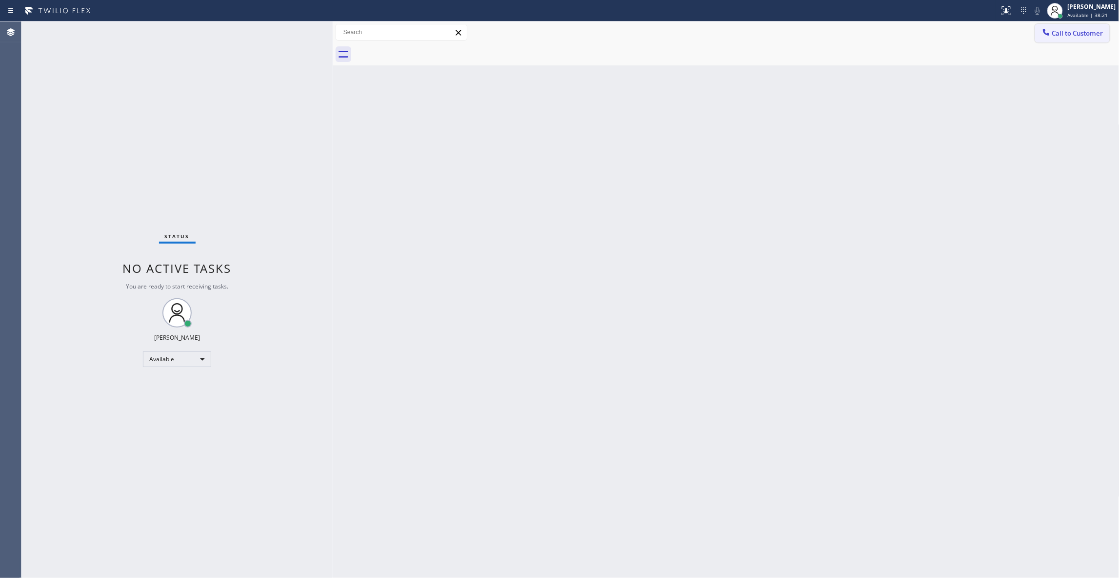
click at [1074, 33] on span "Call to Customer" at bounding box center [1077, 33] width 51 height 9
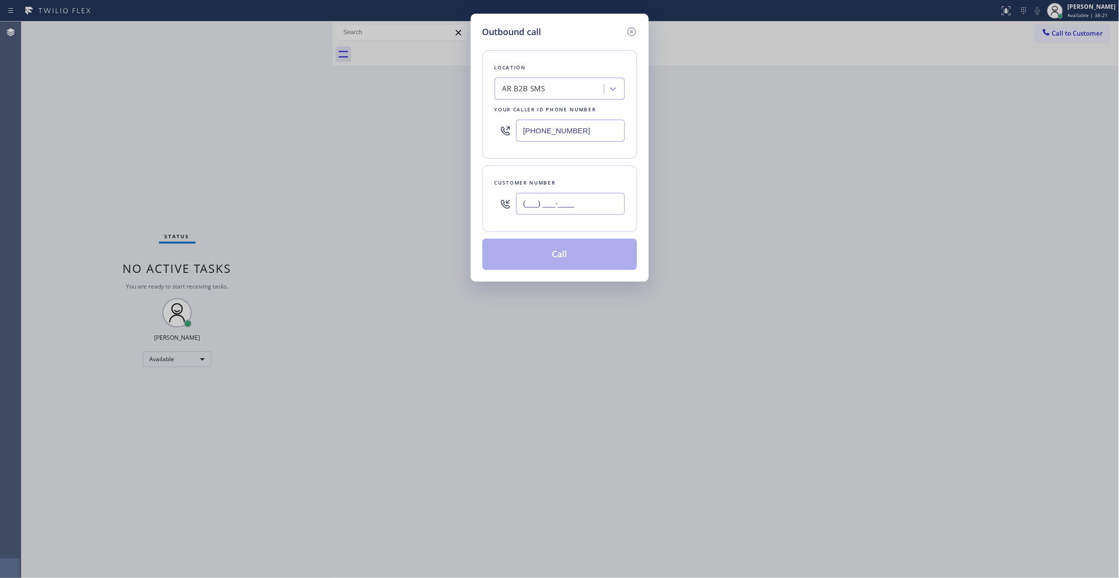
drag, startPoint x: 585, startPoint y: 207, endPoint x: 581, endPoint y: 211, distance: 5.5
click at [584, 207] on input "(___) ___-____" at bounding box center [570, 204] width 109 height 22
paste input "310) 383-7094"
type input "[PHONE_NUMBER]"
click at [549, 259] on button "Call" at bounding box center [559, 254] width 155 height 31
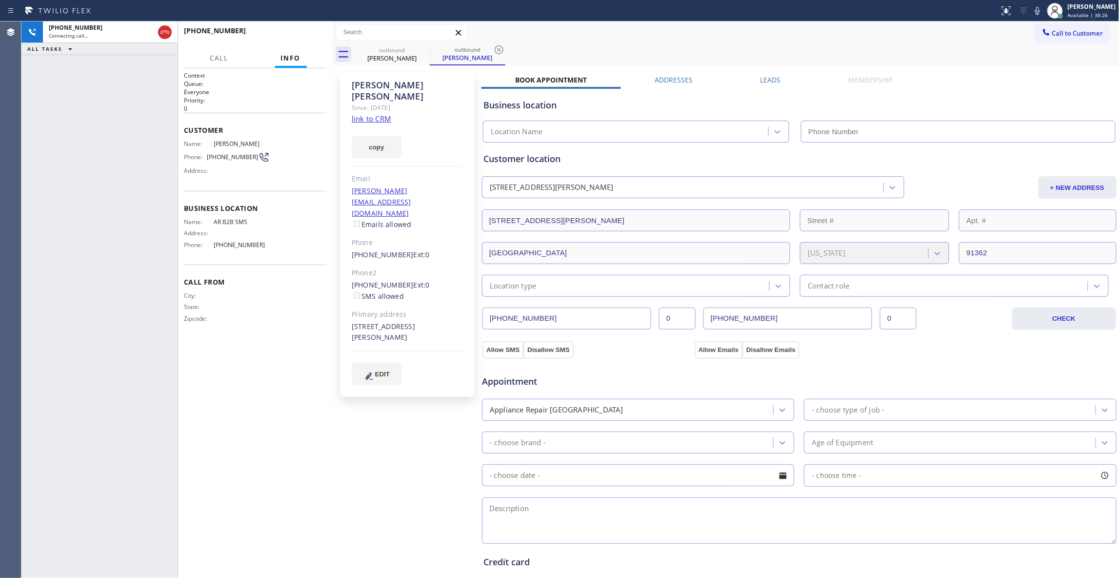
type input "[PHONE_NUMBER]"
click at [496, 51] on icon at bounding box center [499, 50] width 12 height 12
click at [305, 34] on span "HANG UP" at bounding box center [304, 35] width 30 height 7
click at [306, 34] on span "HANG UP" at bounding box center [304, 35] width 30 height 7
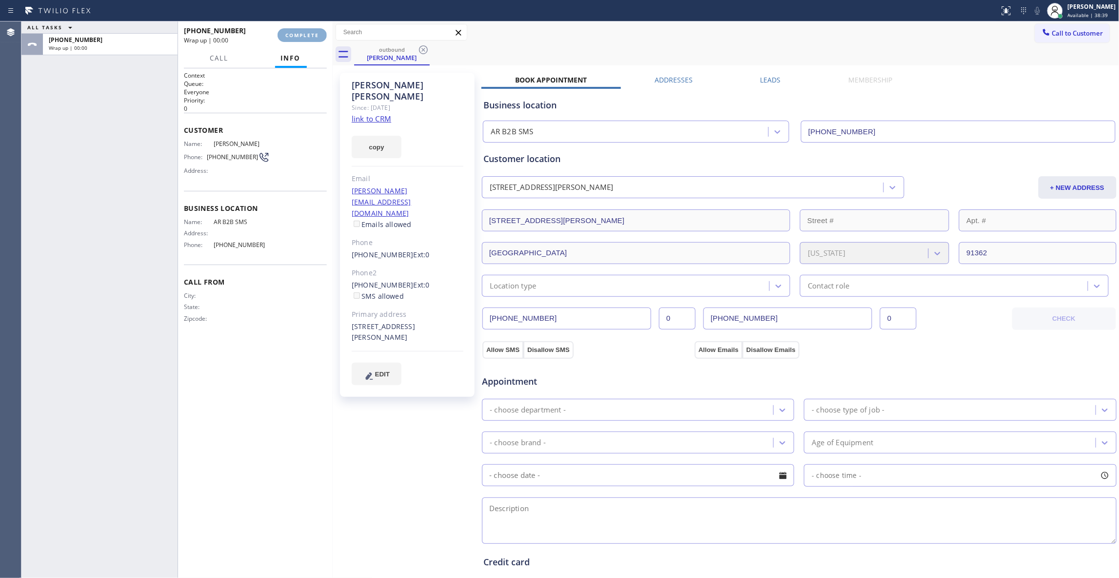
click at [306, 33] on span "COMPLETE" at bounding box center [302, 35] width 34 height 7
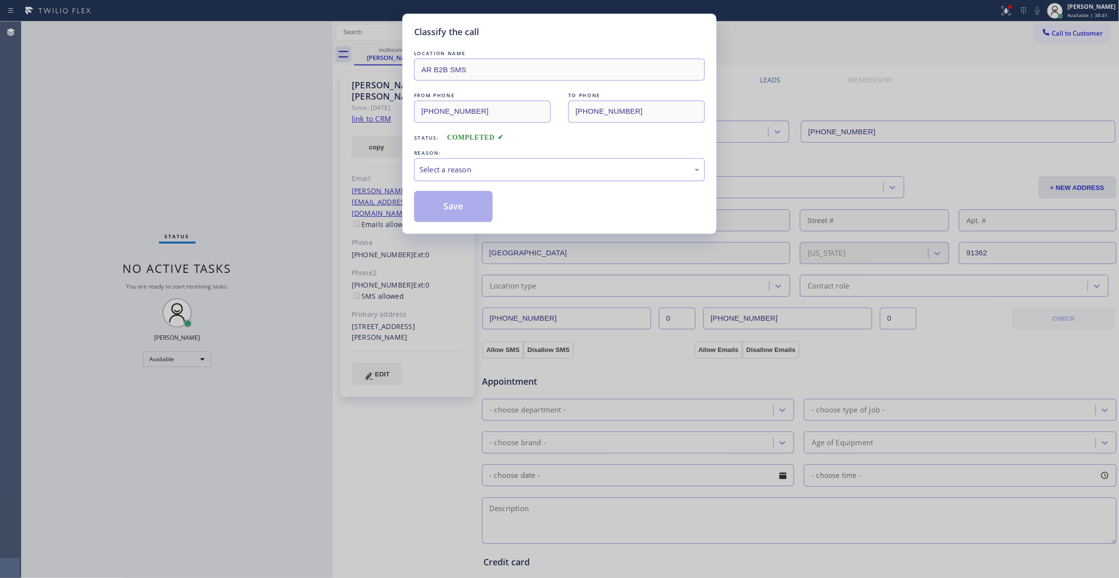
click at [484, 175] on div "Select a reason" at bounding box center [560, 169] width 280 height 11
click at [451, 210] on button "Save" at bounding box center [453, 206] width 79 height 31
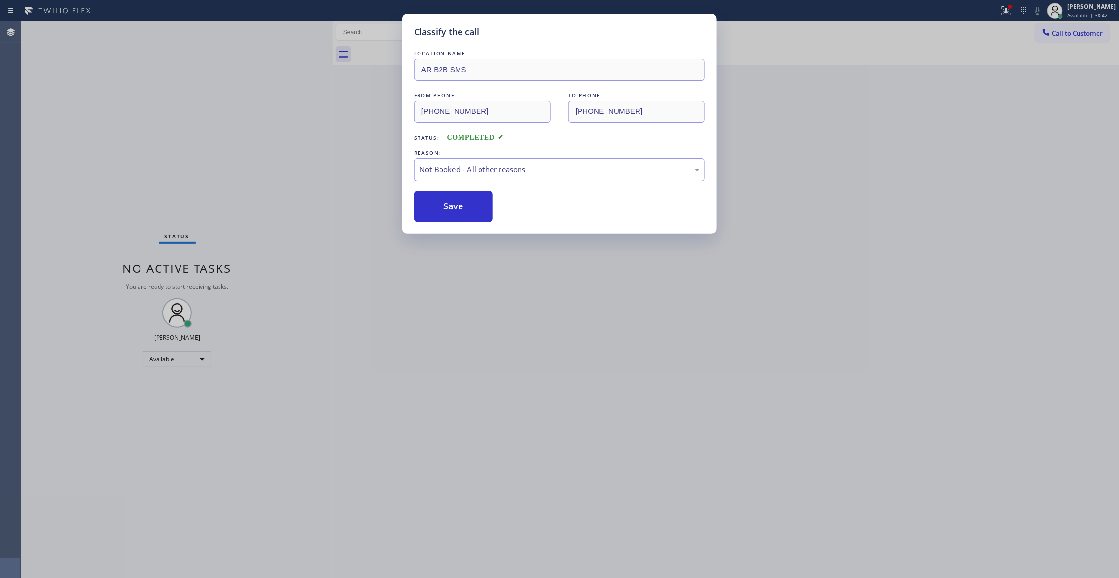
click at [451, 210] on button "Save" at bounding box center [453, 206] width 79 height 31
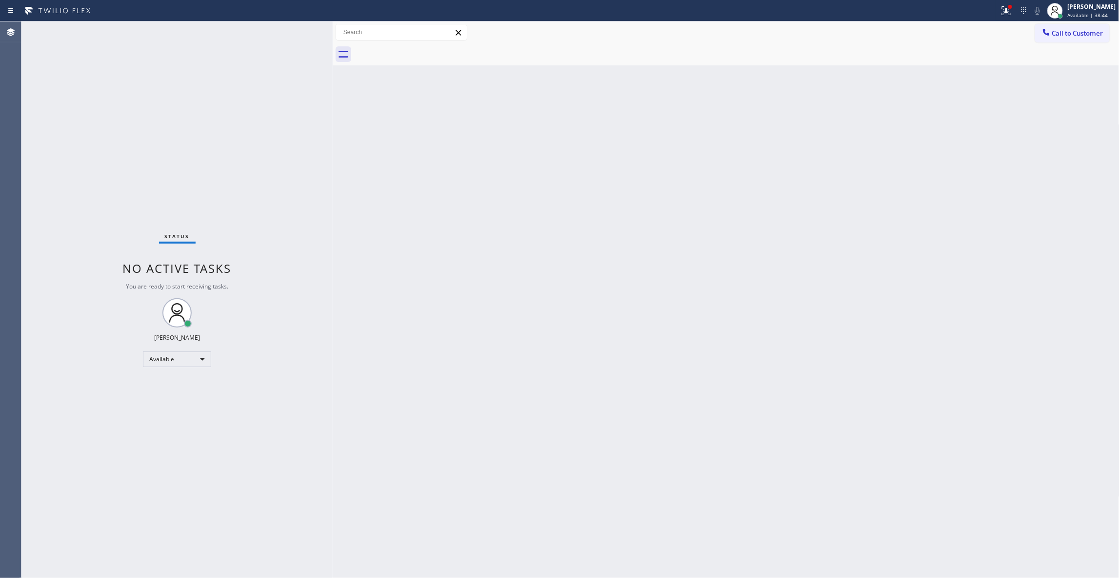
click at [631, 351] on div "Back to Dashboard Change Sender ID Customers Technicians Select a contact Outbo…" at bounding box center [726, 299] width 787 height 556
drag, startPoint x: 1074, startPoint y: 37, endPoint x: 538, endPoint y: 191, distance: 558.3
click at [1073, 36] on span "Call to Customer" at bounding box center [1077, 33] width 51 height 9
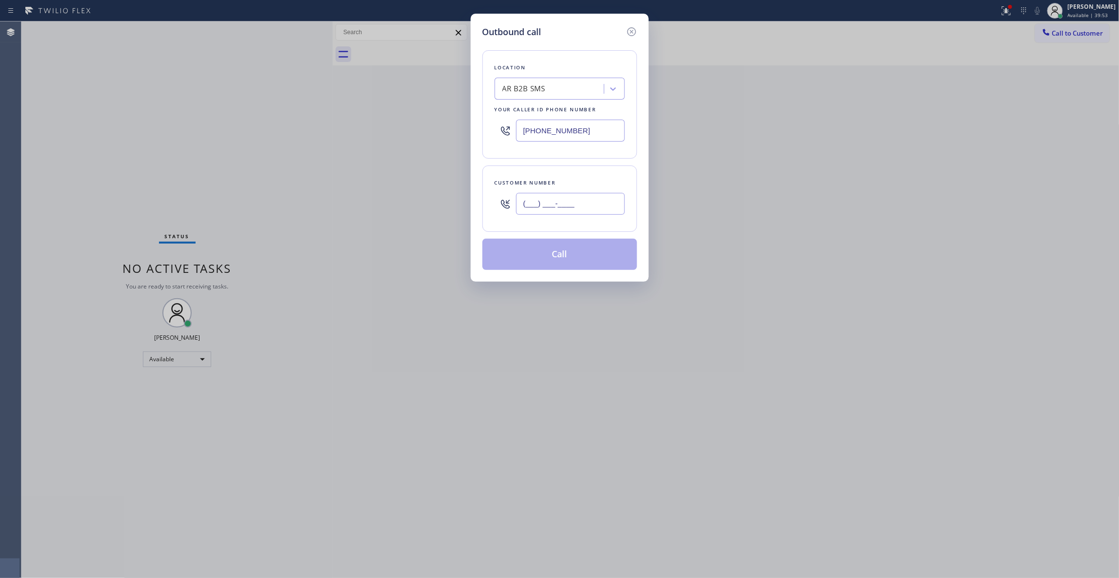
click at [542, 207] on input "(___) ___-____" at bounding box center [570, 204] width 109 height 22
paste input "562) 477-2533"
type input "[PHONE_NUMBER]"
click at [548, 260] on button "Call" at bounding box center [559, 254] width 155 height 31
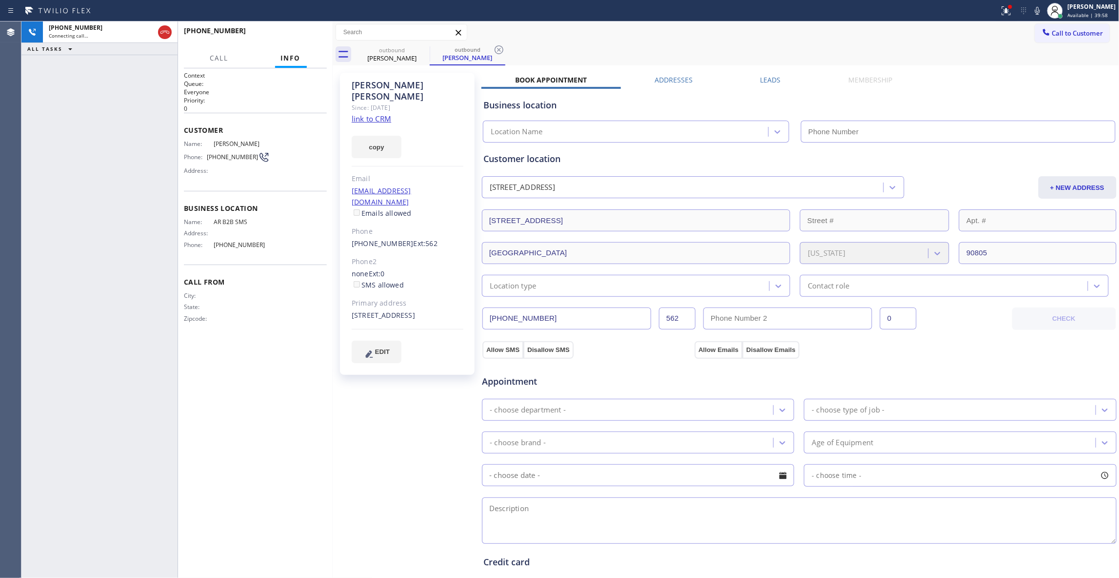
type input "[PHONE_NUMBER]"
click at [497, 50] on icon at bounding box center [499, 50] width 12 height 12
click at [377, 102] on div "Since: [DATE]" at bounding box center [408, 107] width 112 height 11
click at [377, 114] on link "link to CRM" at bounding box center [372, 119] width 40 height 10
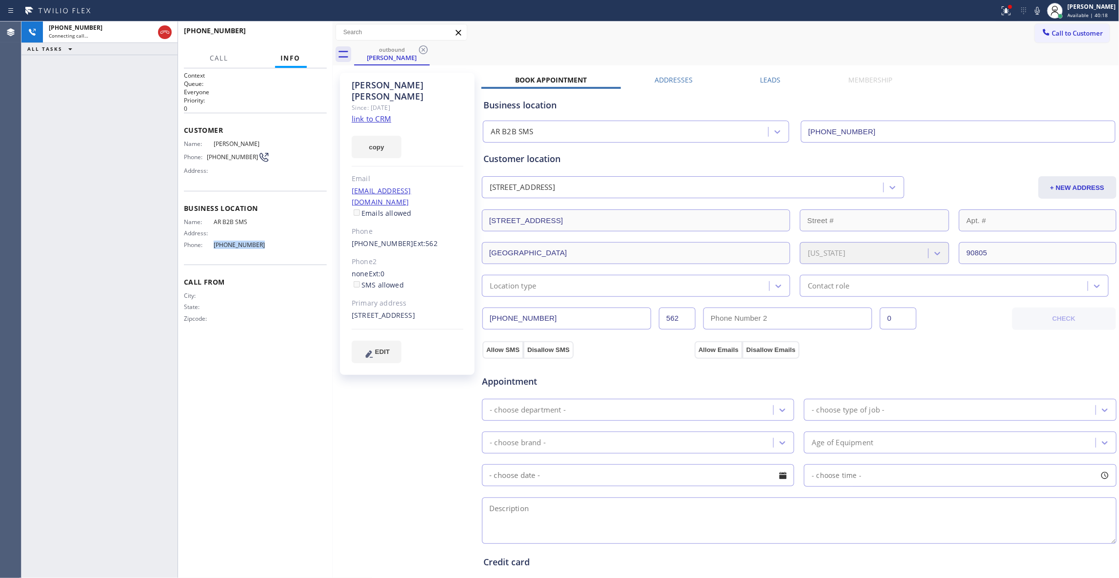
drag, startPoint x: 264, startPoint y: 250, endPoint x: 210, endPoint y: 248, distance: 54.7
click at [210, 248] on div "Name: AR B2B SMS Address: Phone: [PHONE_NUMBER]" at bounding box center [227, 235] width 86 height 34
copy div "[PHONE_NUMBER]"
click at [306, 31] on button "COMPLETE" at bounding box center [302, 35] width 49 height 14
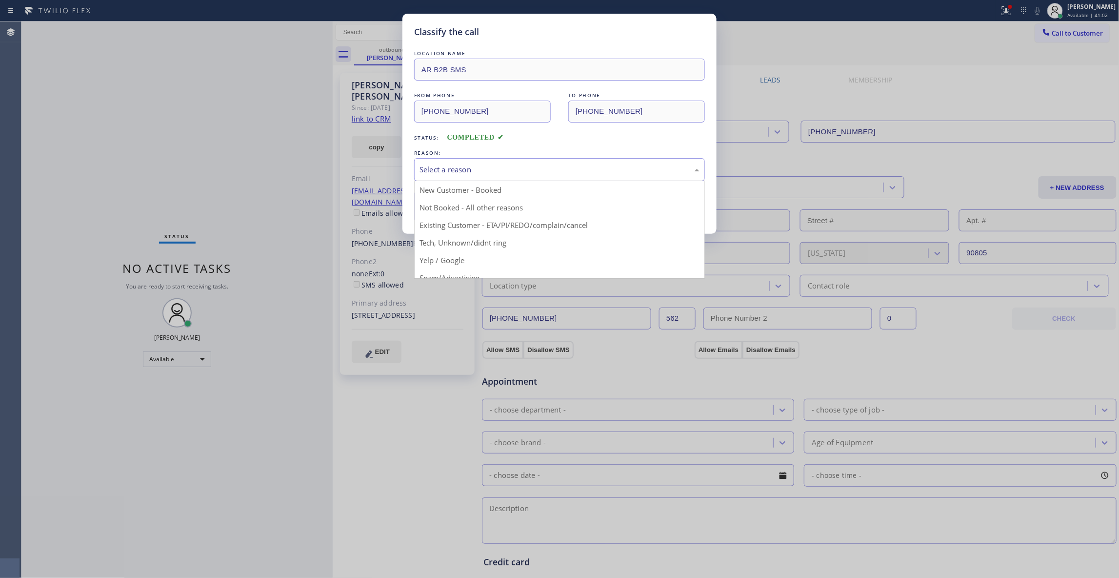
click at [471, 171] on div "Select a reason" at bounding box center [560, 169] width 280 height 11
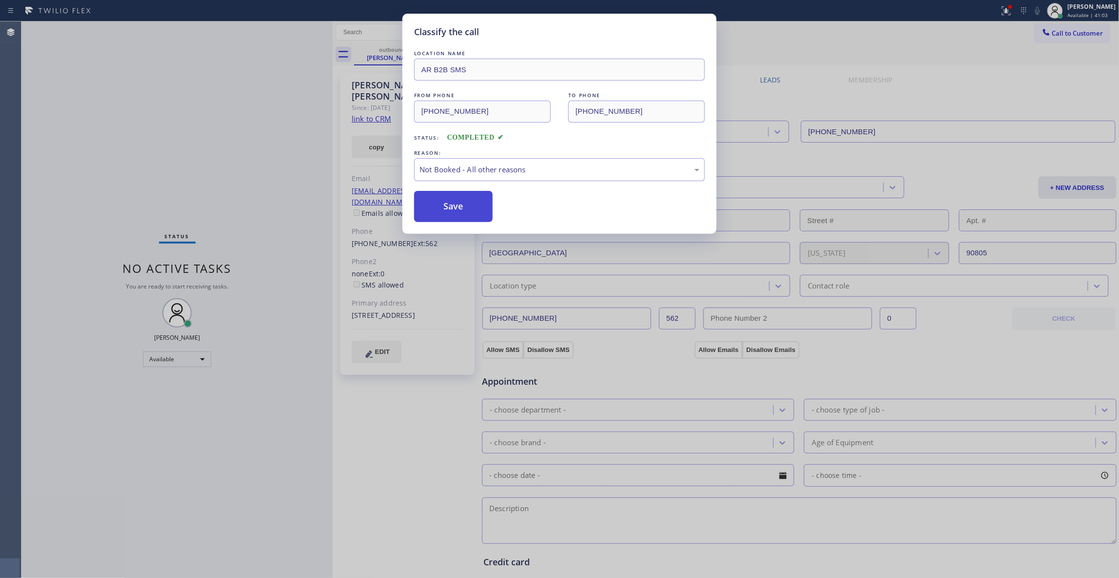
click at [443, 203] on button "Save" at bounding box center [453, 206] width 79 height 31
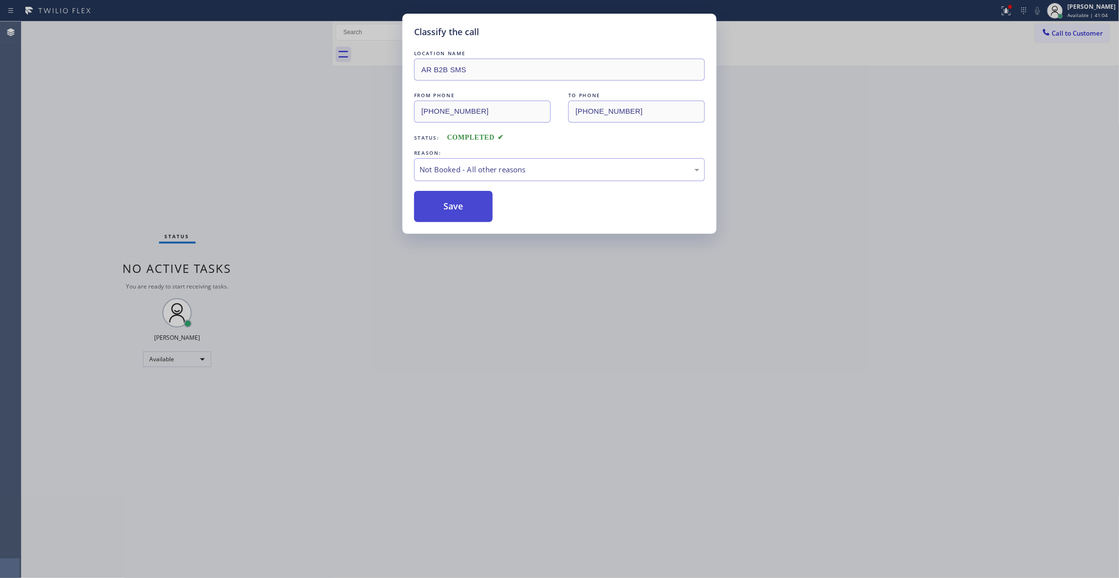
click at [443, 202] on button "Save" at bounding box center [453, 206] width 79 height 31
drag, startPoint x: 180, startPoint y: 125, endPoint x: 328, endPoint y: 2, distance: 191.9
click at [184, 113] on div "Classify the call LOCATION NAME AR B2B SMS FROM PHONE [PHONE_NUMBER] TO PHONE […" at bounding box center [559, 289] width 1119 height 578
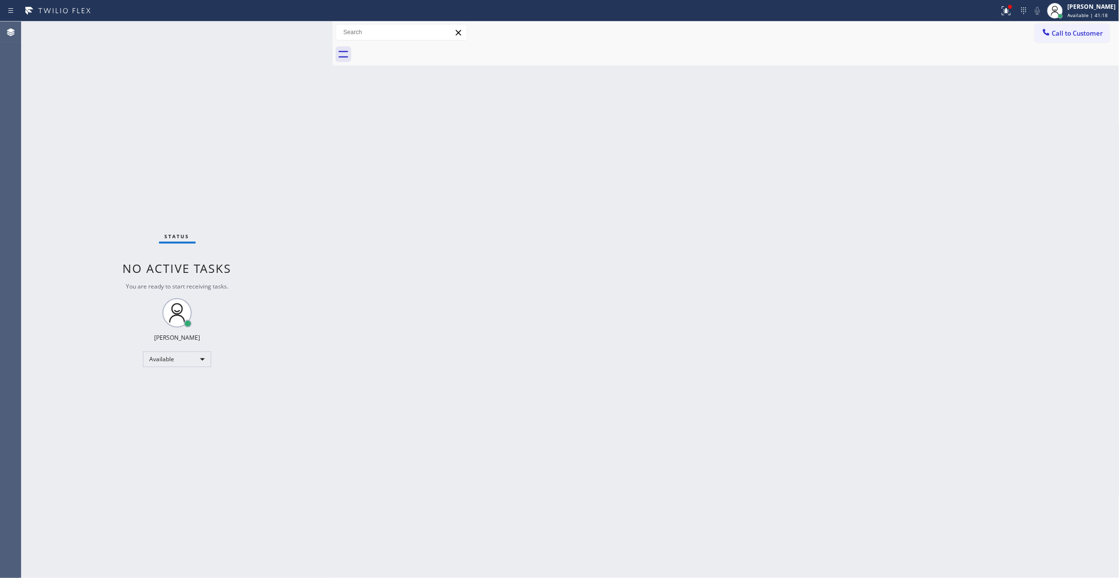
click at [1094, 26] on button "Call to Customer" at bounding box center [1072, 33] width 75 height 19
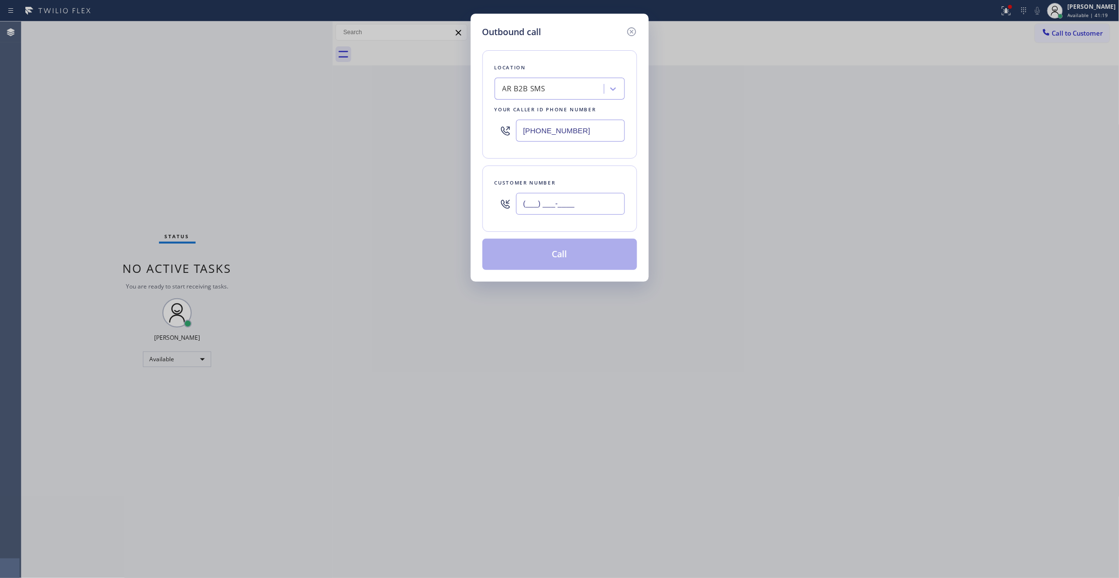
click at [559, 200] on input "(___) ___-____" at bounding box center [570, 204] width 109 height 22
paste input "562) 477-2533"
type input "[PHONE_NUMBER]"
paste input "55) 731-4952"
drag, startPoint x: 586, startPoint y: 129, endPoint x: 277, endPoint y: 129, distance: 308.8
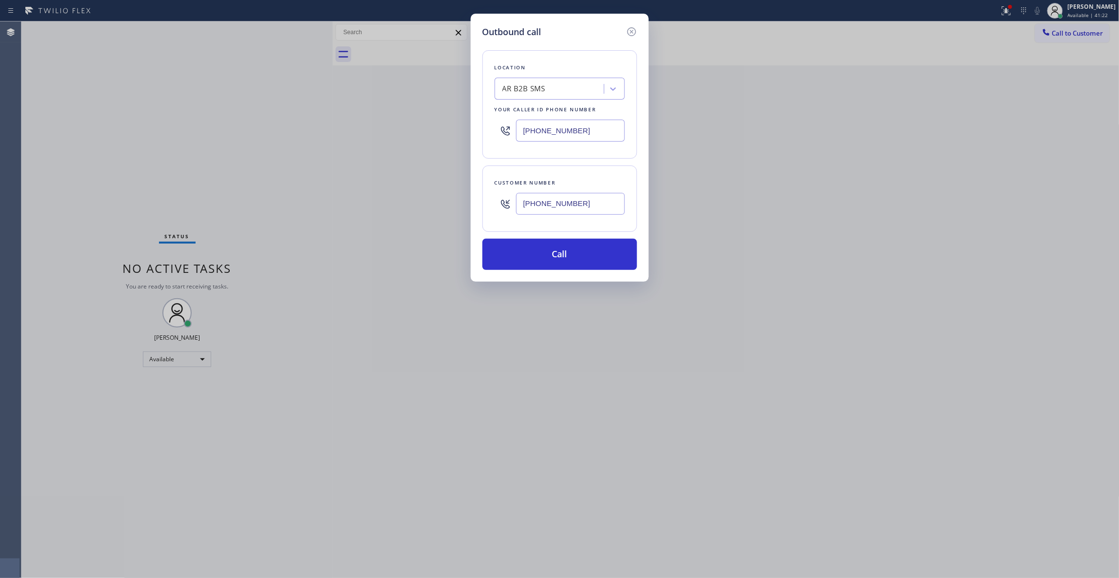
click at [277, 129] on div "Outbound call Location AR B2B SMS Your caller id phone number [PHONE_NUMBER] Cu…" at bounding box center [559, 289] width 1119 height 578
type input "[PHONE_NUMBER]"
drag, startPoint x: 587, startPoint y: 207, endPoint x: 465, endPoint y: 252, distance: 129.9
click at [424, 207] on div "Outbound call Location 5 Star Appliance Repair Your caller id phone number [PHO…" at bounding box center [559, 289] width 1119 height 578
click at [523, 259] on button "Call" at bounding box center [559, 254] width 155 height 31
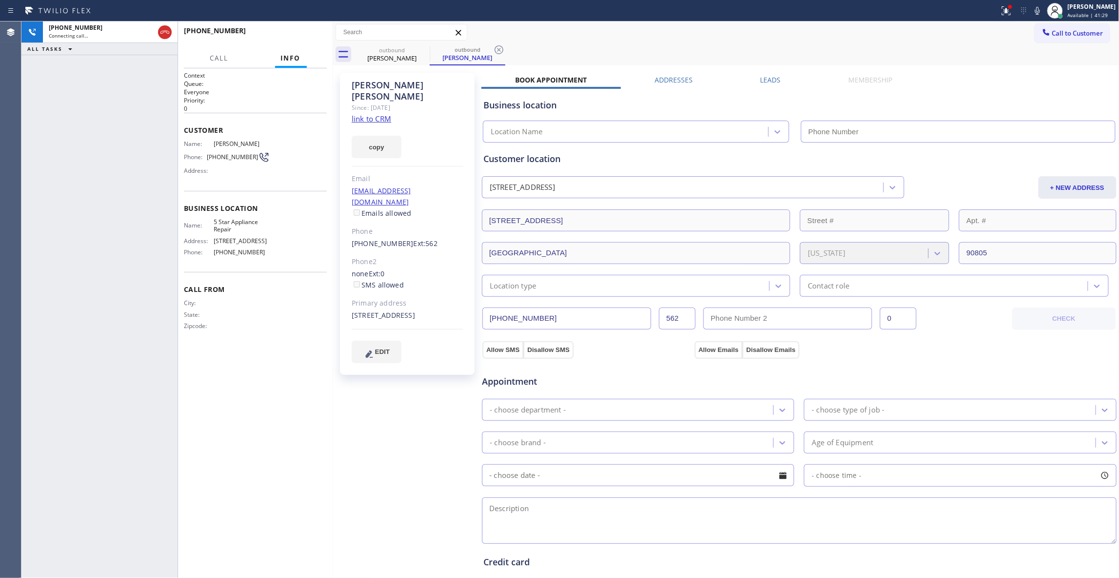
type input "[PHONE_NUMBER]"
click at [498, 49] on icon at bounding box center [499, 49] width 9 height 9
click at [367, 477] on div "[PERSON_NAME] Since: [DATE] link to CRM copy Email [EMAIL_ADDRESS][DOMAIN_NAME]…" at bounding box center [408, 394] width 146 height 652
click at [309, 30] on button "HANG UP" at bounding box center [303, 35] width 45 height 14
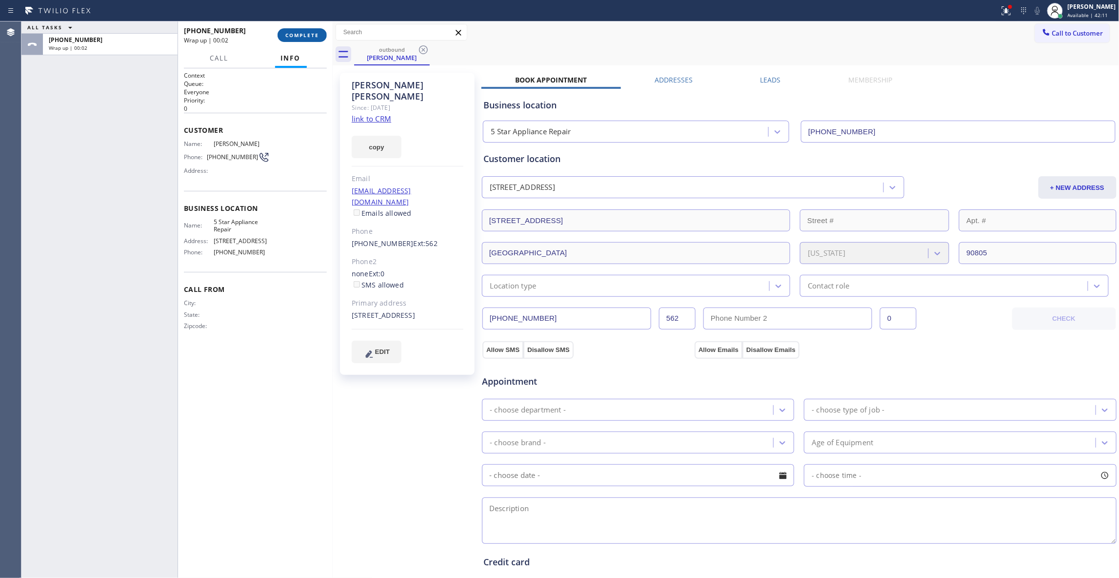
click at [300, 36] on span "COMPLETE" at bounding box center [302, 35] width 34 height 7
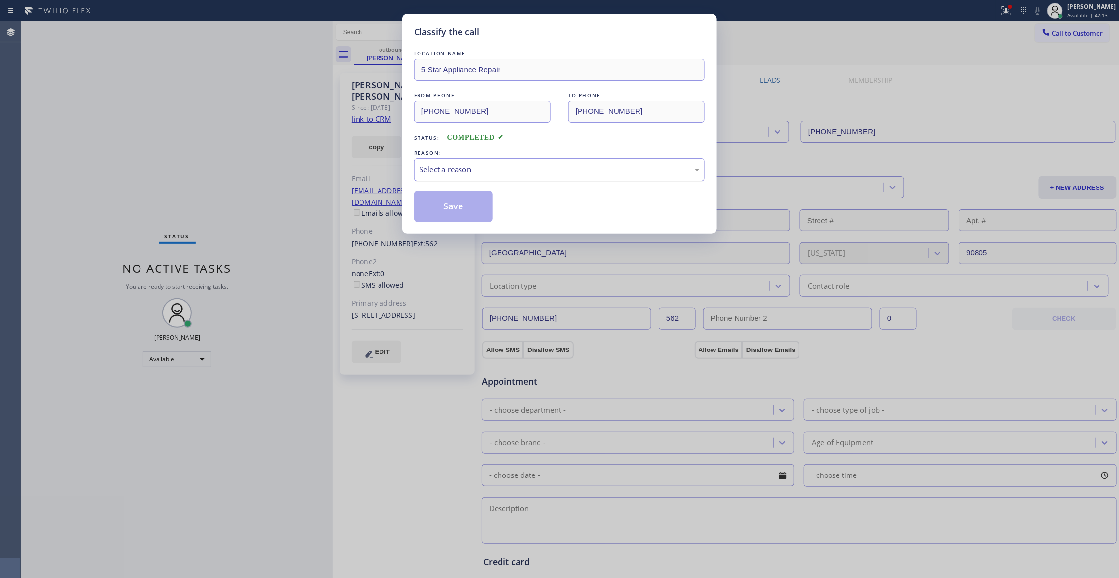
click at [447, 162] on div "Select a reason" at bounding box center [559, 169] width 291 height 23
click at [455, 205] on button "Save" at bounding box center [453, 206] width 79 height 31
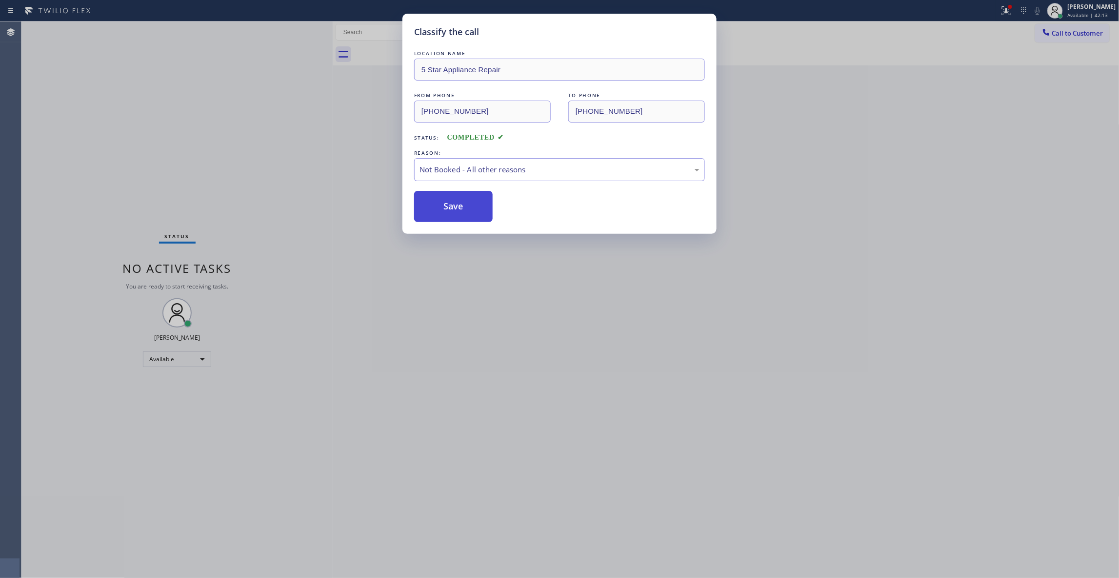
drag, startPoint x: 455, startPoint y: 205, endPoint x: 529, endPoint y: 2, distance: 215.9
click at [455, 204] on button "Save" at bounding box center [453, 206] width 79 height 31
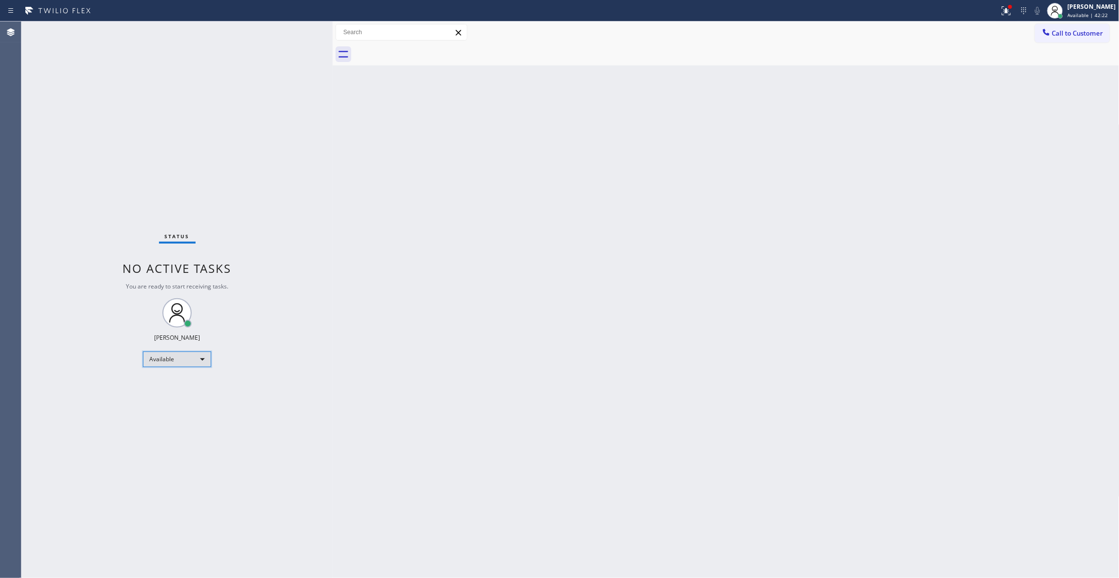
click at [180, 352] on div "Available" at bounding box center [177, 359] width 68 height 16
drag, startPoint x: 175, startPoint y: 396, endPoint x: 135, endPoint y: 369, distance: 48.0
click at [175, 397] on li "Unavailable" at bounding box center [176, 397] width 66 height 12
drag, startPoint x: 117, startPoint y: 503, endPoint x: 73, endPoint y: 163, distance: 343.4
click at [110, 489] on div "Status No active tasks Change activity state to start receiving tasks. [PERSON_…" at bounding box center [176, 299] width 311 height 556
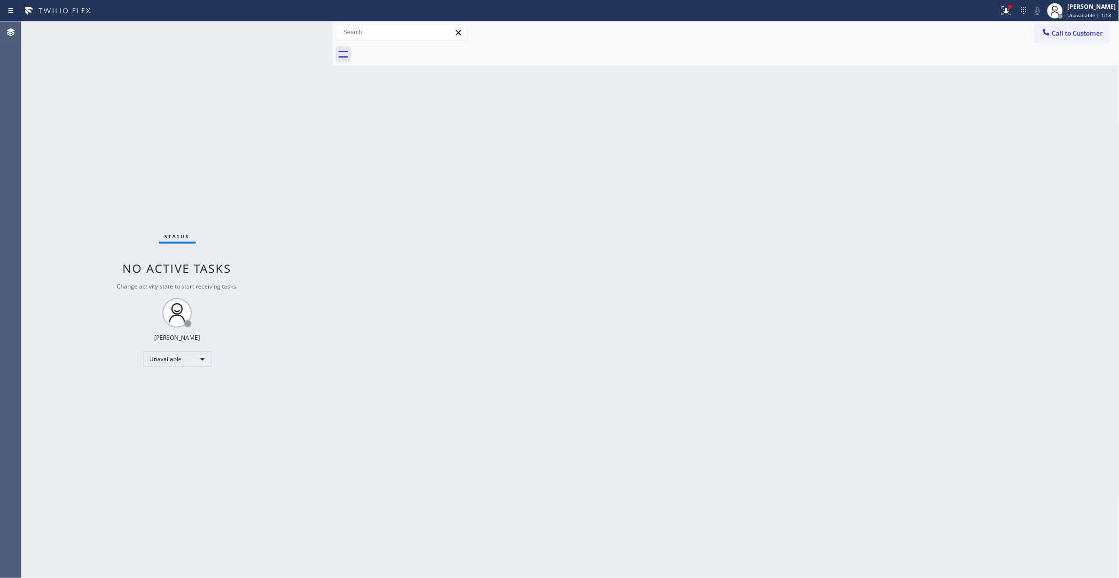
click at [38, 512] on div "Status No active tasks Change activity state to start receiving tasks. [PERSON_…" at bounding box center [176, 299] width 311 height 556
click at [1080, 28] on button "Call to Customer" at bounding box center [1072, 33] width 75 height 19
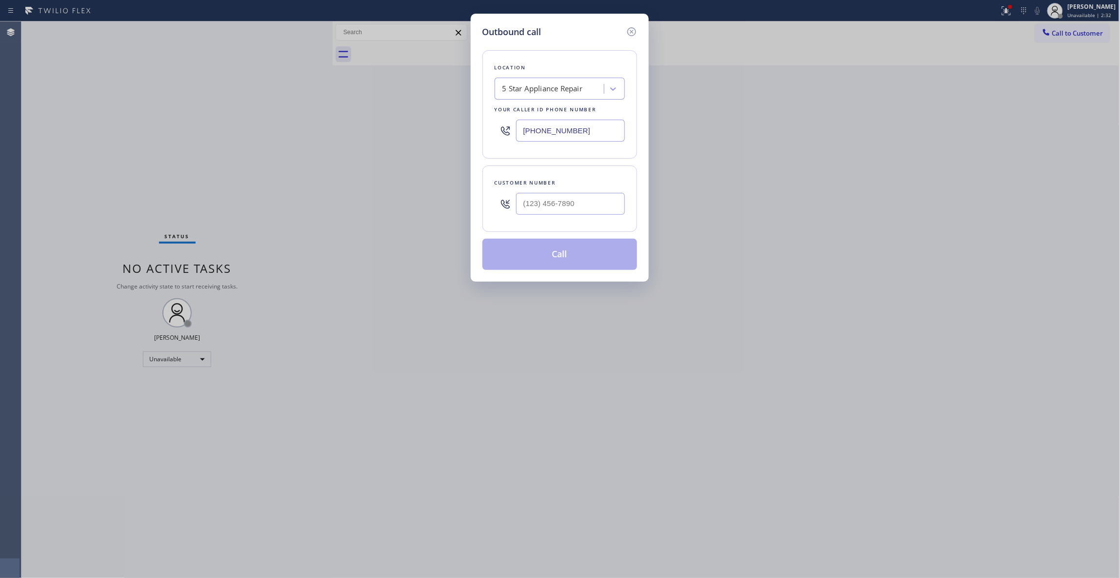
drag, startPoint x: 586, startPoint y: 135, endPoint x: 160, endPoint y: 112, distance: 426.5
click at [180, 116] on div "Outbound call Location 5 Star Appliance Repair Your caller id phone number [PHO…" at bounding box center [559, 289] width 1119 height 578
paste input "650) 830-3155"
type input "[PHONE_NUMBER]"
click at [550, 205] on input "(___) ___-____" at bounding box center [570, 204] width 109 height 22
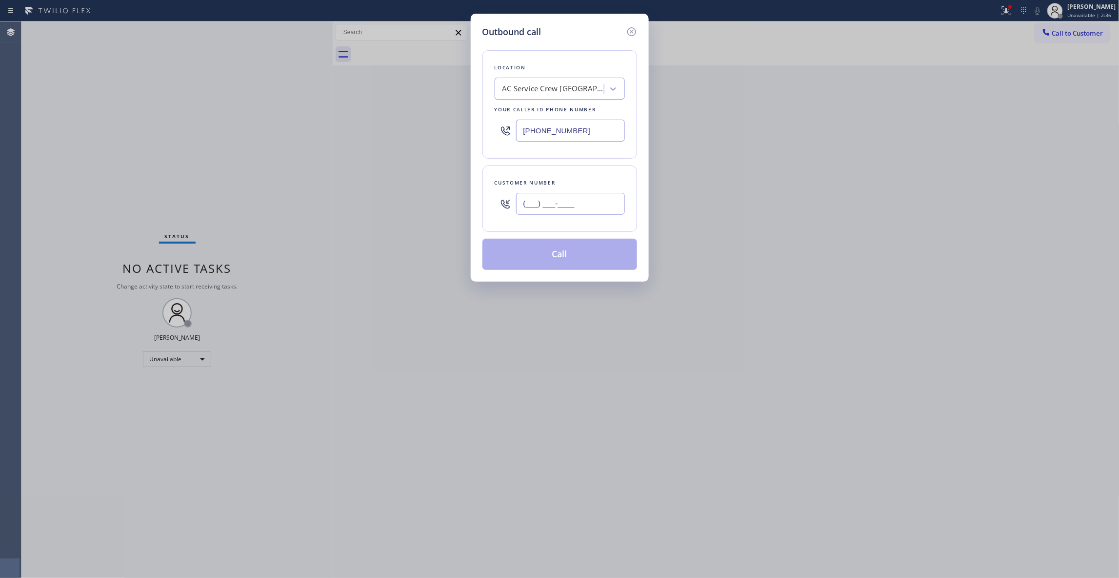
paste input "650) 440-2251"
type input "[PHONE_NUMBER]"
click at [556, 256] on button "Call" at bounding box center [559, 254] width 155 height 31
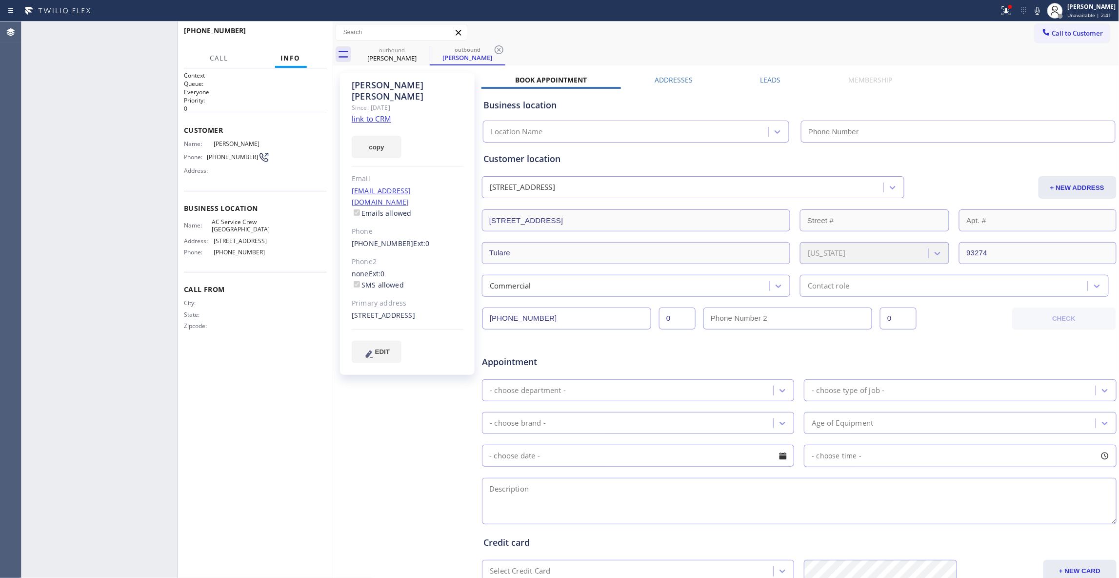
type input "[PHONE_NUMBER]"
drag, startPoint x: 311, startPoint y: 43, endPoint x: 305, endPoint y: 39, distance: 7.7
click at [307, 41] on div "[PHONE_NUMBER] Live | 00:33 HANG UP" at bounding box center [255, 34] width 143 height 25
click at [299, 31] on button "HANG UP" at bounding box center [303, 35] width 45 height 14
click at [299, 30] on button "HANG UP" at bounding box center [303, 35] width 45 height 14
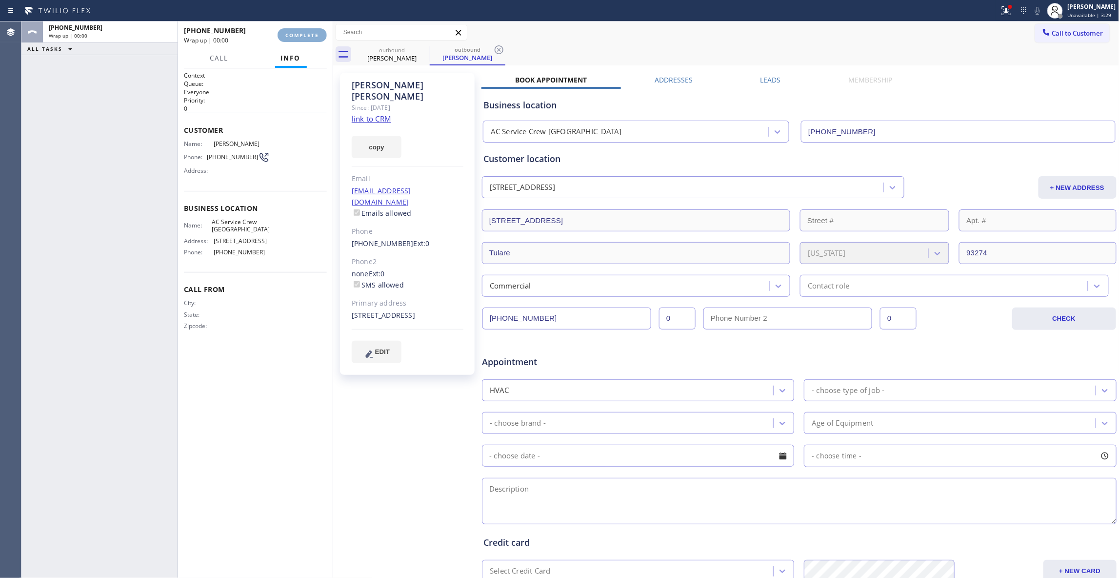
click at [300, 38] on button "COMPLETE" at bounding box center [302, 35] width 49 height 14
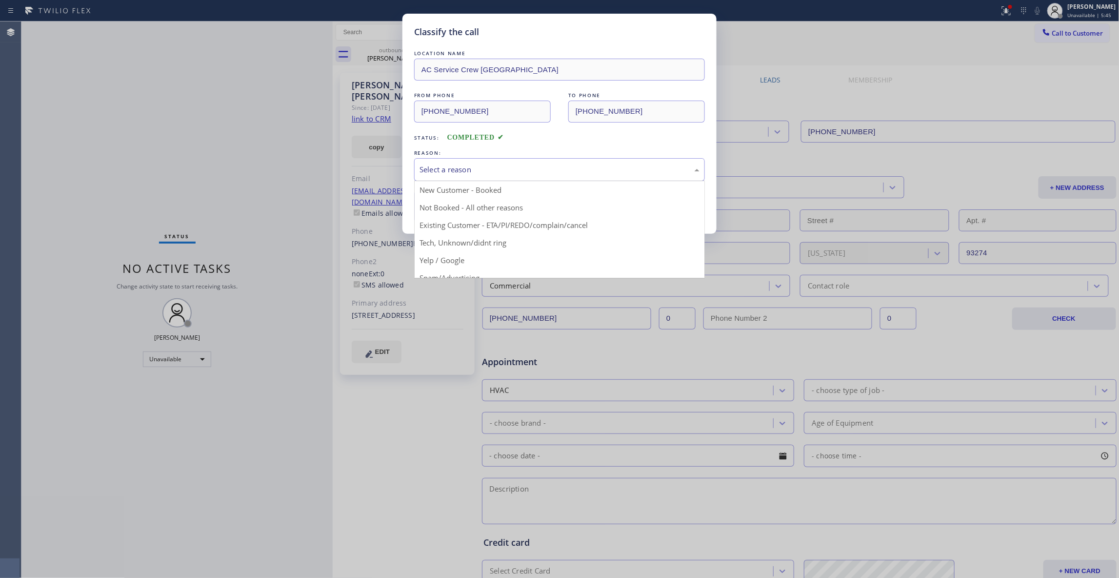
click at [475, 169] on div "Select a reason" at bounding box center [560, 169] width 280 height 11
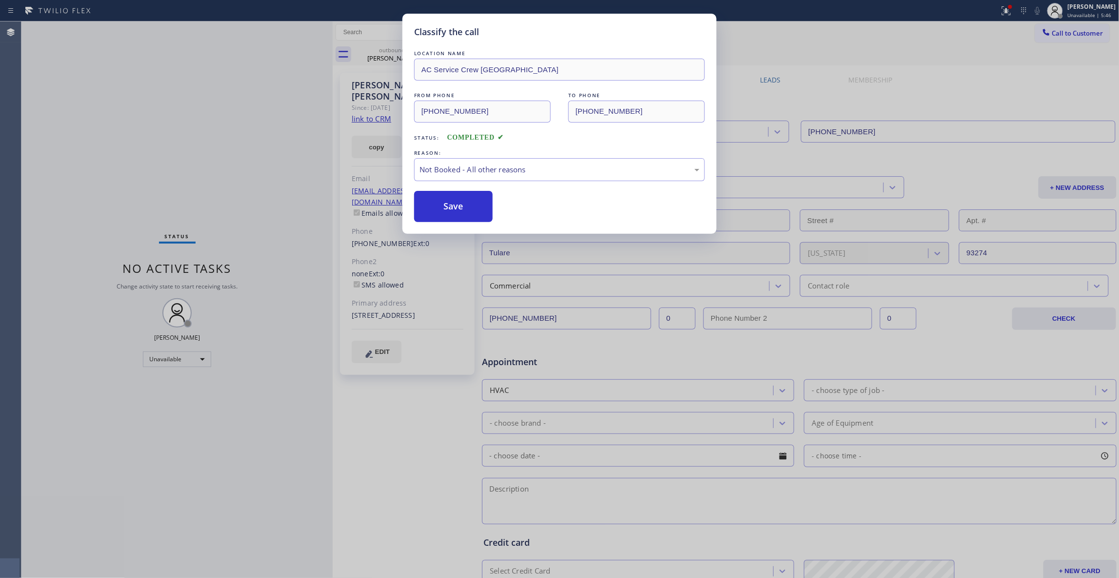
click at [458, 210] on button "Save" at bounding box center [453, 206] width 79 height 31
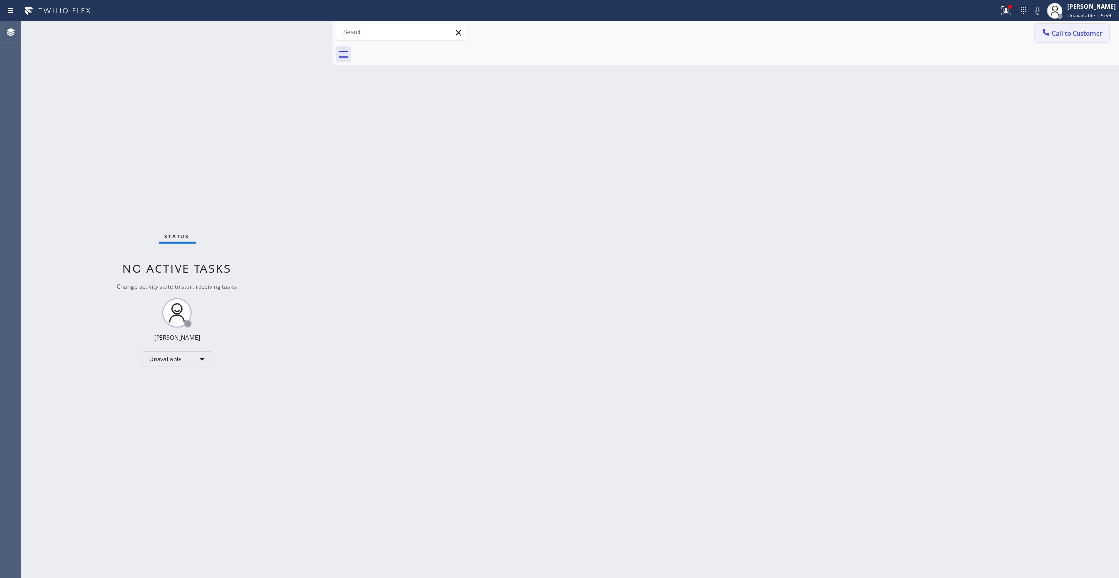
click at [1080, 32] on span "Call to Customer" at bounding box center [1077, 33] width 51 height 9
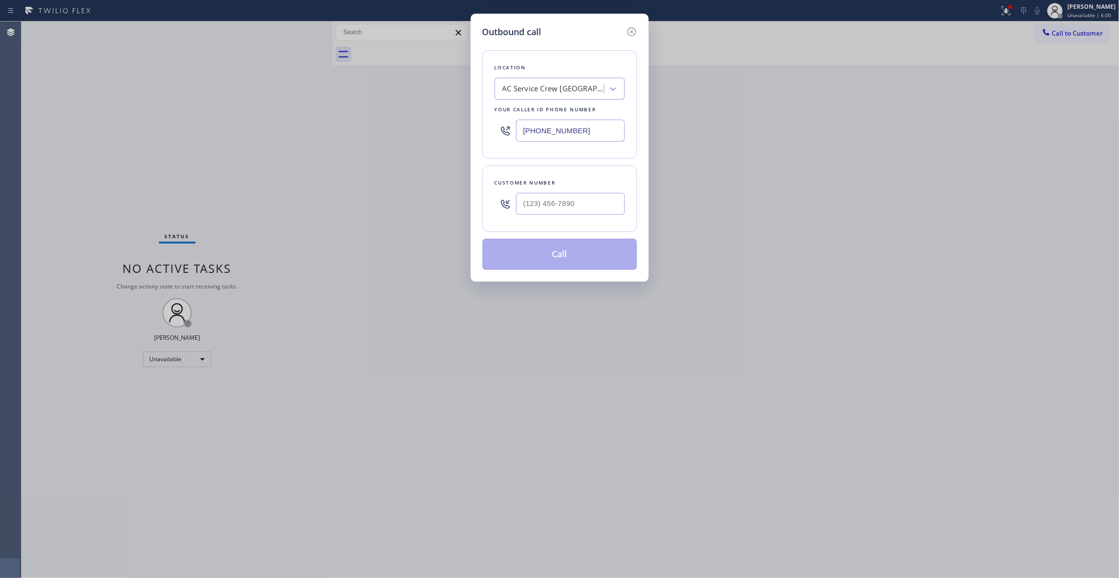
drag, startPoint x: 549, startPoint y: 219, endPoint x: 545, endPoint y: 206, distance: 13.3
click at [548, 219] on div at bounding box center [570, 204] width 109 height 32
click at [546, 205] on input "(___) ___-____" at bounding box center [570, 204] width 109 height 22
paste input "310) 383-7094"
type input "[PHONE_NUMBER]"
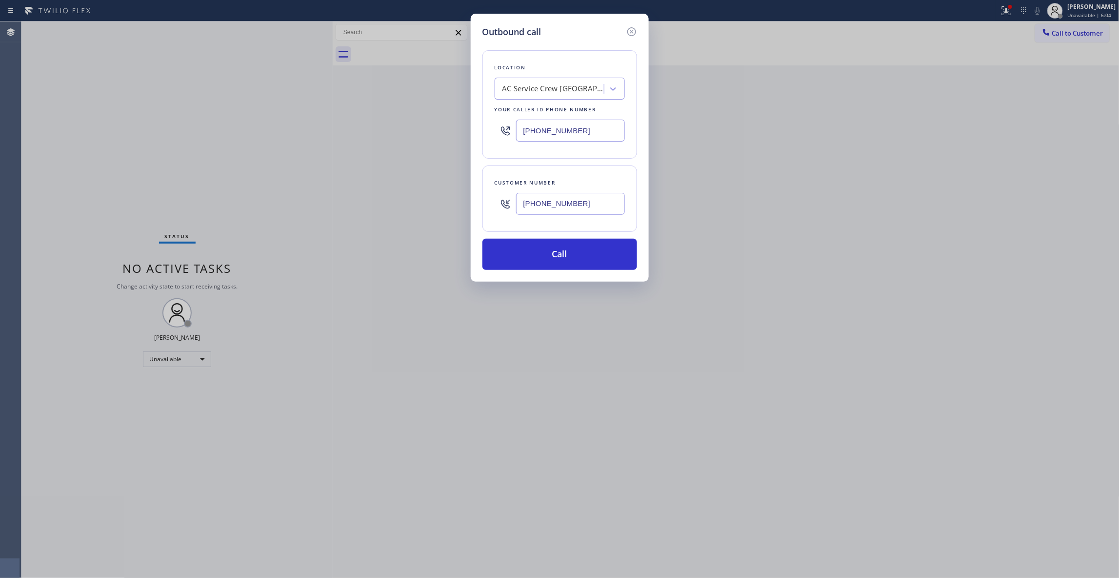
paste input "833) 692-2271"
drag, startPoint x: 602, startPoint y: 131, endPoint x: 275, endPoint y: 131, distance: 326.8
click at [276, 131] on div "Outbound call Location AC Service Crew [GEOGRAPHIC_DATA] Your caller id phone n…" at bounding box center [559, 289] width 1119 height 578
drag, startPoint x: 588, startPoint y: 205, endPoint x: 423, endPoint y: 210, distance: 164.4
click at [423, 210] on div "Outbound call Location 4C.SMS Campaign AR B2B SMS Your caller id phone number […" at bounding box center [559, 289] width 1119 height 578
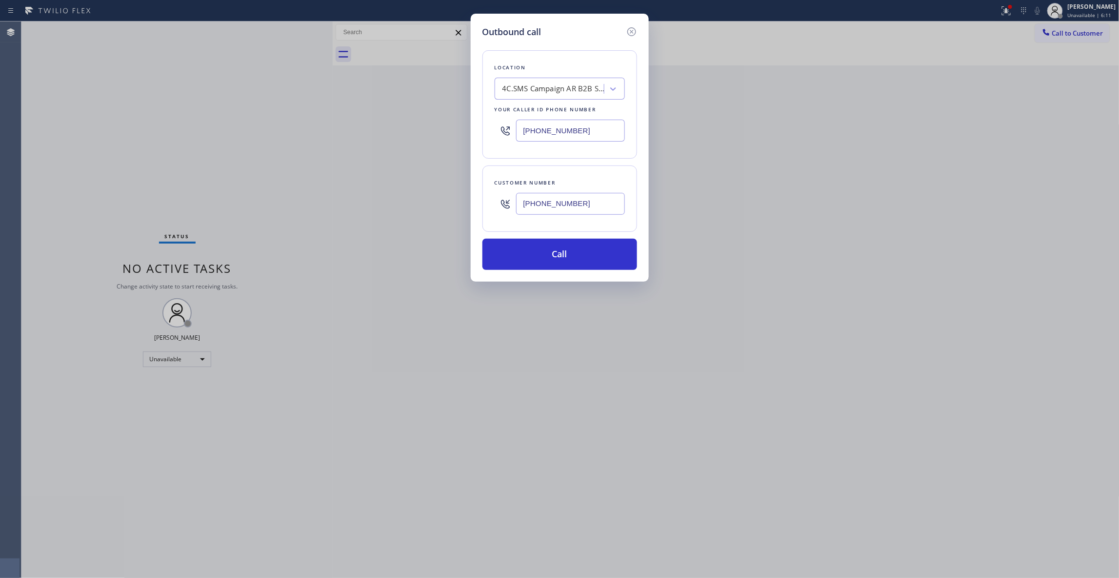
drag, startPoint x: 596, startPoint y: 125, endPoint x: 317, endPoint y: 123, distance: 279.0
click at [336, 123] on div "Outbound call Location 4C.SMS Campaign AR B2B SMS Your caller id phone number […" at bounding box center [559, 289] width 1119 height 578
paste input "55) 731-4952"
type input "[PHONE_NUMBER]"
drag, startPoint x: 596, startPoint y: 208, endPoint x: 467, endPoint y: 204, distance: 128.8
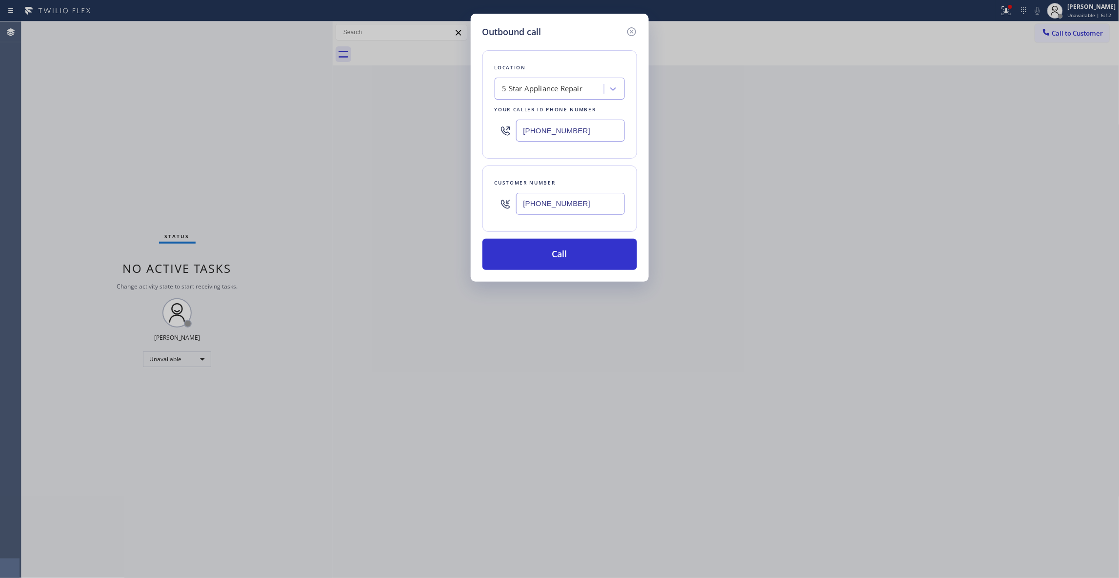
click at [467, 204] on div "Outbound call Location 5 Star Appliance Repair Your caller id phone number [PHO…" at bounding box center [559, 289] width 1119 height 578
click at [530, 258] on button "Call" at bounding box center [559, 254] width 155 height 31
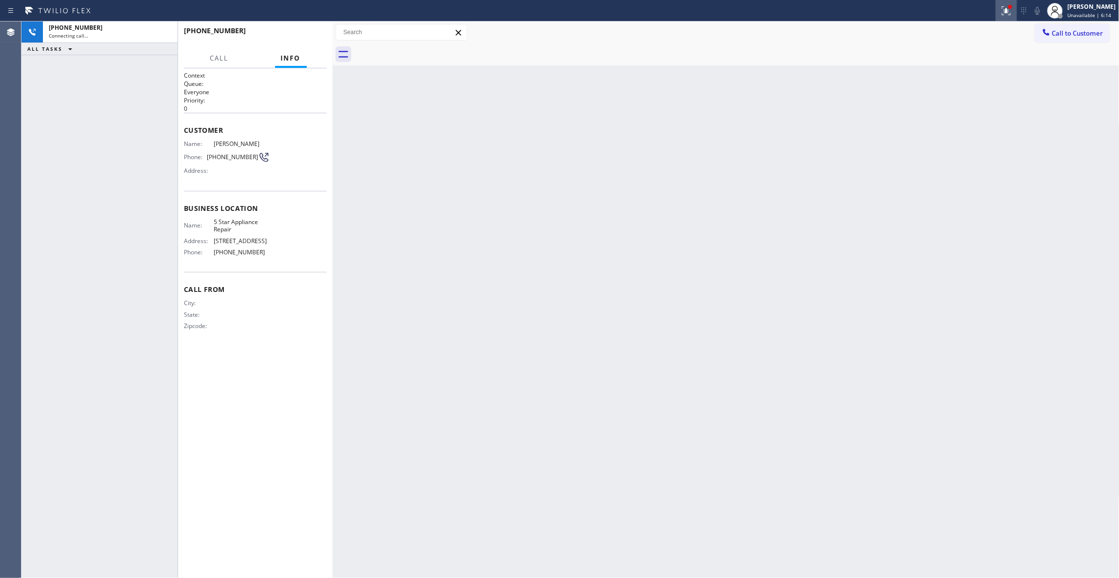
click at [1002, 12] on icon at bounding box center [1005, 9] width 6 height 7
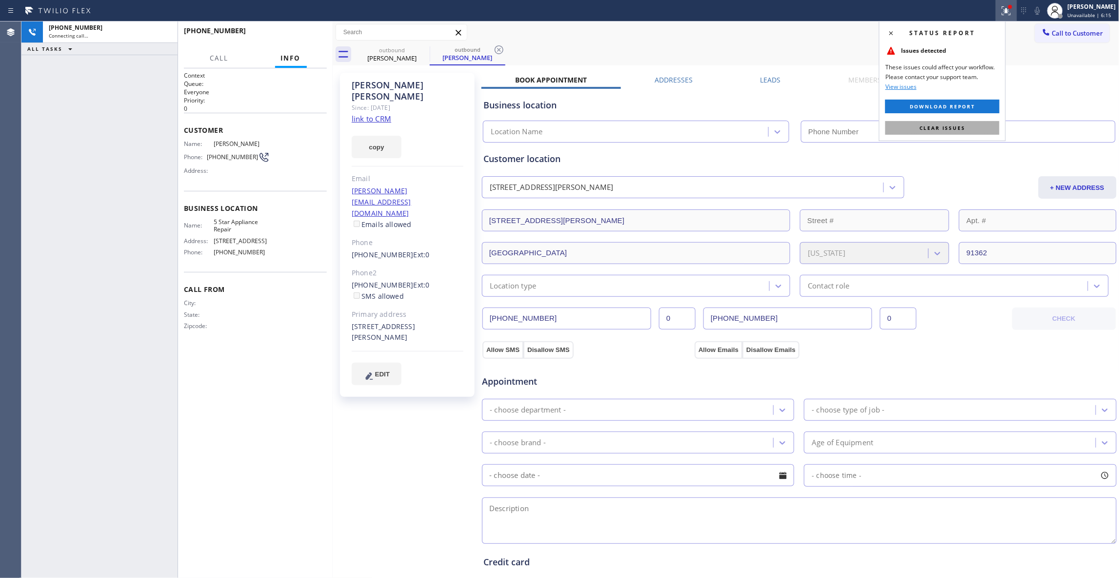
click at [911, 127] on button "Clear issues" at bounding box center [942, 128] width 114 height 14
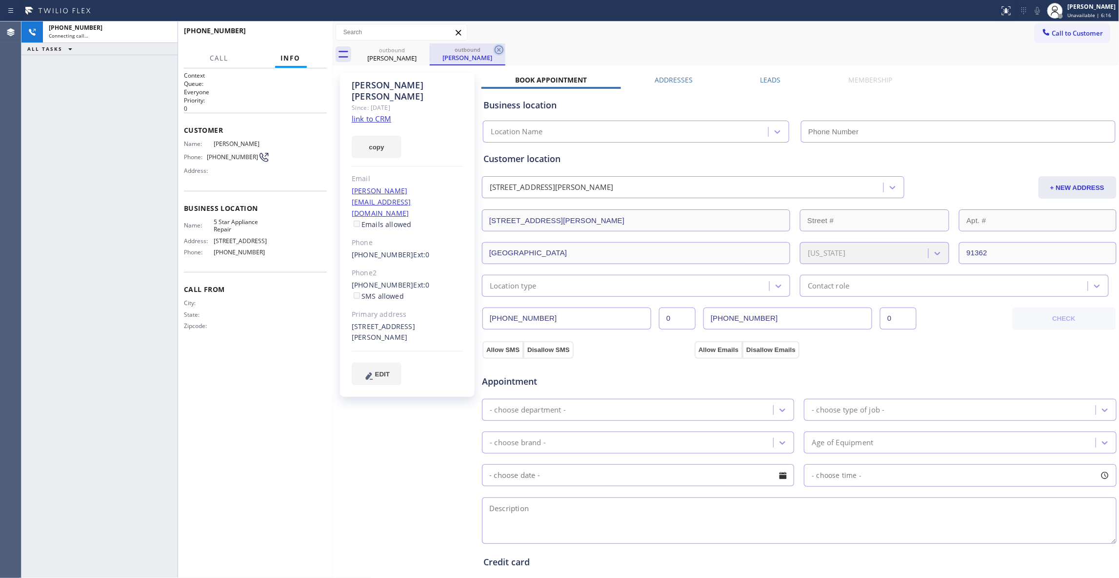
type input "[PHONE_NUMBER]"
click at [500, 46] on icon at bounding box center [499, 49] width 9 height 9
click at [387, 114] on link "link to CRM" at bounding box center [372, 119] width 40 height 10
click at [309, 34] on span "HANG UP" at bounding box center [304, 35] width 30 height 7
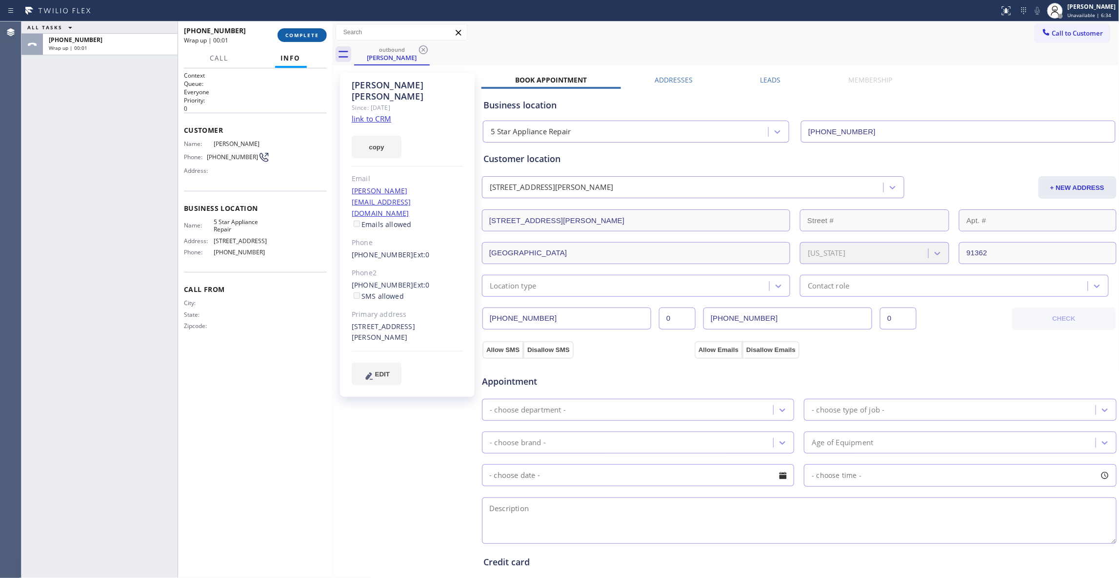
click at [299, 29] on button "COMPLETE" at bounding box center [302, 35] width 49 height 14
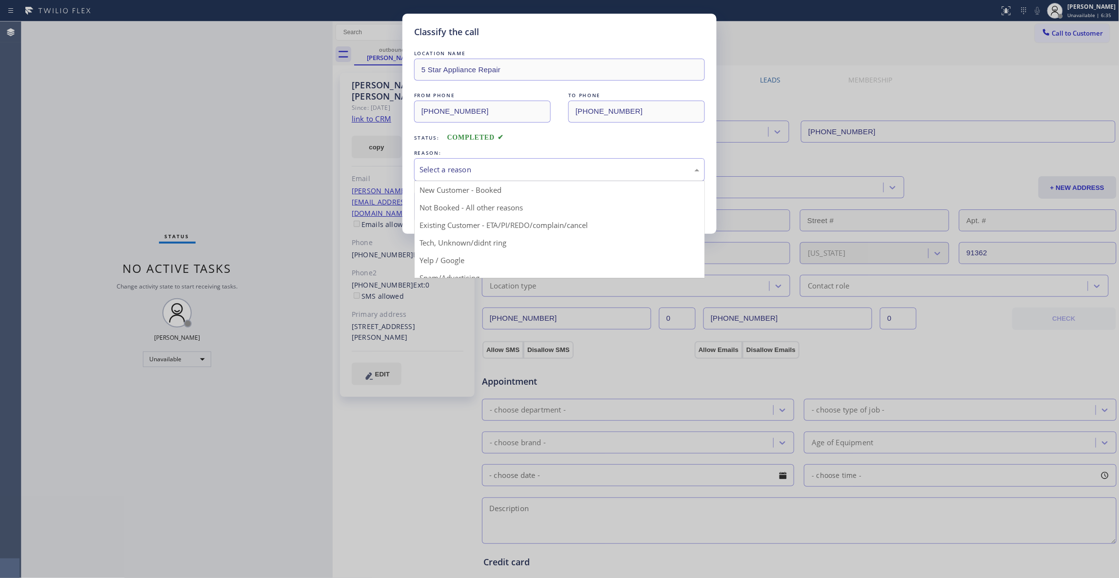
click at [443, 175] on div "Select a reason" at bounding box center [560, 169] width 280 height 11
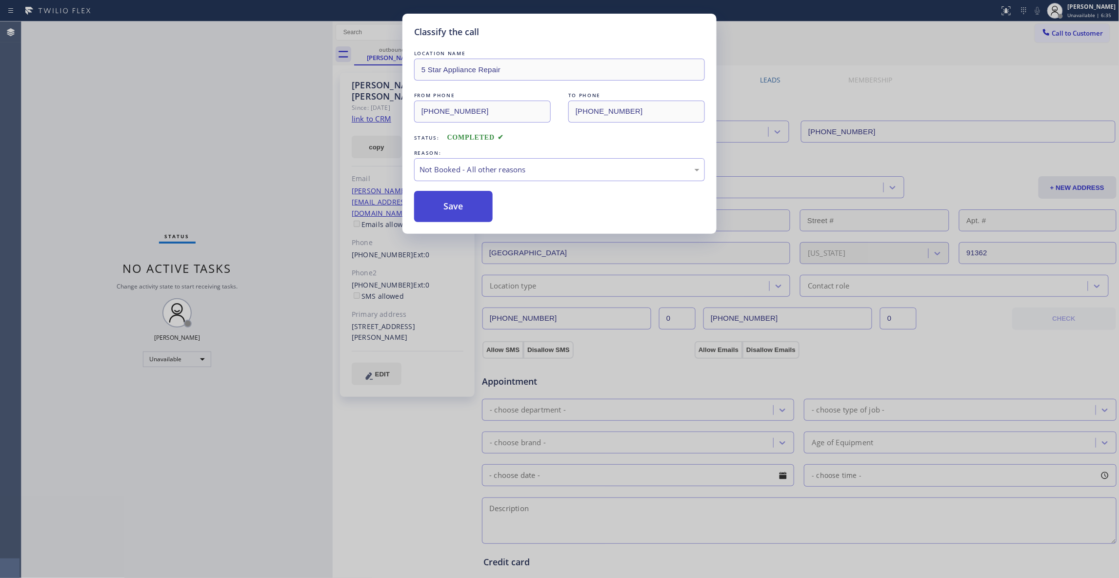
click at [441, 200] on button "Save" at bounding box center [453, 206] width 79 height 31
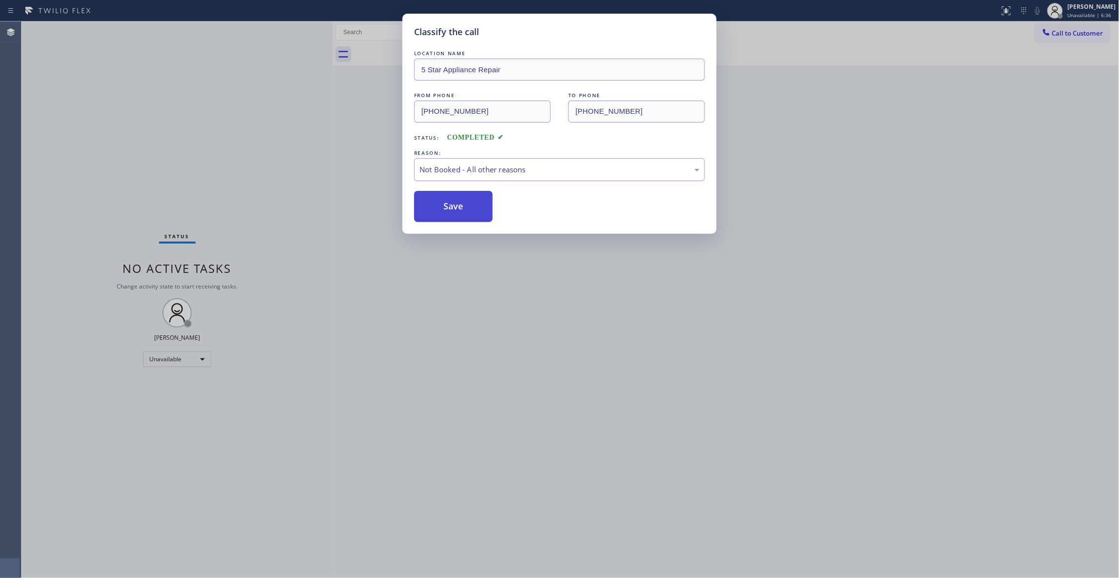
click at [441, 200] on button "Save" at bounding box center [453, 206] width 79 height 31
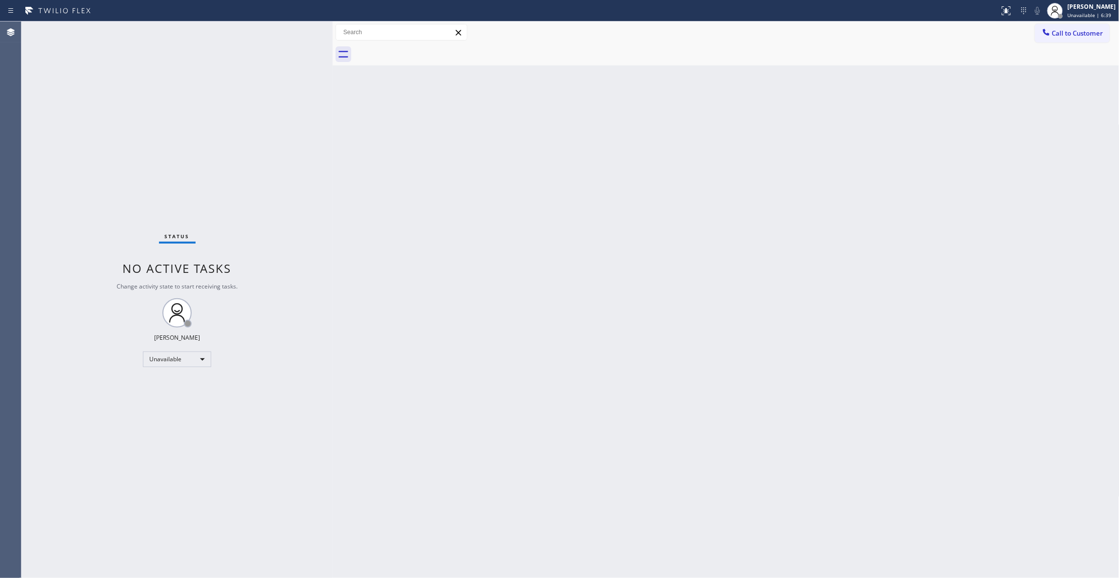
click at [656, 414] on div "Back to Dashboard Change Sender ID Customers Technicians Select a contact Outbo…" at bounding box center [726, 299] width 787 height 556
click at [212, 566] on div "Status No active tasks Change activity state to start receiving tasks. [PERSON_…" at bounding box center [176, 299] width 311 height 556
click at [409, 328] on div "Back to Dashboard Change Sender ID Customers Technicians Select a contact Outbo…" at bounding box center [726, 299] width 787 height 556
click at [131, 157] on div "Status No active tasks Change activity state to start receiving tasks. [PERSON_…" at bounding box center [176, 299] width 311 height 556
click at [112, 537] on div "Status No active tasks Change activity state to start receiving tasks. [PERSON_…" at bounding box center [176, 299] width 311 height 556
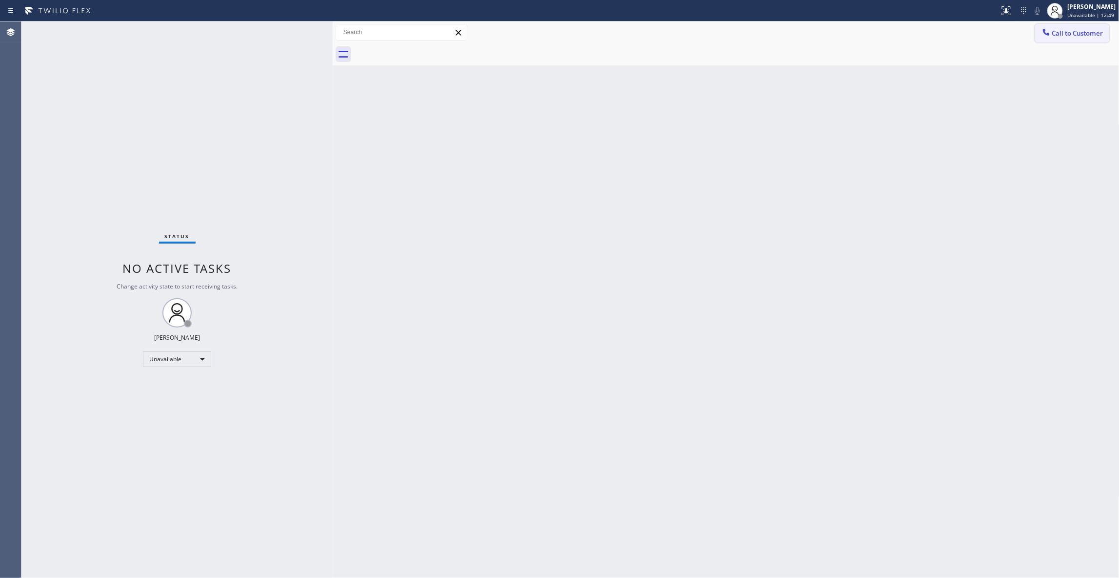
click at [1086, 30] on span "Call to Customer" at bounding box center [1077, 33] width 51 height 9
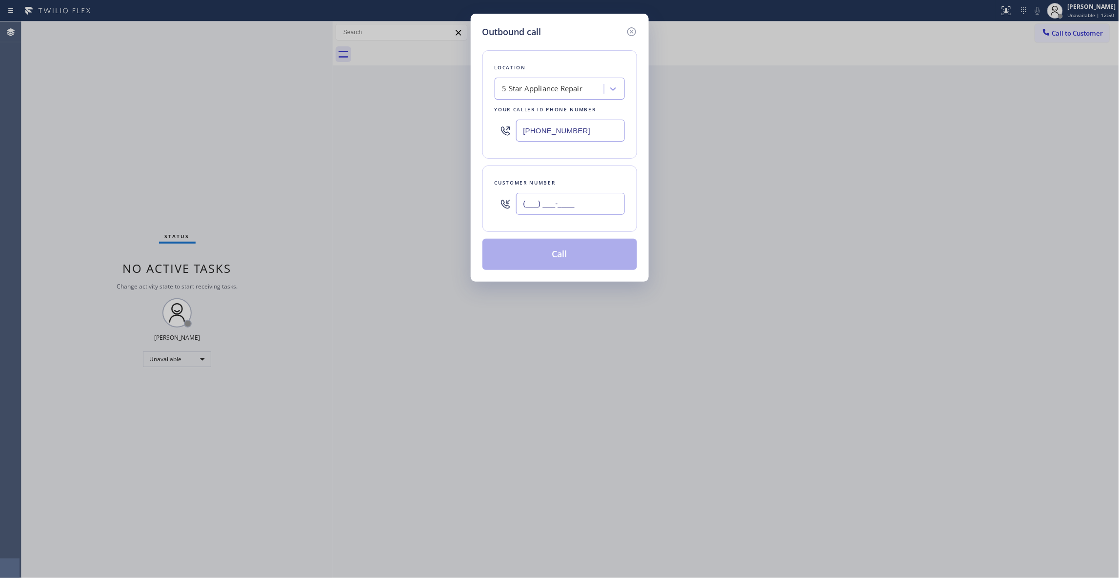
click at [544, 207] on input "(___) ___-____" at bounding box center [570, 204] width 109 height 22
paste input "707) 943-3497"
type input "[PHONE_NUMBER]"
drag, startPoint x: 599, startPoint y: 132, endPoint x: 455, endPoint y: 241, distance: 181.1
click at [325, 130] on div "Outbound call Location 5 Star Appliance Repair Your caller id phone number [PHO…" at bounding box center [559, 289] width 1119 height 578
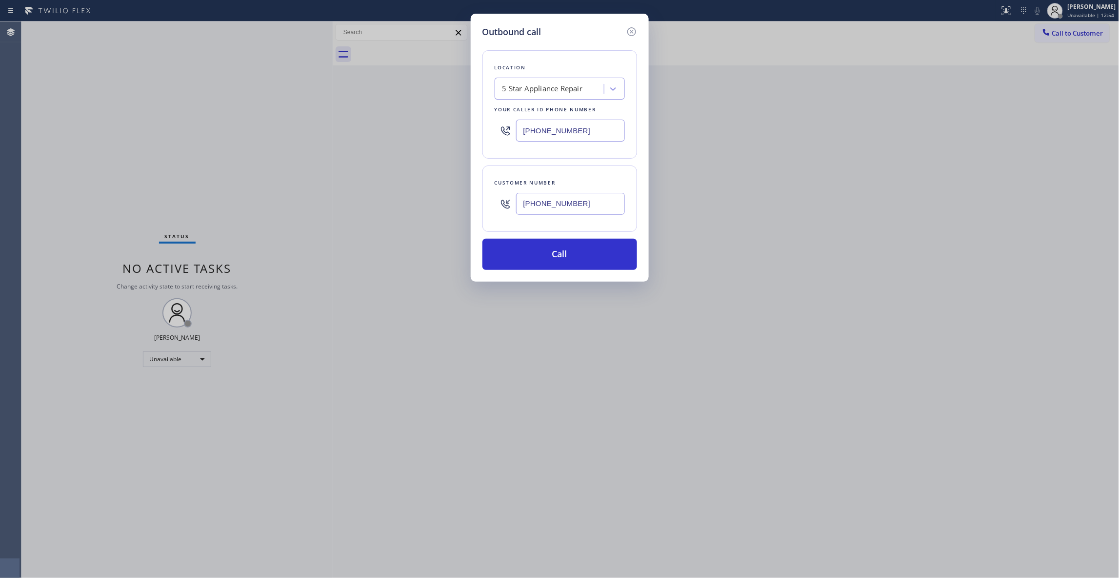
paste input "626) 921-4230"
type input "[PHONE_NUMBER]"
drag, startPoint x: 596, startPoint y: 205, endPoint x: 452, endPoint y: 205, distance: 143.9
click at [452, 205] on div "Outbound call Location Advance AC Repair Service Your caller id phone number [P…" at bounding box center [559, 289] width 1119 height 578
click at [505, 252] on button "Call" at bounding box center [559, 254] width 155 height 31
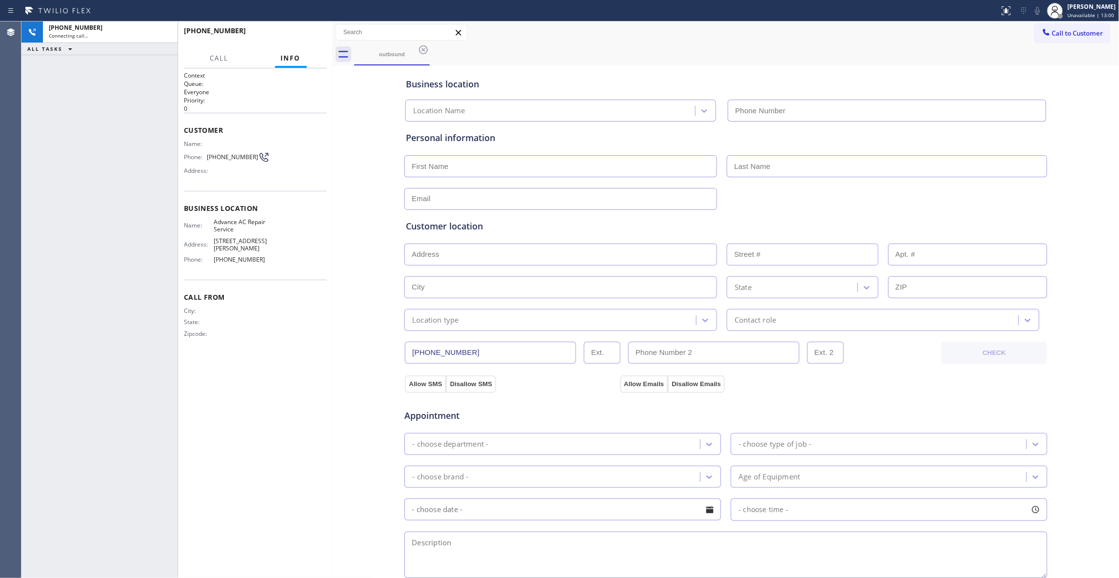
type input "[PHONE_NUMBER]"
drag, startPoint x: 287, startPoint y: 375, endPoint x: 275, endPoint y: 110, distance: 265.2
click at [287, 371] on div "Context Queue: Everyone Priority: 0 Customer Name: Phone: [PHONE_NUMBER] Addres…" at bounding box center [255, 322] width 143 height 503
click at [164, 28] on icon at bounding box center [165, 32] width 12 height 12
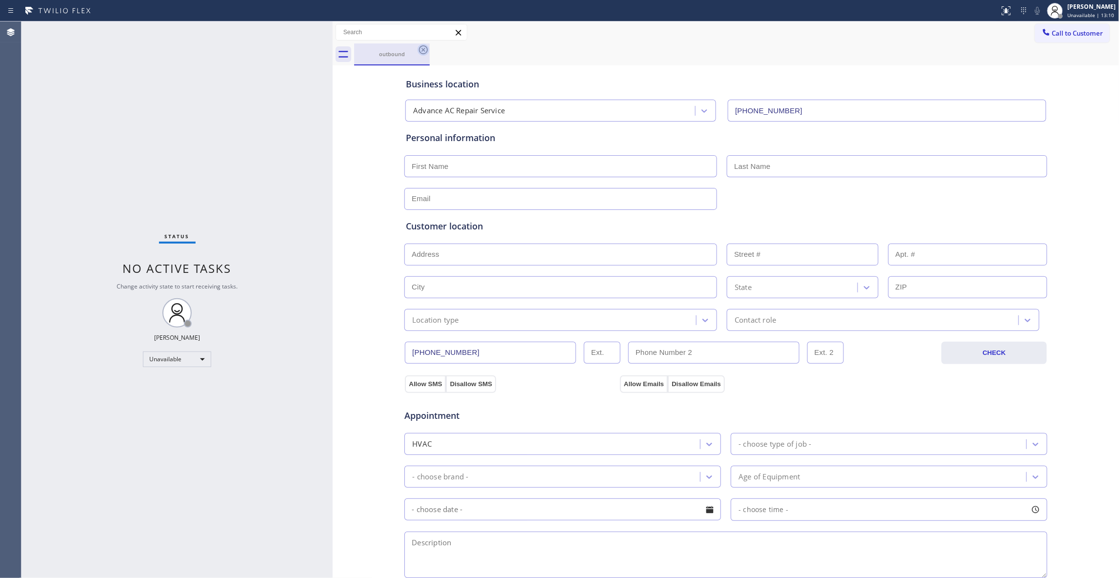
click at [424, 47] on icon at bounding box center [424, 50] width 12 height 12
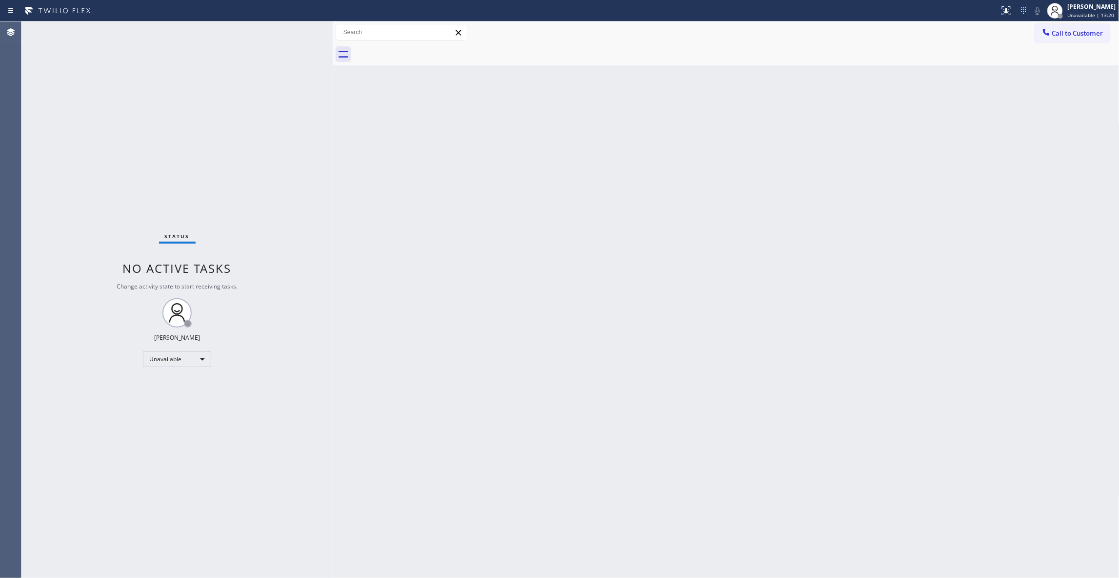
click at [666, 267] on div "Back to Dashboard Change Sender ID Customers Technicians Select a contact Outbo…" at bounding box center [726, 299] width 787 height 556
drag, startPoint x: 1072, startPoint y: 34, endPoint x: 882, endPoint y: 92, distance: 198.6
click at [1072, 33] on span "Call to Customer" at bounding box center [1077, 33] width 51 height 9
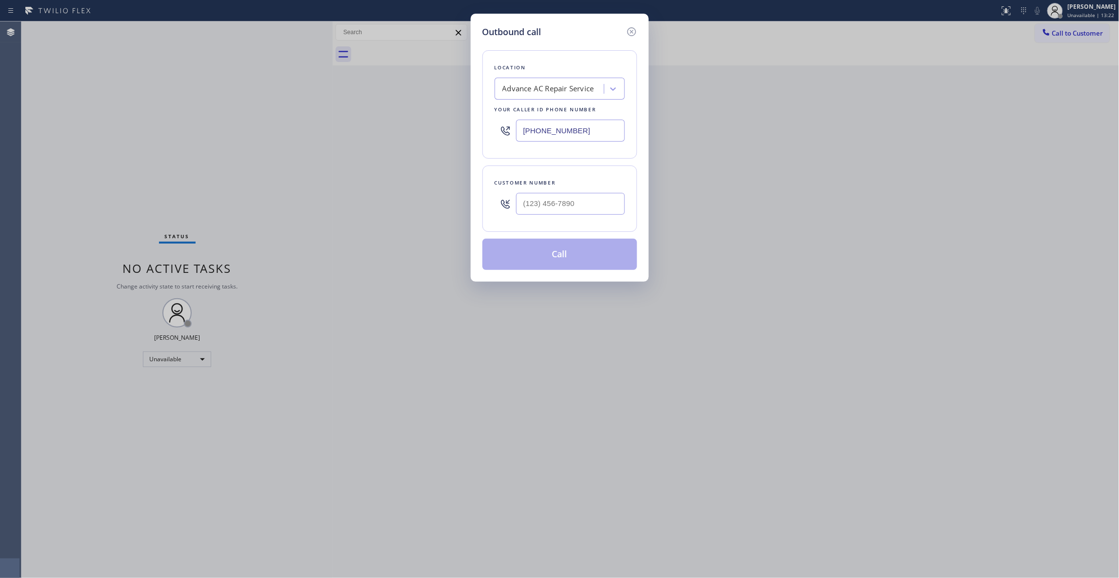
click at [555, 189] on div at bounding box center [570, 204] width 109 height 32
click at [557, 200] on input "(___) ___-____" at bounding box center [570, 204] width 109 height 22
paste input "626) 252-5590"
type input "[PHONE_NUMBER]"
click at [568, 255] on button "Call" at bounding box center [559, 254] width 155 height 31
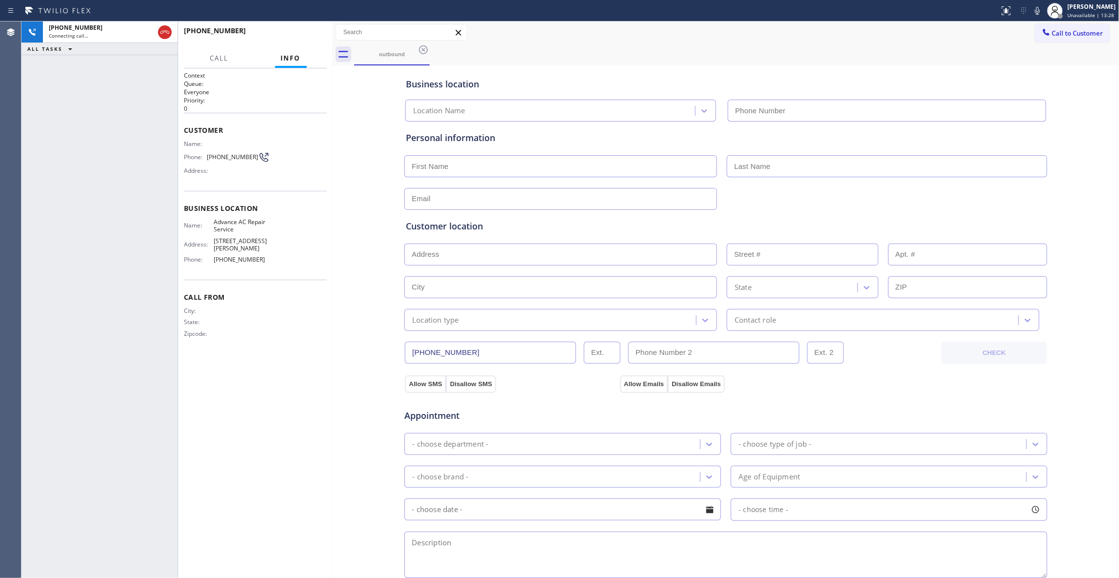
type input "[PHONE_NUMBER]"
click at [295, 32] on span "HANG UP" at bounding box center [304, 35] width 30 height 7
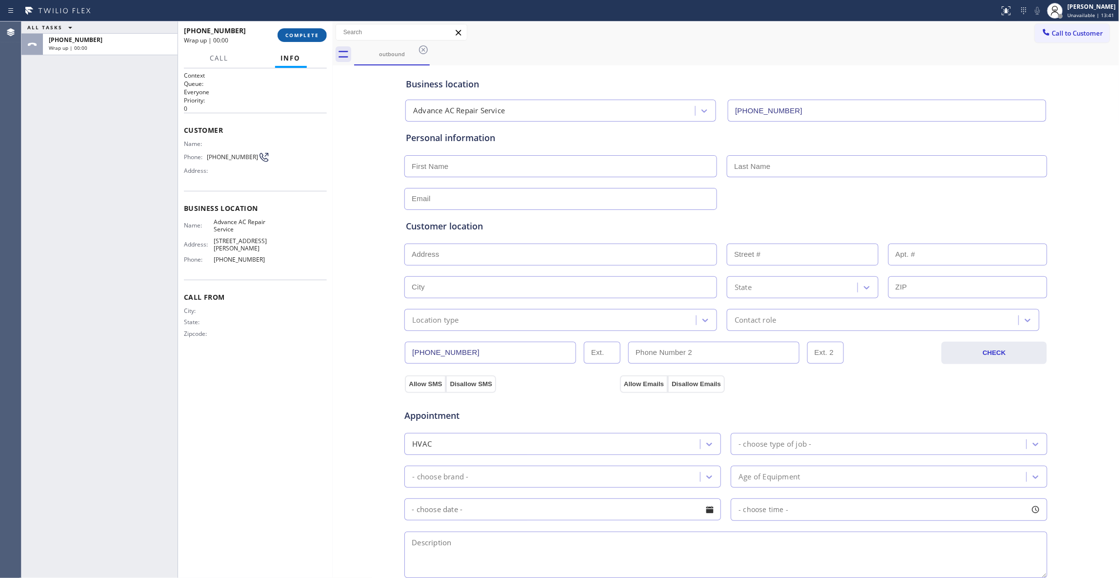
click at [295, 32] on span "COMPLETE" at bounding box center [302, 35] width 34 height 7
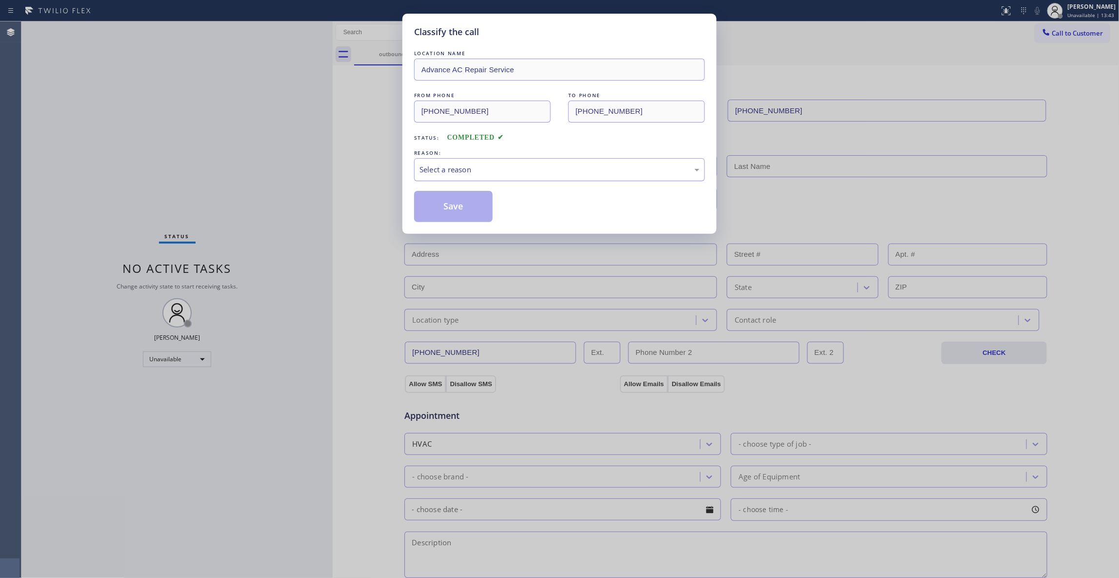
click at [428, 168] on div "Select a reason" at bounding box center [560, 169] width 280 height 11
click at [435, 205] on button "Save" at bounding box center [453, 206] width 79 height 31
drag, startPoint x: 435, startPoint y: 205, endPoint x: 293, endPoint y: 168, distance: 146.7
click at [435, 206] on button "Save" at bounding box center [453, 206] width 79 height 31
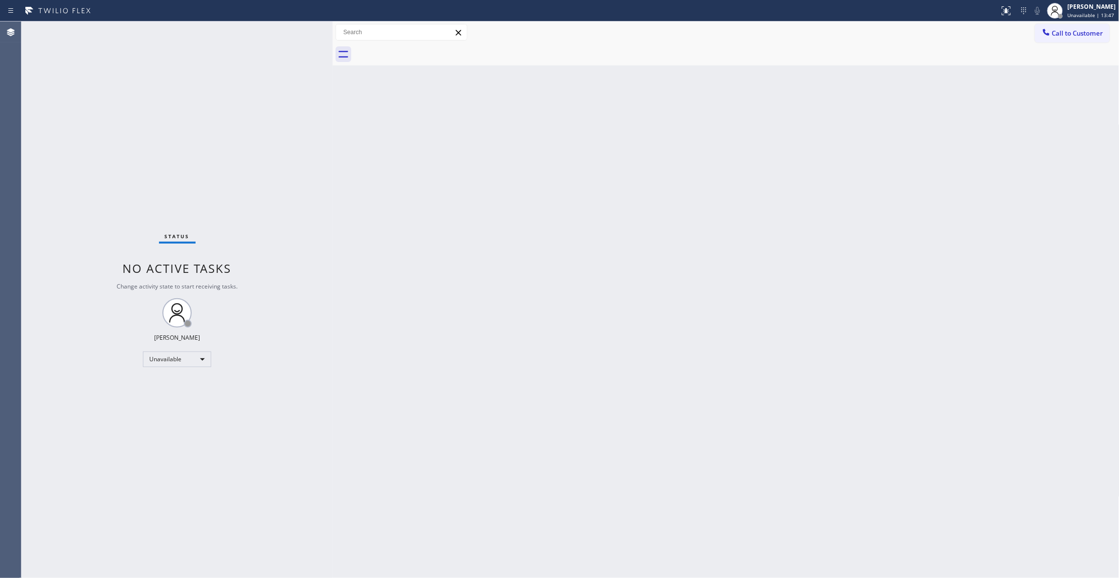
click at [780, 220] on div "Back to Dashboard Change Sender ID Customers Technicians Select a contact Outbo…" at bounding box center [726, 299] width 787 height 556
drag, startPoint x: 1070, startPoint y: 38, endPoint x: 824, endPoint y: 94, distance: 252.2
click at [1070, 37] on button "Call to Customer" at bounding box center [1072, 33] width 75 height 19
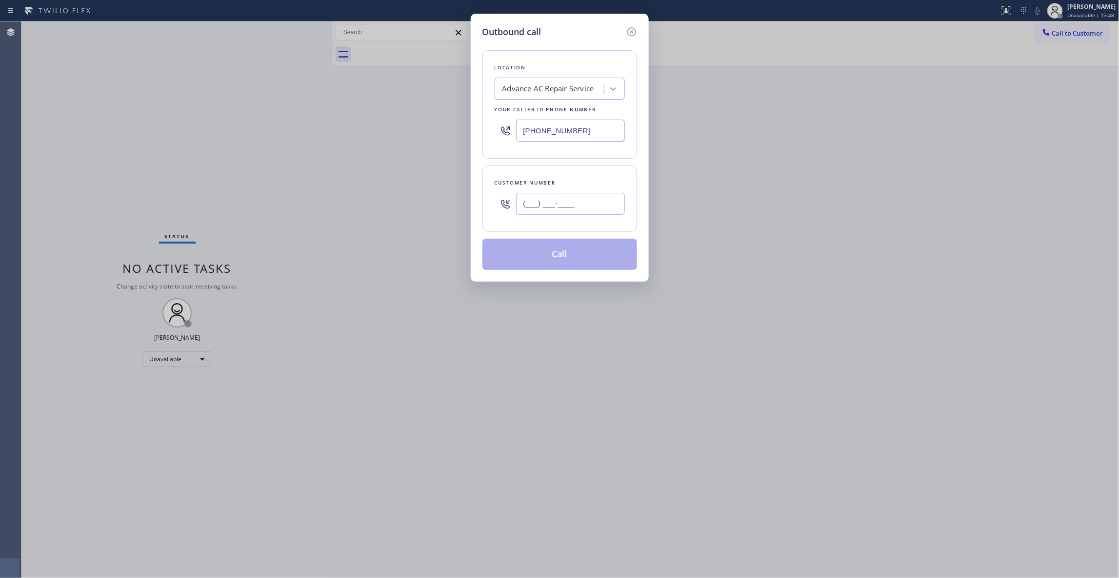
click at [567, 212] on input "(___) ___-____" at bounding box center [570, 204] width 109 height 22
paste input "650) 772-7234"
type input "[PHONE_NUMBER]"
drag, startPoint x: 609, startPoint y: 133, endPoint x: 410, endPoint y: 129, distance: 199.1
click at [410, 128] on div "Outbound call Location Advance AC Repair Service Your caller id phone number [P…" at bounding box center [559, 289] width 1119 height 578
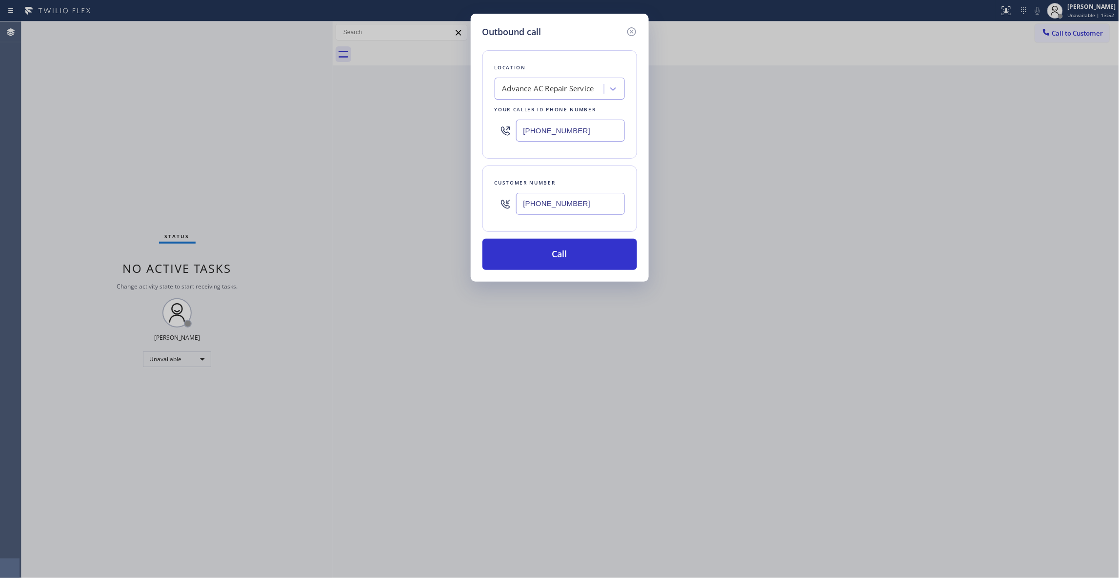
paste input "50) 534-0355"
type input "[PHONE_NUMBER]"
drag, startPoint x: 611, startPoint y: 207, endPoint x: 381, endPoint y: 201, distance: 230.3
click at [381, 201] on div "Outbound call Location Viking Repair Pro [GEOGRAPHIC_DATA] Your caller id phone…" at bounding box center [559, 289] width 1119 height 578
click at [547, 262] on button "Call" at bounding box center [559, 254] width 155 height 31
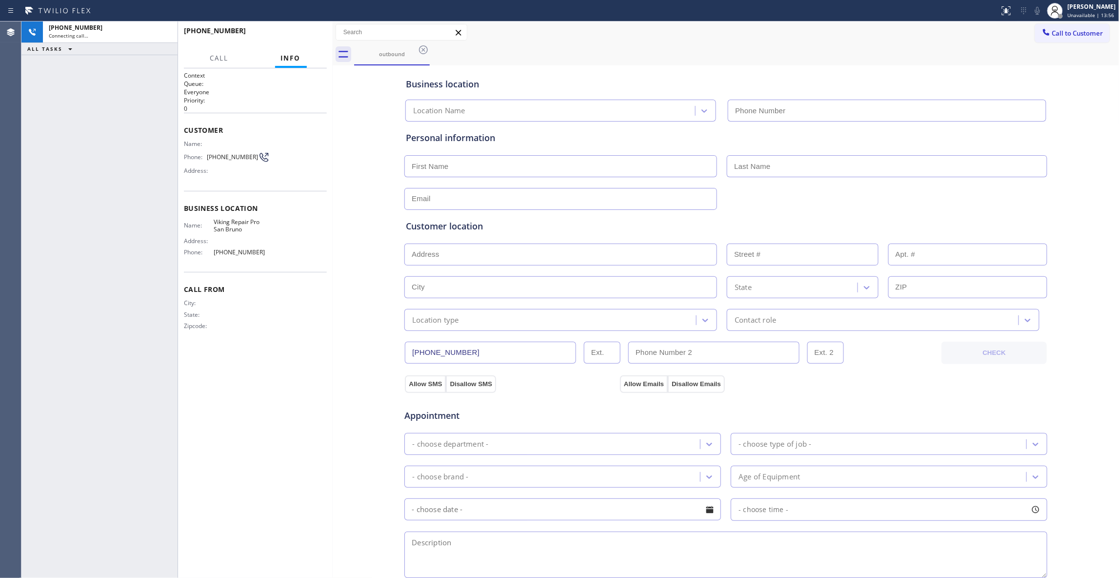
type input "[PHONE_NUMBER]"
click at [166, 32] on icon at bounding box center [164, 32] width 9 height 3
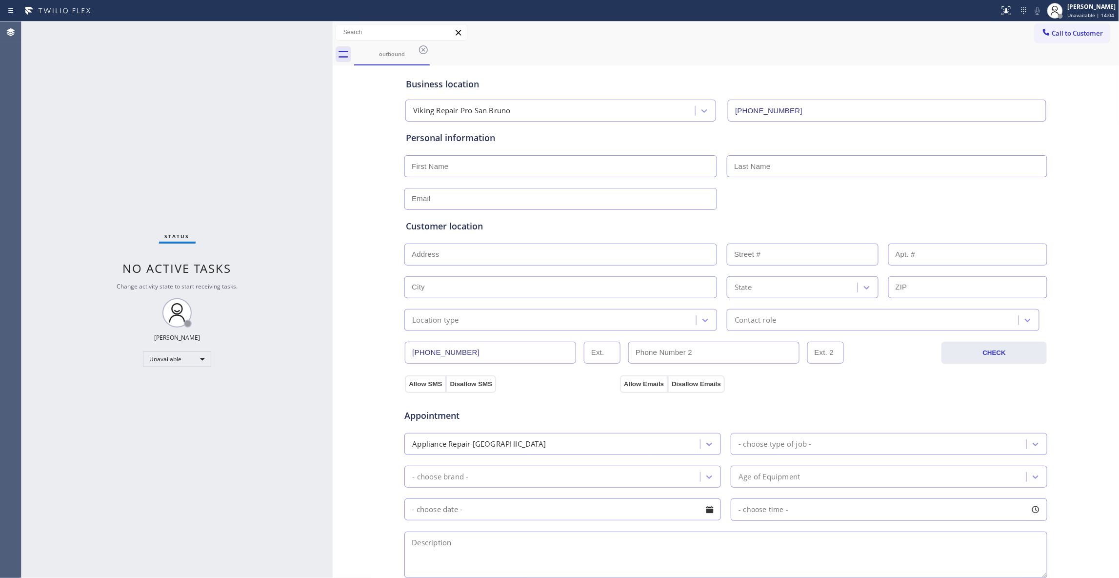
click at [232, 160] on div "Status No active tasks Change activity state to start receiving tasks. [PERSON_…" at bounding box center [176, 299] width 311 height 556
click at [422, 49] on icon at bounding box center [423, 49] width 9 height 9
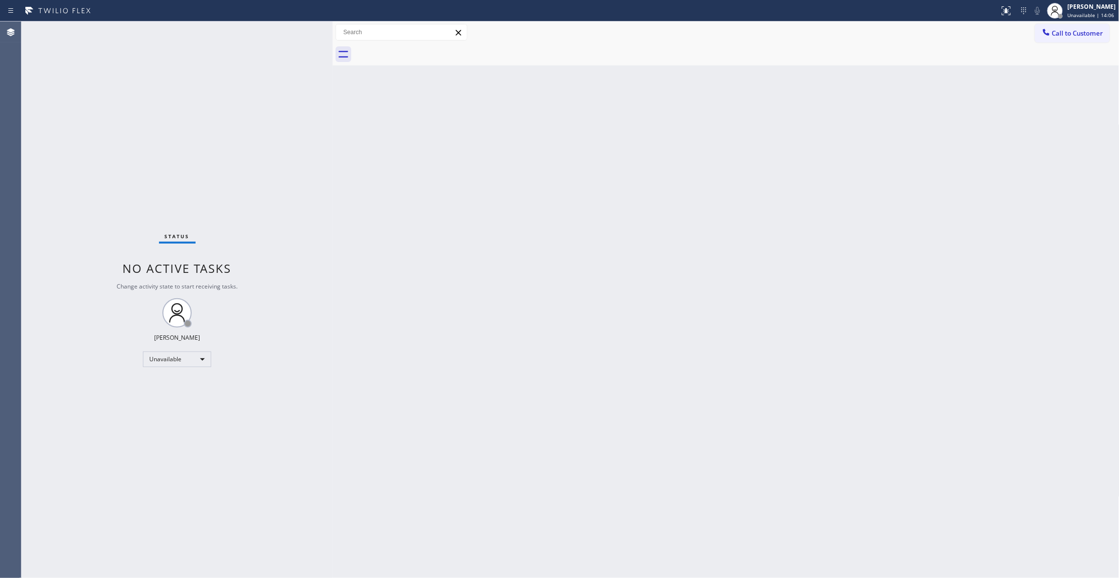
click at [1084, 35] on span "Call to Customer" at bounding box center [1077, 33] width 51 height 9
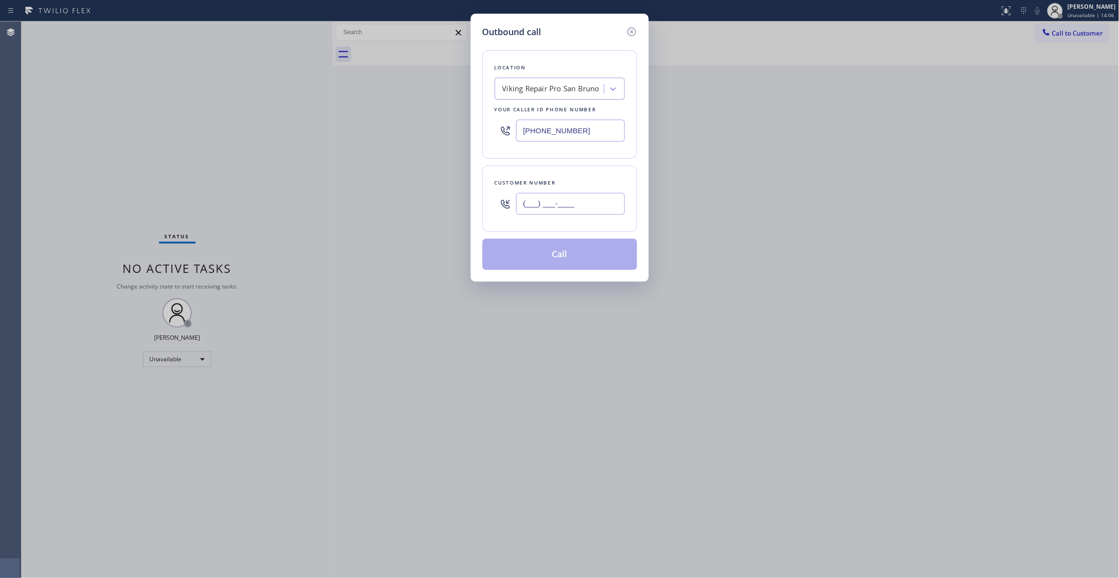
click at [539, 208] on input "(___) ___-____" at bounding box center [570, 204] width 109 height 22
paste input "650) 772-7234"
type input "[PHONE_NUMBER]"
click at [582, 256] on button "Call" at bounding box center [559, 254] width 155 height 31
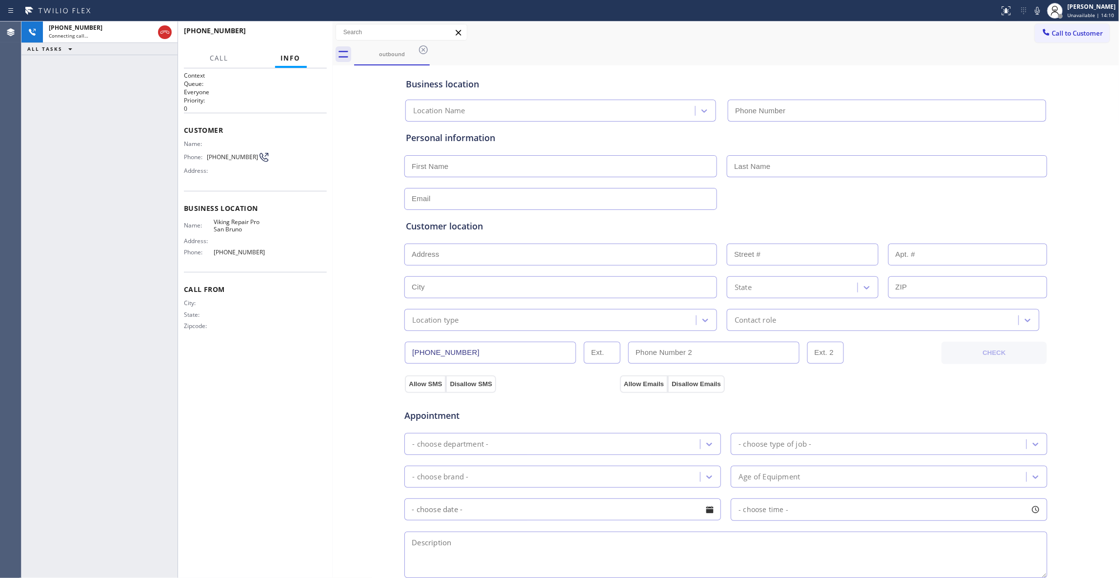
type input "[PHONE_NUMBER]"
drag, startPoint x: 26, startPoint y: 250, endPoint x: 34, endPoint y: 236, distance: 15.5
click at [26, 250] on div "[PHONE_NUMBER] Connecting call… ALL TASKS ALL TASKS ACTIVE TASKS TASKS IN WRAP …" at bounding box center [99, 299] width 156 height 556
click at [223, 157] on span "[PHONE_NUMBER]" at bounding box center [232, 156] width 51 height 7
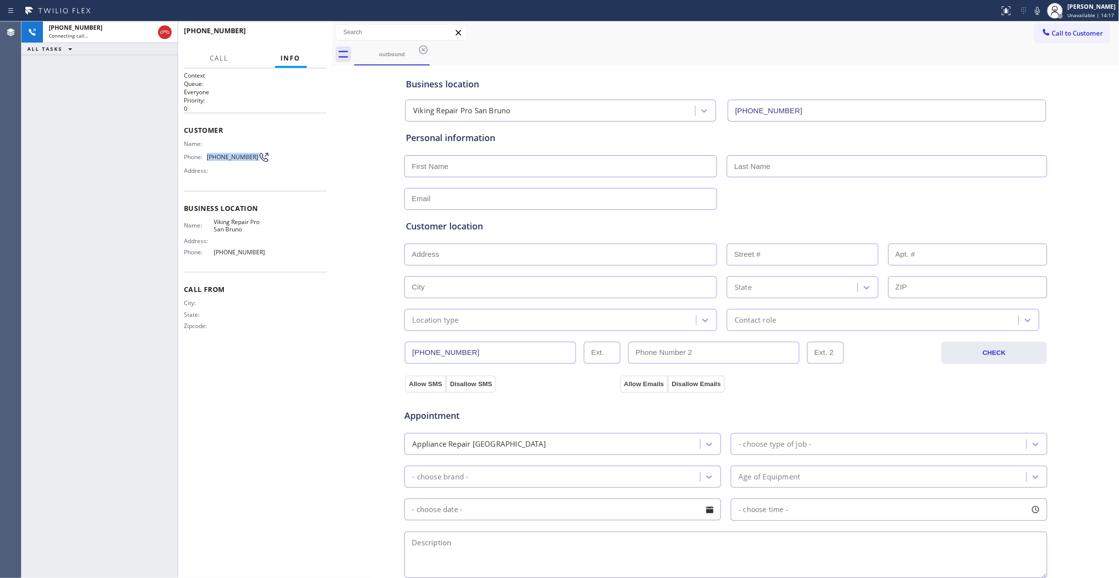
click at [223, 157] on span "[PHONE_NUMBER]" at bounding box center [232, 156] width 51 height 7
copy div "[PHONE_NUMBER]"
click at [162, 29] on icon at bounding box center [165, 32] width 12 height 12
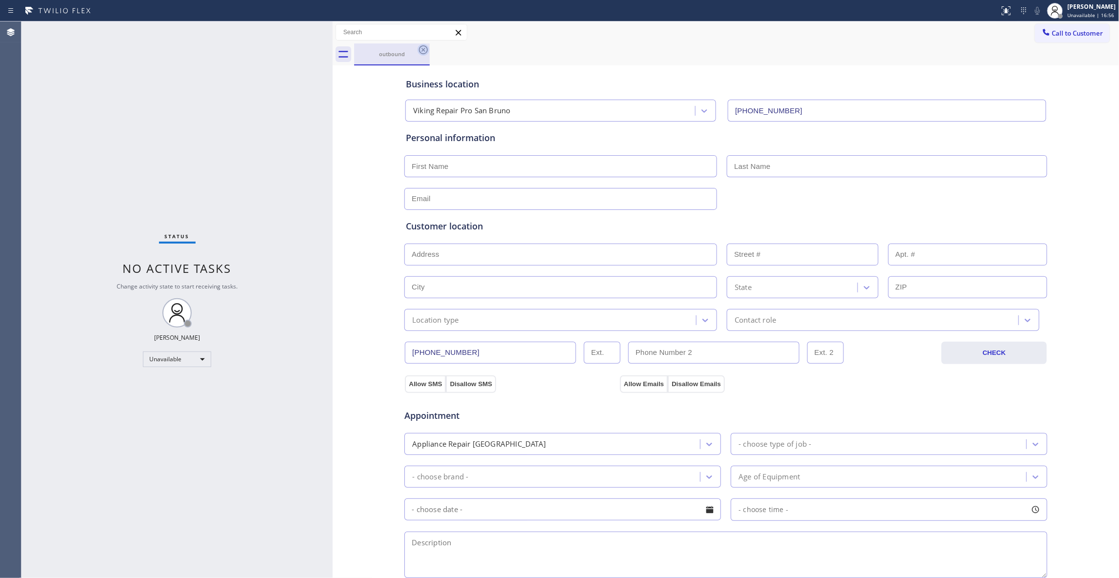
click at [423, 53] on icon at bounding box center [424, 50] width 12 height 12
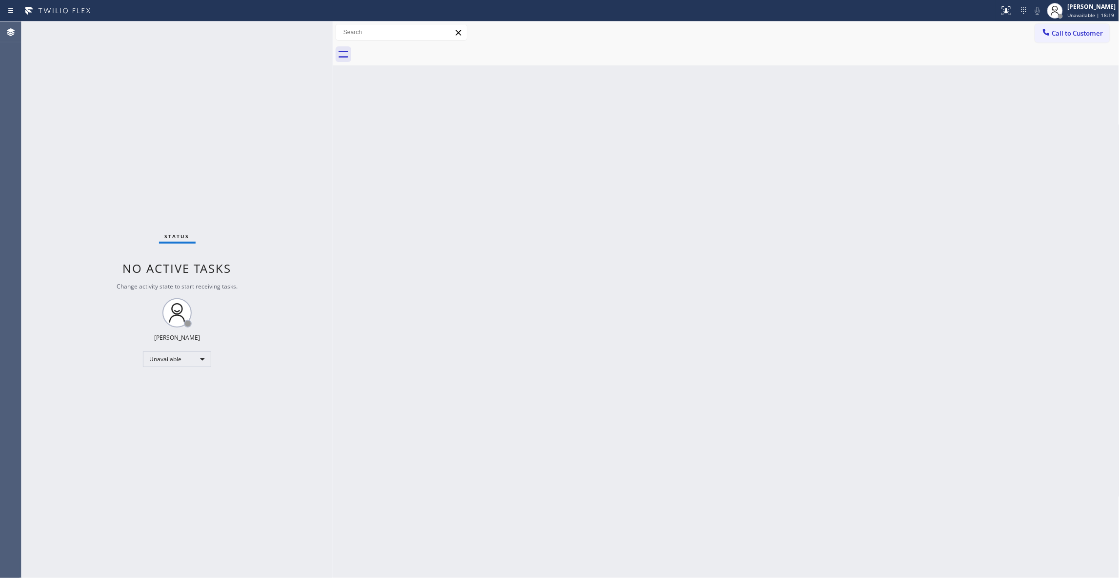
drag, startPoint x: 79, startPoint y: 537, endPoint x: 82, endPoint y: 533, distance: 5.2
click at [79, 537] on div "Status No active tasks Change activity state to start receiving tasks. [PERSON_…" at bounding box center [176, 299] width 311 height 556
click at [25, 518] on div "Status No active tasks Change activity state to start receiving tasks. [PERSON_…" at bounding box center [176, 299] width 311 height 556
click at [1073, 14] on span "Unavailable | 56:27" at bounding box center [1091, 15] width 47 height 7
click at [1043, 77] on button "Break" at bounding box center [1071, 77] width 98 height 13
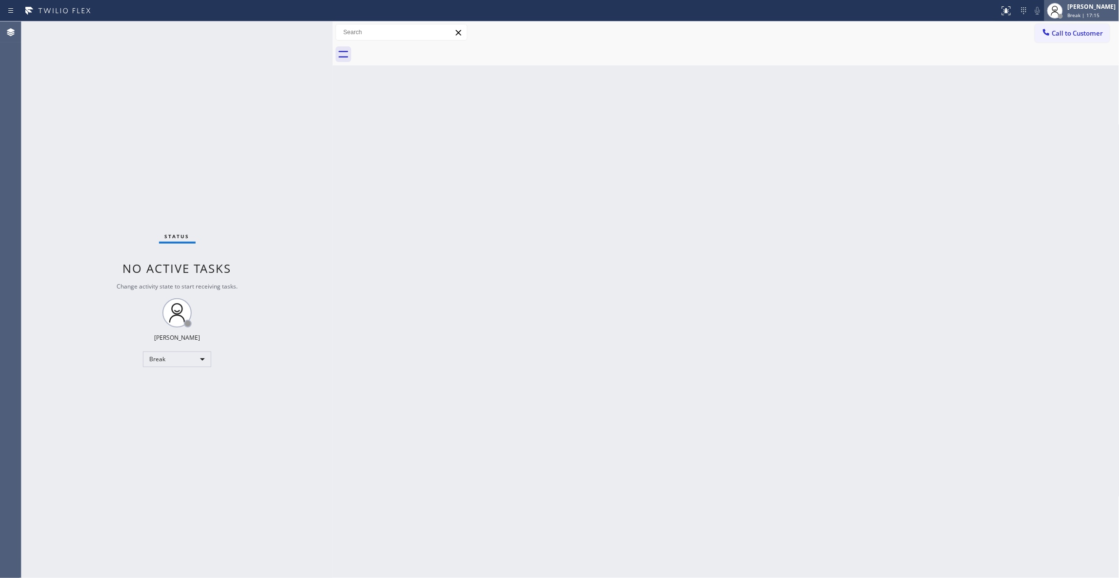
drag, startPoint x: 1018, startPoint y: 108, endPoint x: 1108, endPoint y: 9, distance: 134.3
click at [1030, 92] on div "Back to Dashboard Change Sender ID Customers Technicians Select a contact Outbo…" at bounding box center [726, 299] width 787 height 556
click at [1068, 14] on span "Break | 17:16" at bounding box center [1084, 15] width 32 height 7
click at [1046, 66] on button "Unavailable" at bounding box center [1071, 64] width 98 height 13
click at [410, 348] on div "Back to Dashboard Change Sender ID Customers Technicians Select a contact Outbo…" at bounding box center [726, 299] width 787 height 556
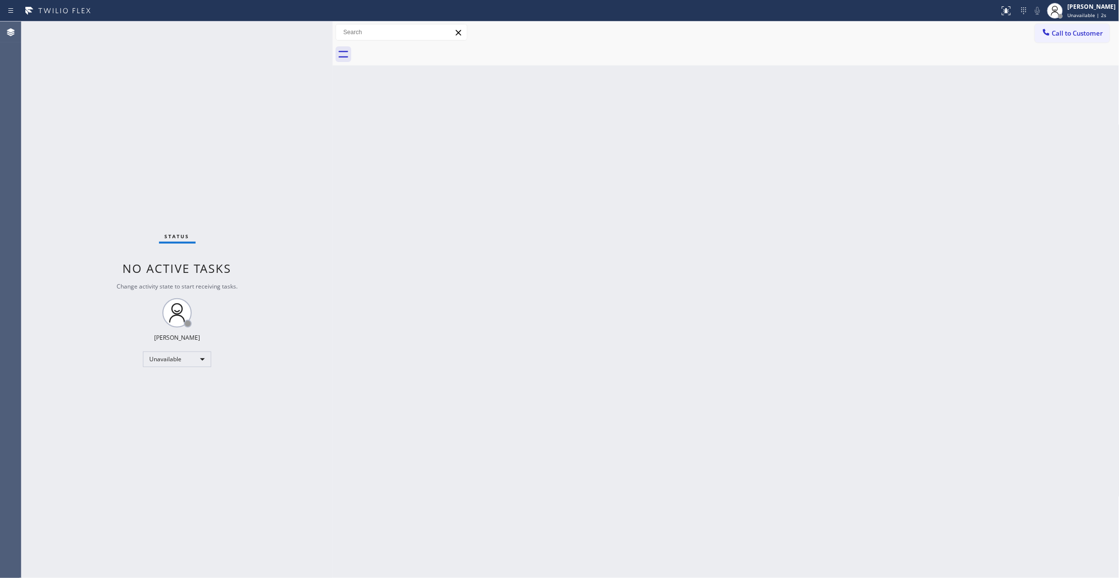
click at [449, 293] on div "Back to Dashboard Change Sender ID Customers Technicians Select a contact Outbo…" at bounding box center [726, 299] width 787 height 556
click at [153, 138] on div "Status No active tasks Change activity state to start receiving tasks. [PERSON_…" at bounding box center [176, 299] width 311 height 556
